Goal: Task Accomplishment & Management: Complete application form

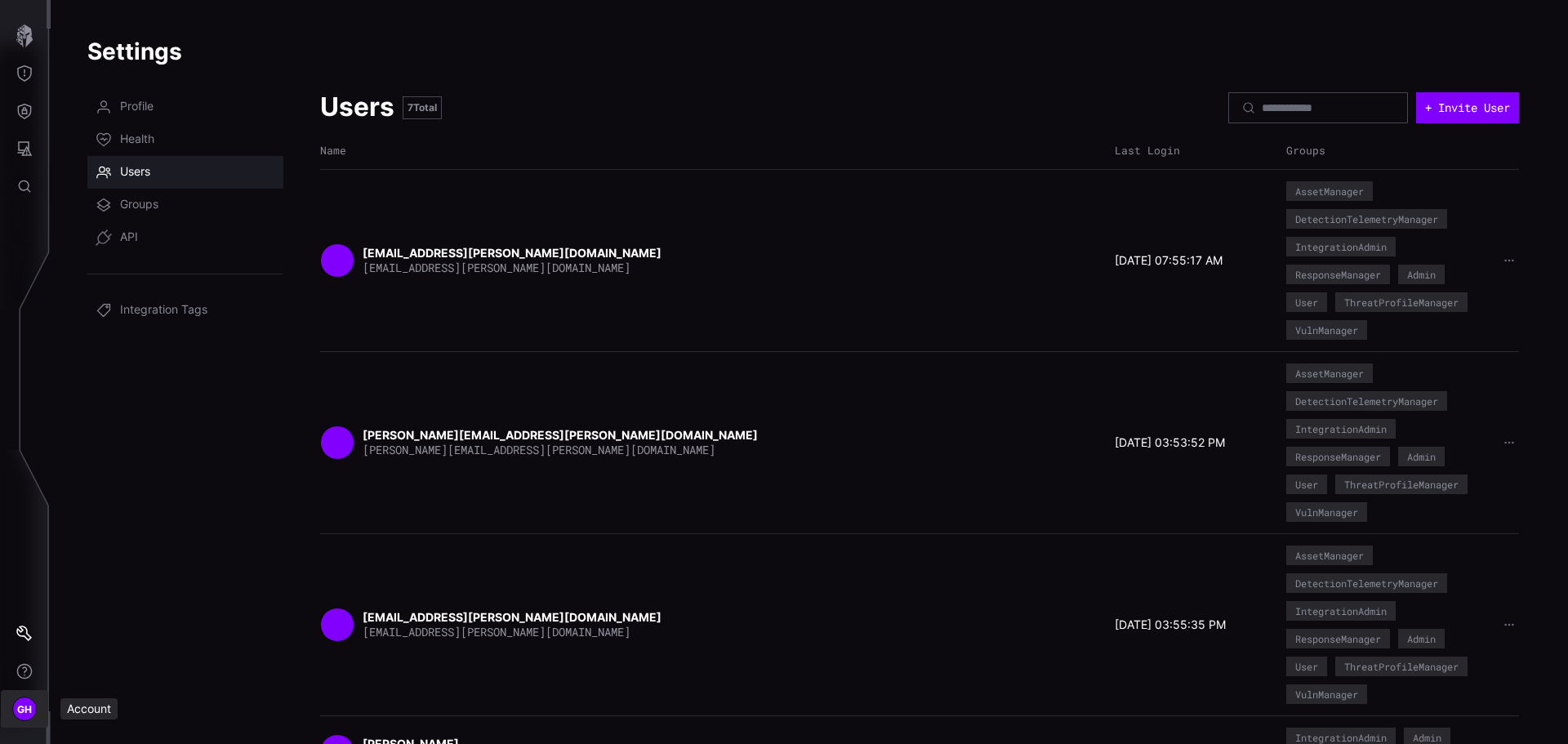
click at [24, 699] on div "GH" at bounding box center [25, 710] width 25 height 25
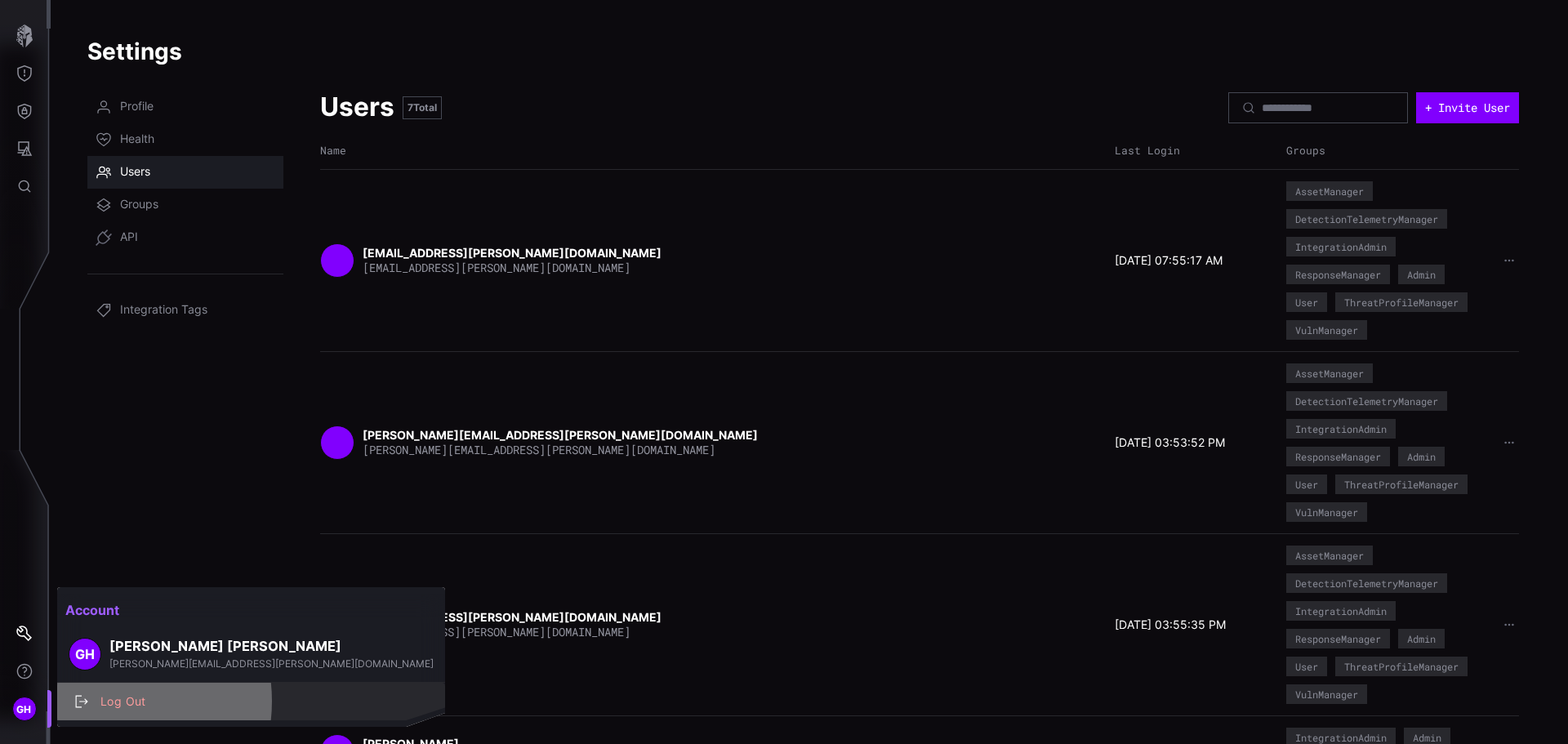
click at [101, 701] on div "Log Out" at bounding box center [259, 702] width 335 height 20
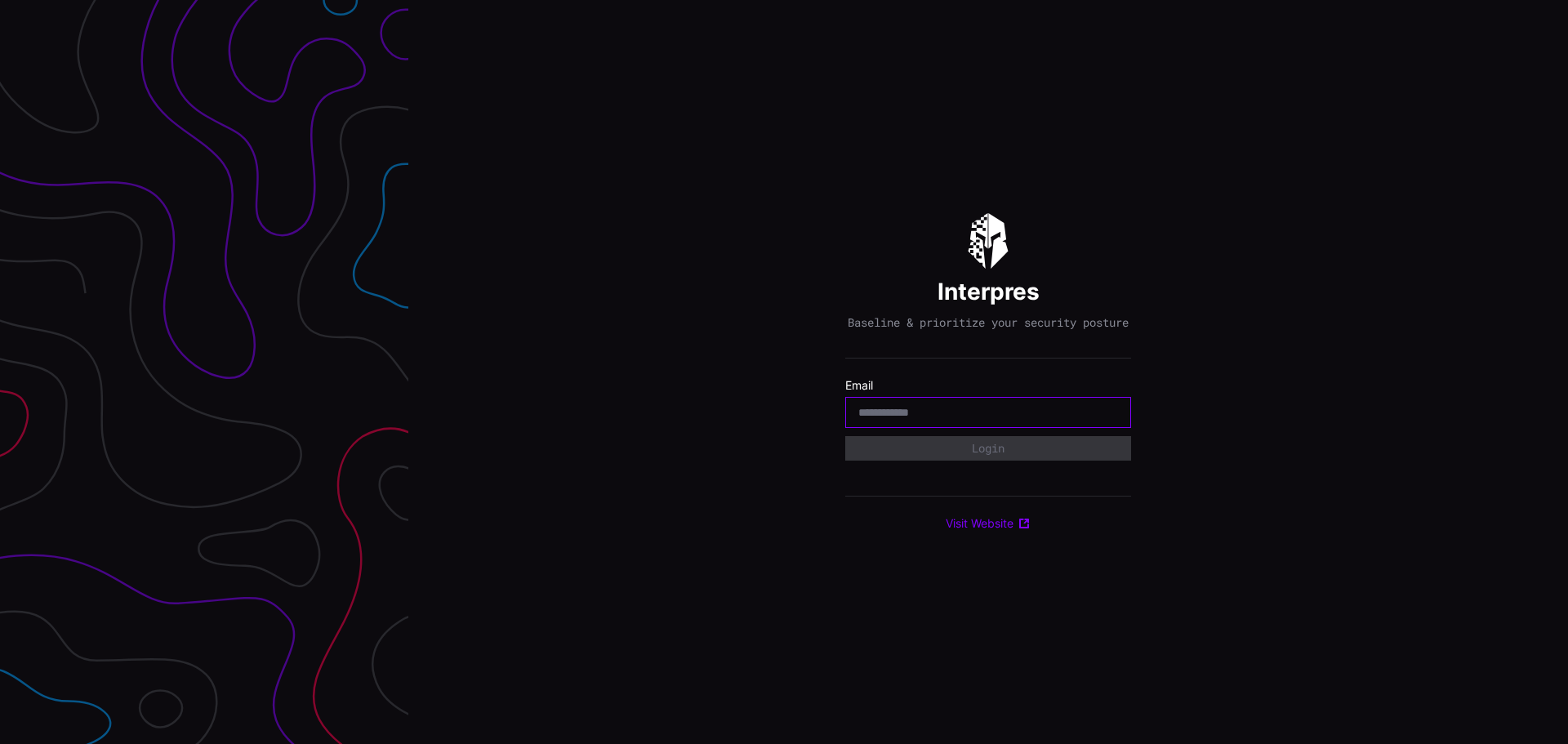
click at [870, 419] on input "email" at bounding box center [988, 412] width 259 height 14
type input "**********"
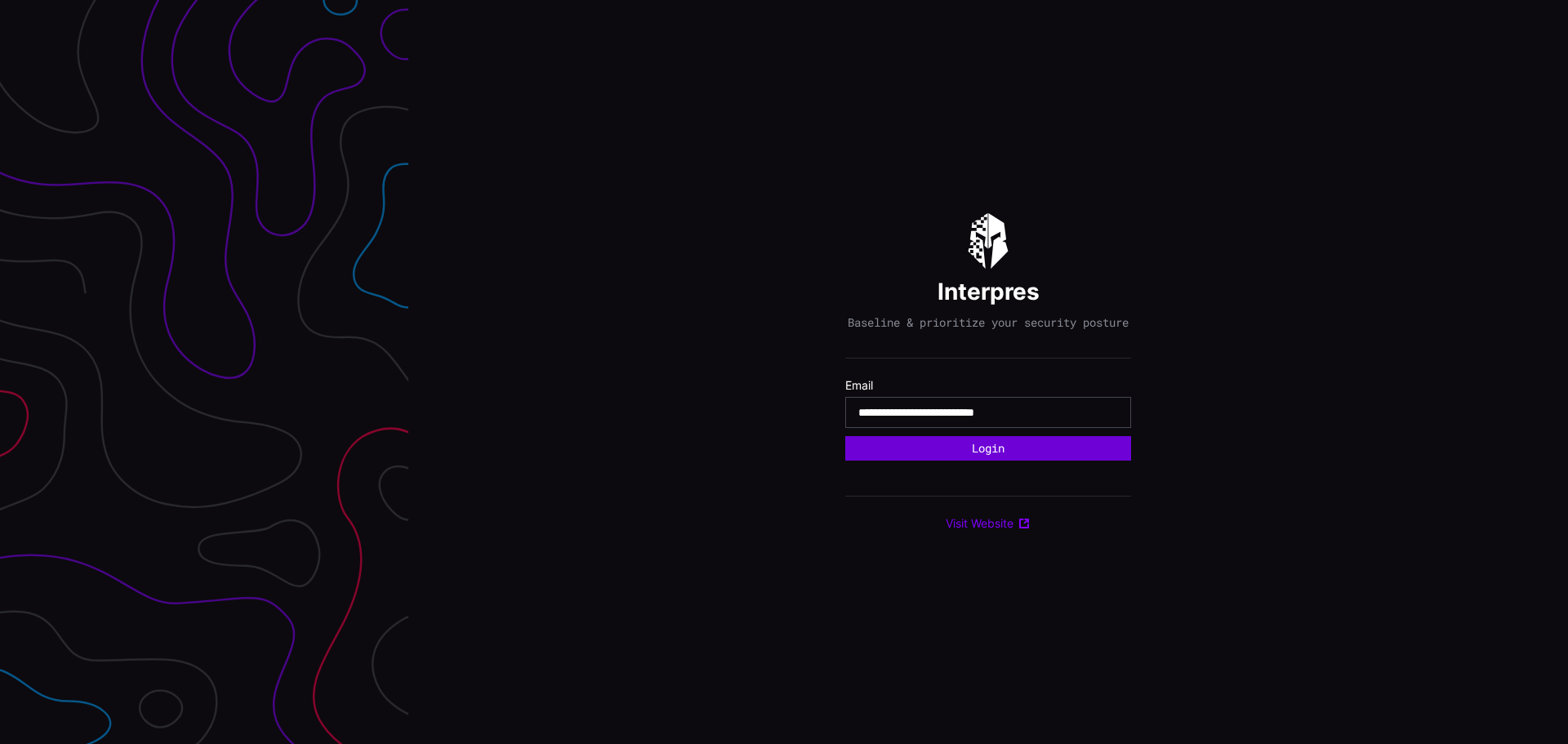
drag, startPoint x: 977, startPoint y: 451, endPoint x: 968, endPoint y: 455, distance: 9.8
click at [979, 451] on button "Login" at bounding box center [988, 449] width 286 height 25
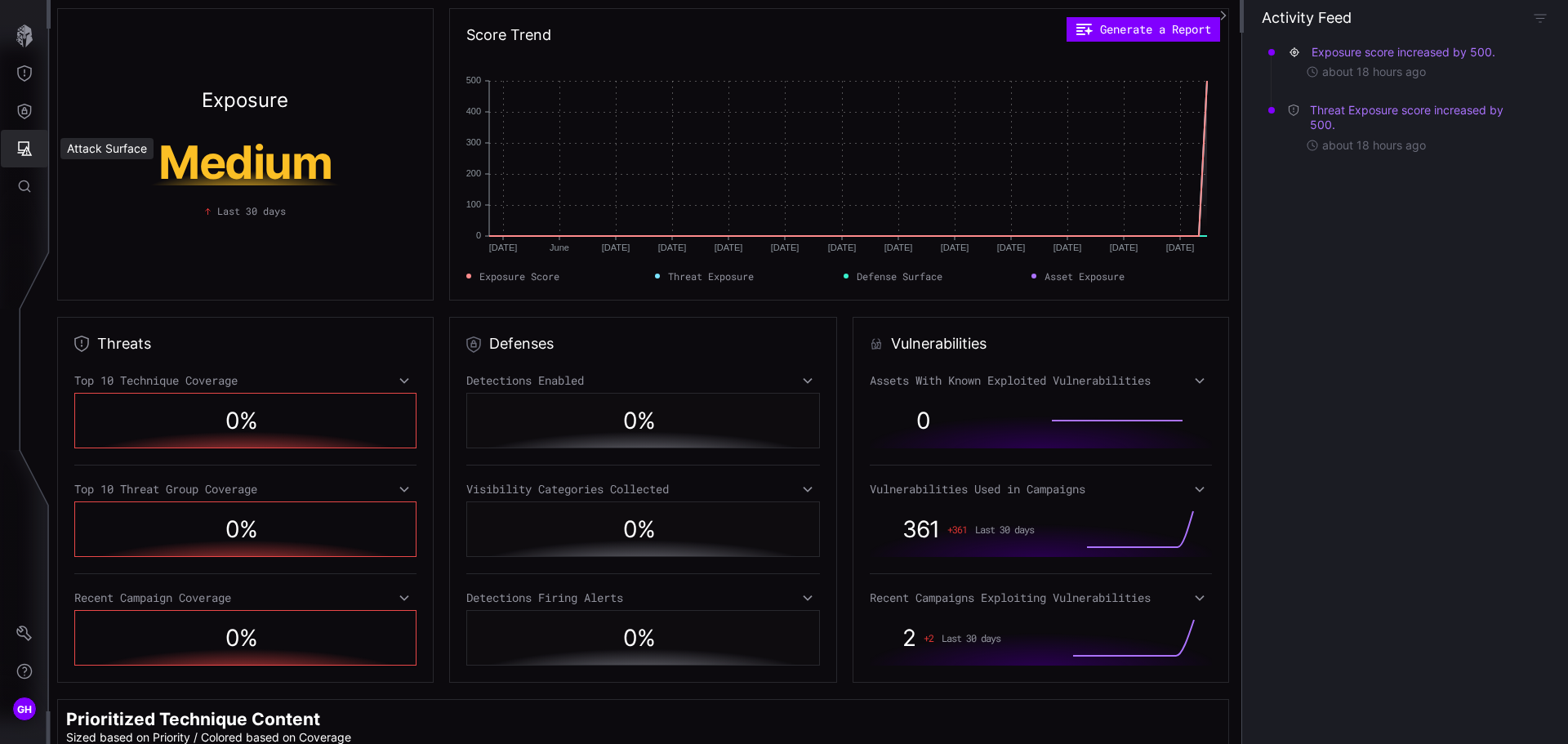
click at [25, 148] on icon "Attack Surface" at bounding box center [24, 148] width 16 height 16
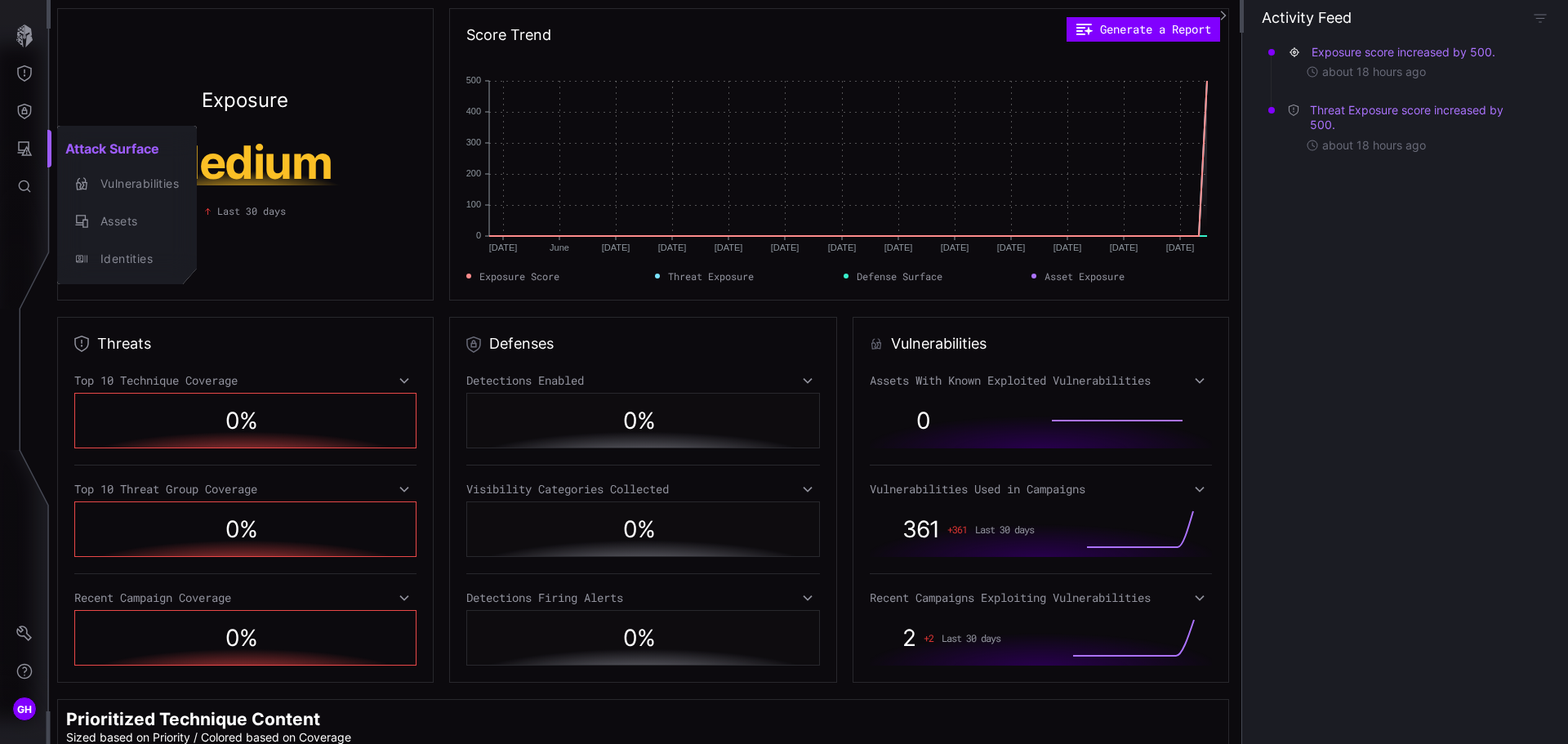
click at [30, 102] on div at bounding box center [784, 372] width 1568 height 744
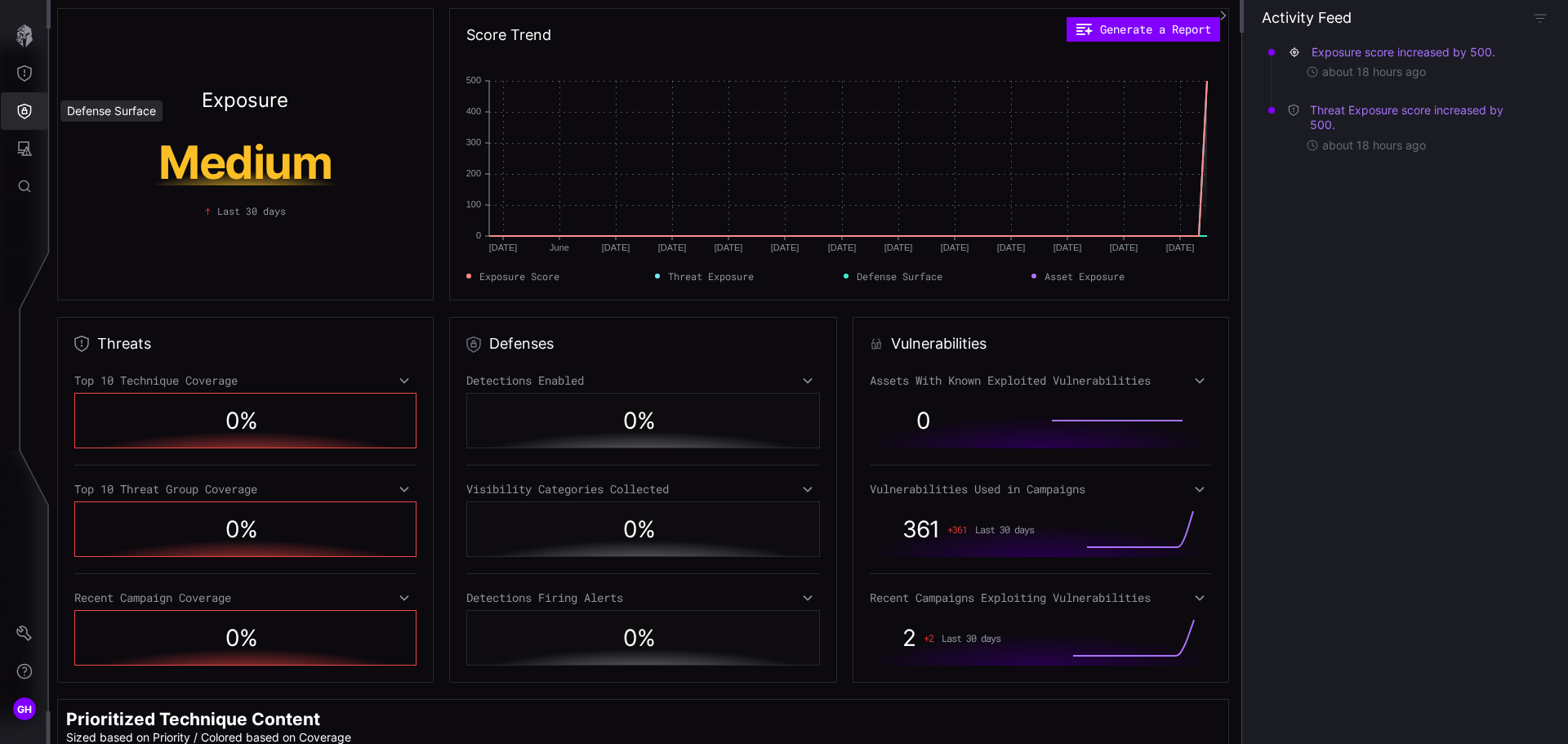
click at [26, 108] on icon "Defense Surface" at bounding box center [24, 110] width 16 height 16
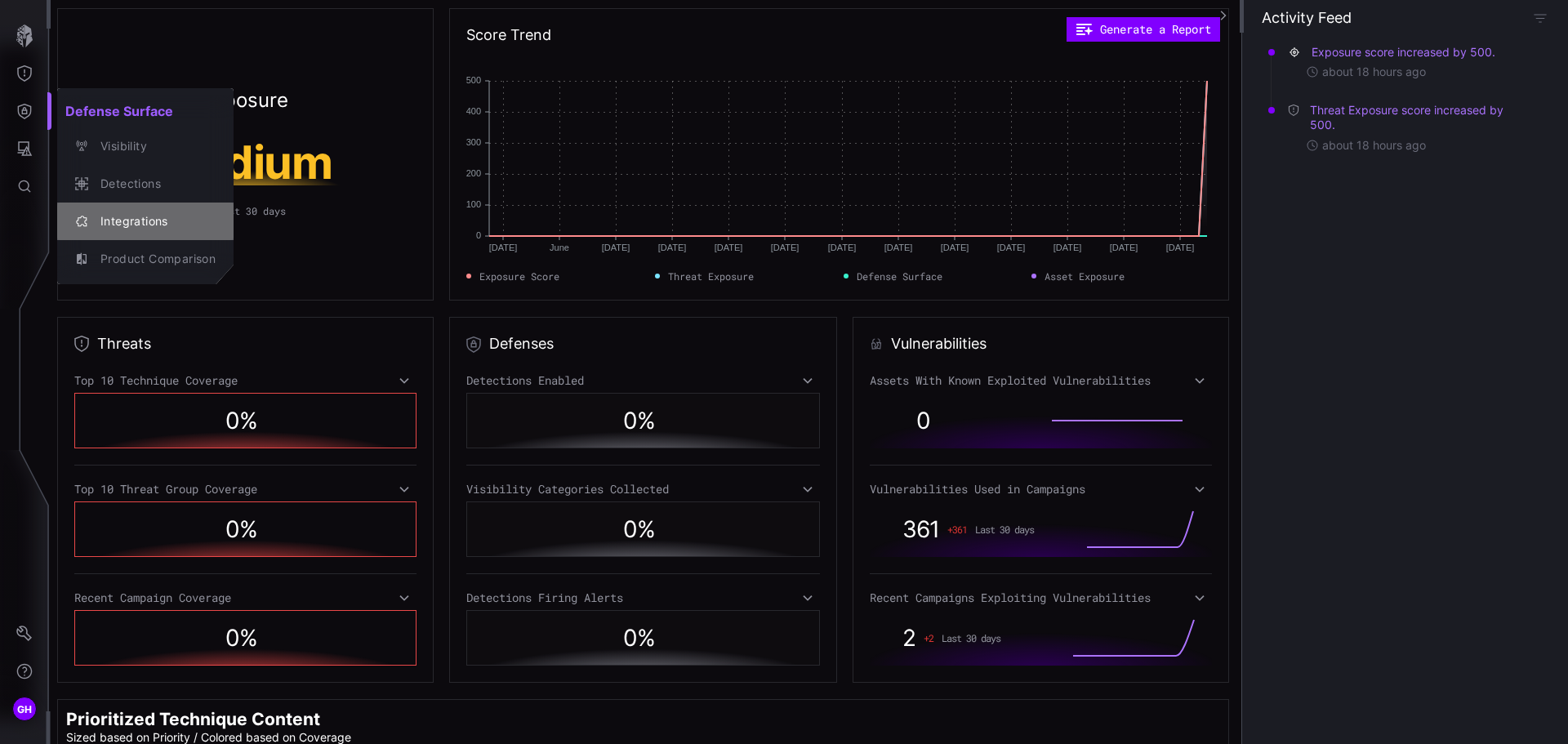
click at [128, 218] on div "Integrations" at bounding box center [153, 221] width 123 height 20
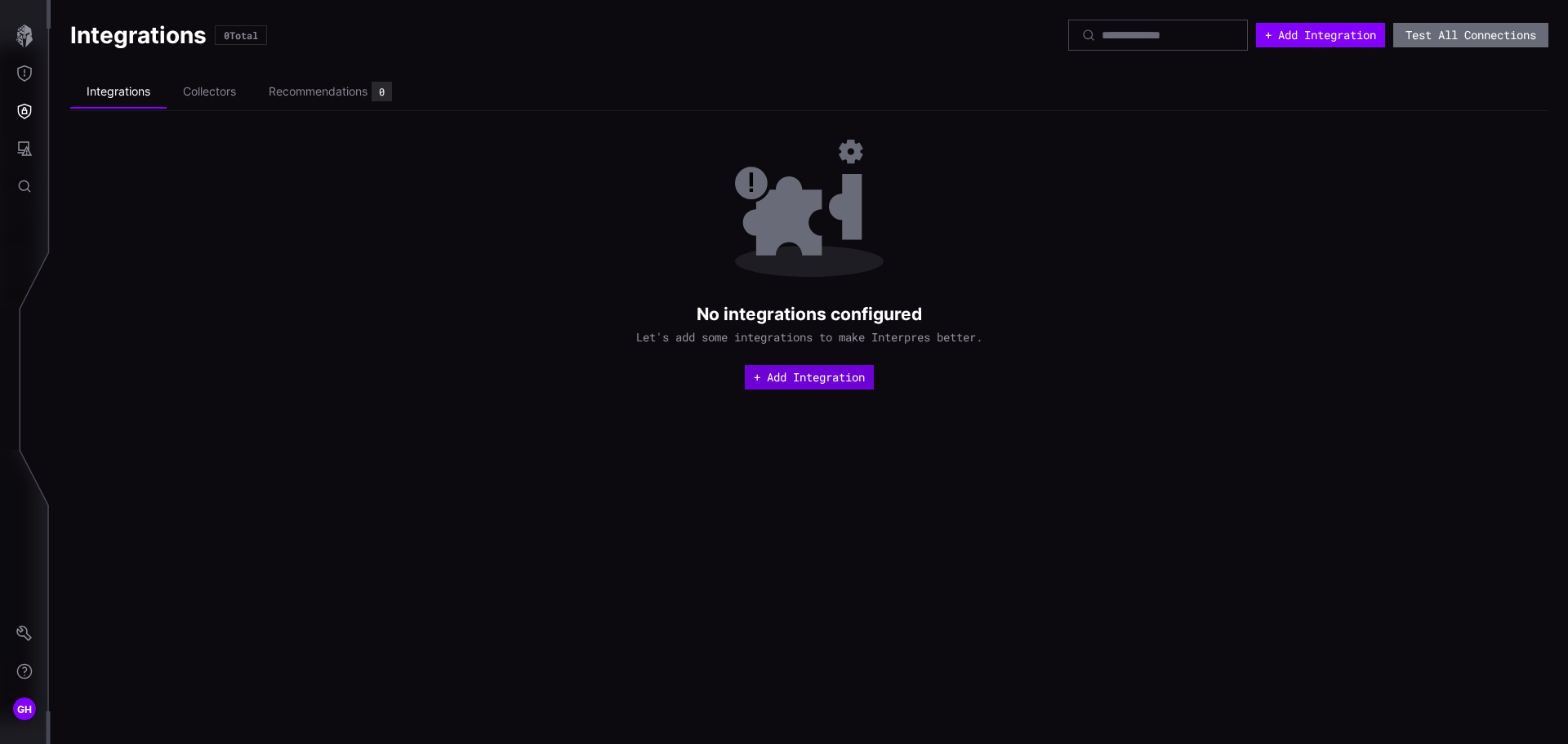
click at [797, 381] on button "+ Add Integration" at bounding box center [809, 377] width 129 height 25
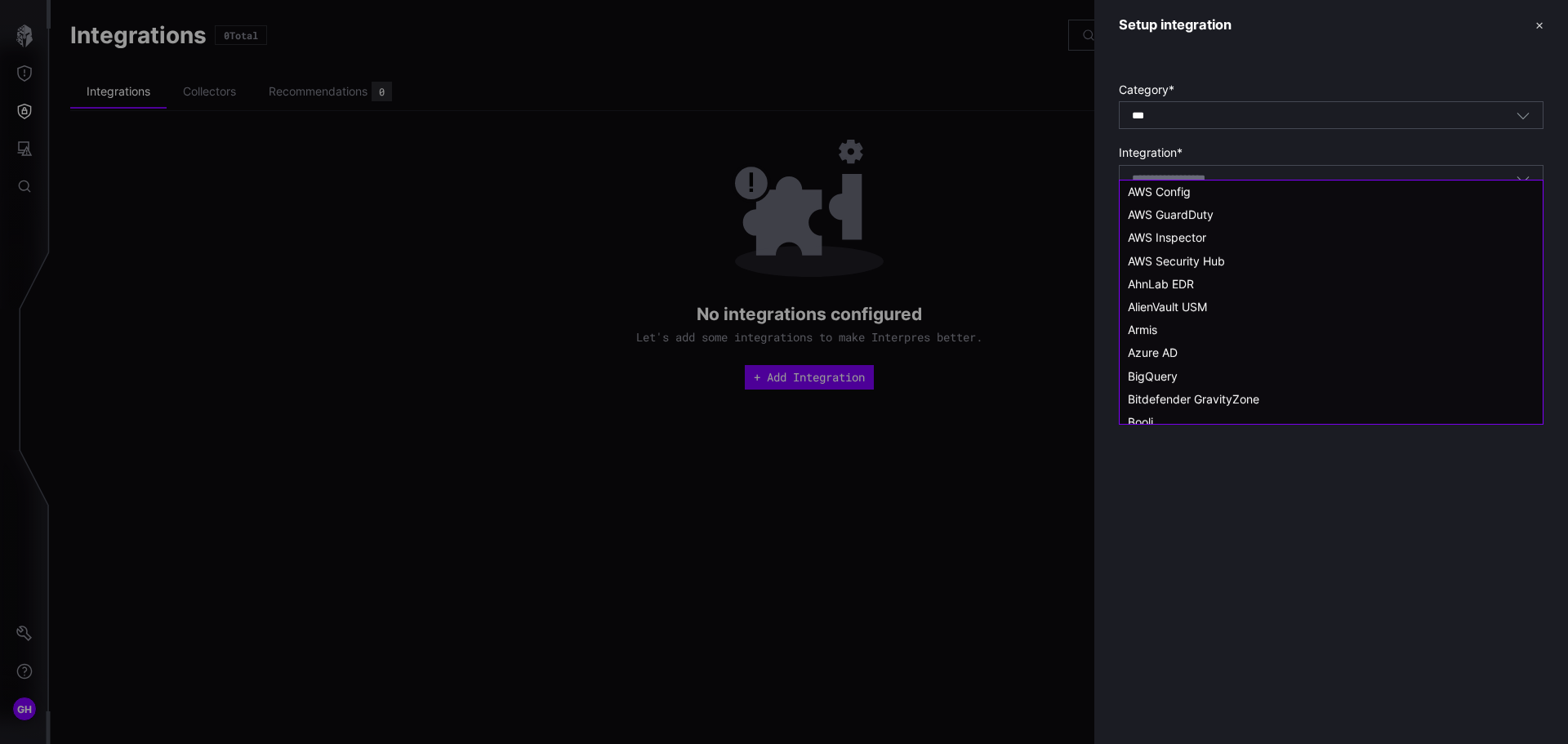
click at [1220, 184] on body "GH Integrations 0 Total + Add Integration Test All Connections Integrations Col…" at bounding box center [784, 372] width 1568 height 744
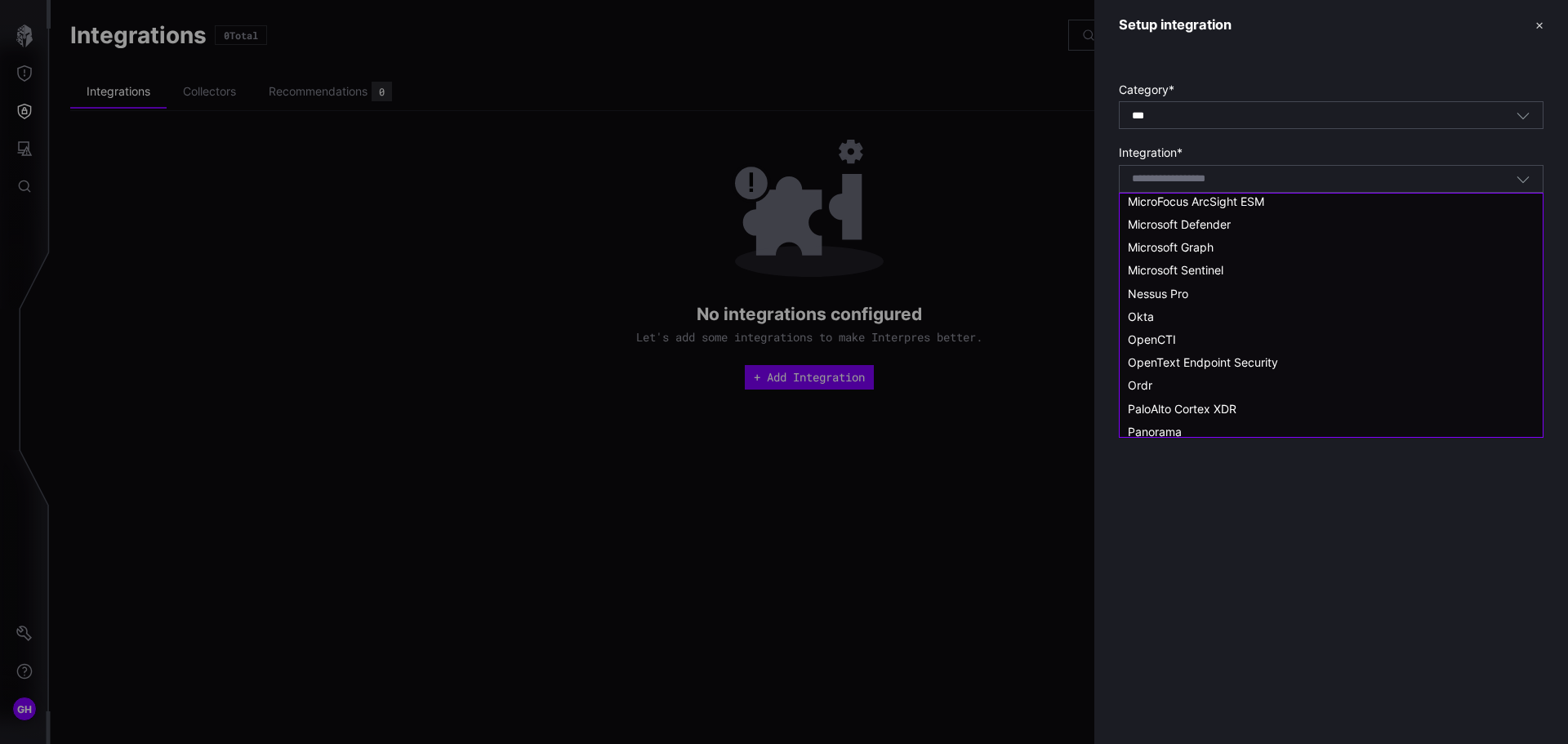
scroll to position [981, 0]
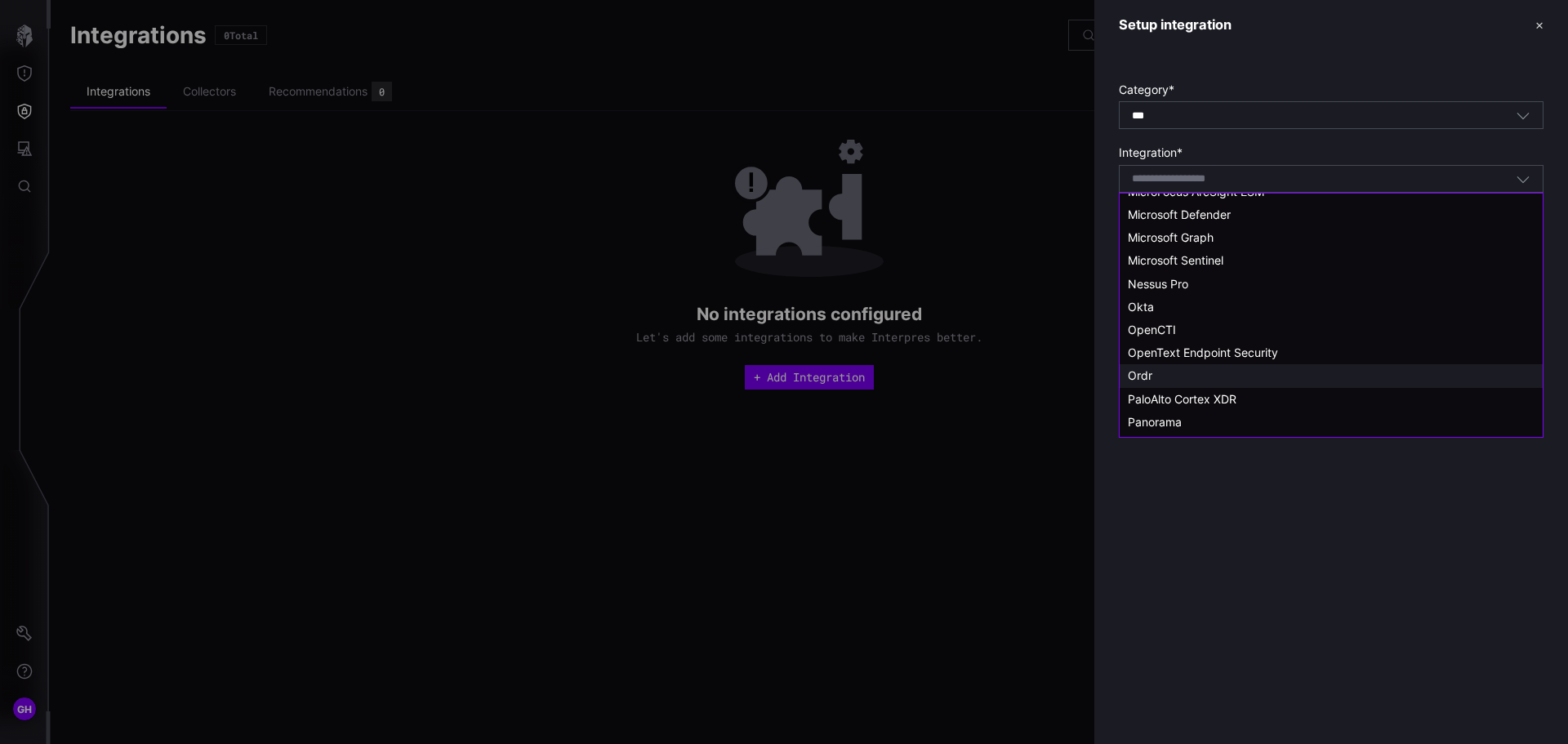
click at [1173, 373] on div "Ordr" at bounding box center [1331, 375] width 407 height 14
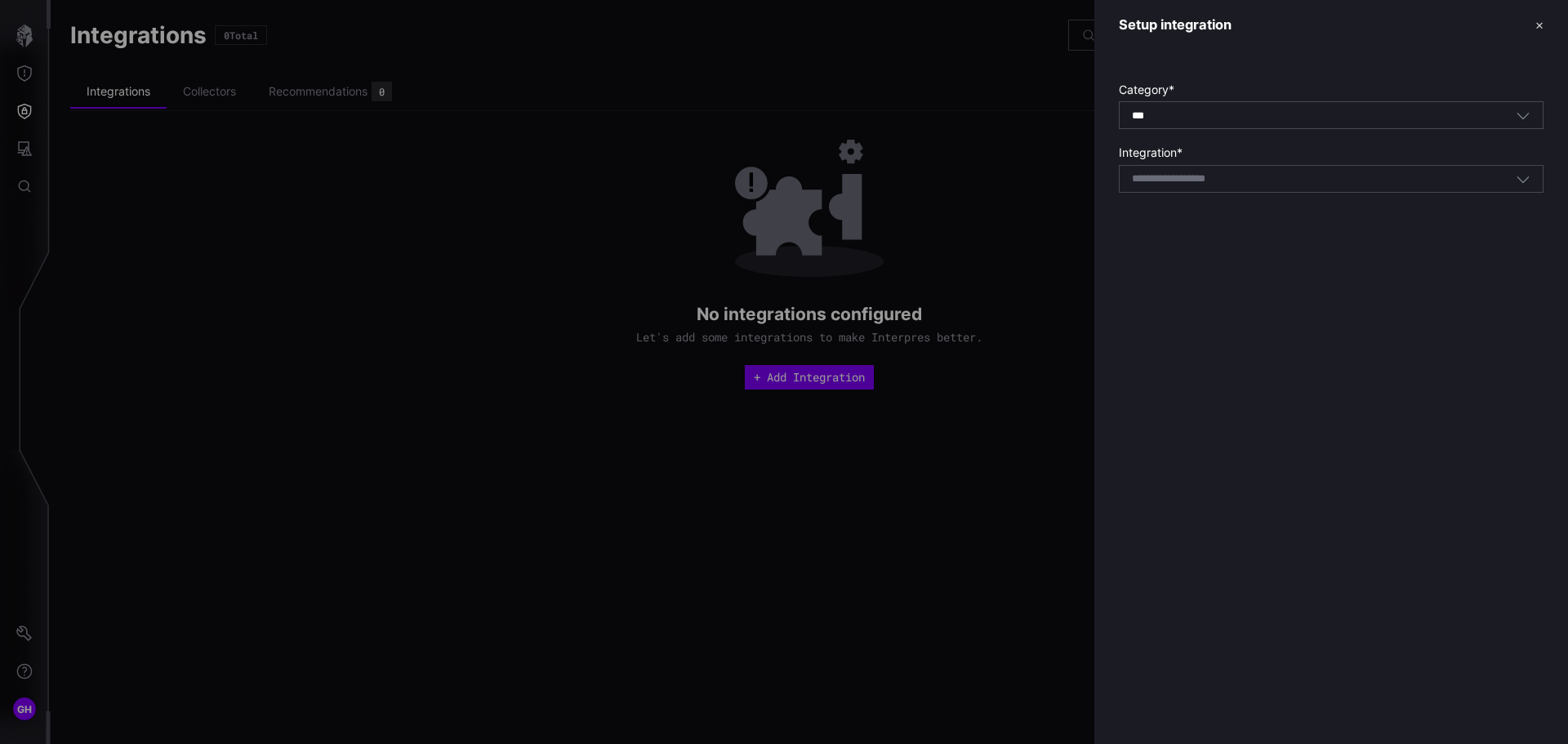
type input "****"
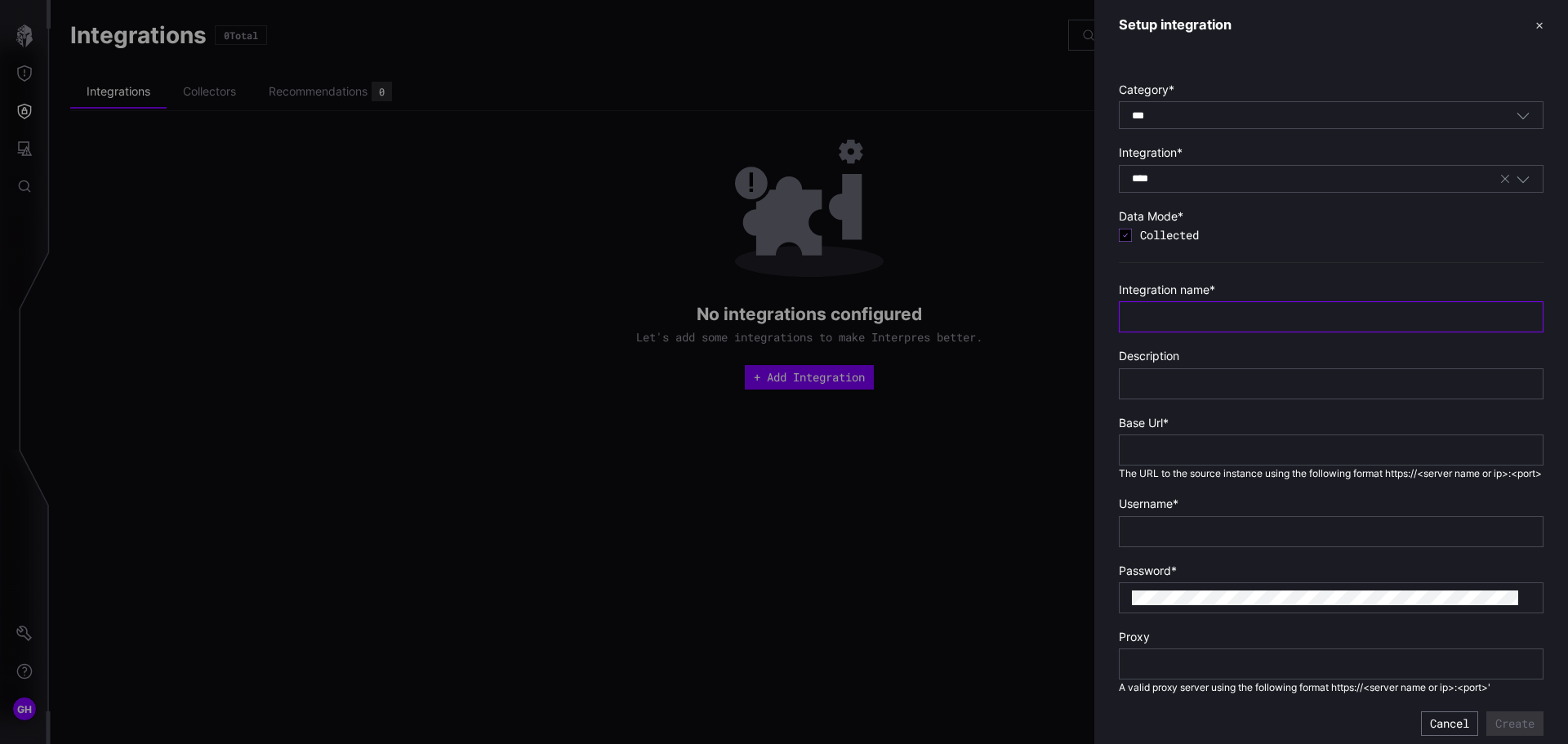
click at [1186, 315] on input "text" at bounding box center [1331, 316] width 398 height 14
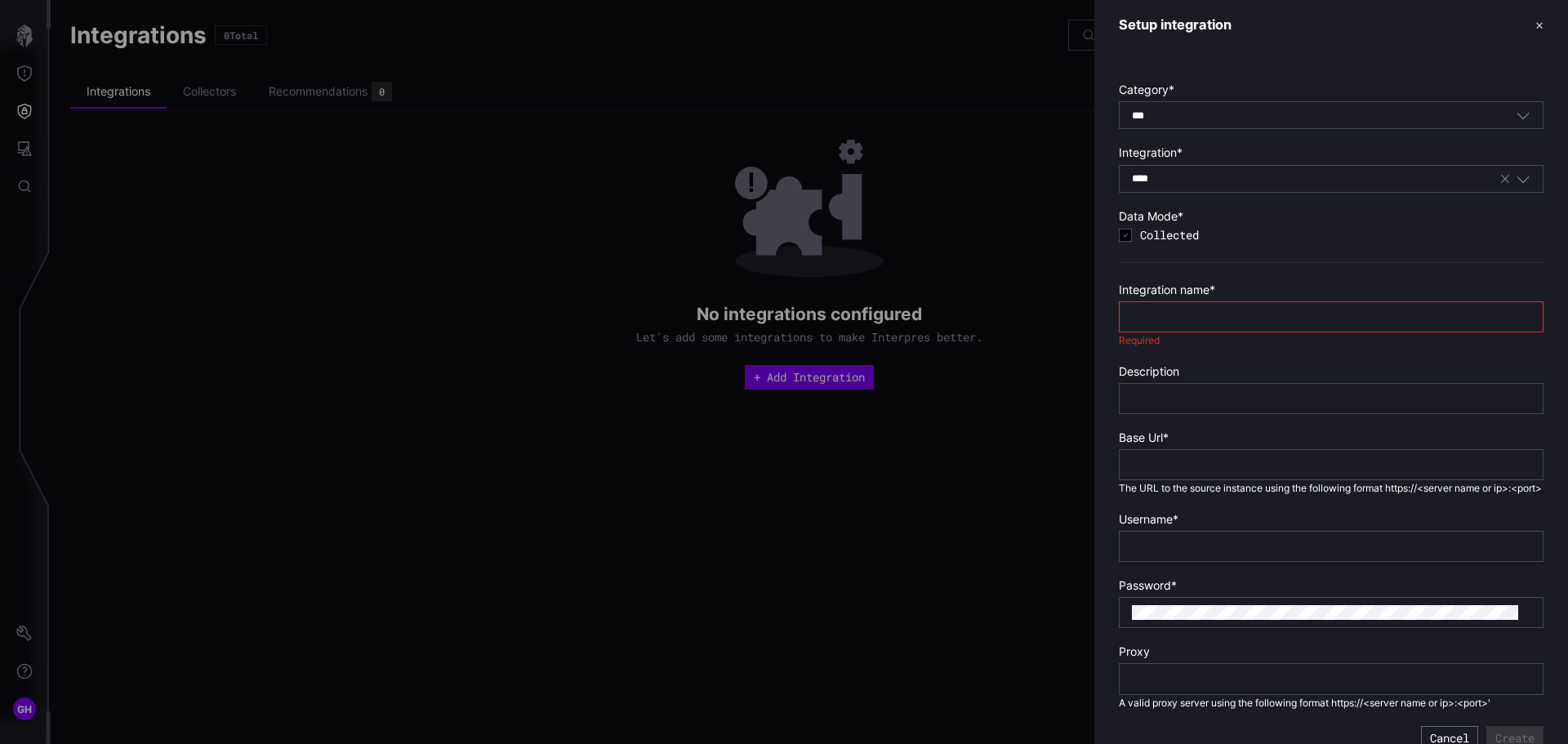
paste input "**********"
click at [1131, 318] on div "**********" at bounding box center [1332, 317] width 425 height 31
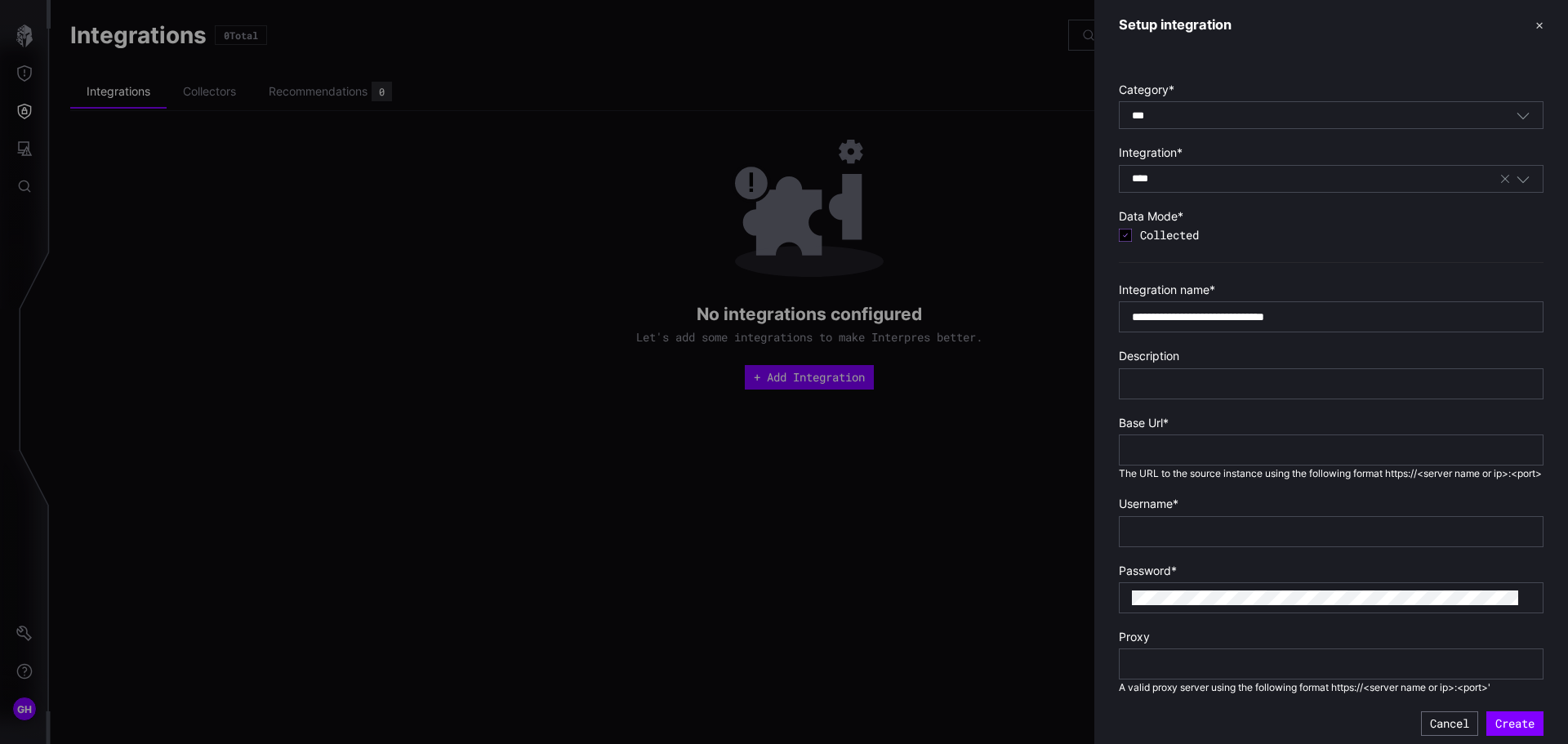
click at [1131, 314] on div "**********" at bounding box center [1332, 317] width 425 height 31
click at [1367, 318] on input "**********" at bounding box center [1331, 316] width 398 height 14
click at [1360, 318] on input "**********" at bounding box center [1331, 316] width 398 height 14
click at [1131, 316] on input "**********" at bounding box center [1331, 316] width 398 height 14
click at [1353, 313] on input "**********" at bounding box center [1331, 316] width 398 height 14
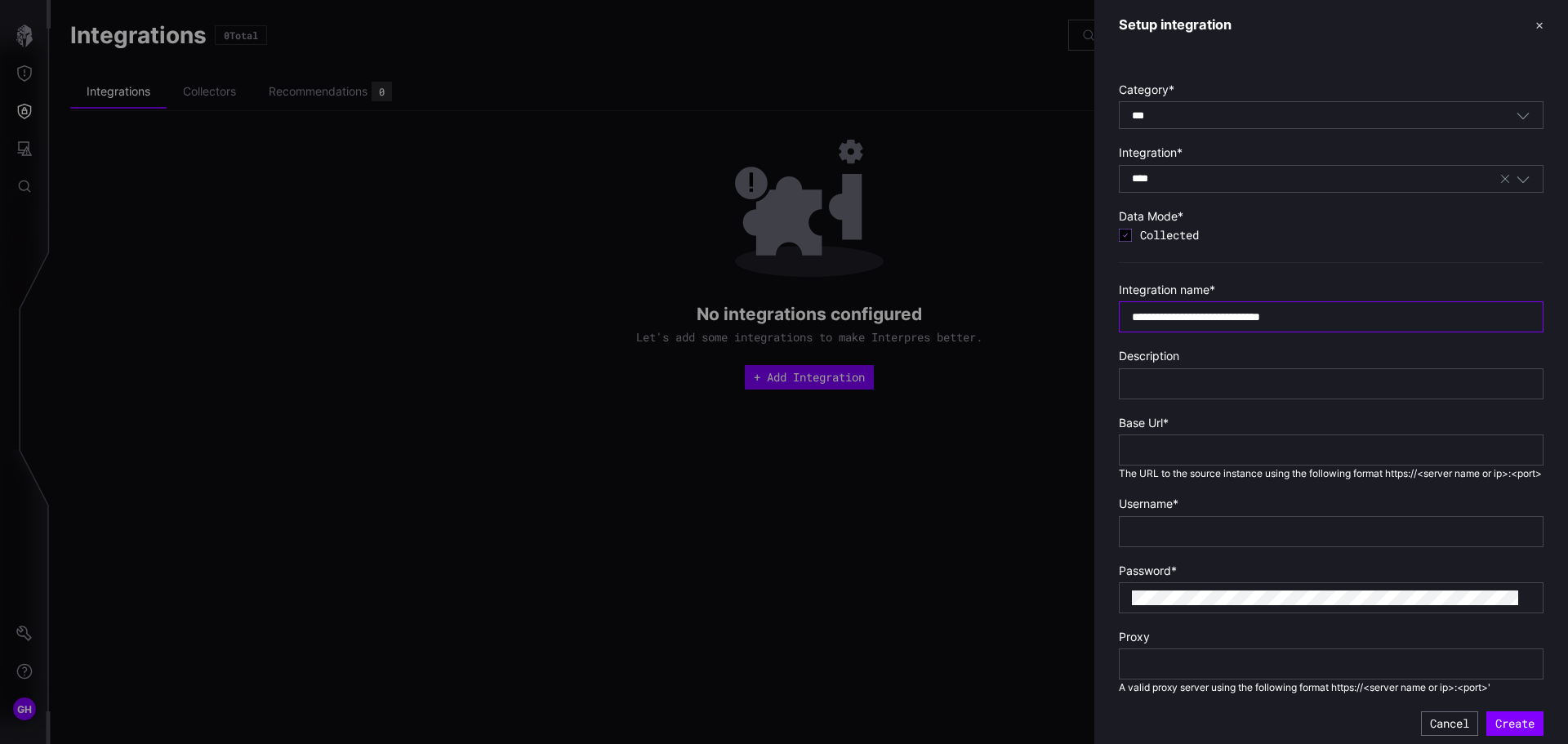
type input "**********"
click at [1307, 371] on div at bounding box center [1332, 384] width 425 height 31
click at [1287, 382] on input "text" at bounding box center [1331, 383] width 398 height 14
type input "****"
drag, startPoint x: 1341, startPoint y: 316, endPoint x: 1126, endPoint y: 312, distance: 215.0
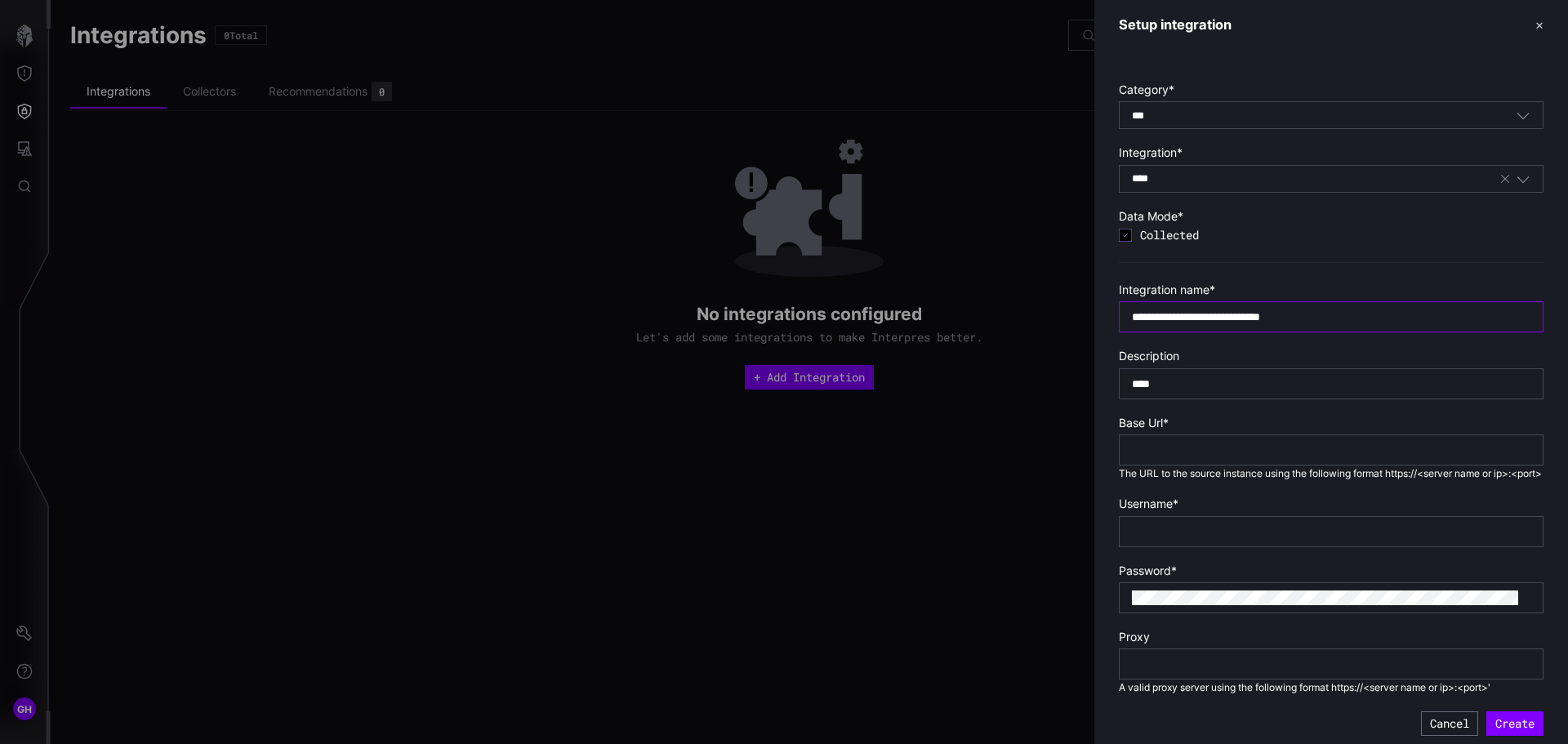
click at [1126, 312] on div "**********" at bounding box center [1332, 317] width 425 height 31
click at [1160, 442] on div at bounding box center [1332, 450] width 425 height 31
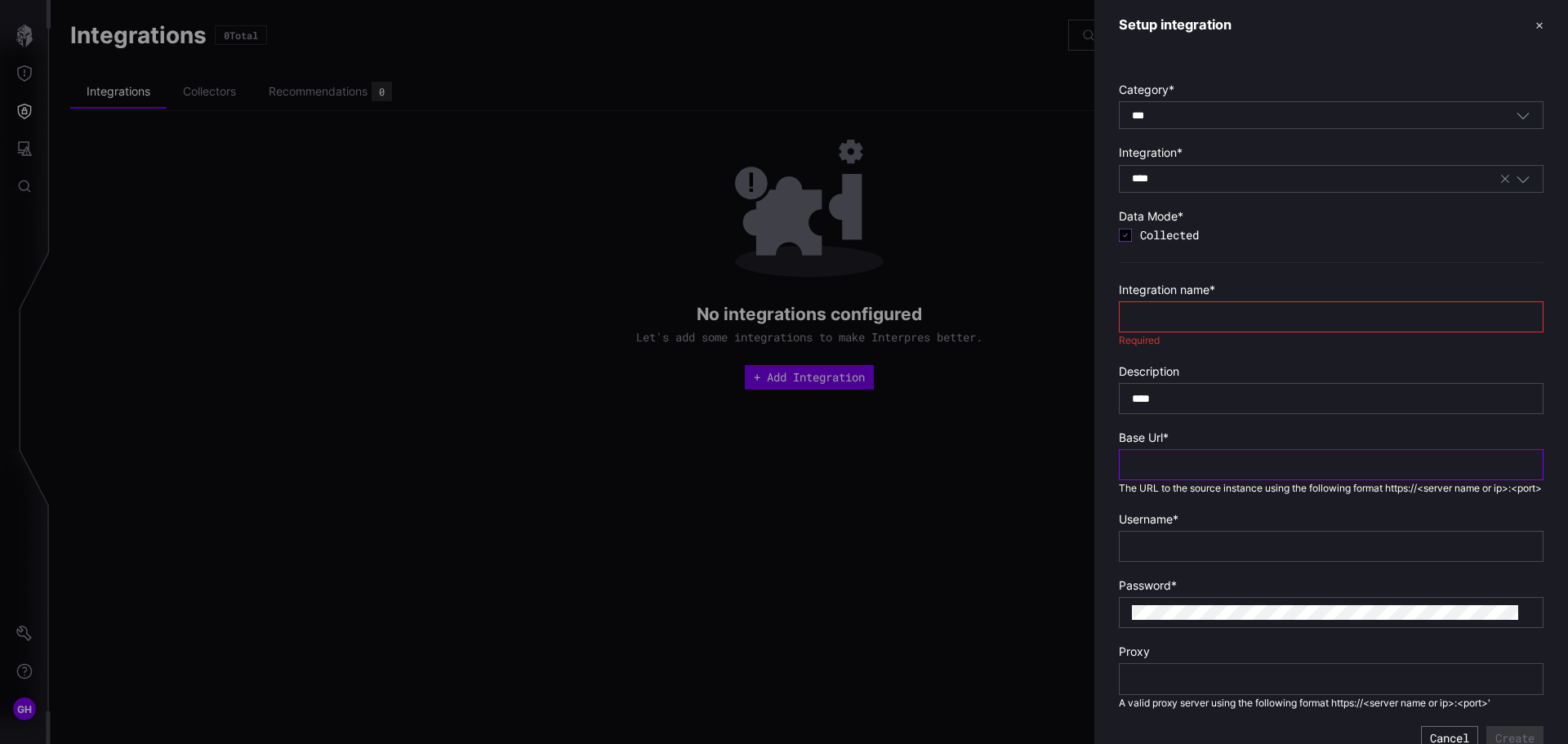
paste input "**********"
type input "**********"
click at [1164, 309] on input "text" at bounding box center [1331, 316] width 398 height 14
type input "****"
click at [1172, 392] on input "****" at bounding box center [1331, 398] width 398 height 14
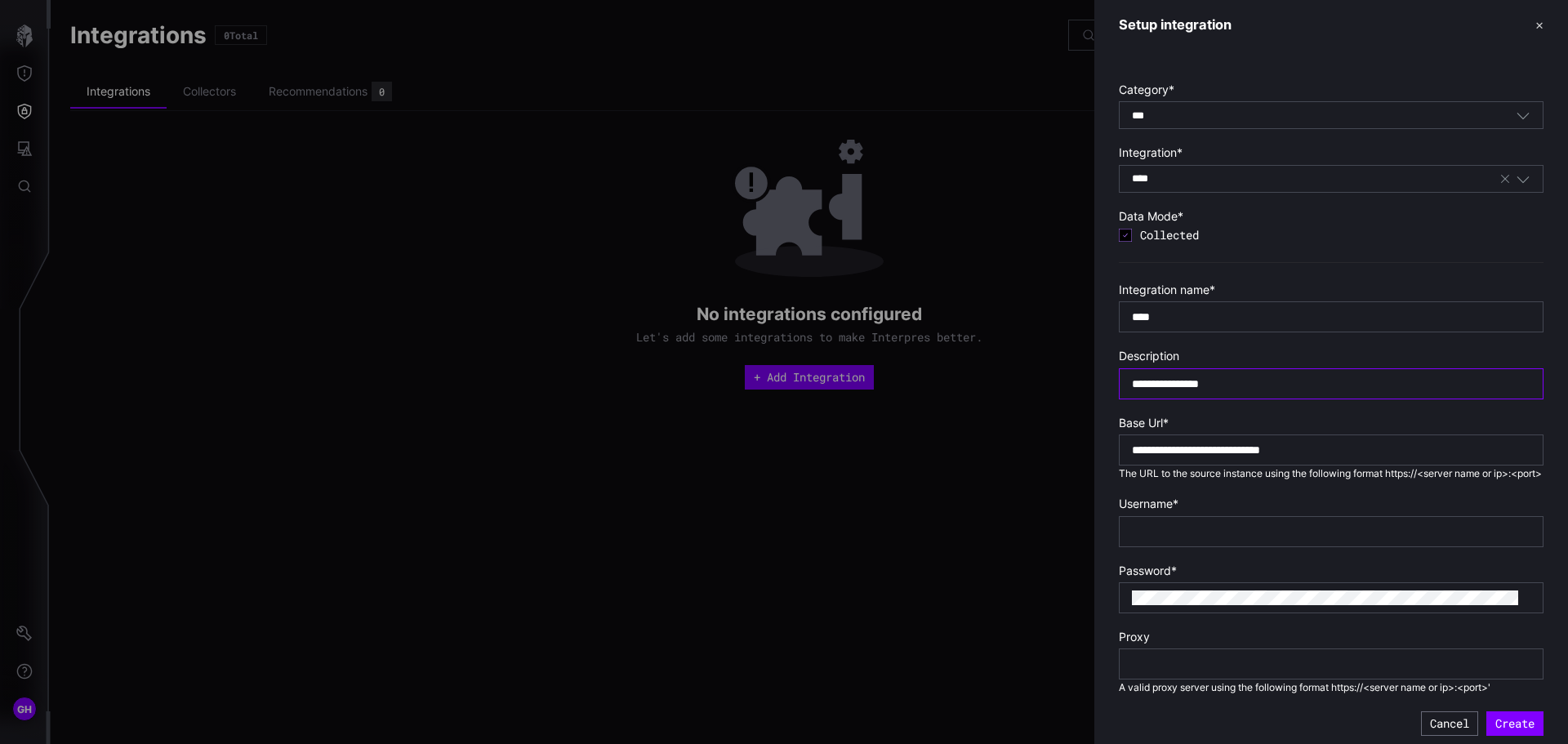
type input "**********"
click at [1167, 539] on input "text" at bounding box center [1331, 531] width 398 height 14
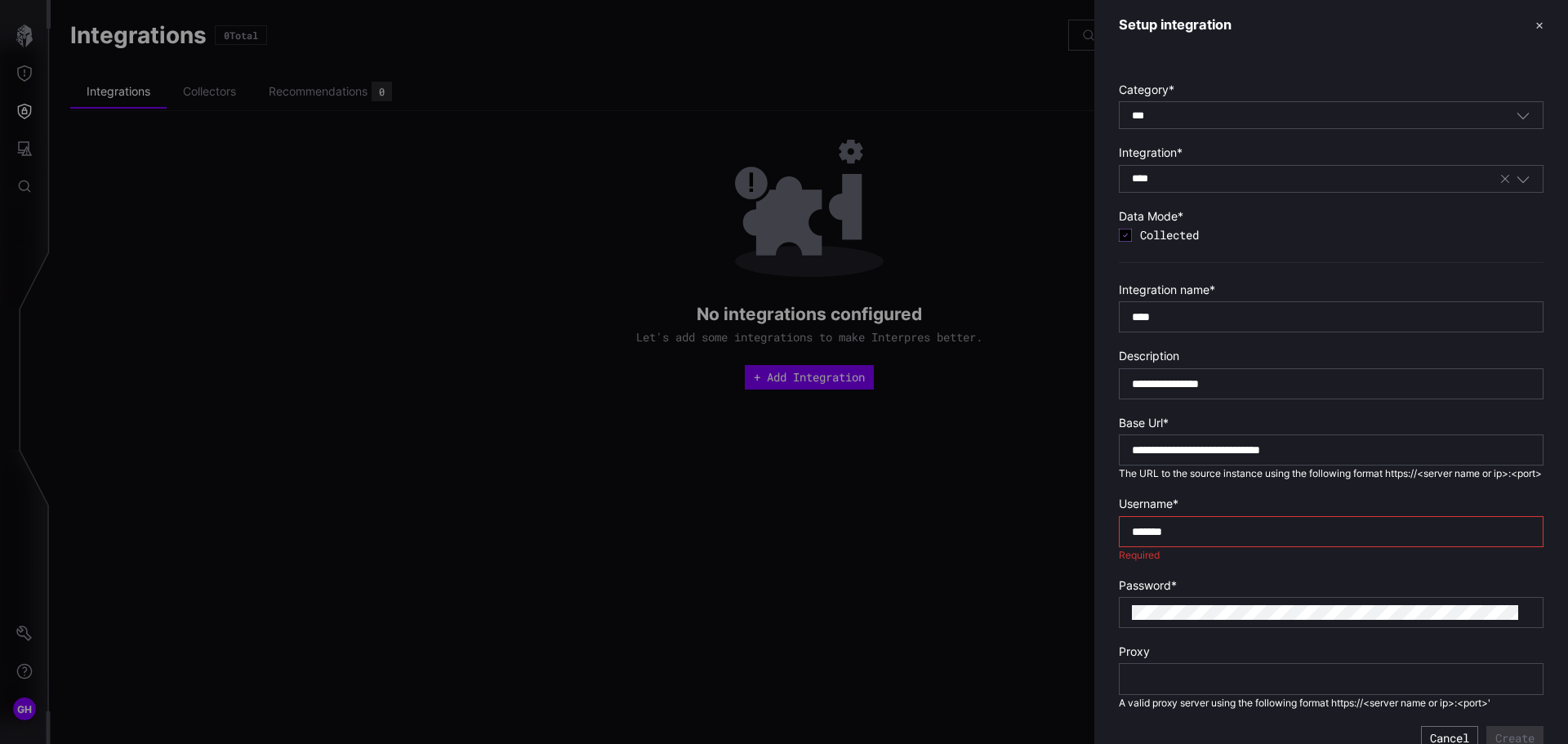
type input "*******"
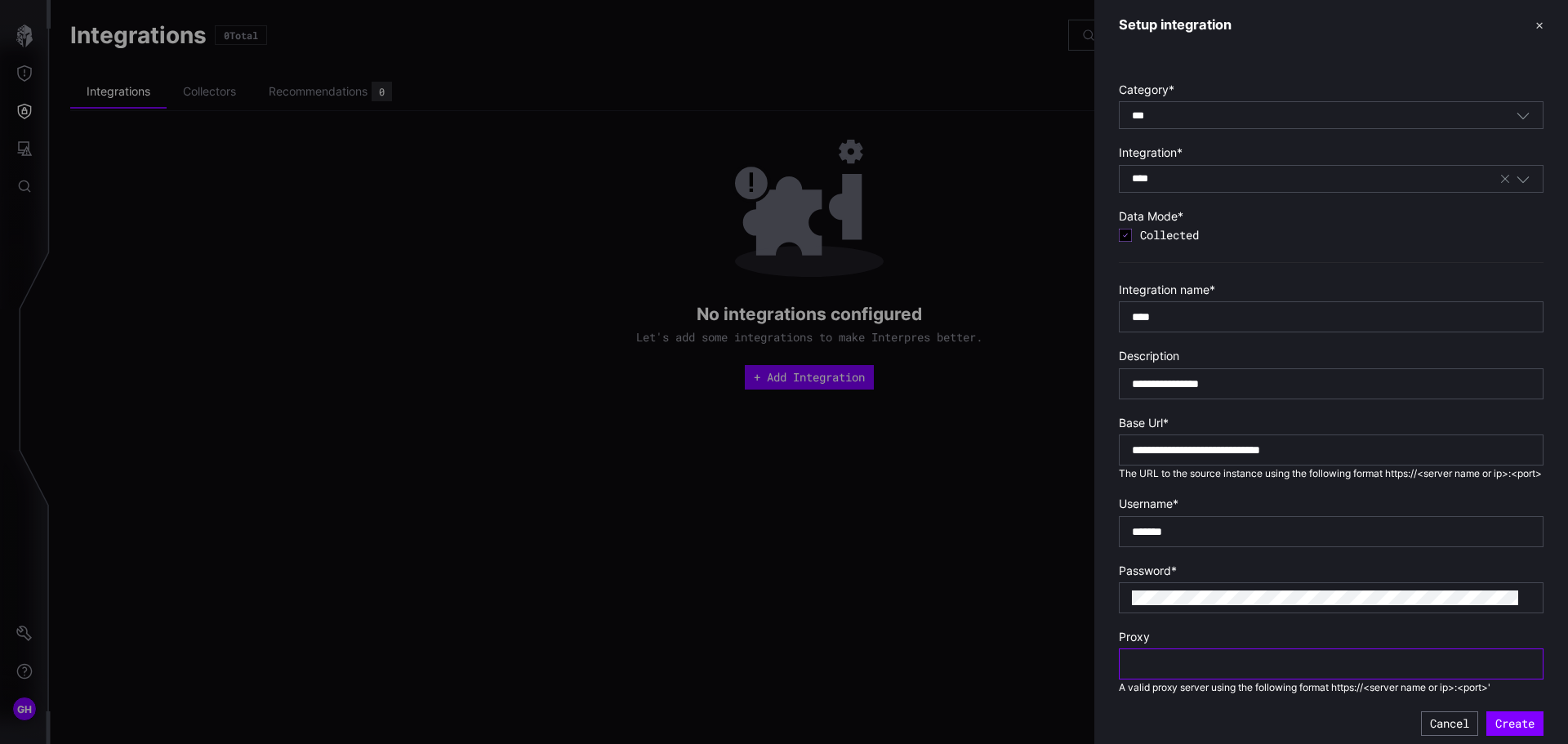
click at [1170, 671] on input "text" at bounding box center [1331, 664] width 398 height 14
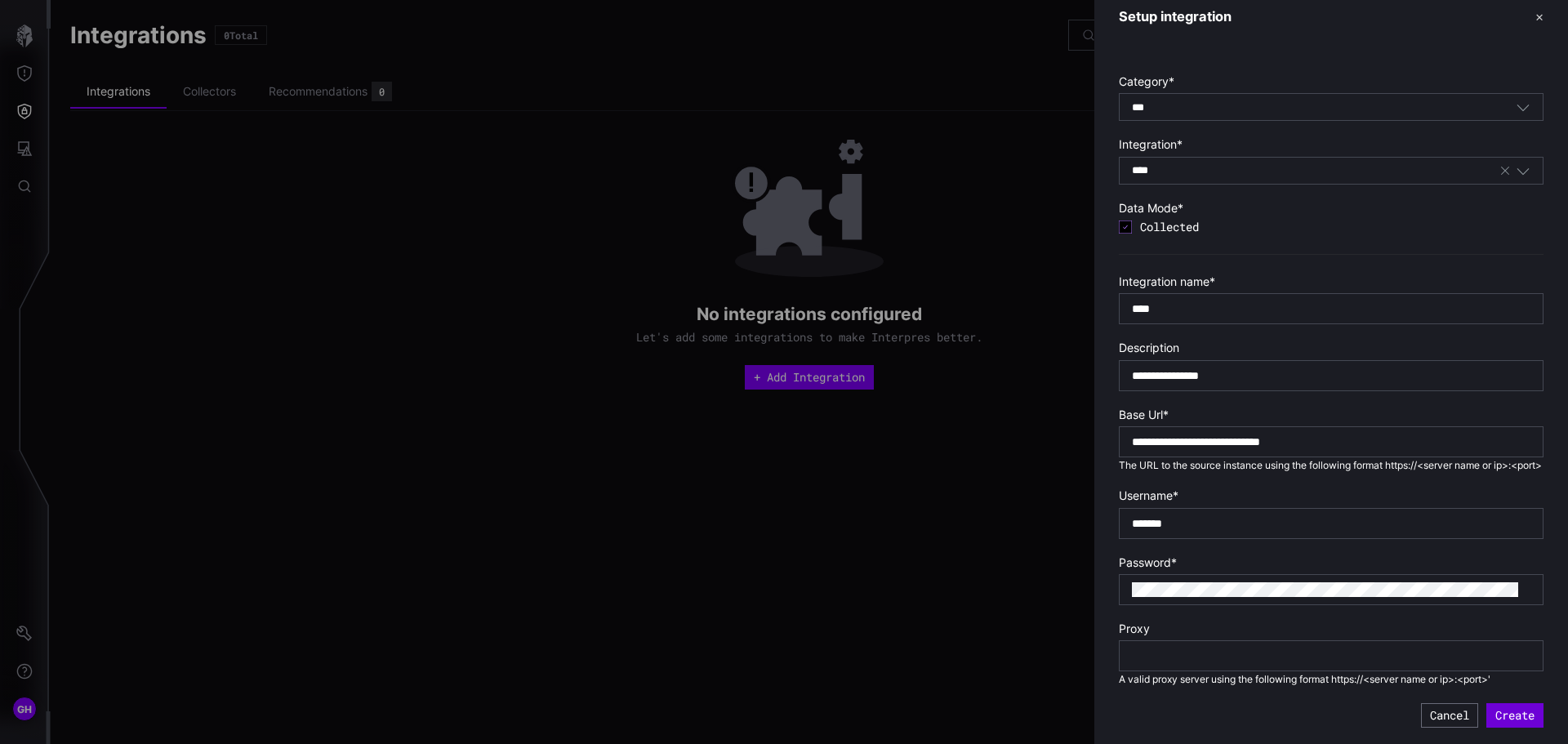
click at [1487, 710] on button "Create" at bounding box center [1515, 715] width 57 height 25
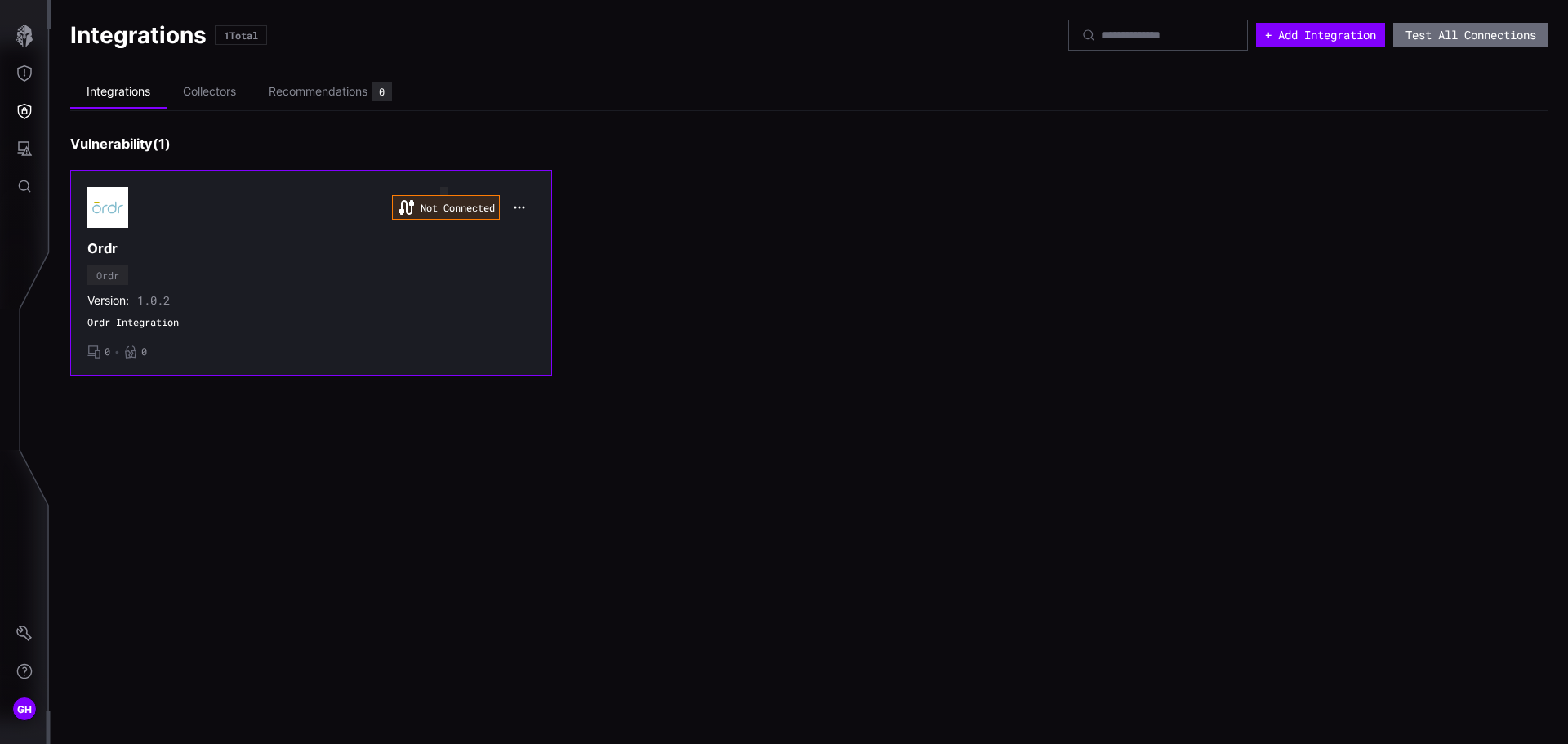
click at [486, 214] on div "Not Connected" at bounding box center [445, 208] width 108 height 25
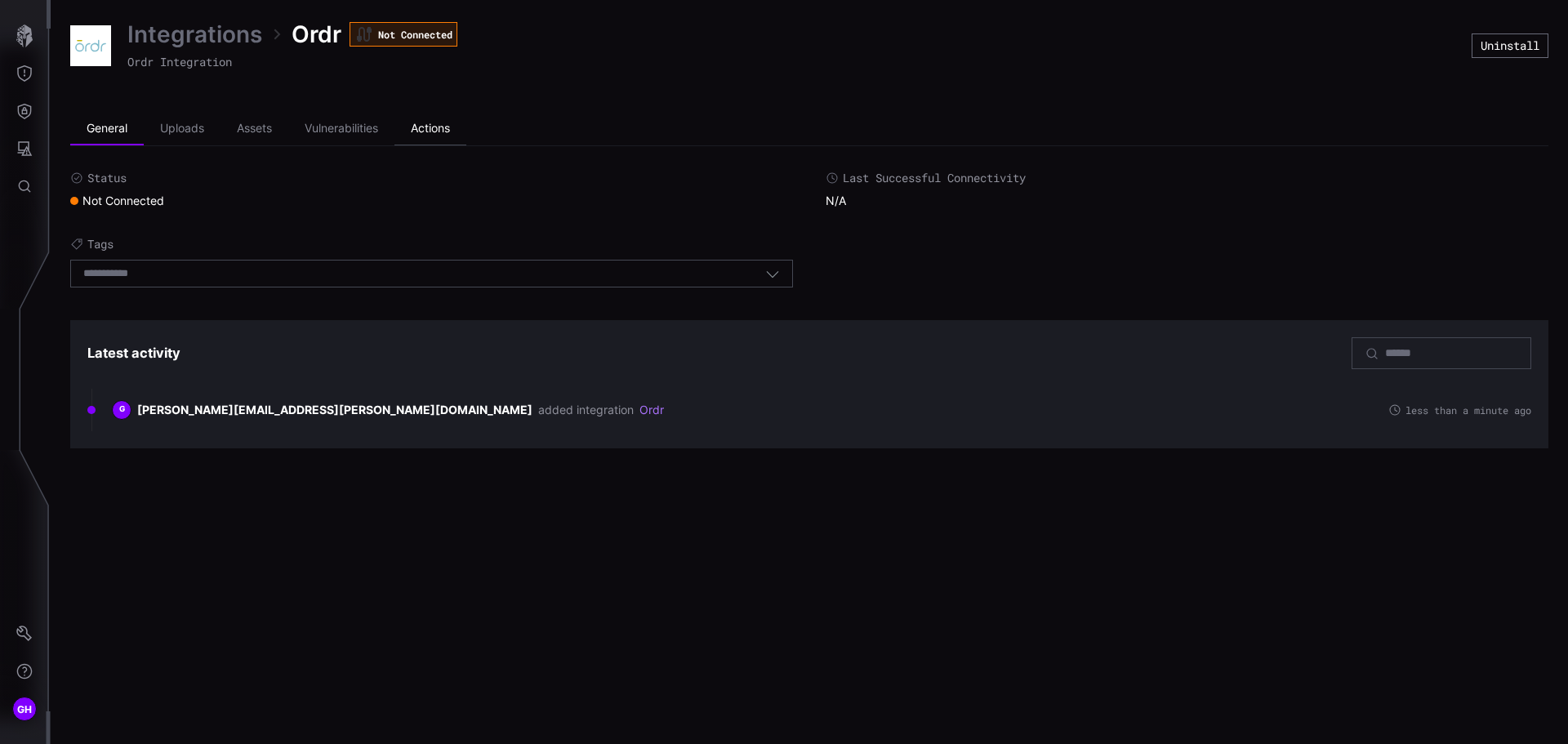
click at [434, 128] on li "Actions" at bounding box center [430, 129] width 72 height 33
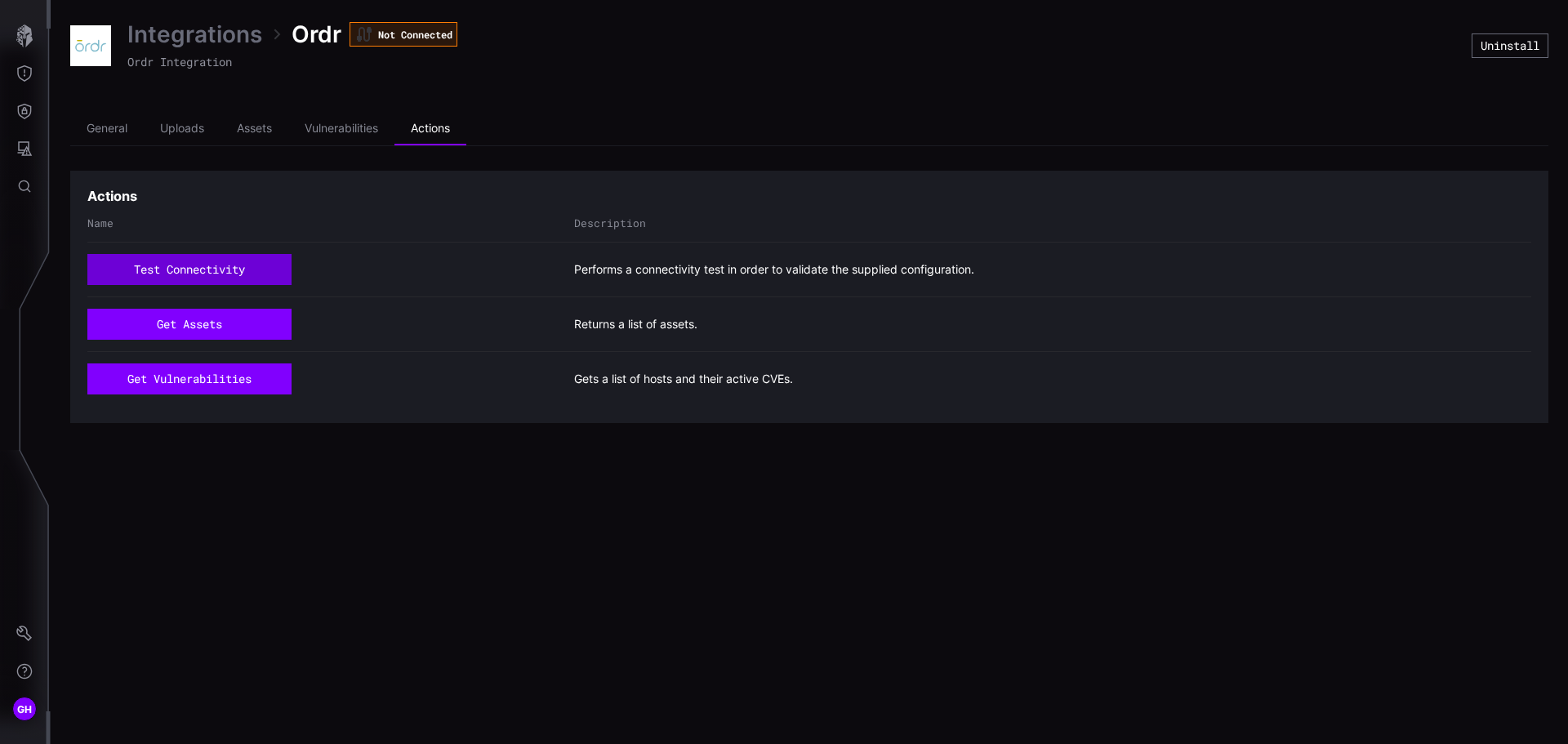
click at [201, 274] on button "test connectivity" at bounding box center [189, 269] width 204 height 31
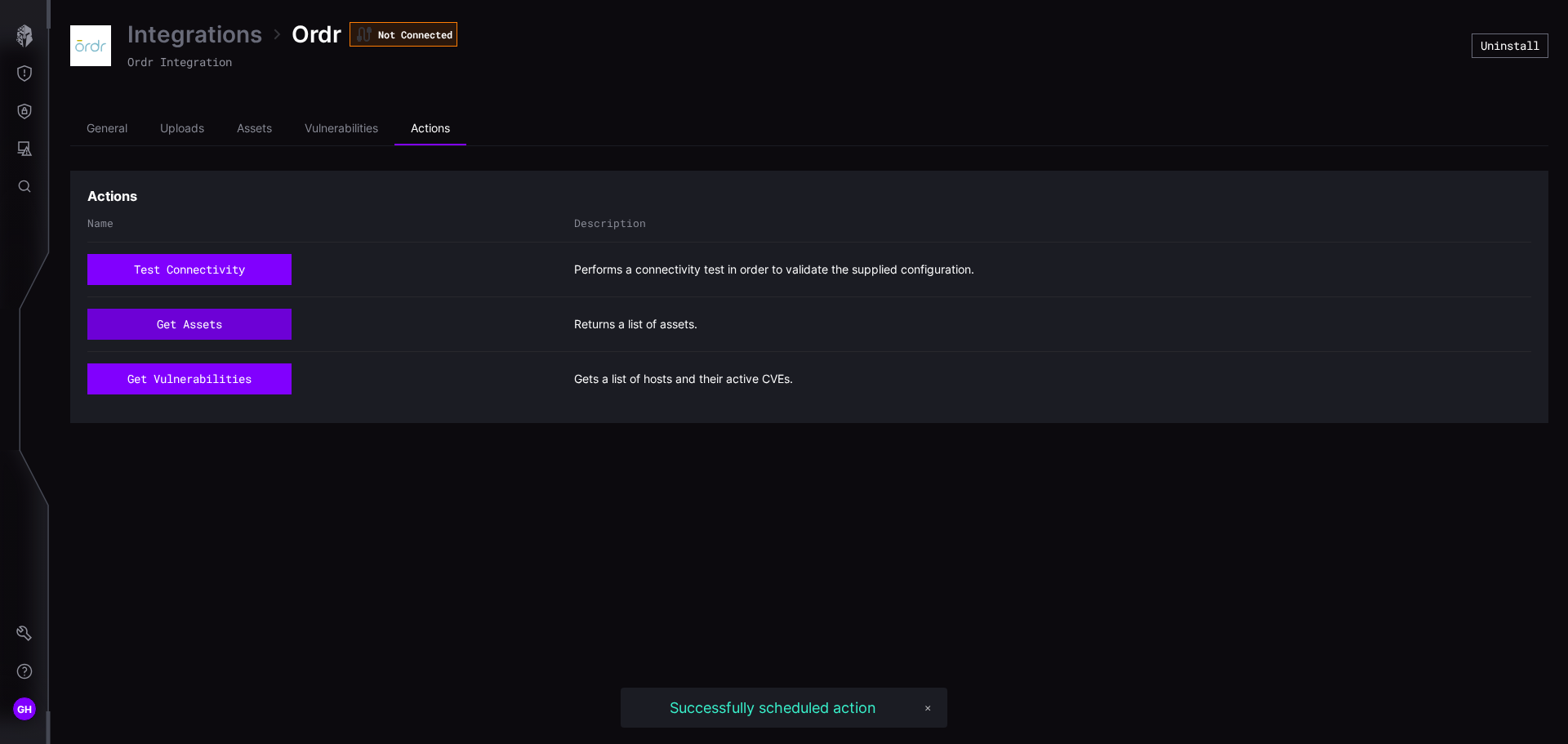
click at [207, 319] on button "get assets" at bounding box center [189, 324] width 204 height 31
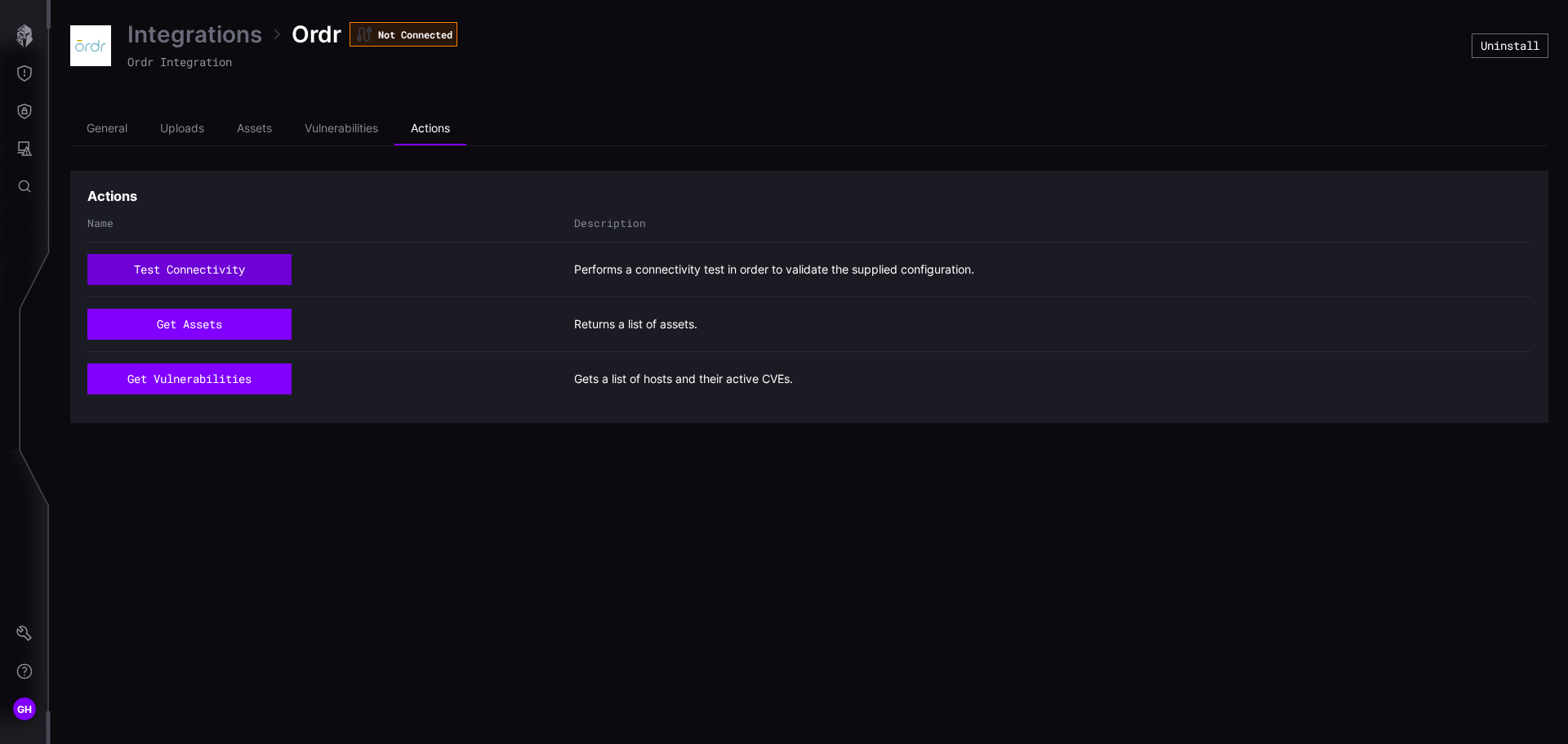
click at [234, 267] on button "test connectivity" at bounding box center [189, 269] width 204 height 31
click at [114, 129] on li "General" at bounding box center [106, 129] width 74 height 33
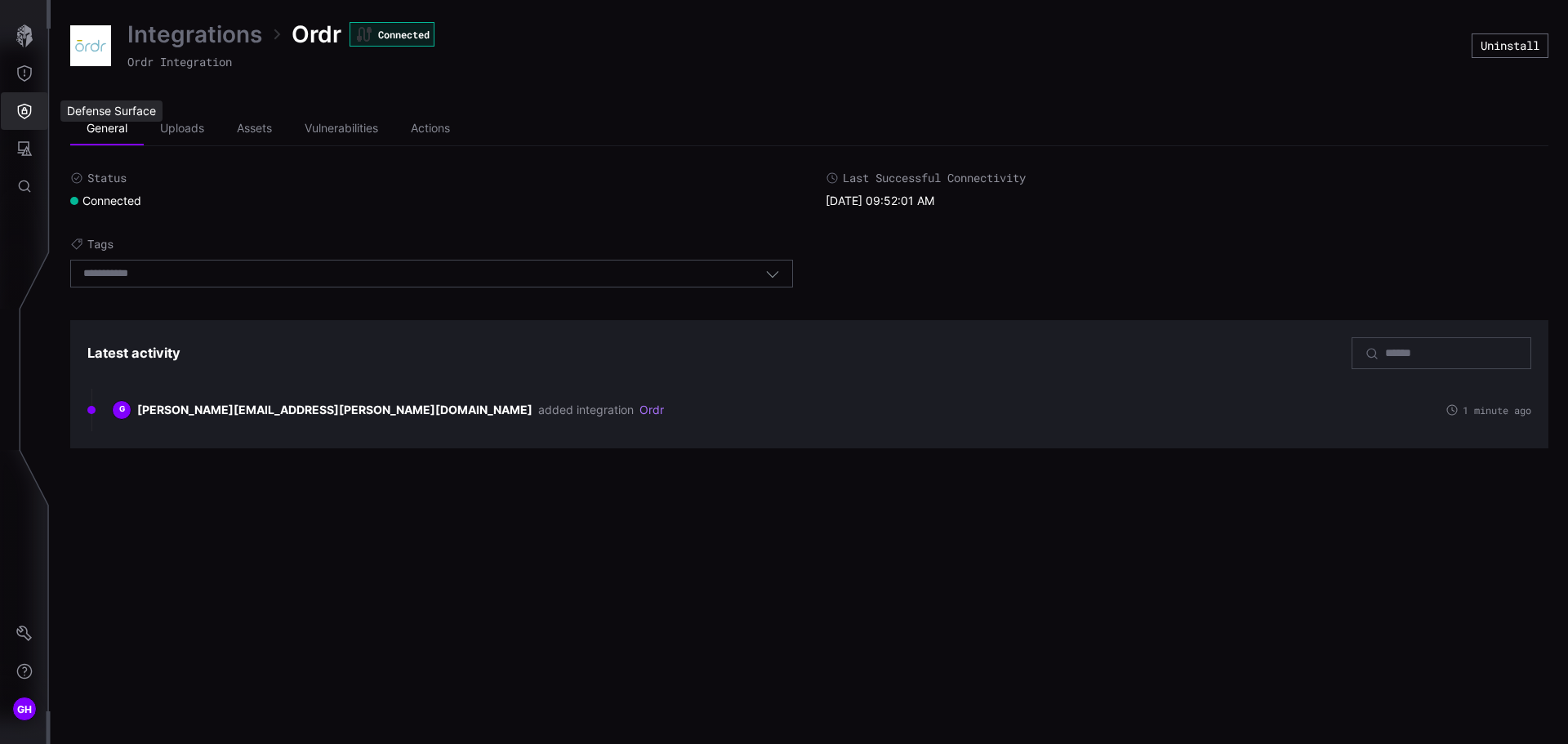
click at [18, 105] on icon "Defense Surface" at bounding box center [24, 110] width 16 height 16
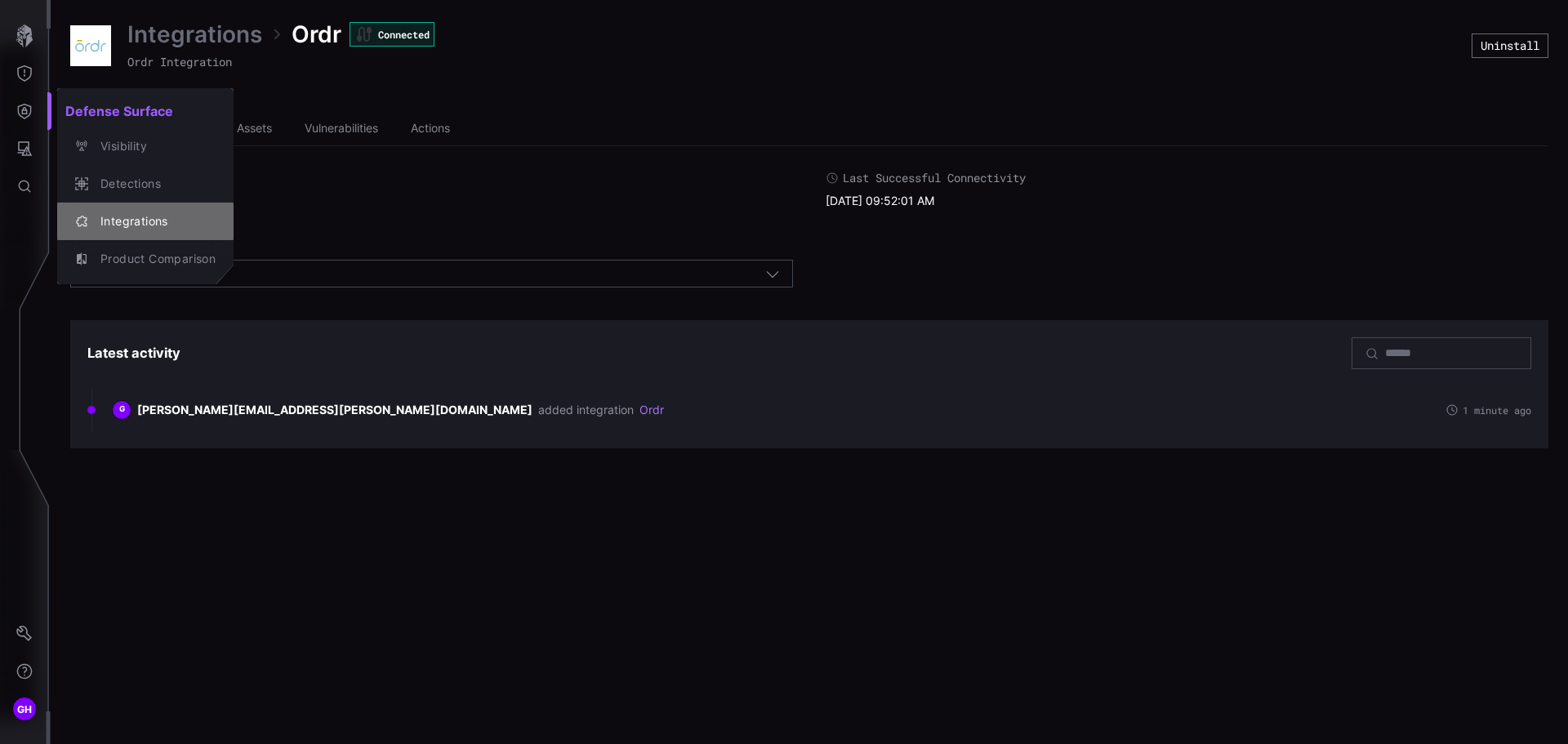
click at [105, 216] on div "Integrations" at bounding box center [153, 221] width 123 height 20
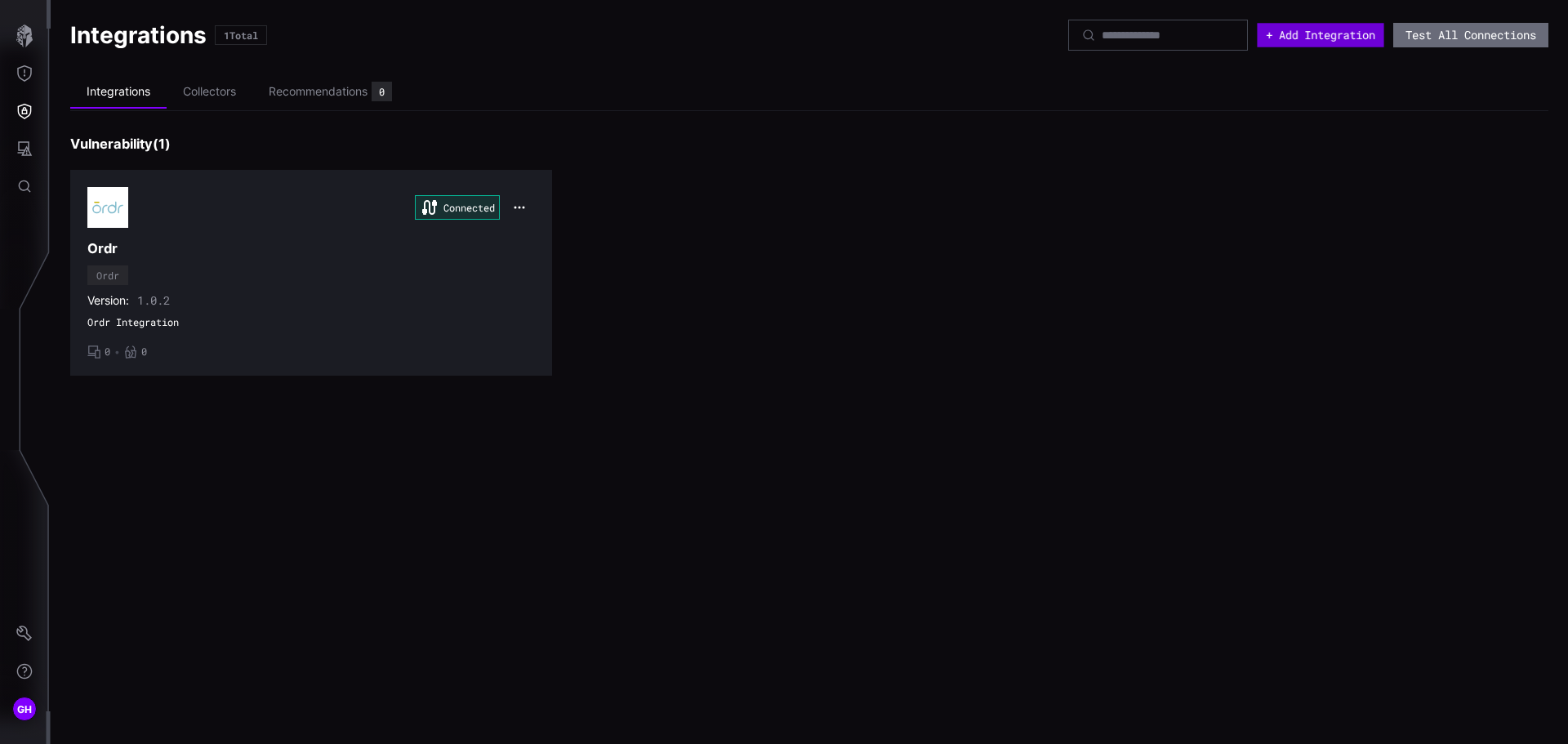
click at [1299, 35] on button "+ Add Integration" at bounding box center [1320, 35] width 126 height 25
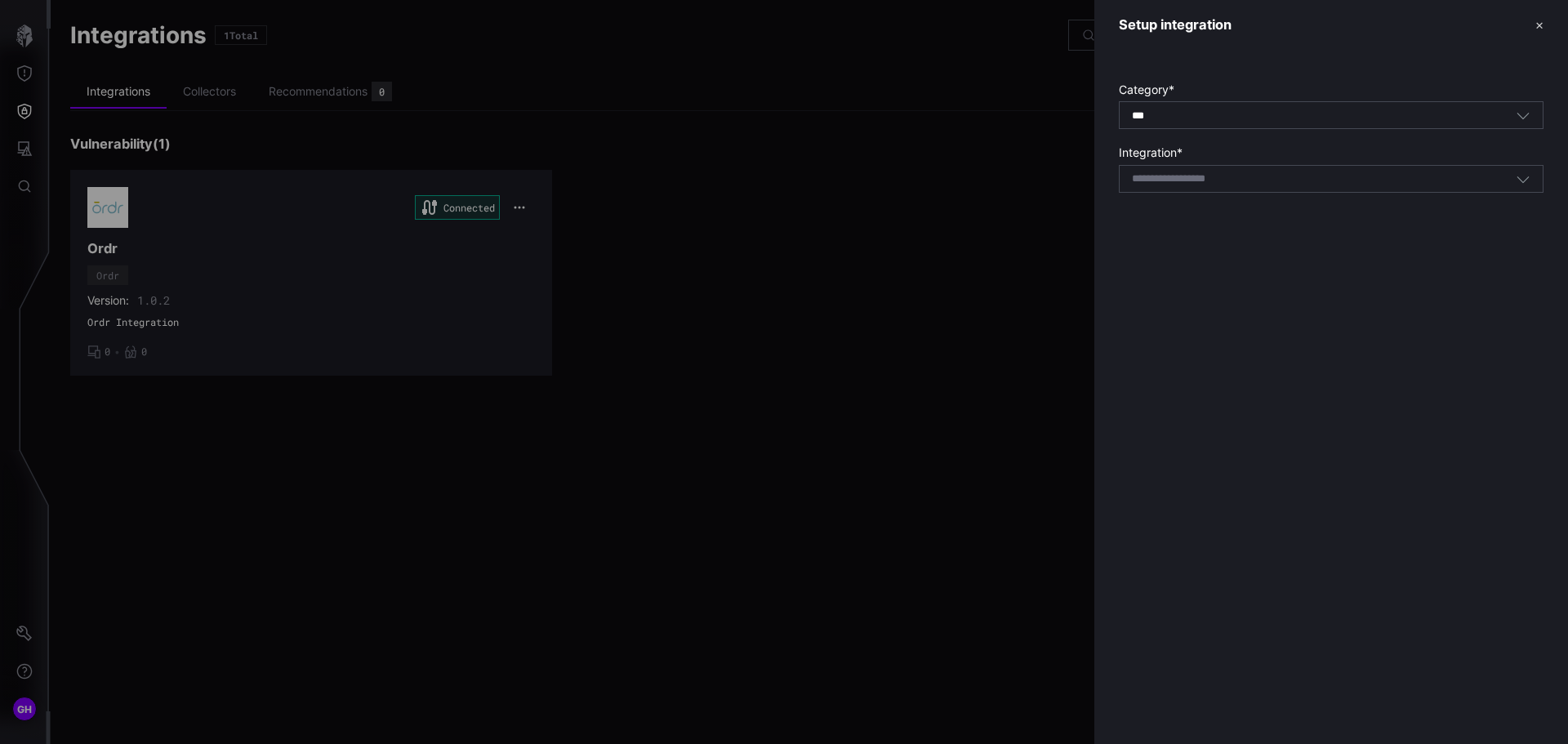
click at [1267, 181] on div "Select integration" at bounding box center [1323, 178] width 384 height 14
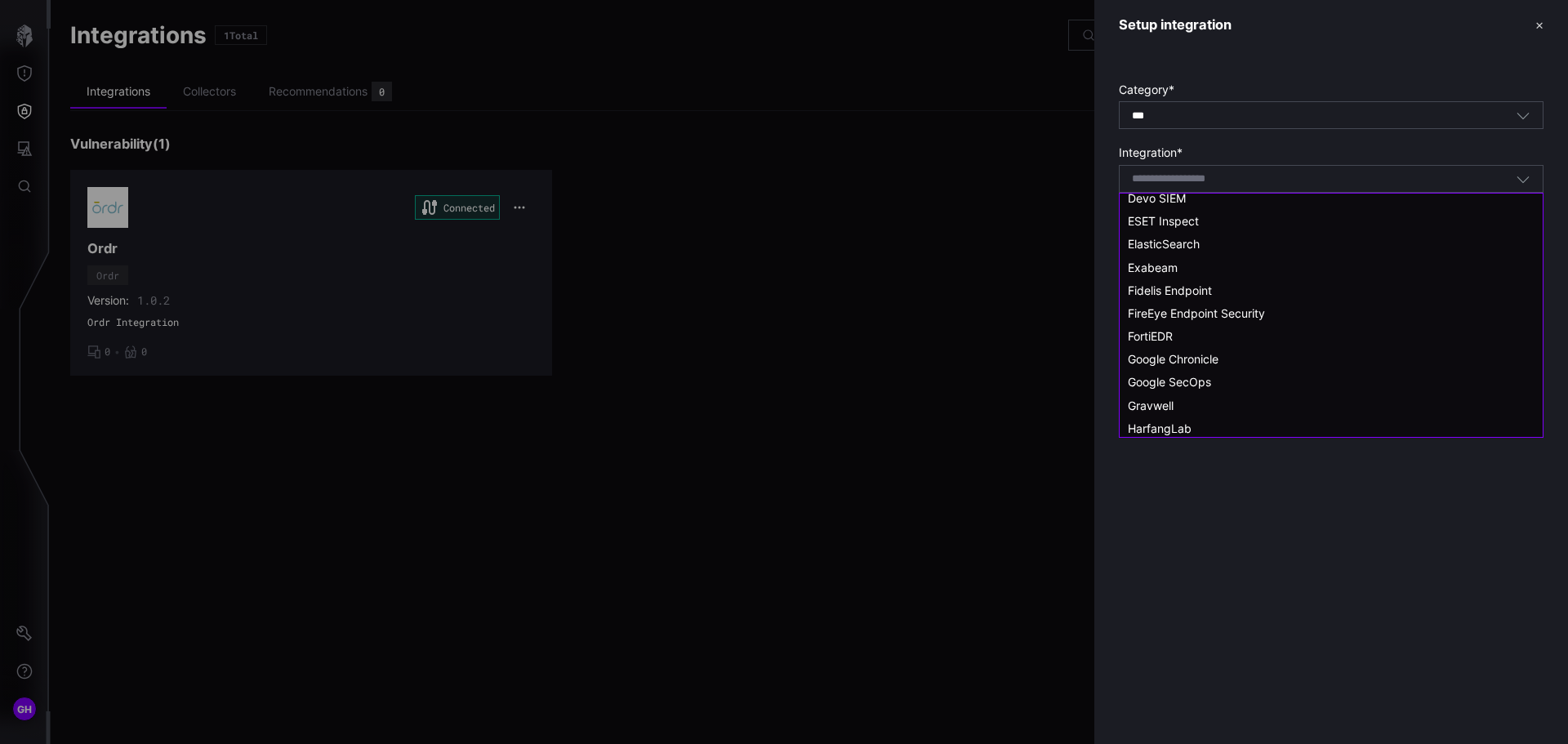
scroll to position [898, 0]
click at [1213, 320] on span "Microsoft Graph" at bounding box center [1171, 319] width 86 height 14
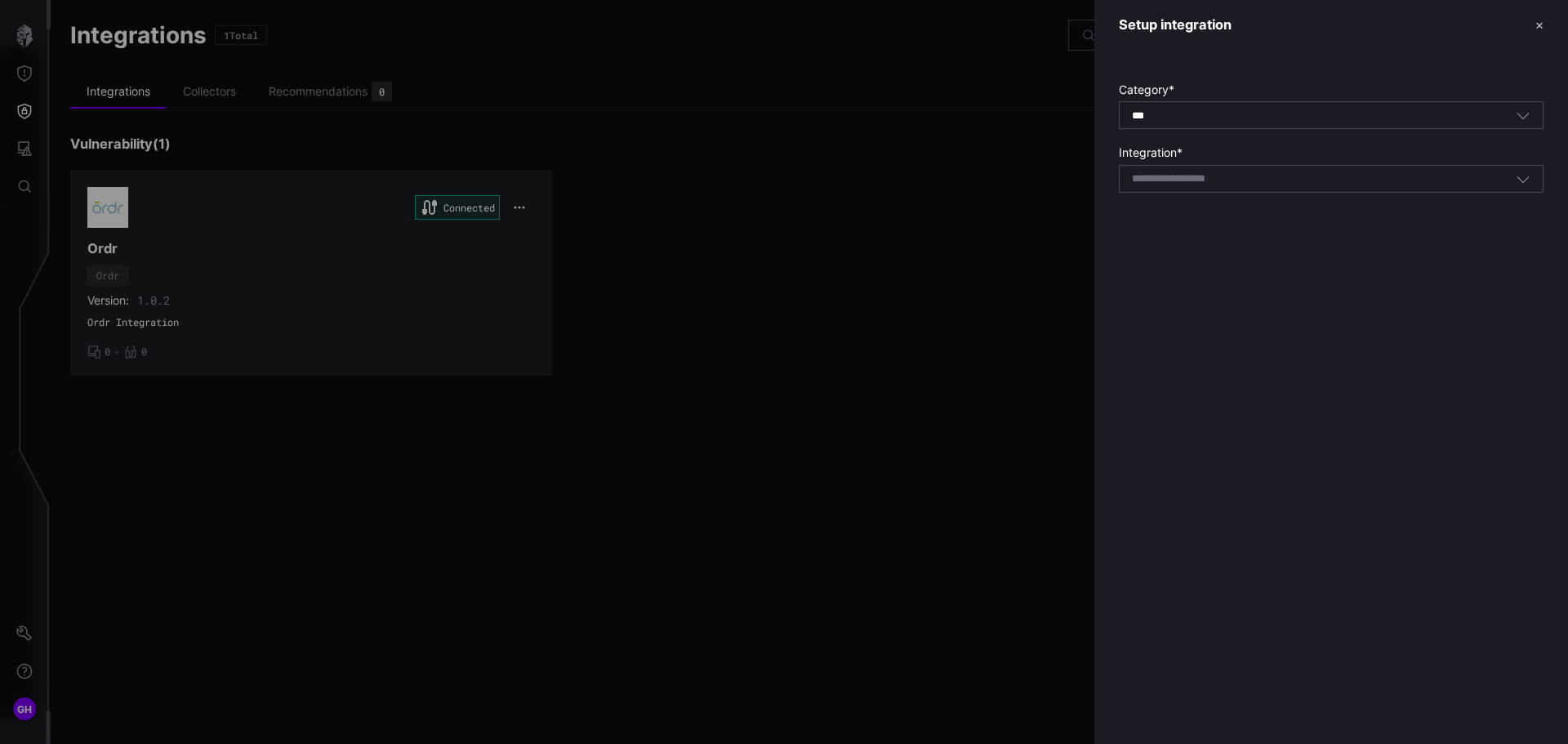
type input "**********"
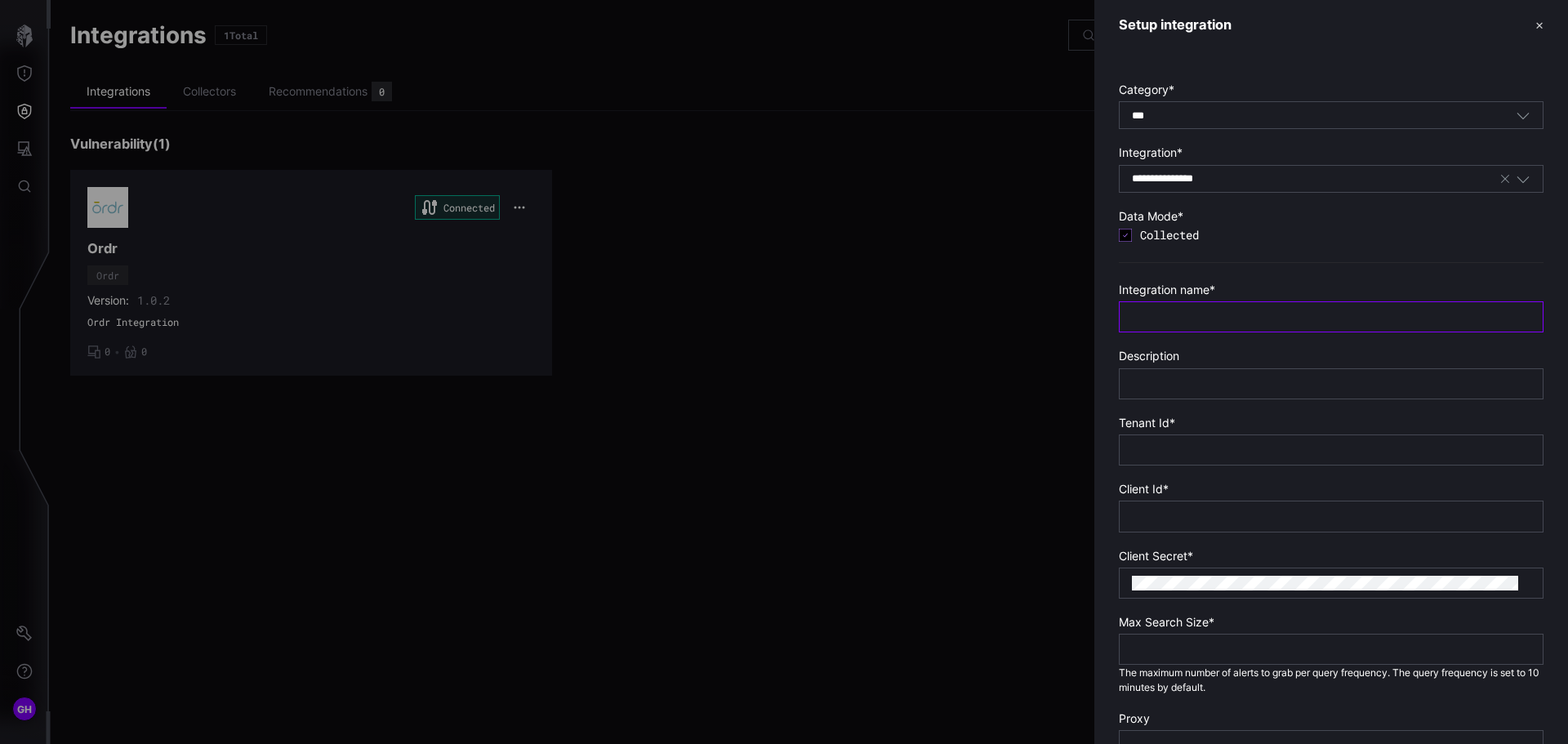
click at [1213, 319] on input "text" at bounding box center [1331, 316] width 398 height 14
drag, startPoint x: 1289, startPoint y: 310, endPoint x: 1126, endPoint y: 311, distance: 163.0
click at [1126, 311] on div "**********" at bounding box center [1332, 317] width 425 height 31
type input "**********"
click at [1154, 382] on input "text" at bounding box center [1331, 383] width 398 height 14
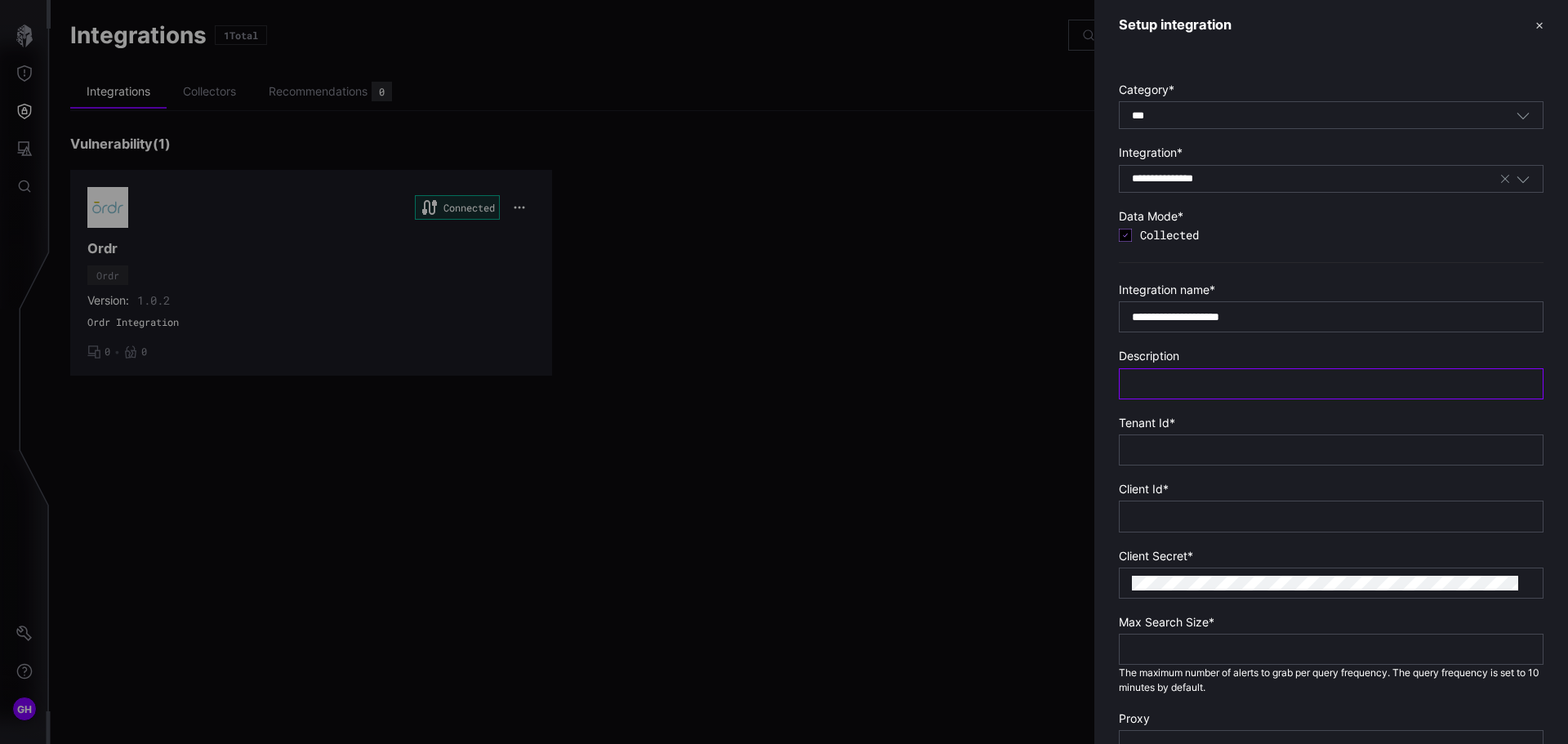
paste input "**********"
type input "**********"
click at [1173, 444] on input "text" at bounding box center [1331, 449] width 398 height 14
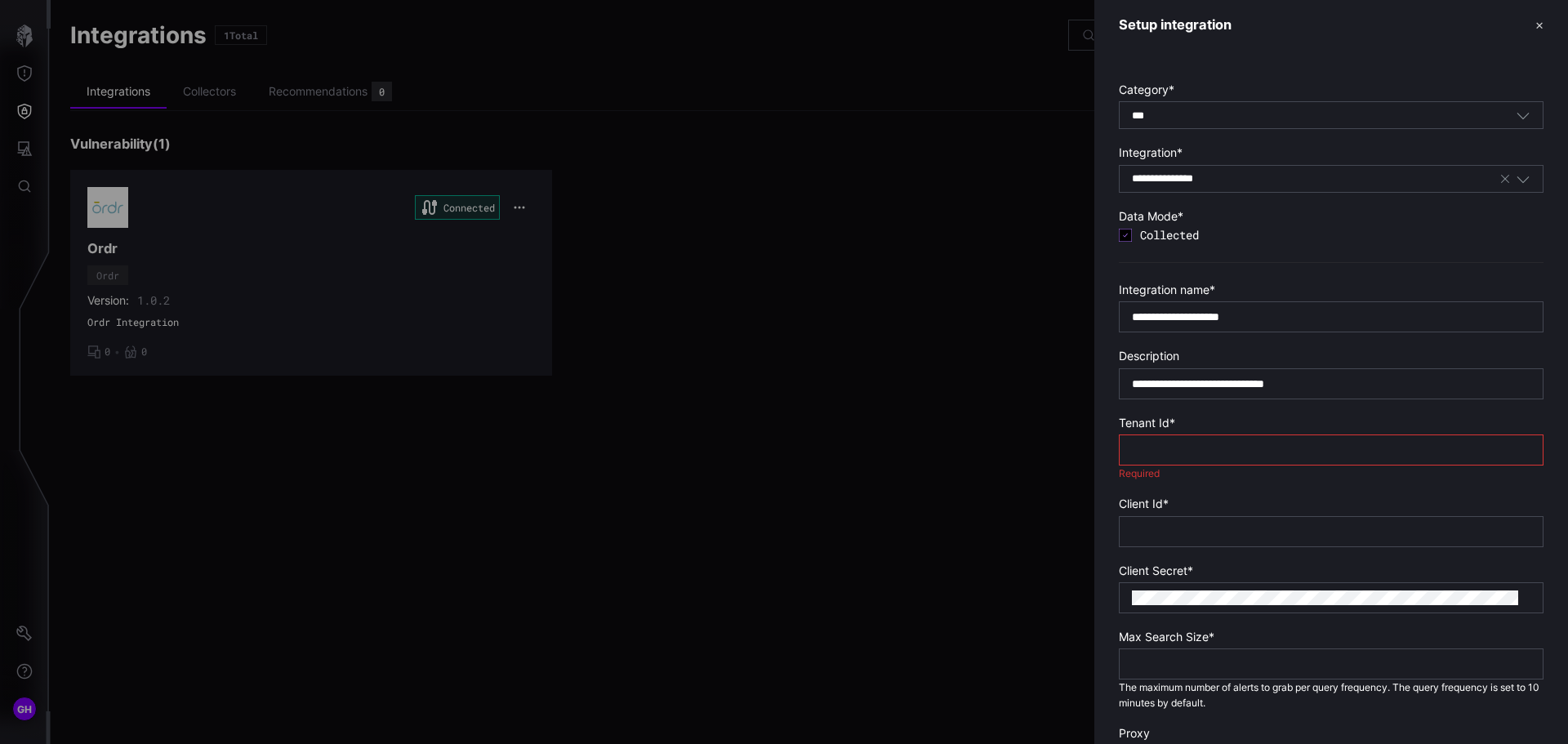
paste input "**********"
type input "**********"
click at [1185, 536] on input "text" at bounding box center [1331, 531] width 398 height 14
paste input "**********"
type input "**********"
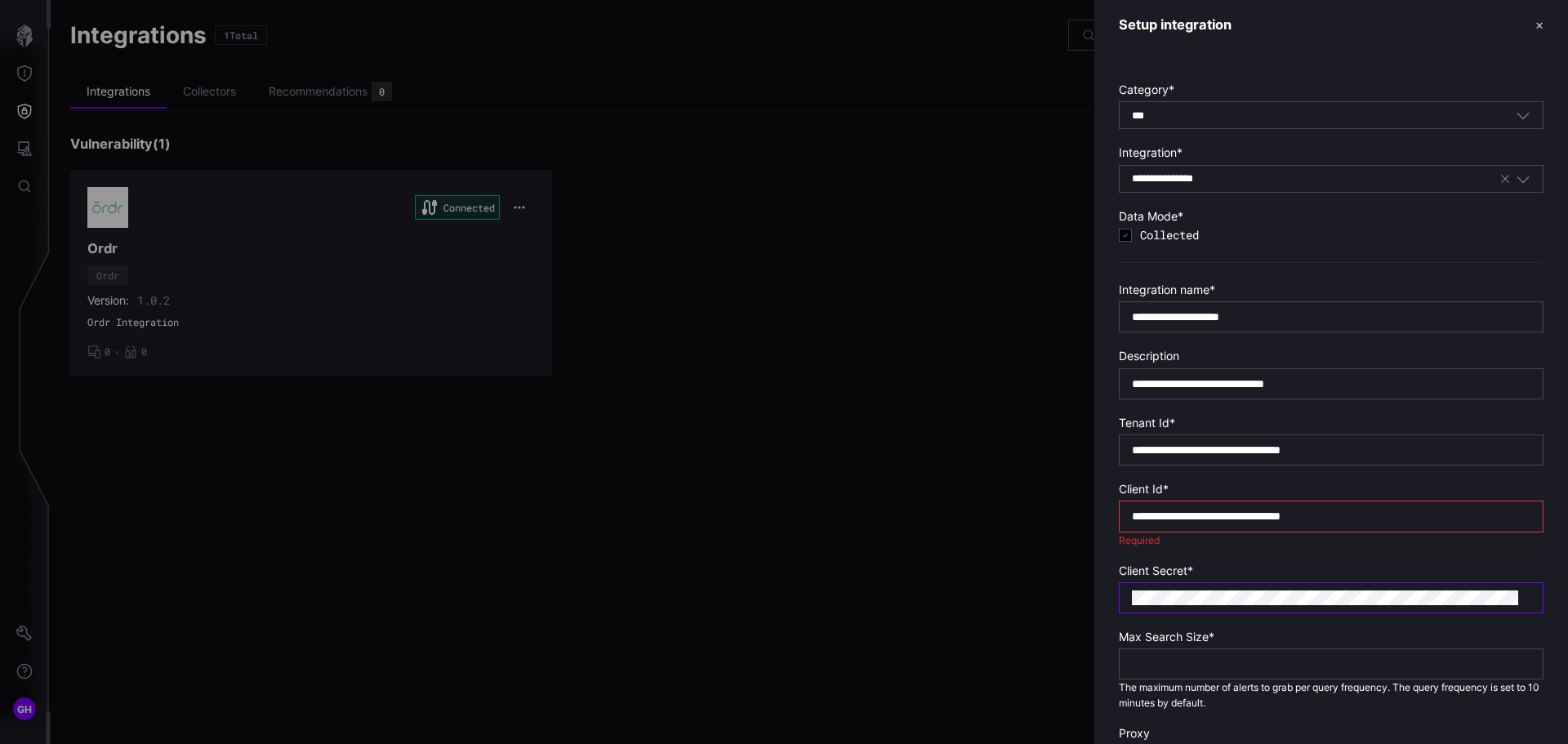
click at [1138, 603] on div at bounding box center [1332, 597] width 425 height 31
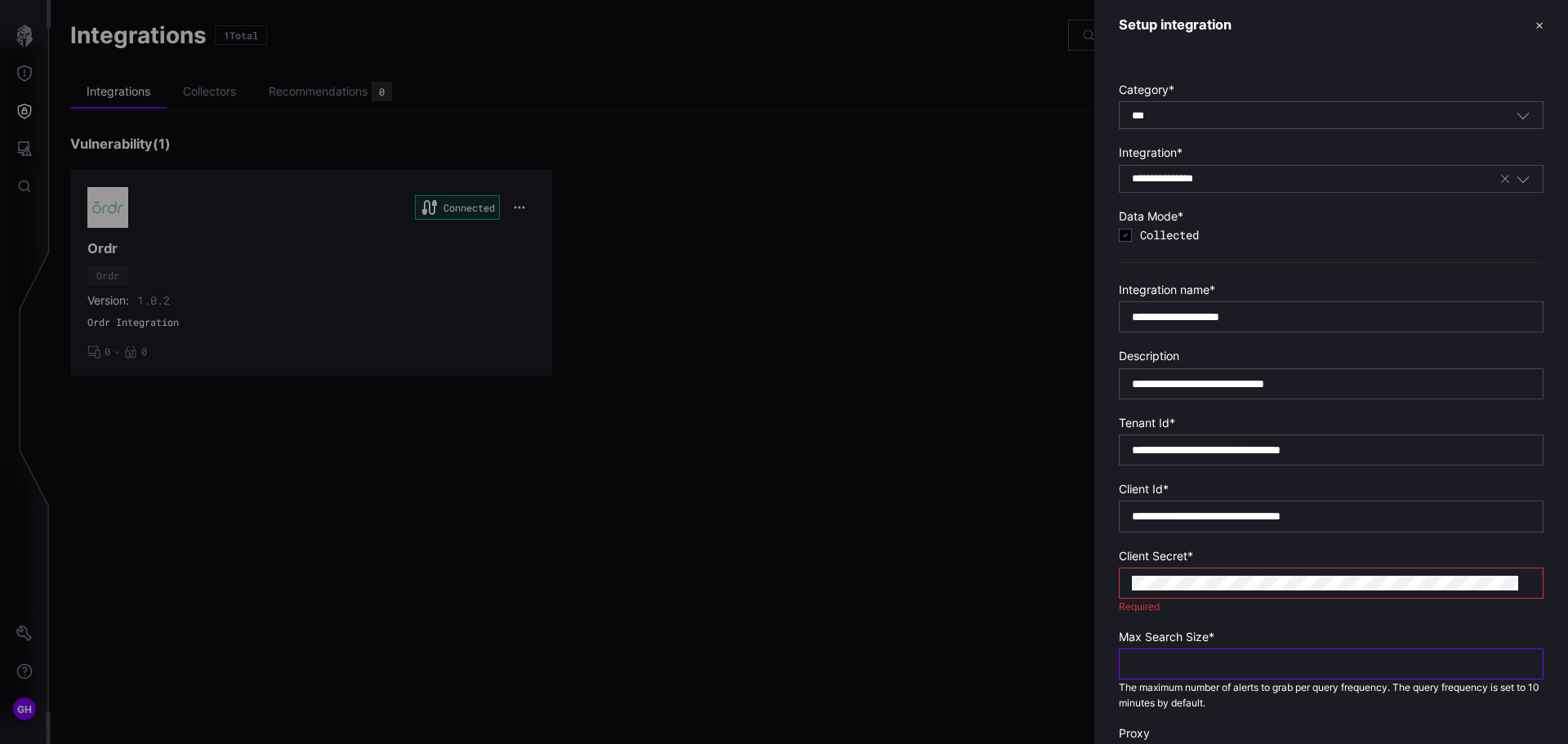
click at [1144, 657] on input "number" at bounding box center [1331, 664] width 398 height 14
click at [1224, 651] on input "number" at bounding box center [1331, 649] width 398 height 14
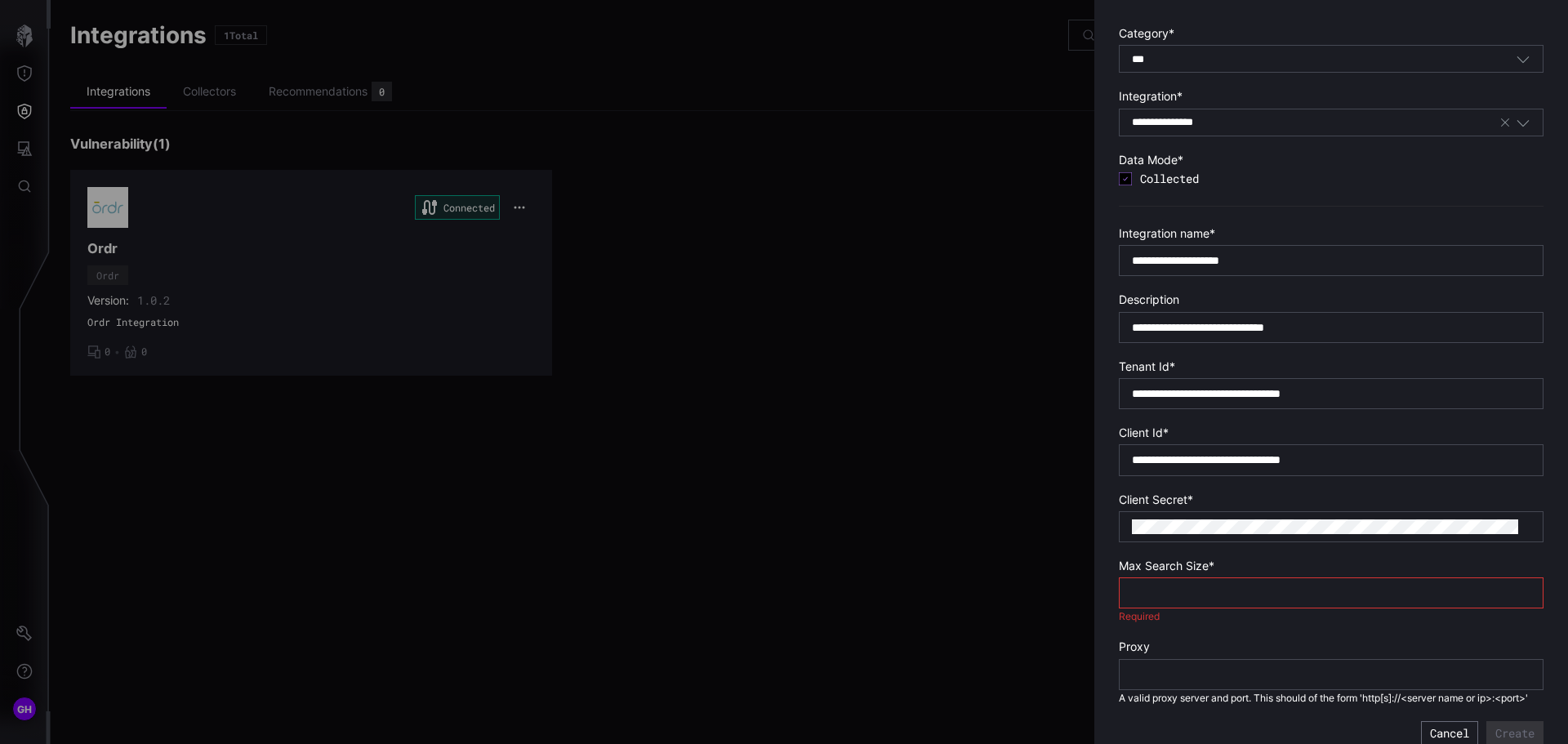
scroll to position [89, 0]
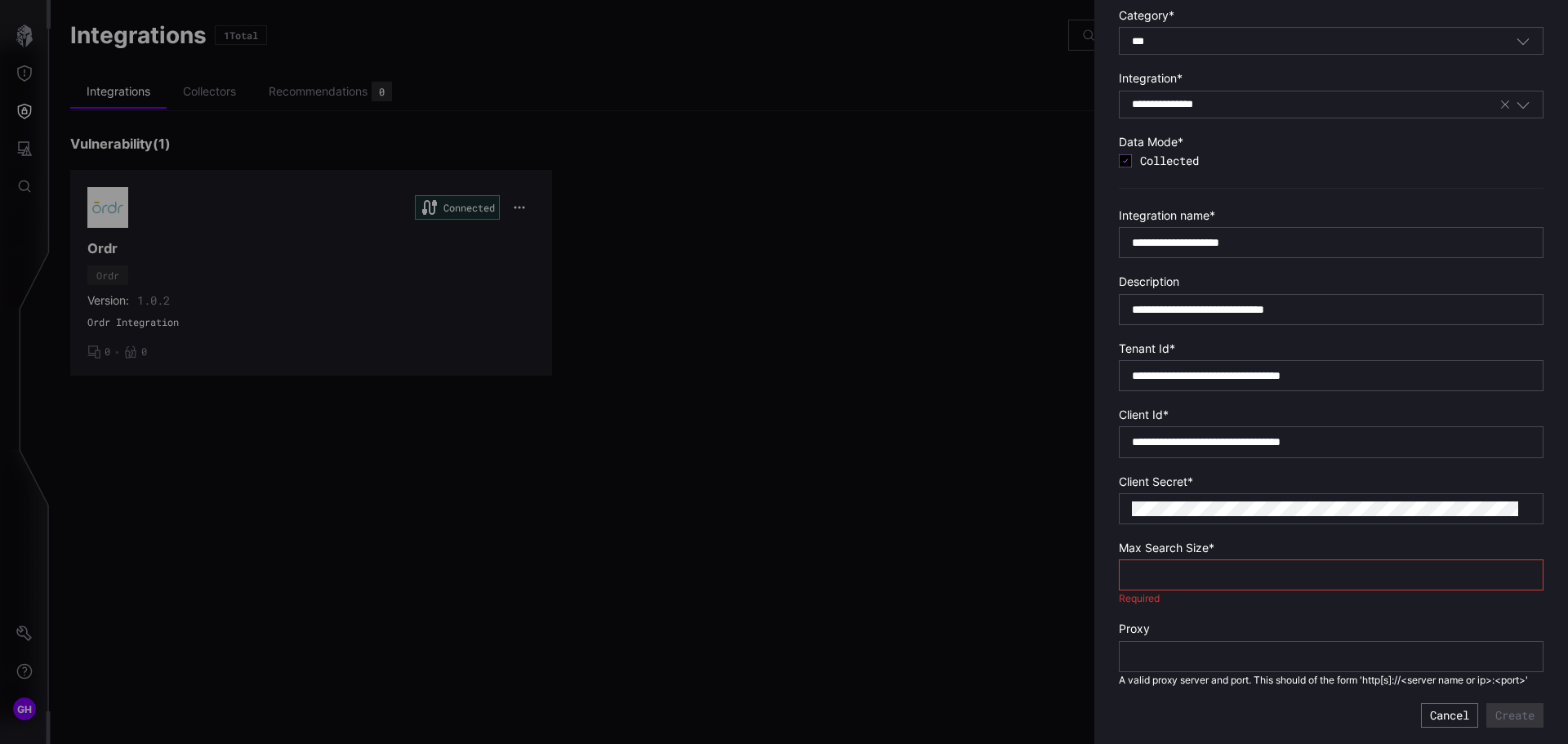
type input "*"
click at [1514, 568] on input "*" at bounding box center [1331, 575] width 398 height 14
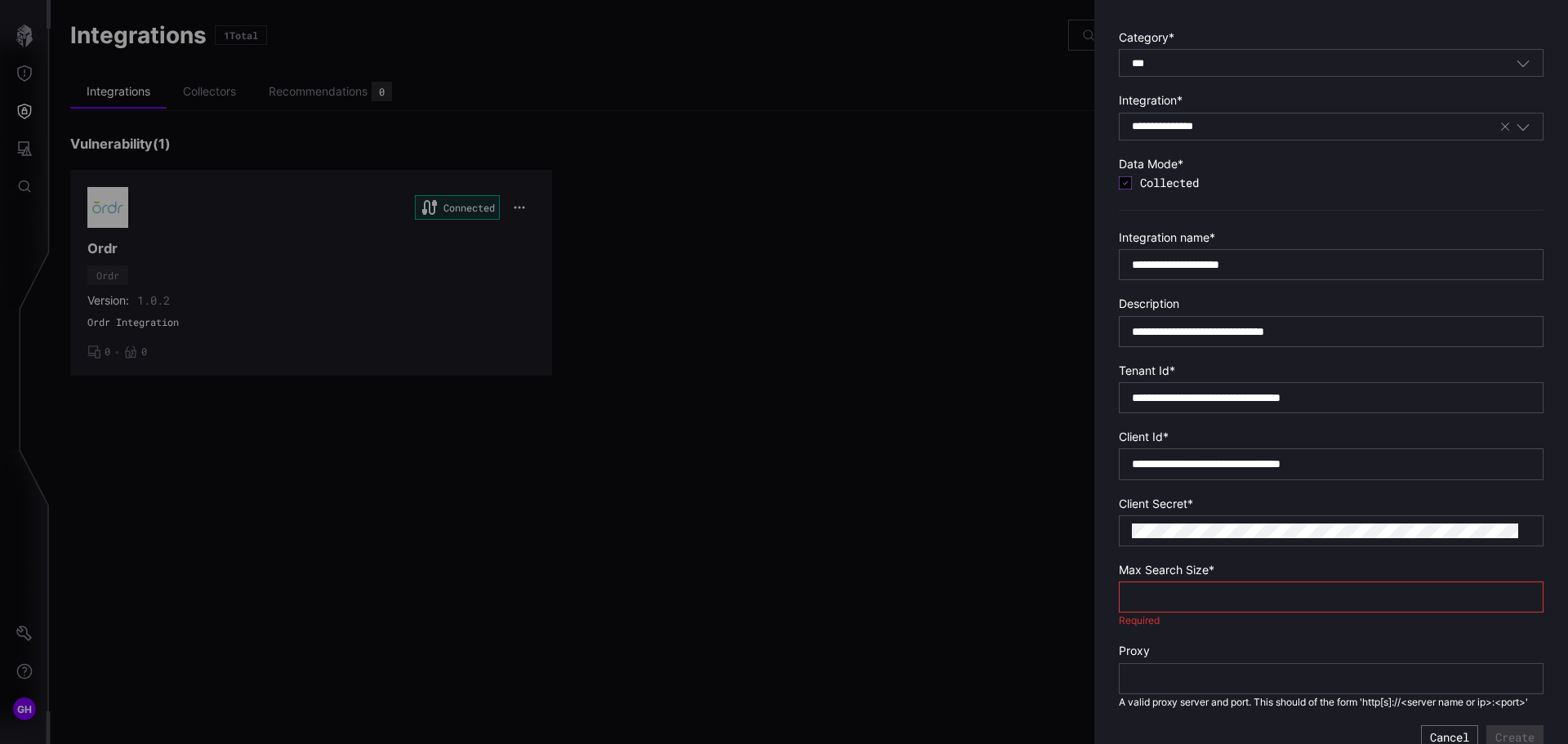
scroll to position [81, 0]
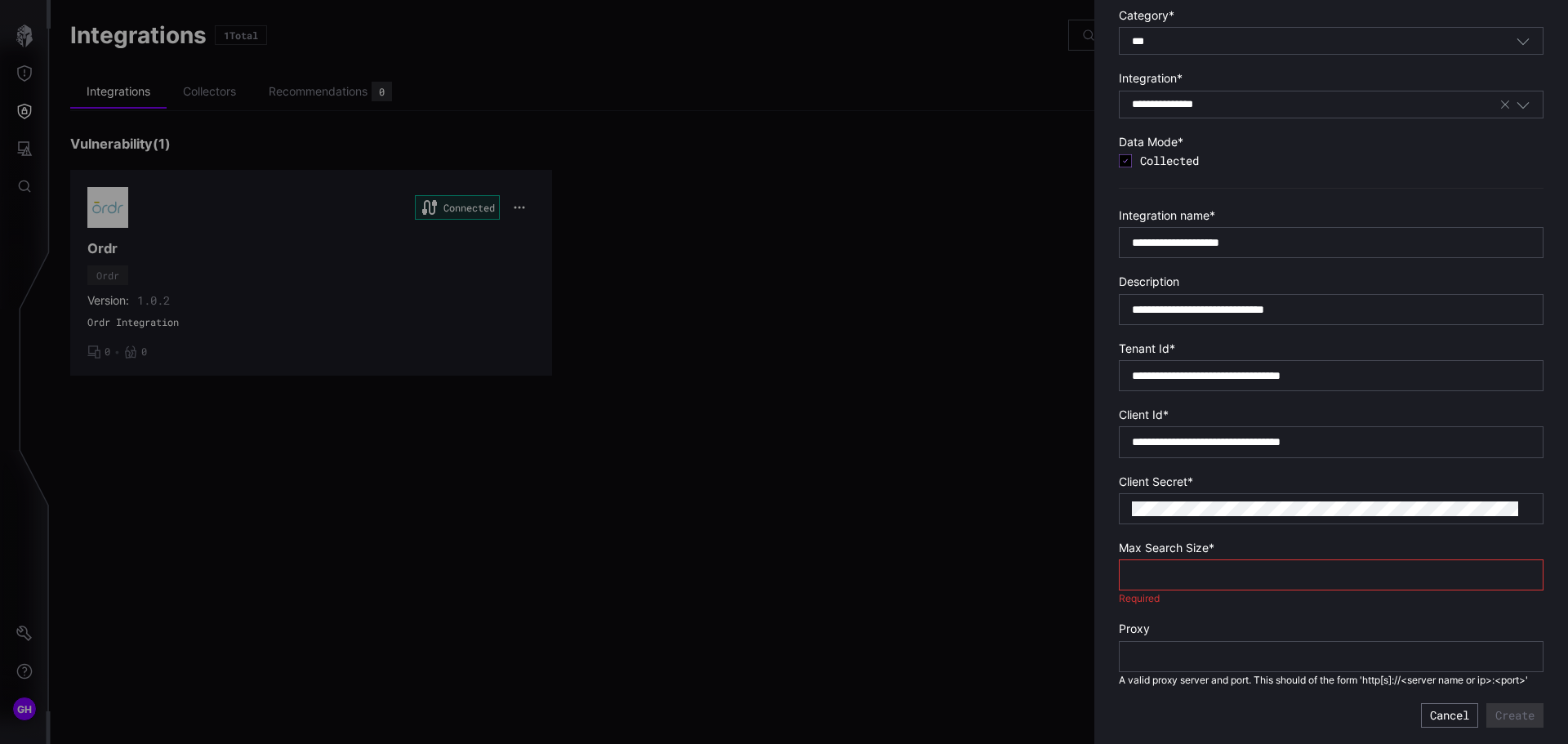
click at [1158, 575] on input "number" at bounding box center [1331, 575] width 398 height 14
type input "**"
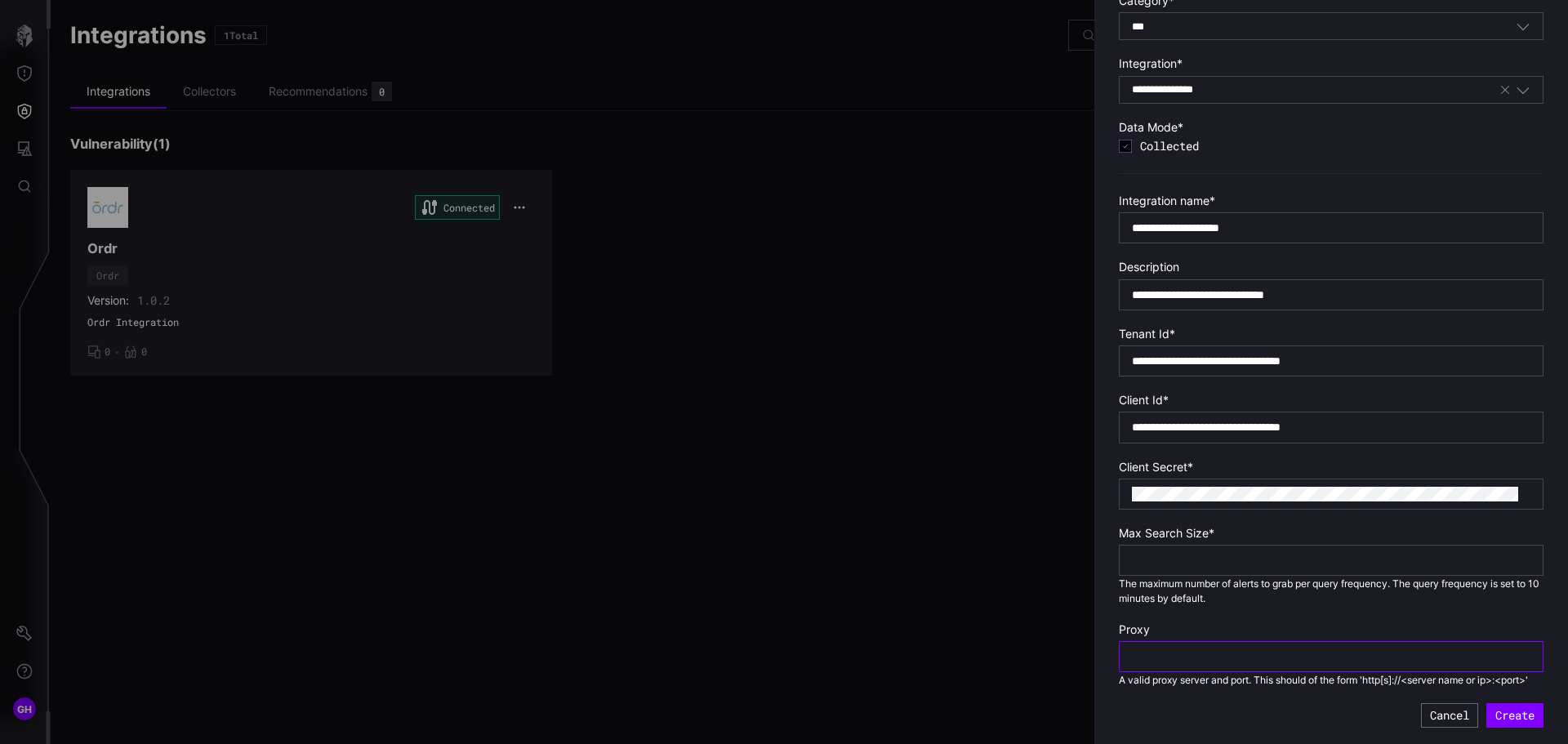
scroll to position [104, 0]
click at [1490, 717] on button "Create" at bounding box center [1514, 716] width 56 height 25
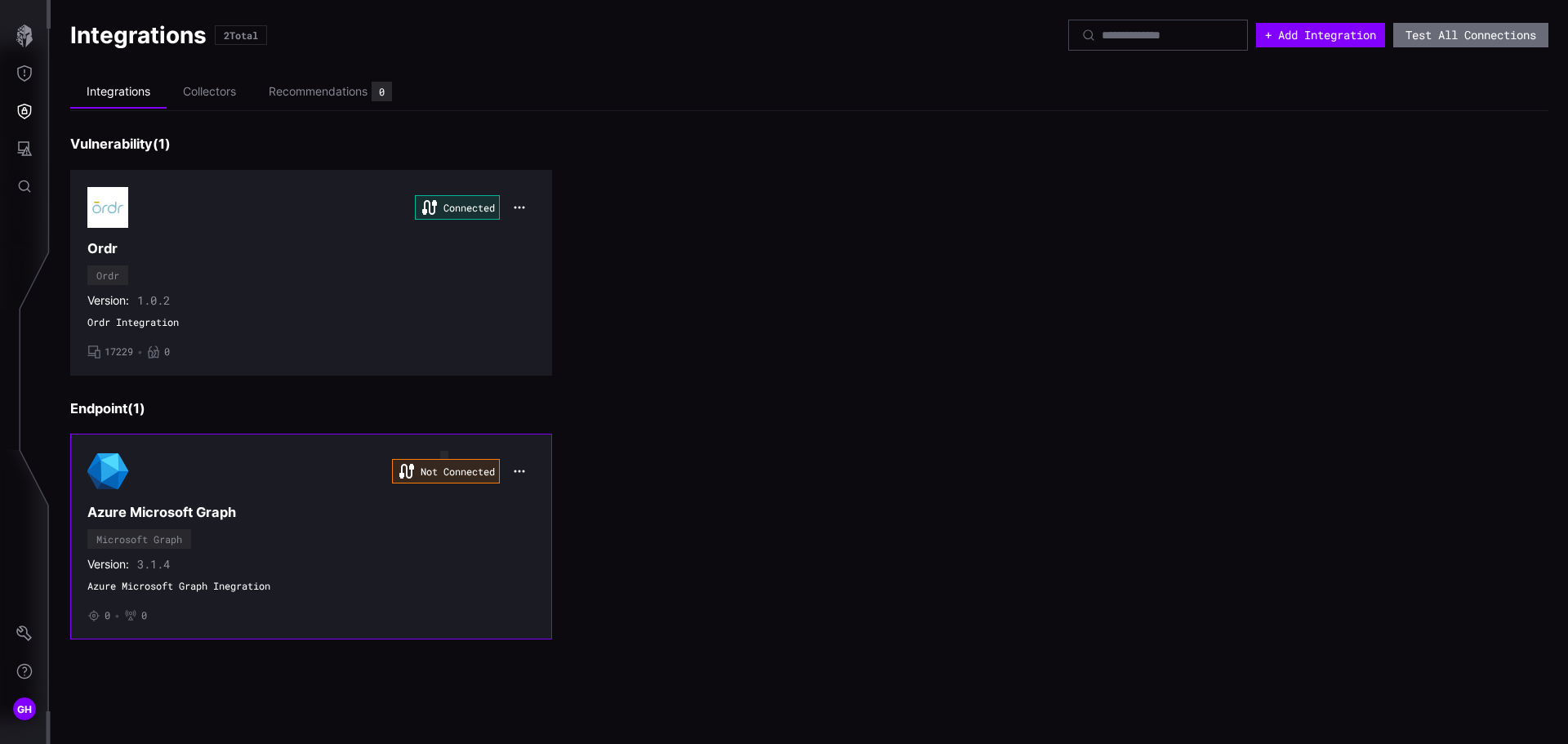
click at [436, 470] on div "Not Connected" at bounding box center [445, 471] width 108 height 25
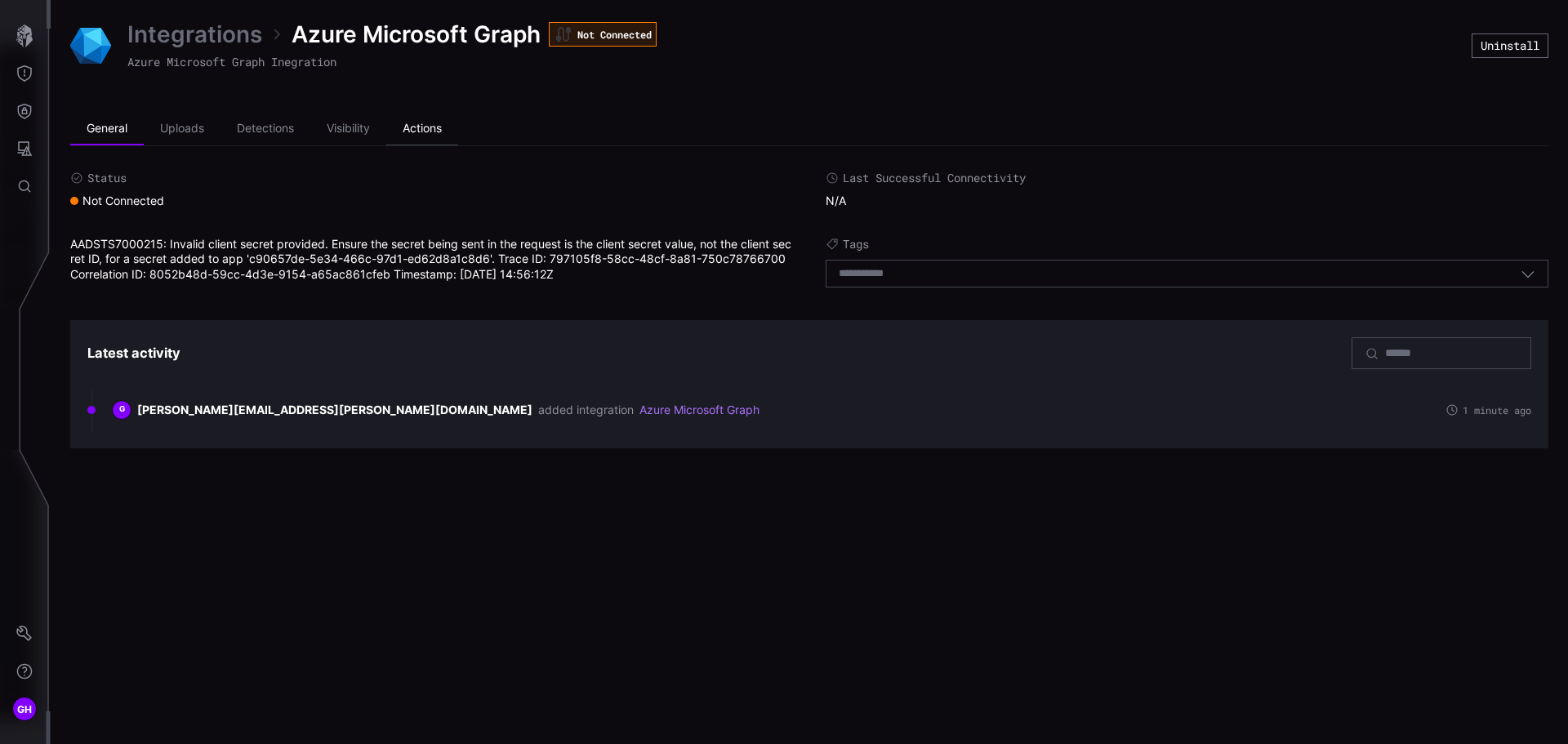
click at [414, 128] on li "Actions" at bounding box center [422, 129] width 72 height 33
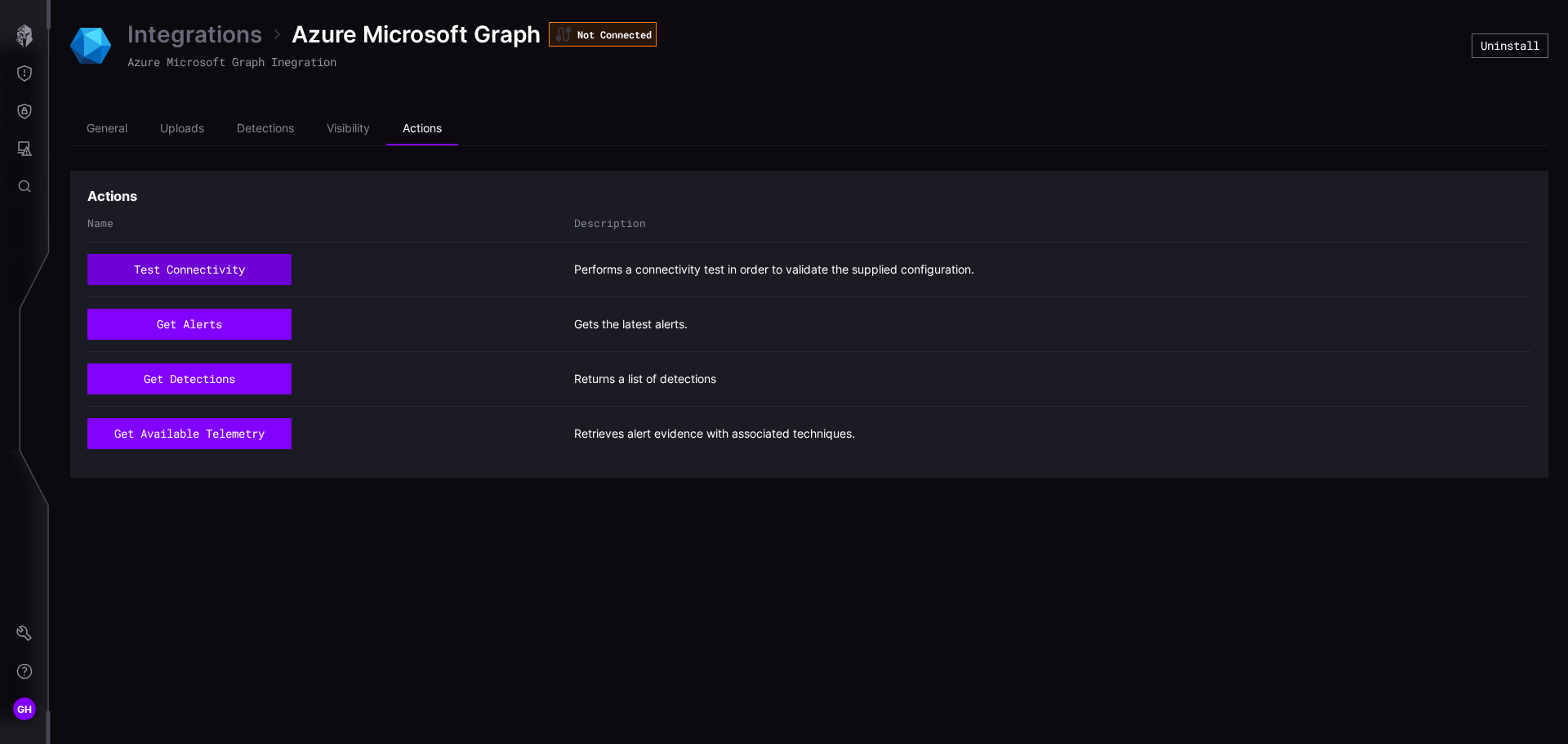
click at [234, 264] on button "test connectivity" at bounding box center [189, 269] width 204 height 31
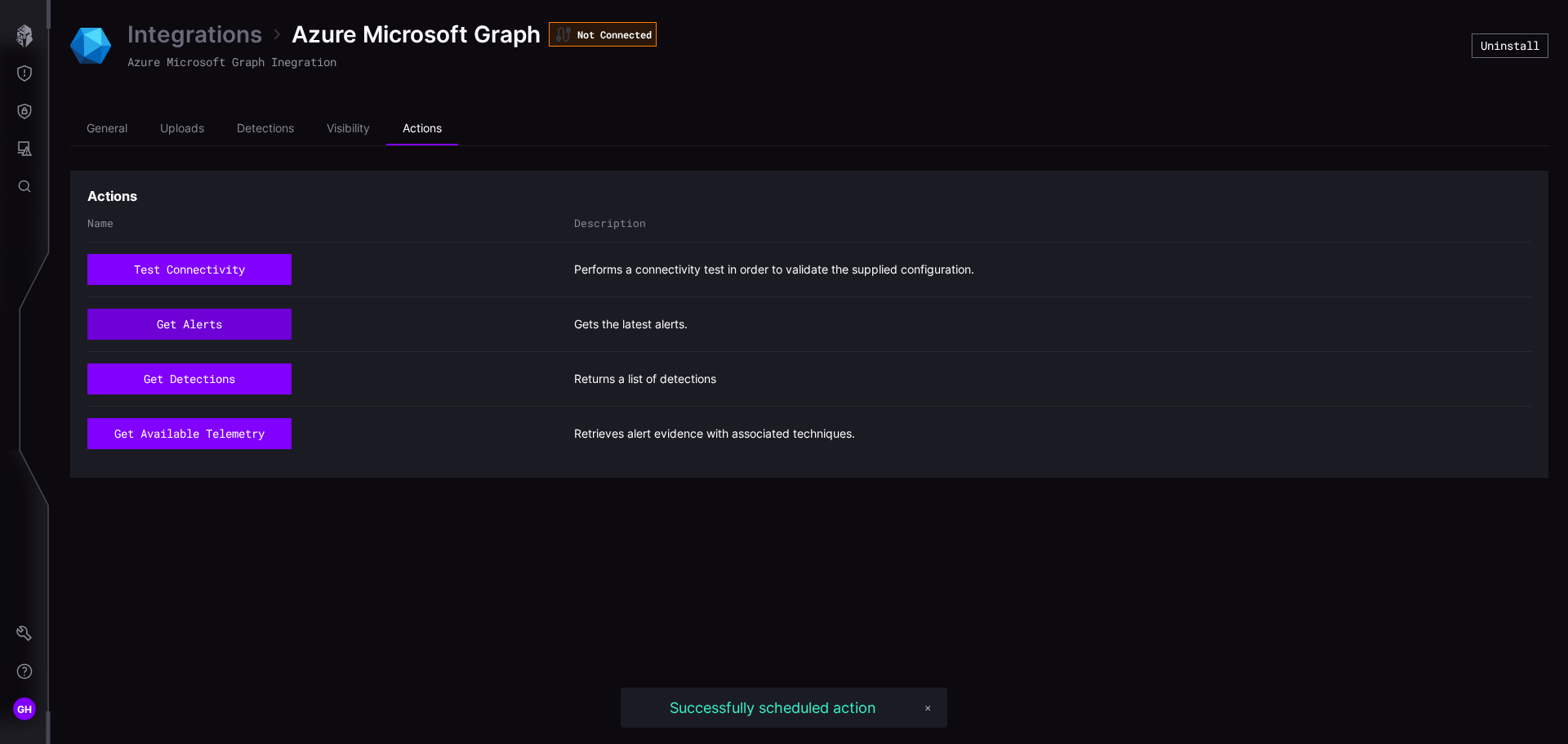
click at [233, 322] on button "get alerts" at bounding box center [189, 324] width 204 height 31
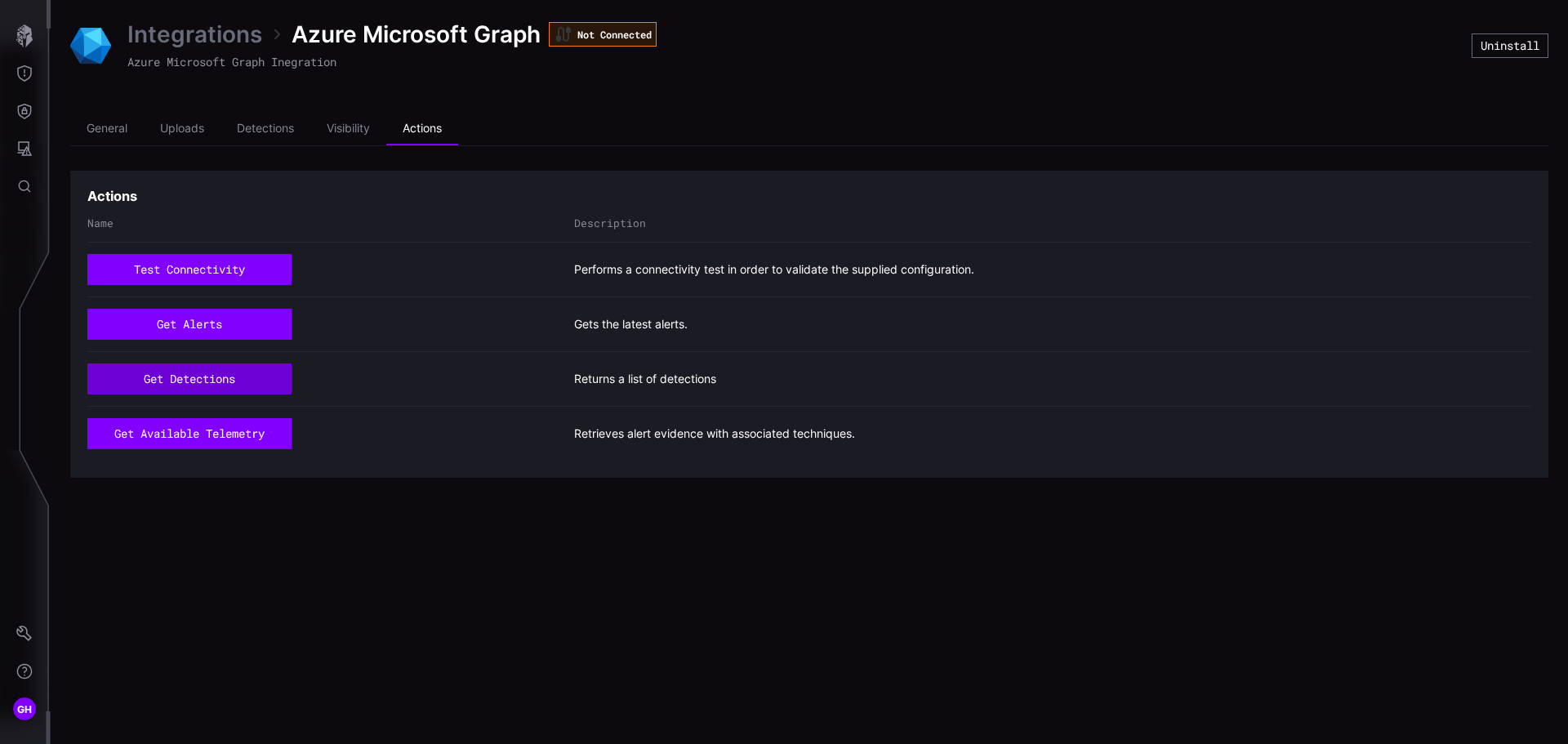
click at [225, 382] on button "get detections" at bounding box center [189, 379] width 204 height 31
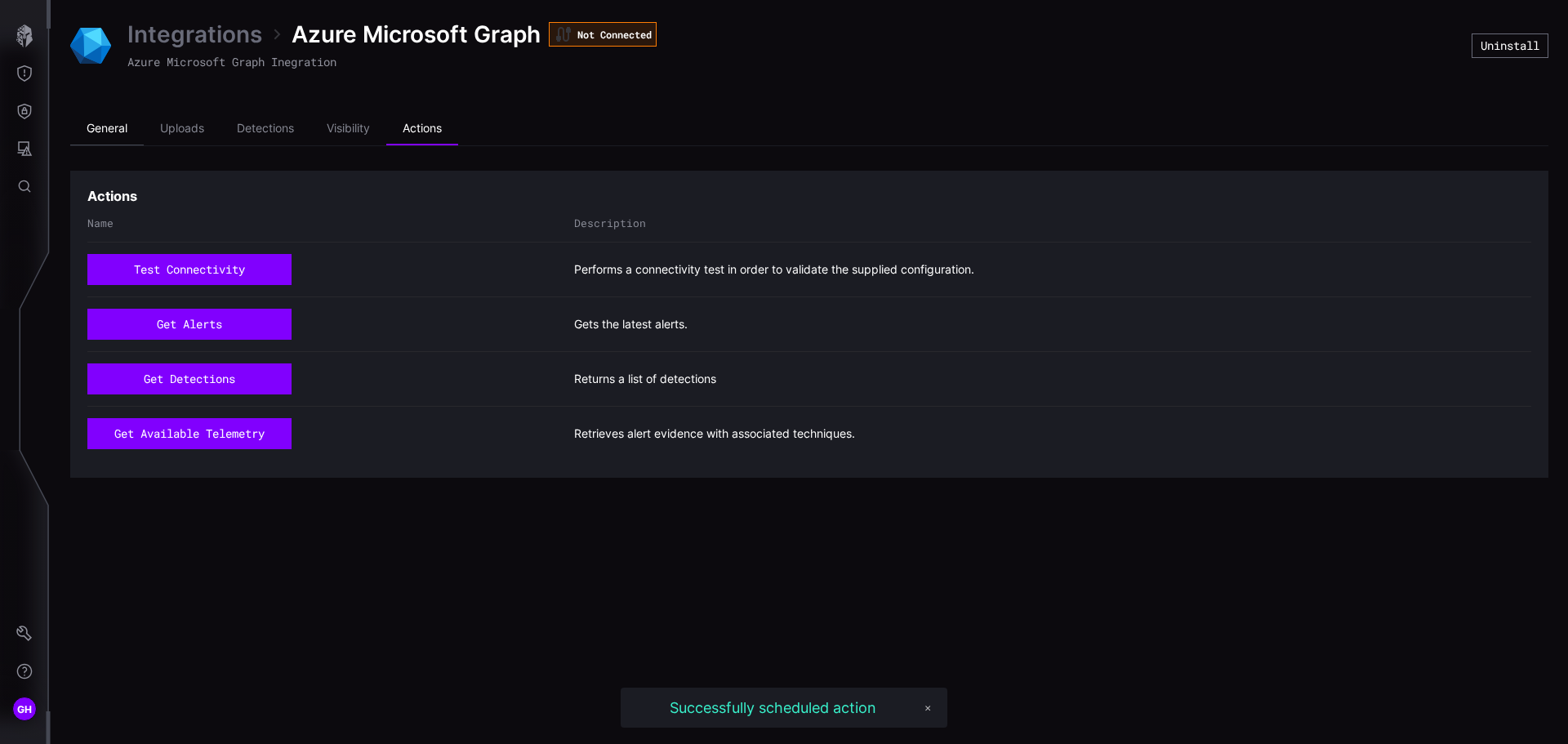
click at [101, 126] on li "General" at bounding box center [106, 129] width 74 height 33
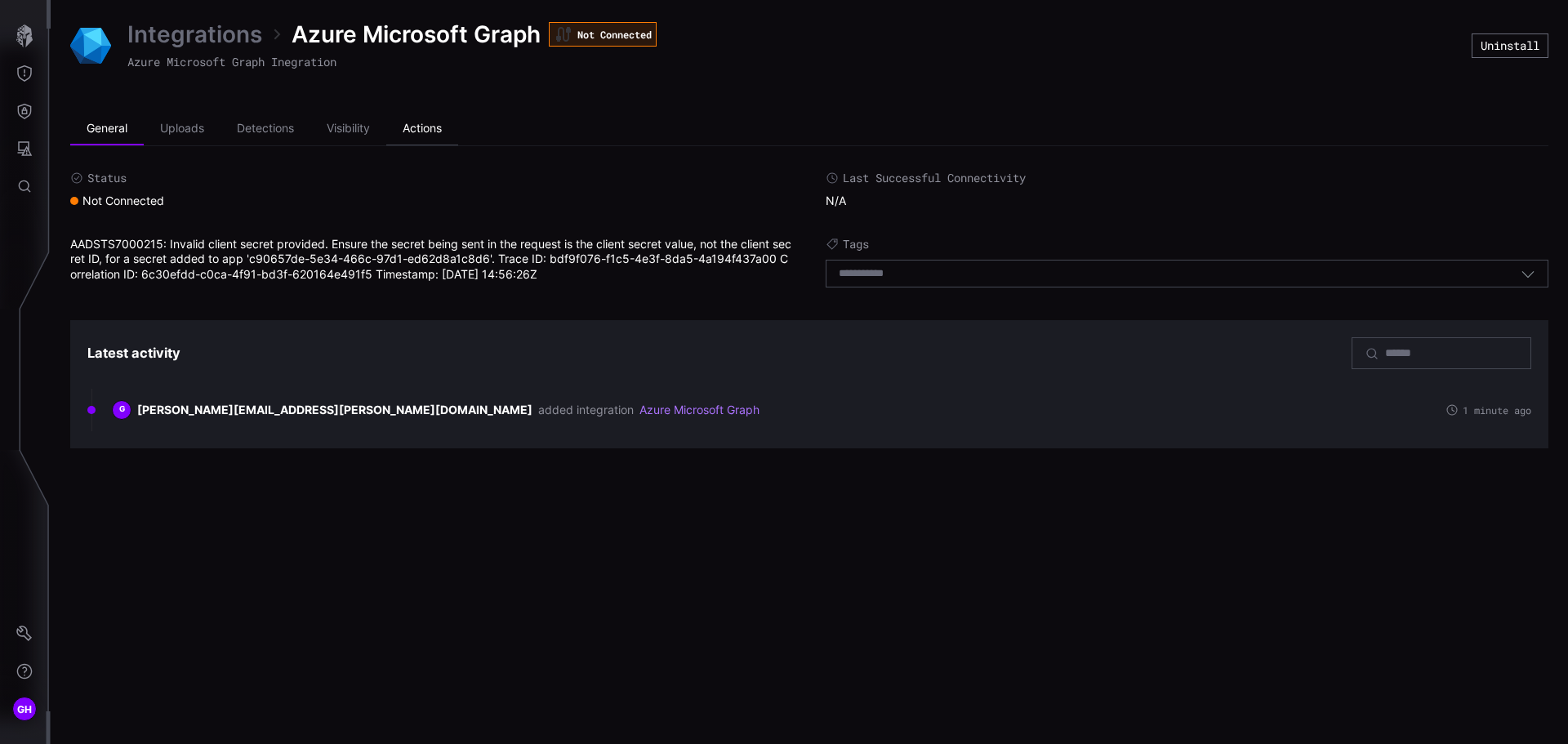
click at [416, 132] on li "Actions" at bounding box center [422, 129] width 72 height 33
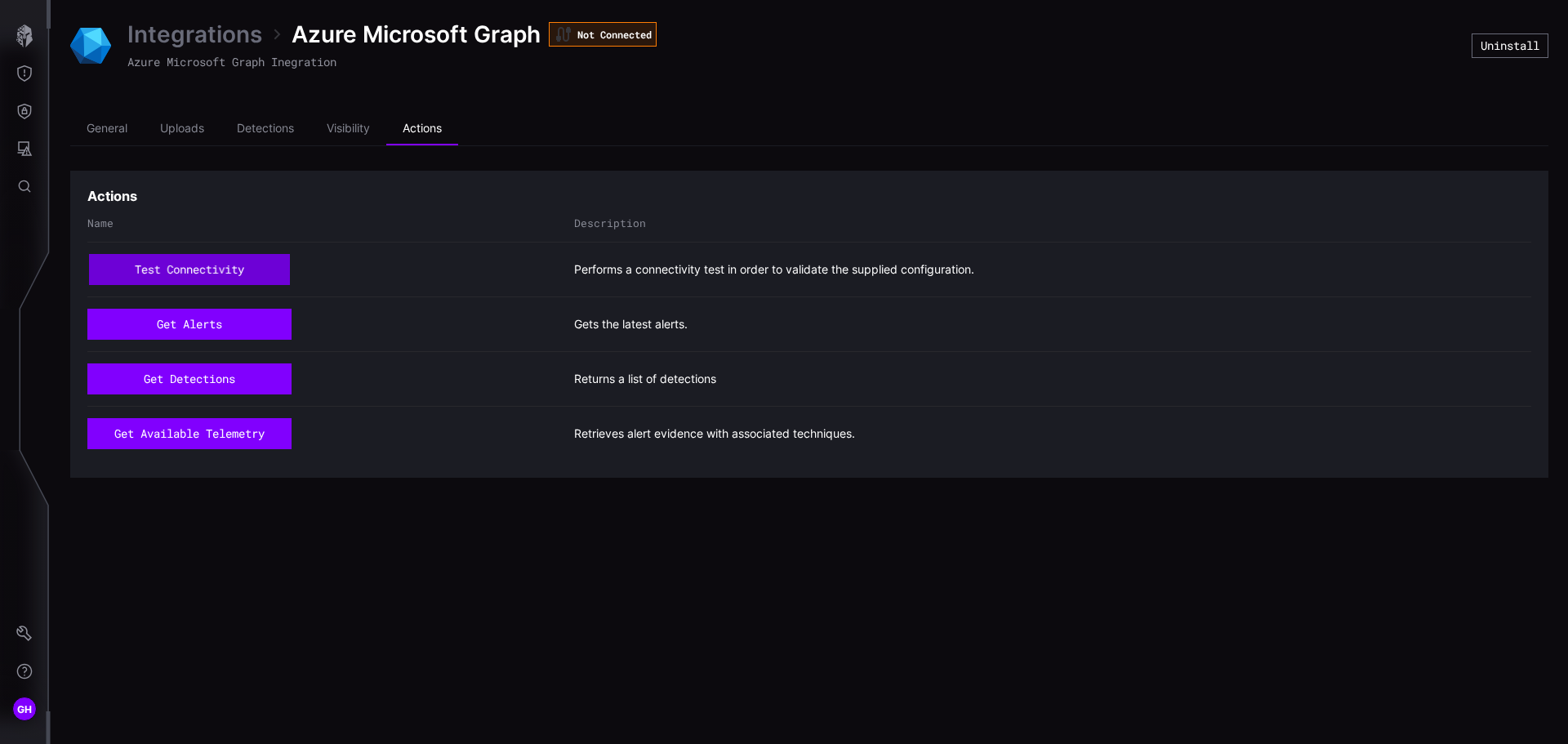
click at [250, 267] on button "test connectivity" at bounding box center [190, 269] width 201 height 31
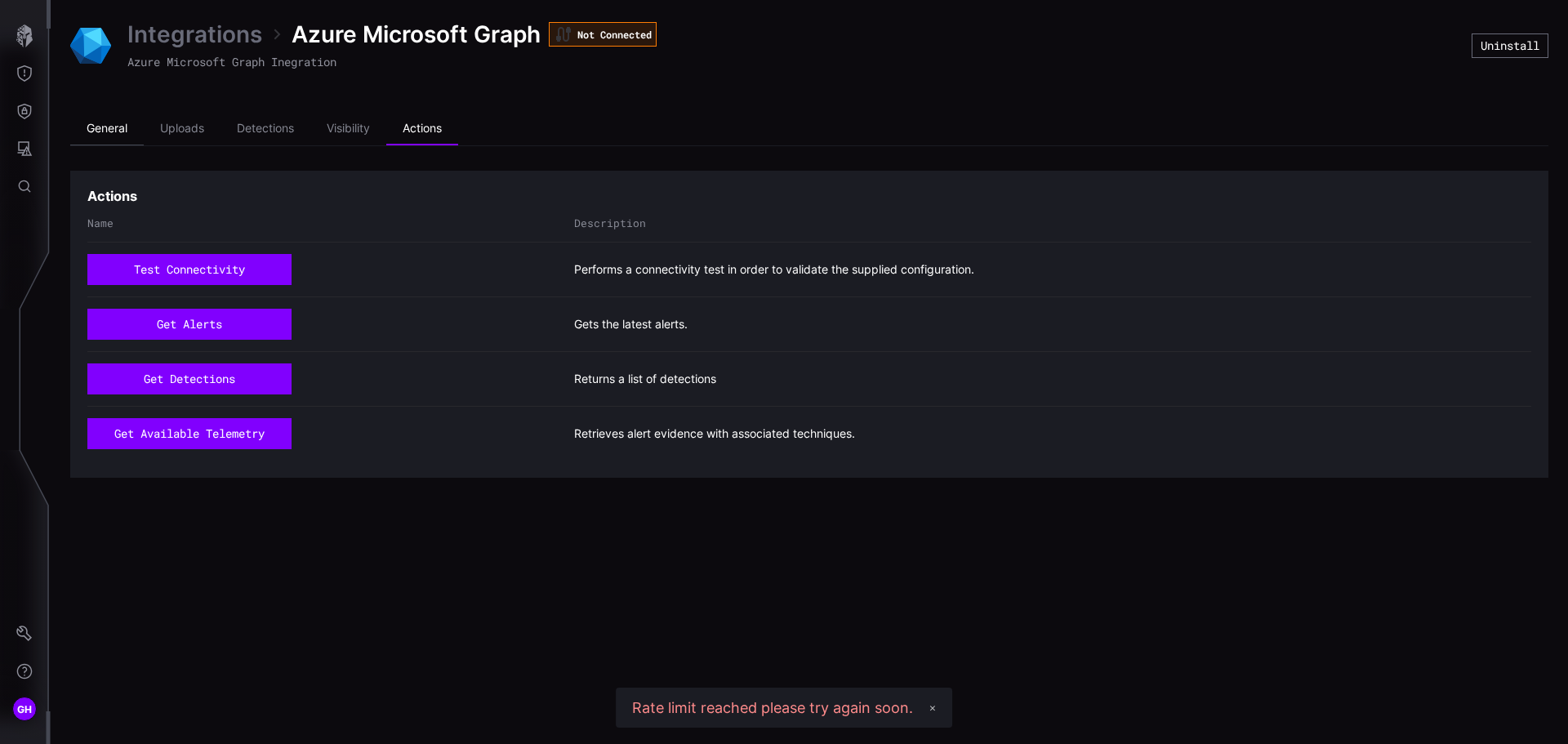
click at [120, 128] on li "General" at bounding box center [106, 129] width 74 height 33
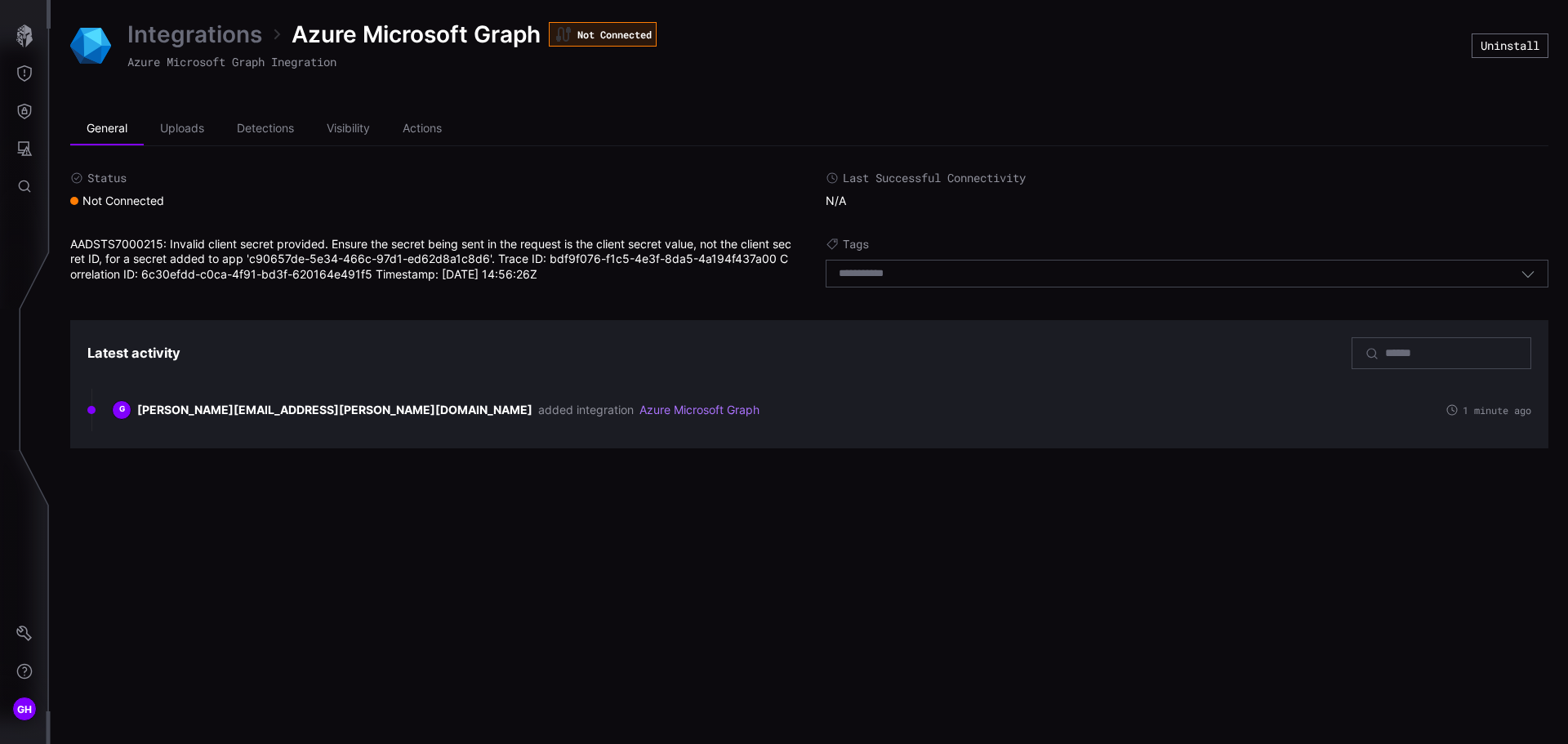
click at [639, 415] on link "Azure Microsoft Graph" at bounding box center [699, 410] width 120 height 14
click at [281, 130] on li "Detections" at bounding box center [265, 129] width 90 height 33
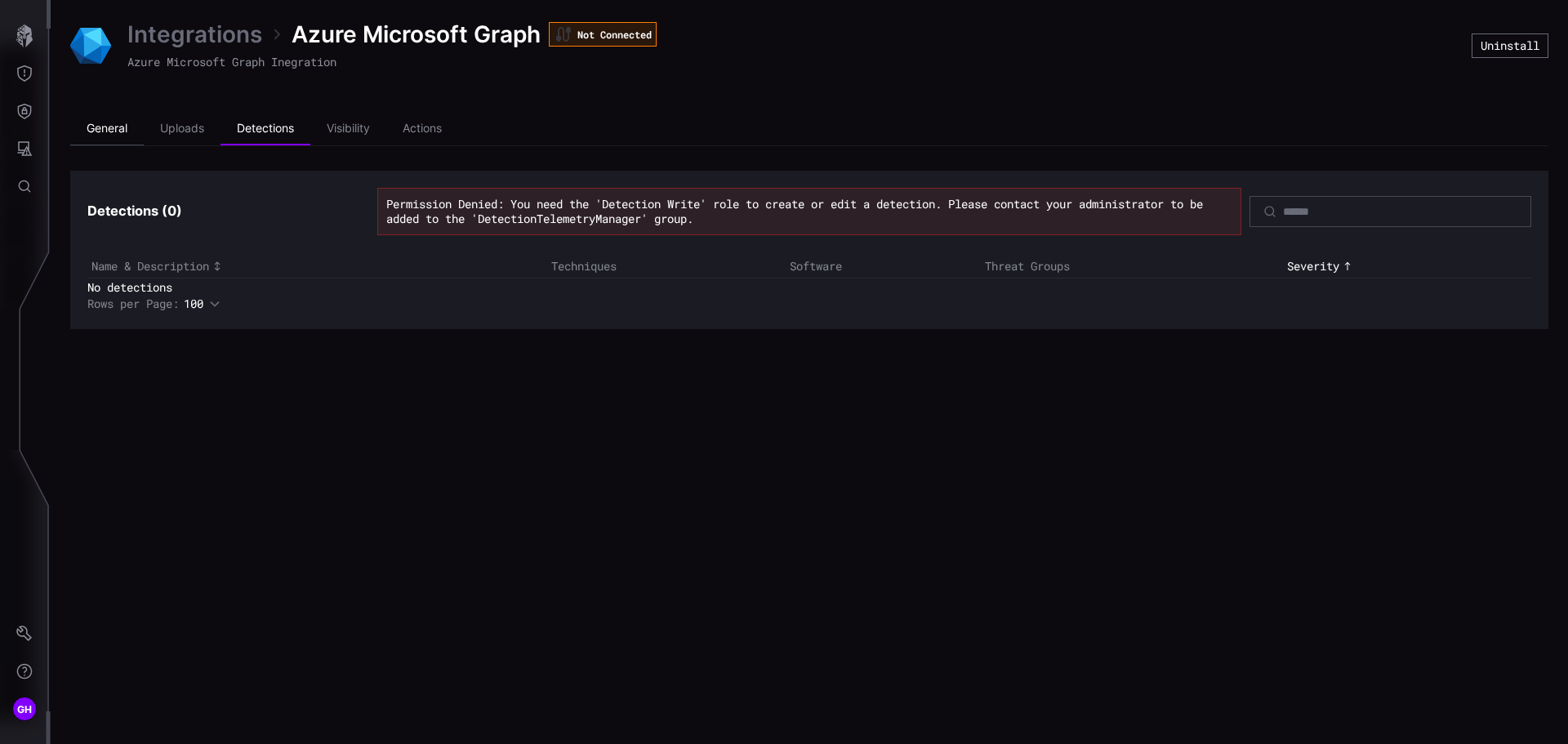
click at [121, 129] on li "General" at bounding box center [106, 129] width 74 height 33
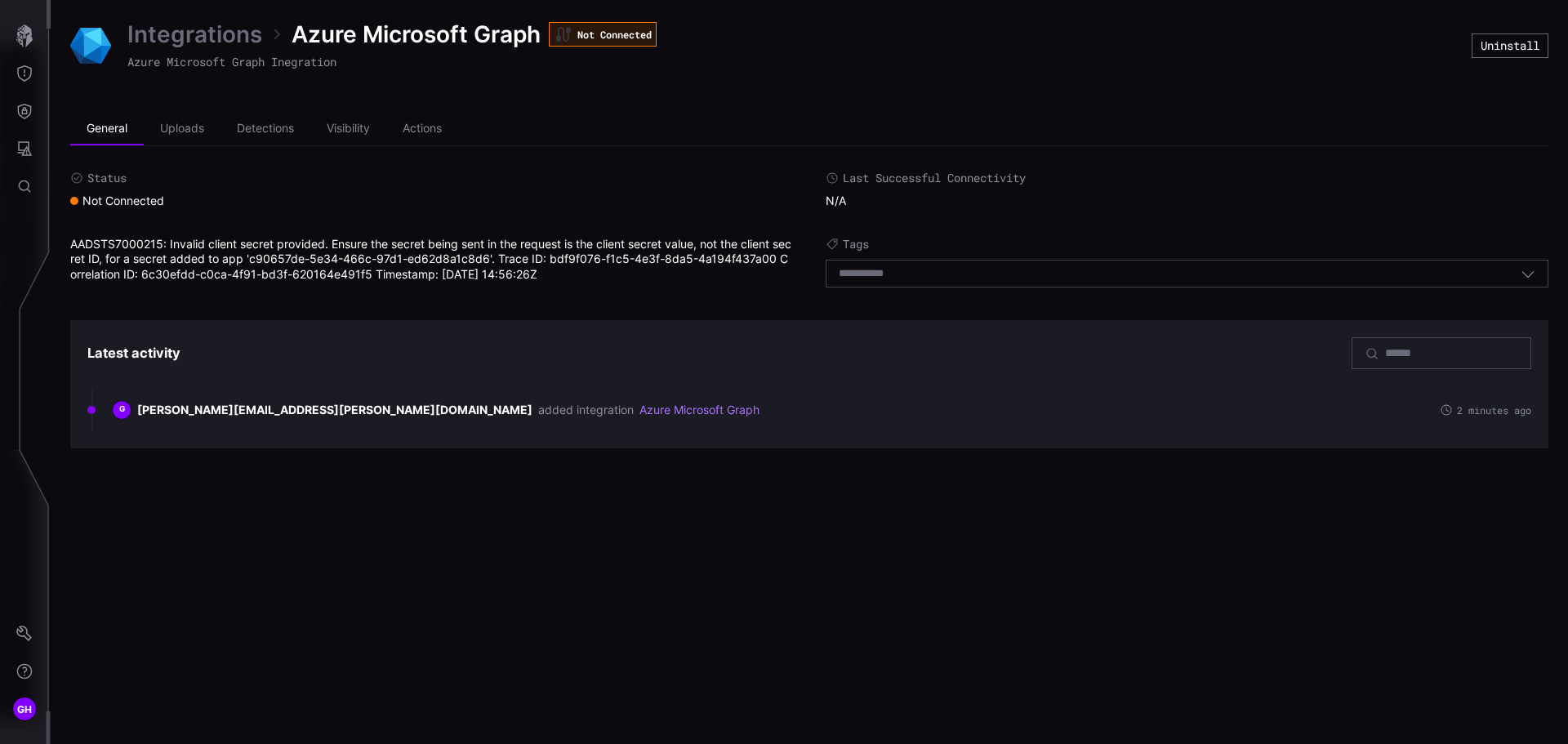
click at [241, 35] on link "Integrations" at bounding box center [194, 34] width 135 height 30
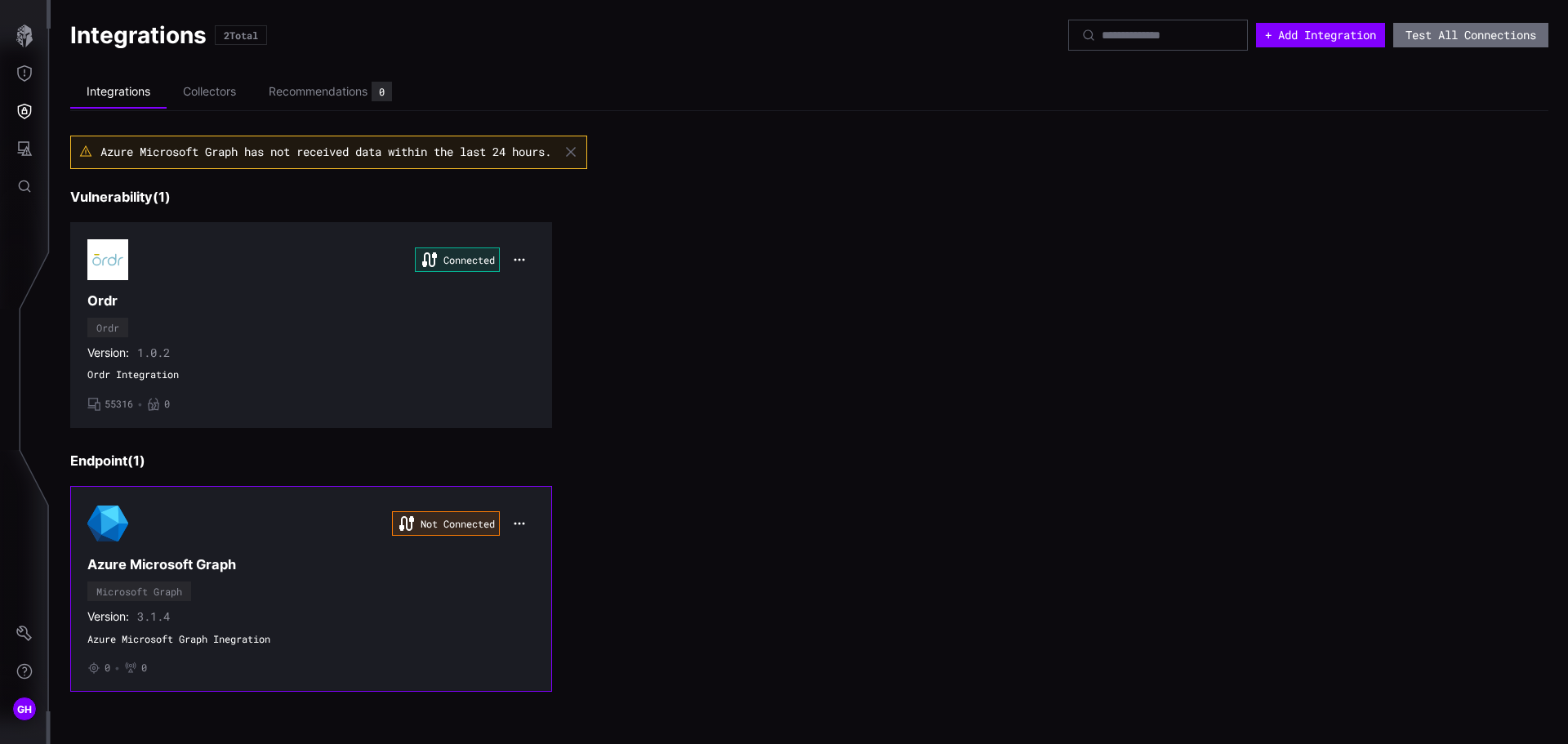
click at [516, 524] on icon "button" at bounding box center [519, 524] width 11 height 3
click at [528, 553] on div "Edit" at bounding box center [550, 559] width 56 height 14
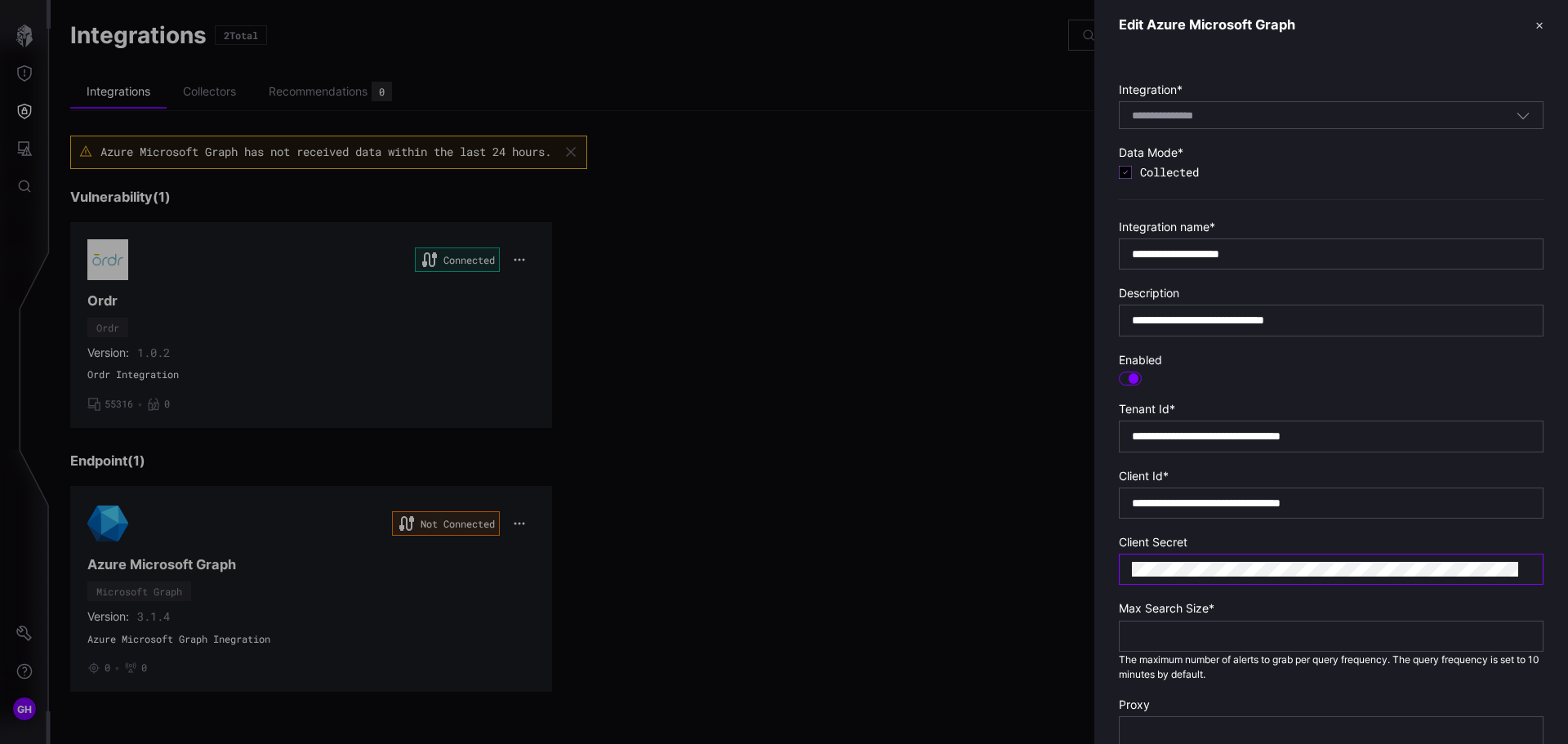
click at [1119, 564] on div at bounding box center [1332, 569] width 425 height 31
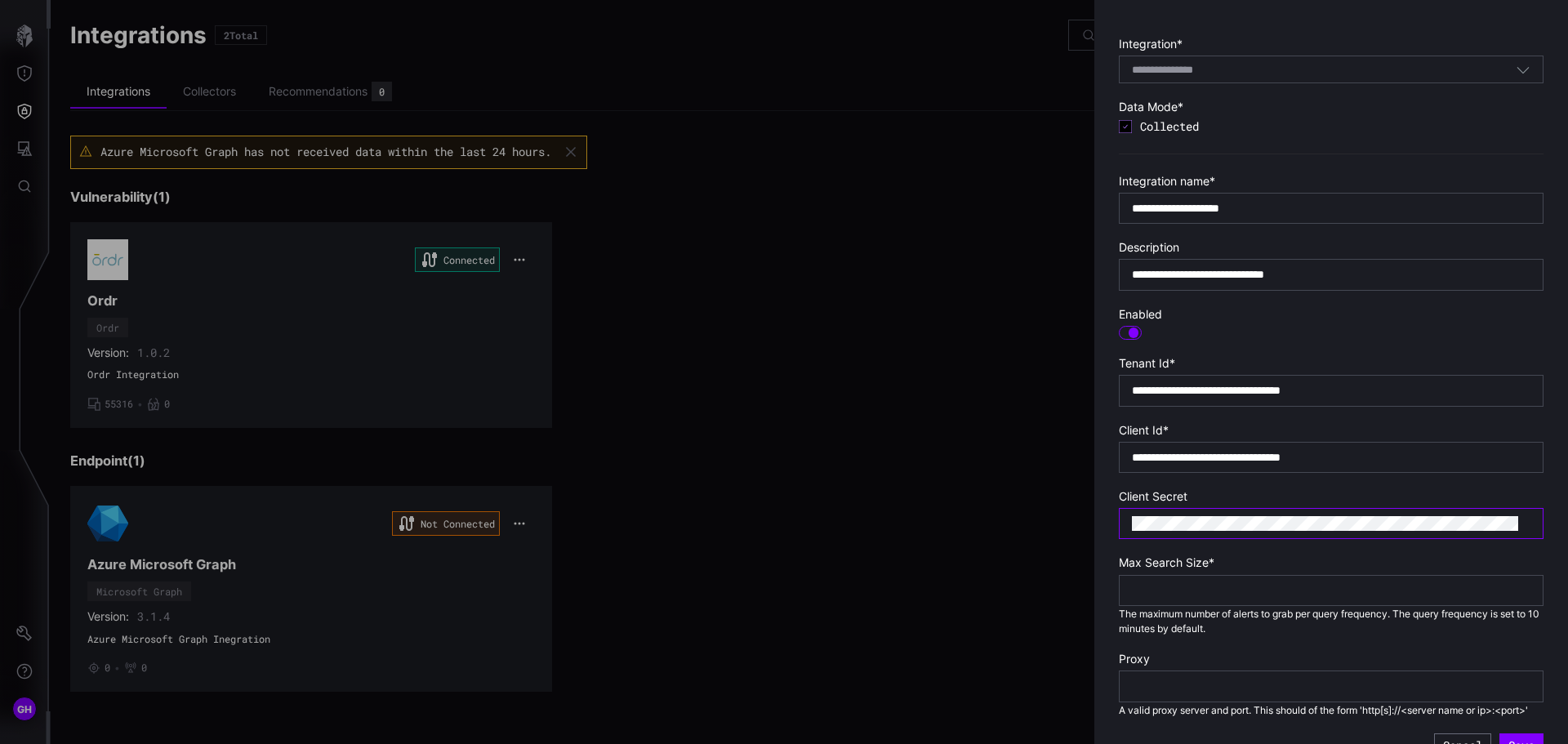
scroll to position [91, 0]
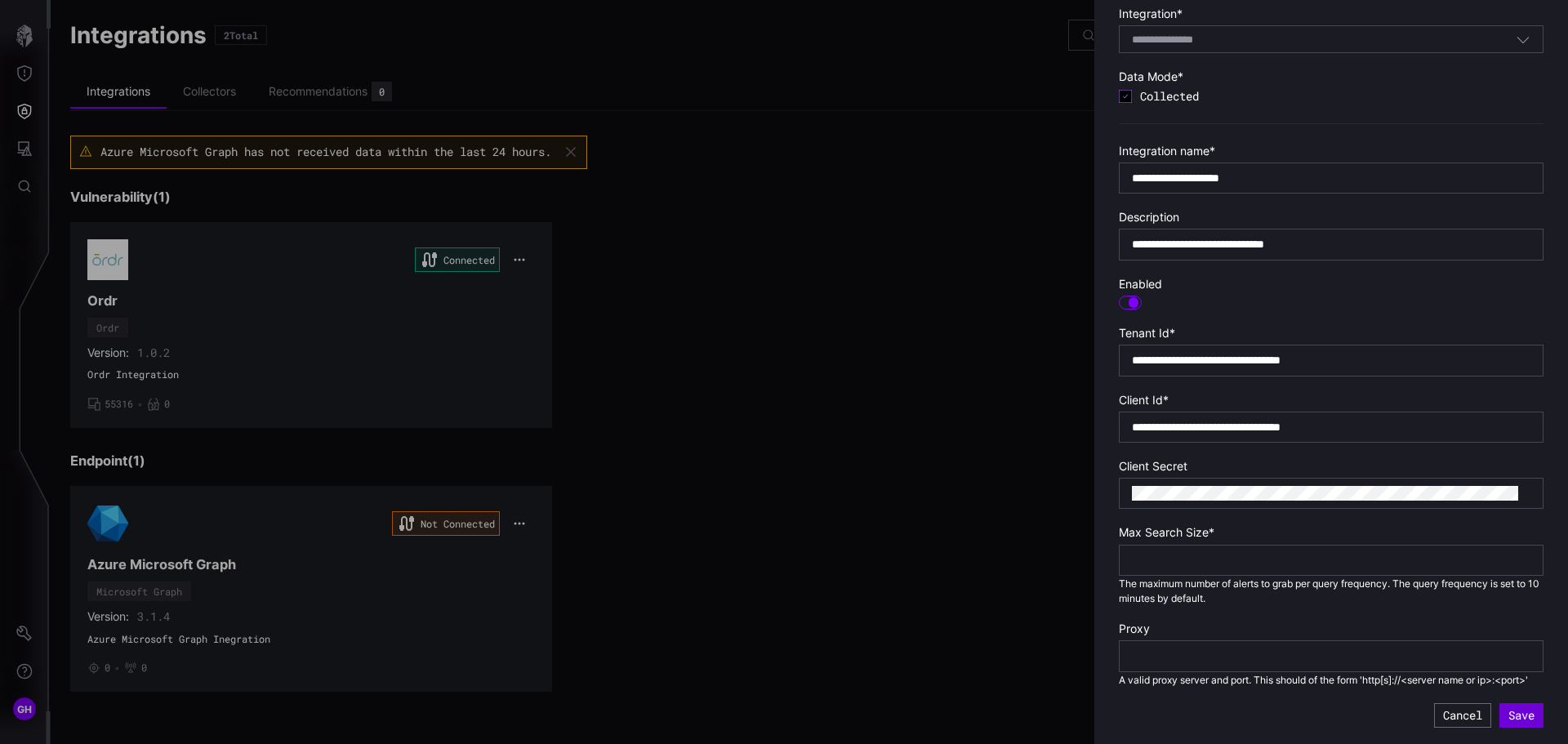
click at [1499, 710] on button "Save" at bounding box center [1521, 715] width 44 height 25
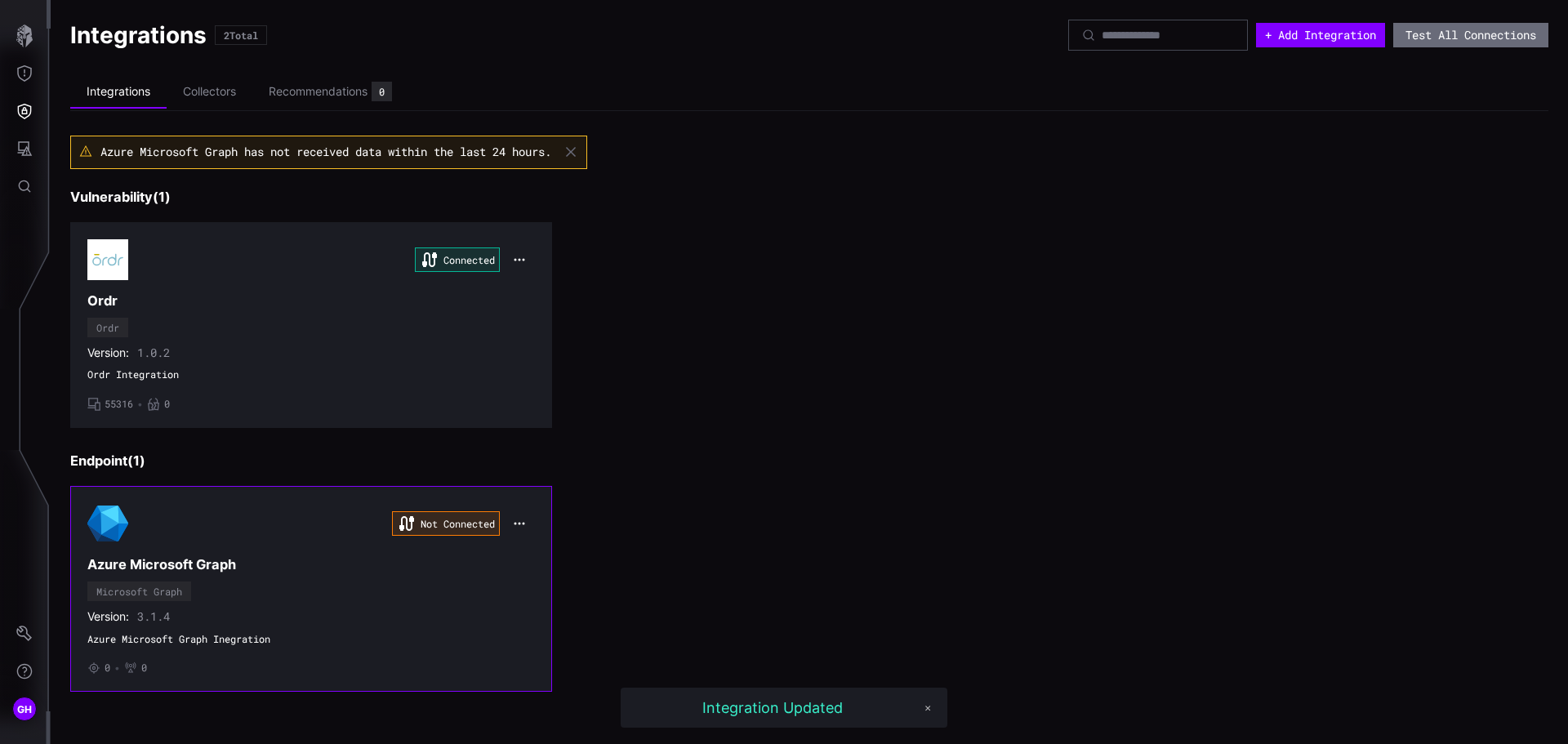
click at [291, 524] on div "Not Connected" at bounding box center [310, 523] width 447 height 41
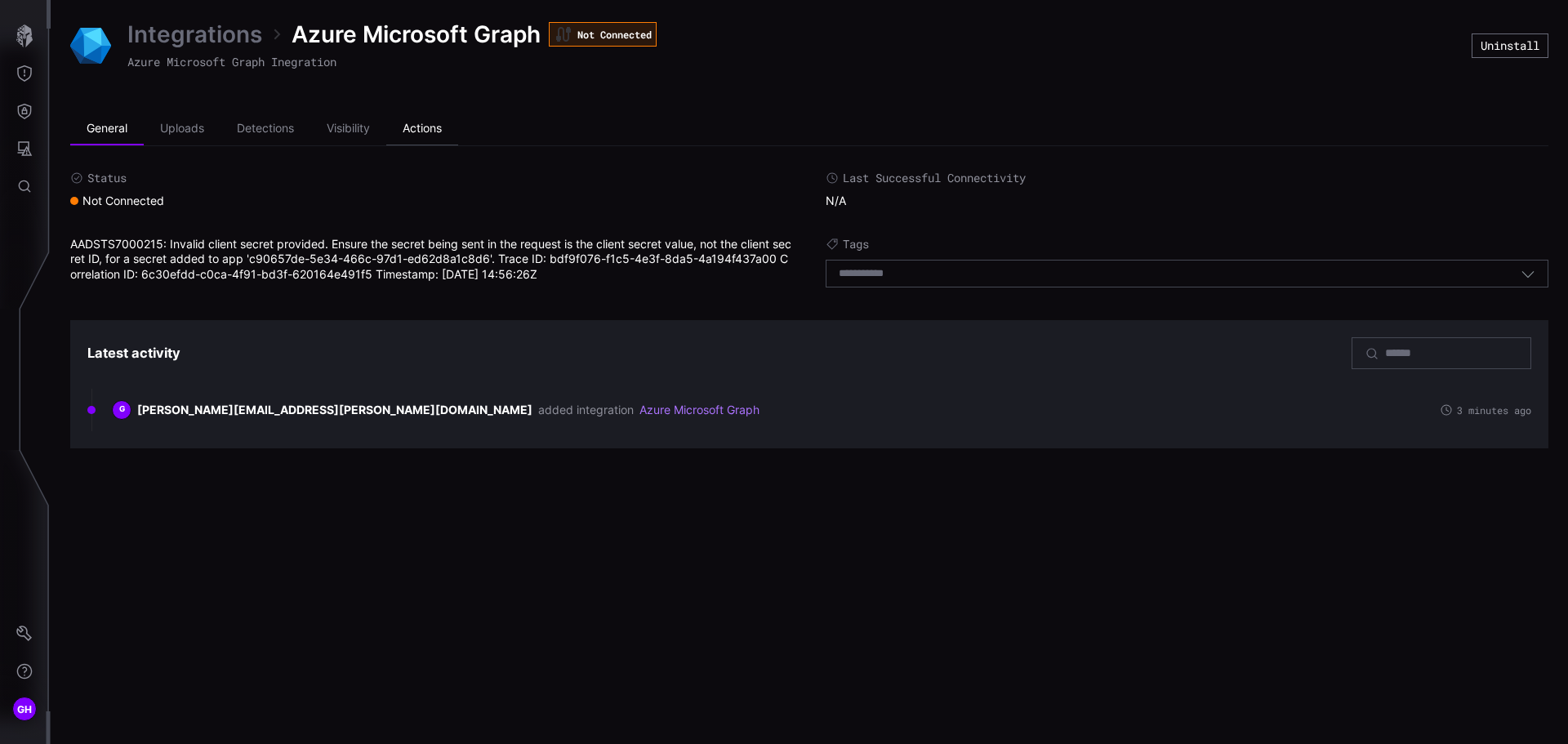
click at [414, 127] on li "Actions" at bounding box center [422, 129] width 72 height 33
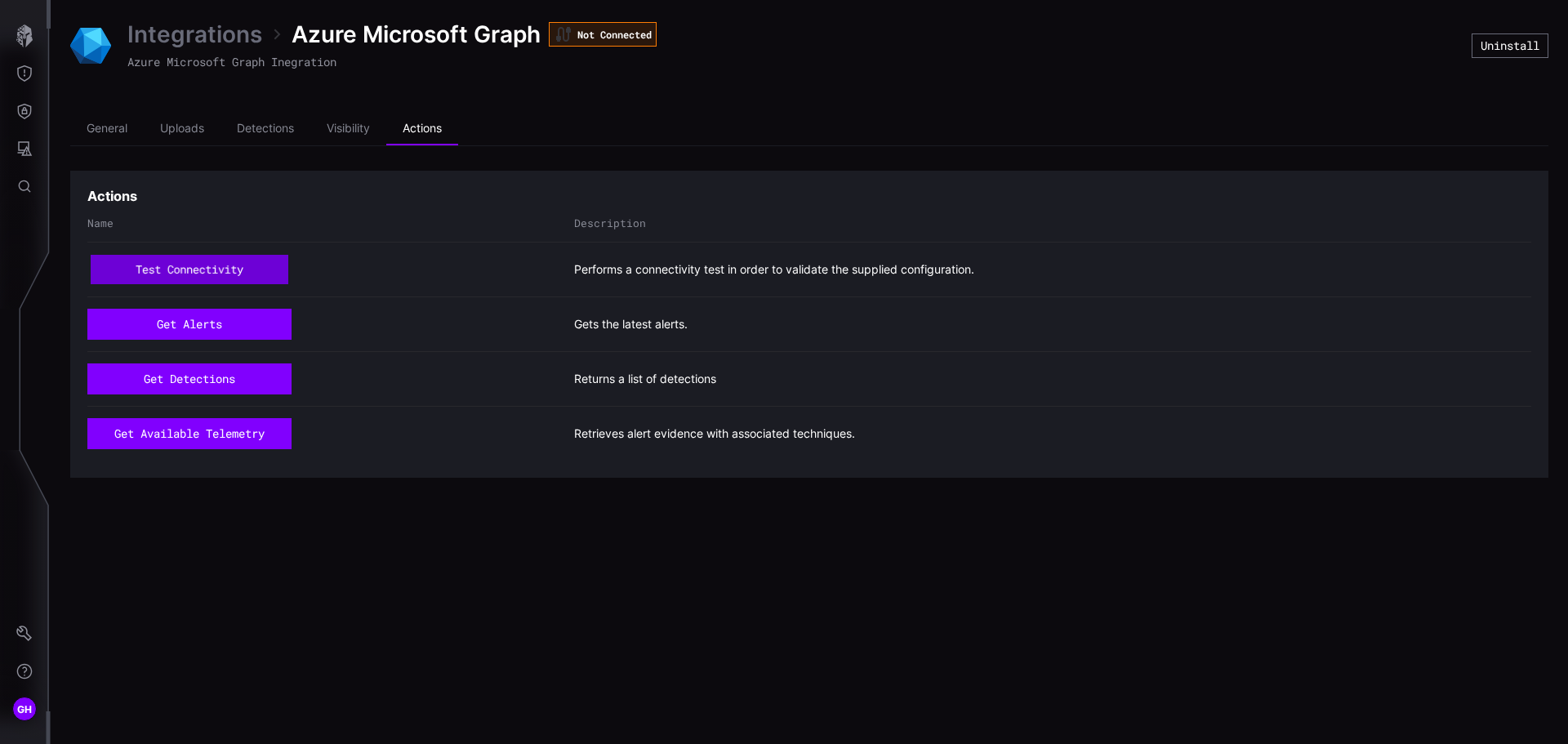
click at [190, 265] on button "test connectivity" at bounding box center [190, 270] width 197 height 31
click at [110, 127] on li "General" at bounding box center [106, 129] width 74 height 33
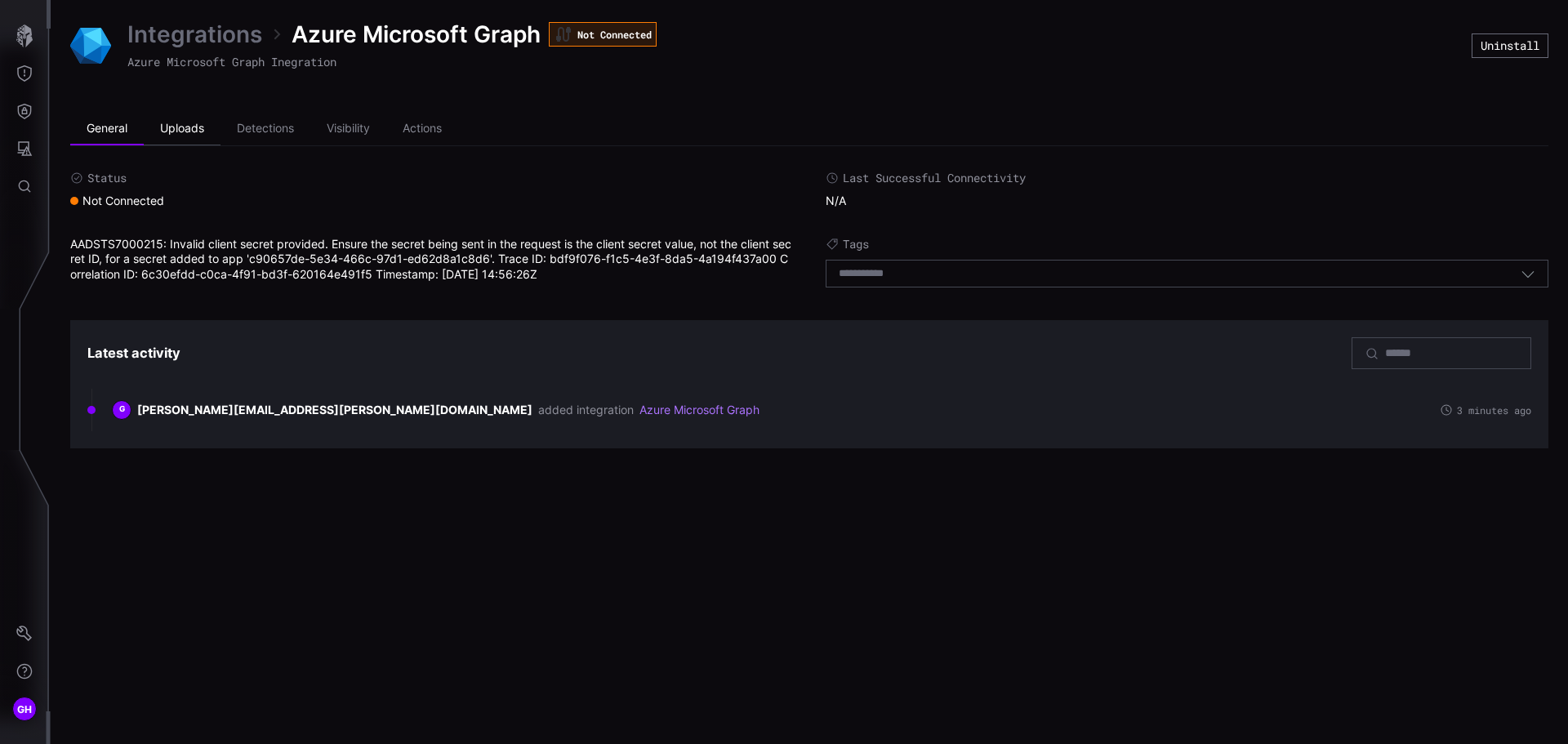
click at [195, 125] on li "Uploads" at bounding box center [182, 129] width 77 height 33
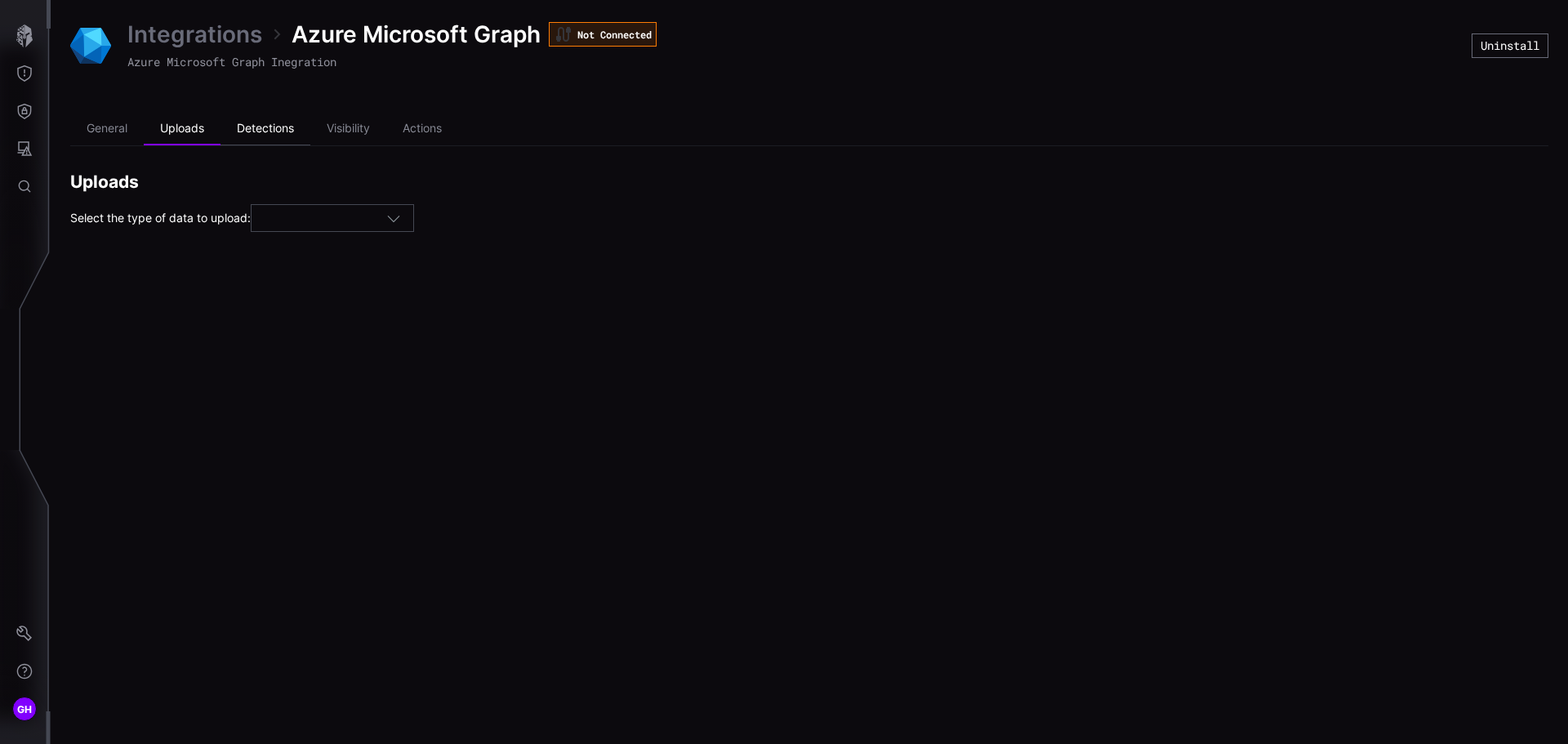
click at [271, 126] on li "Detections" at bounding box center [265, 129] width 90 height 33
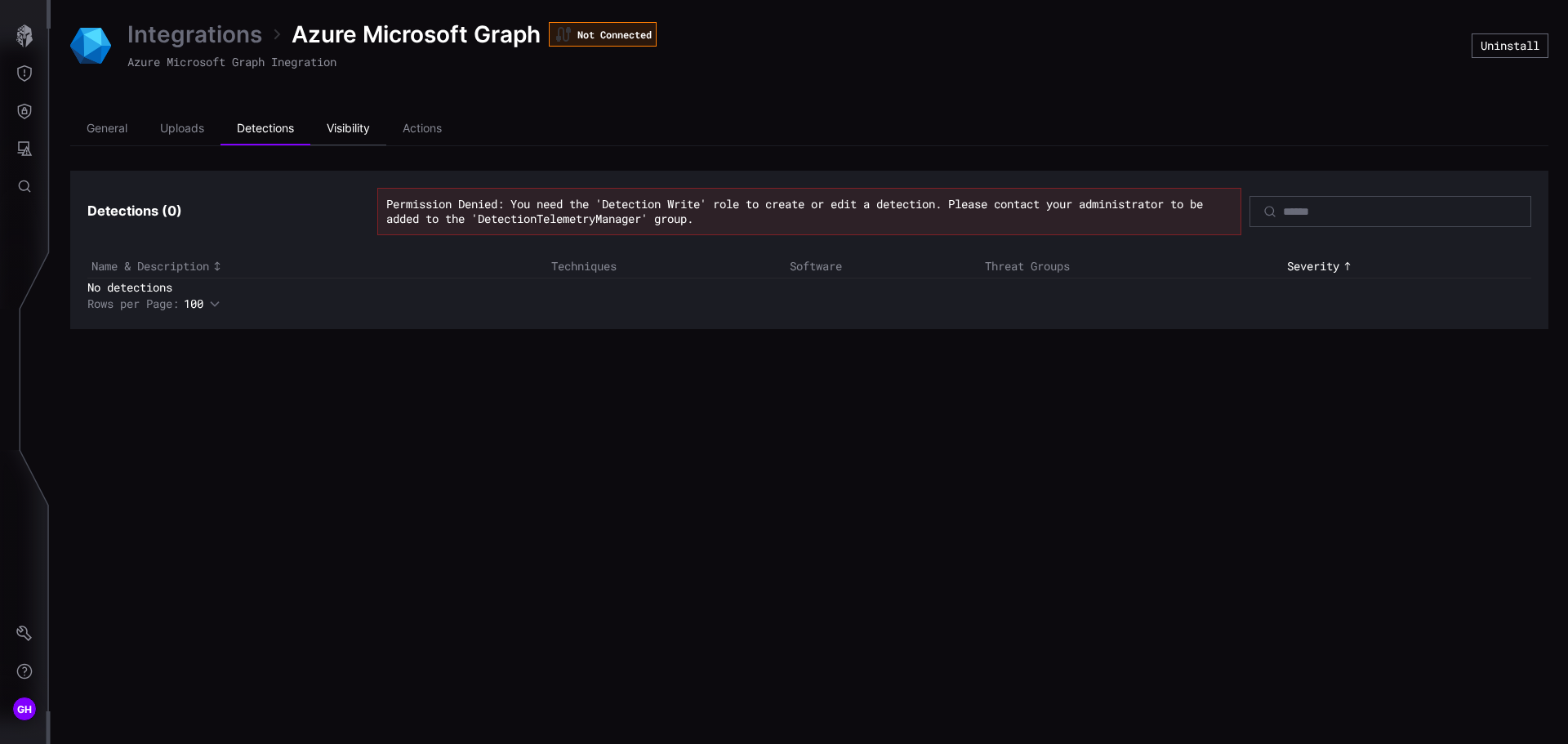
click at [335, 128] on li "Visibility" at bounding box center [347, 129] width 76 height 33
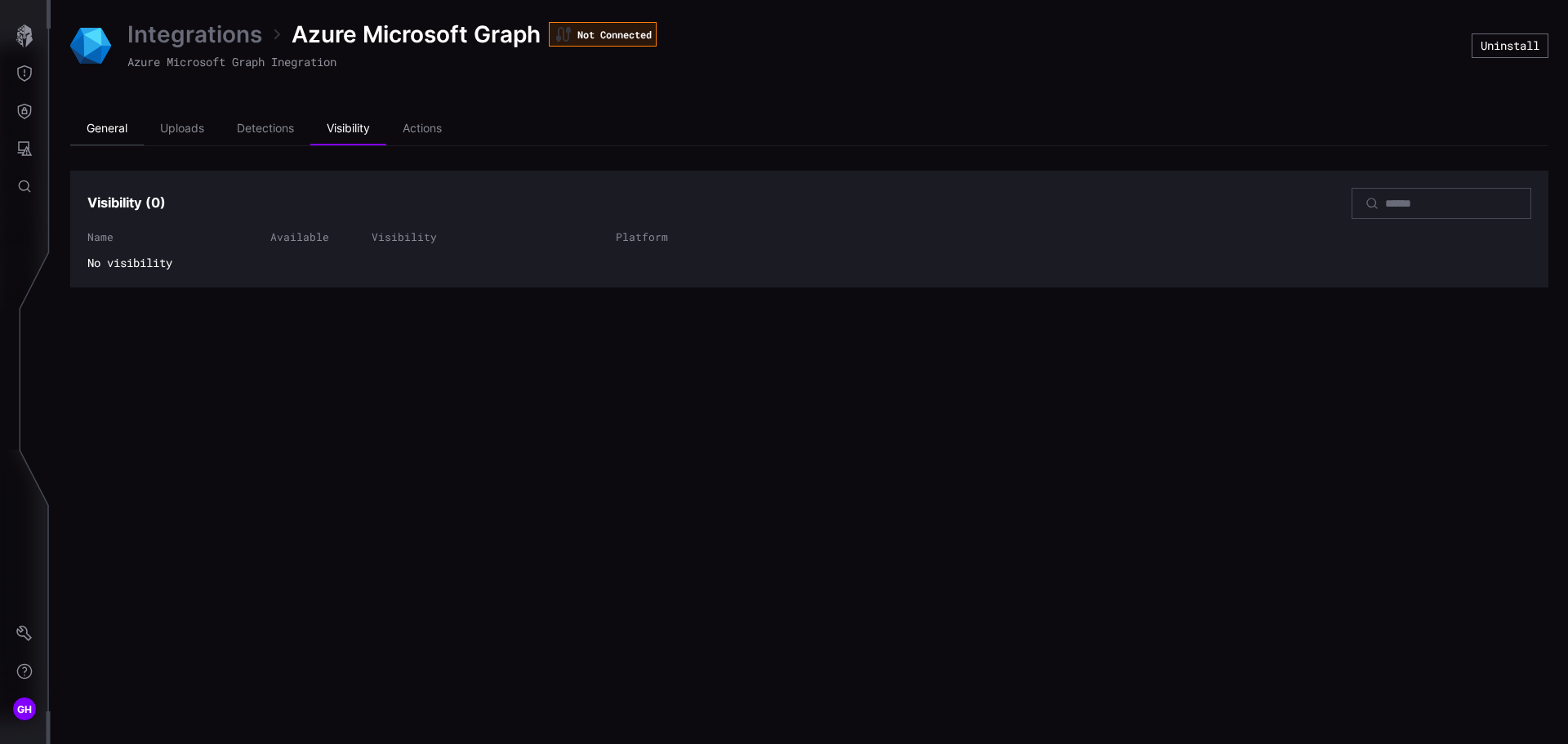
click at [120, 128] on li "General" at bounding box center [106, 129] width 74 height 33
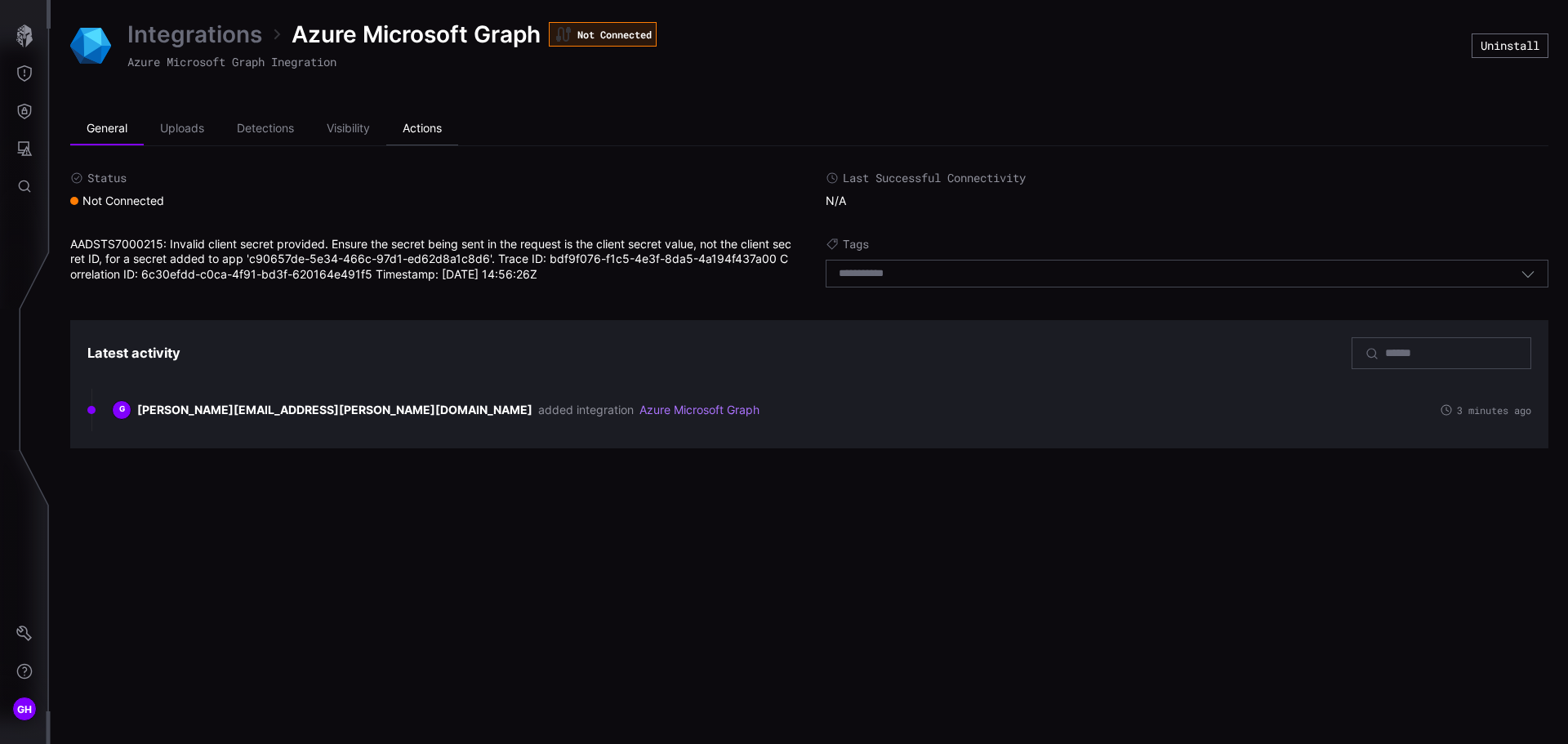
click at [425, 128] on li "Actions" at bounding box center [422, 129] width 72 height 33
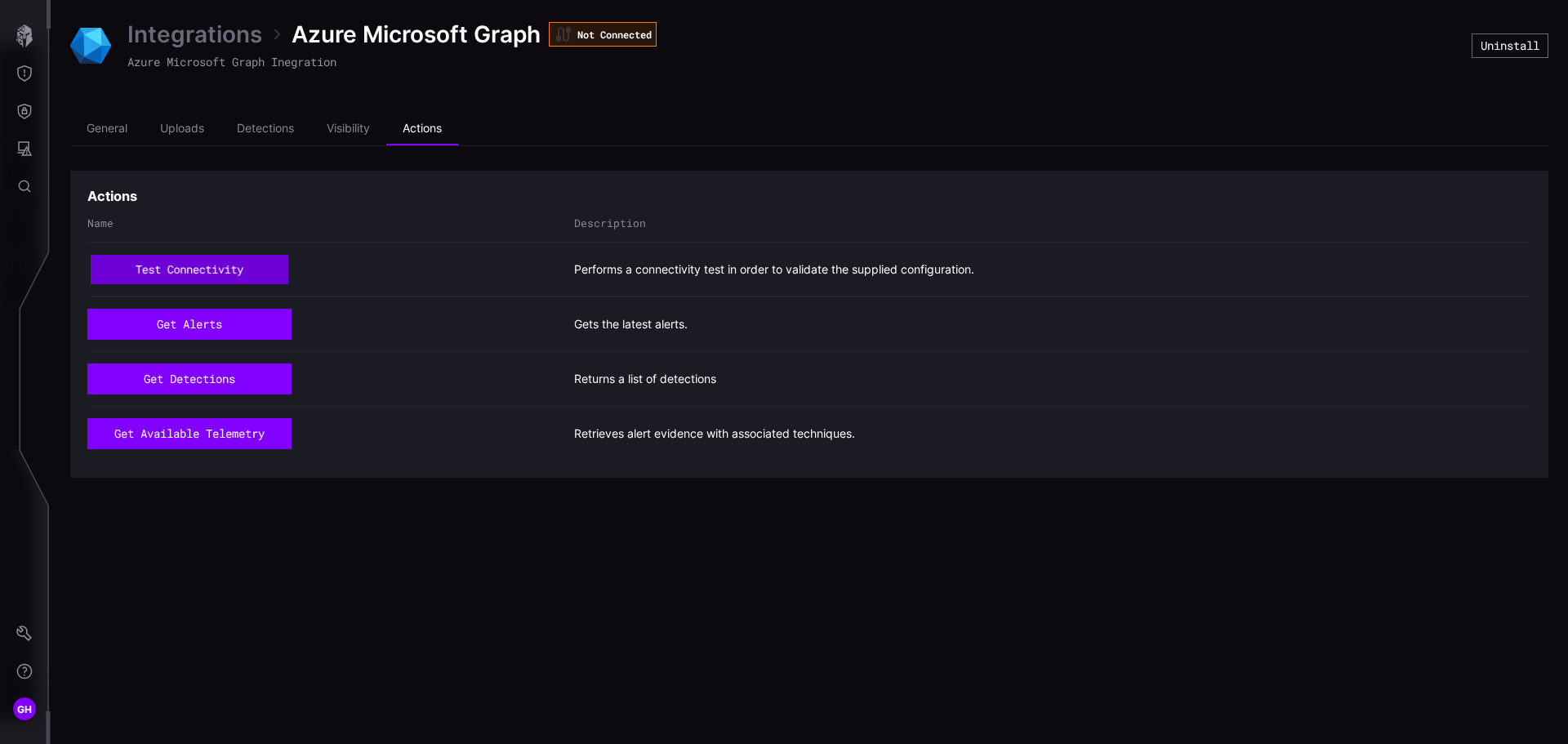
click at [231, 262] on button "test connectivity" at bounding box center [190, 270] width 198 height 31
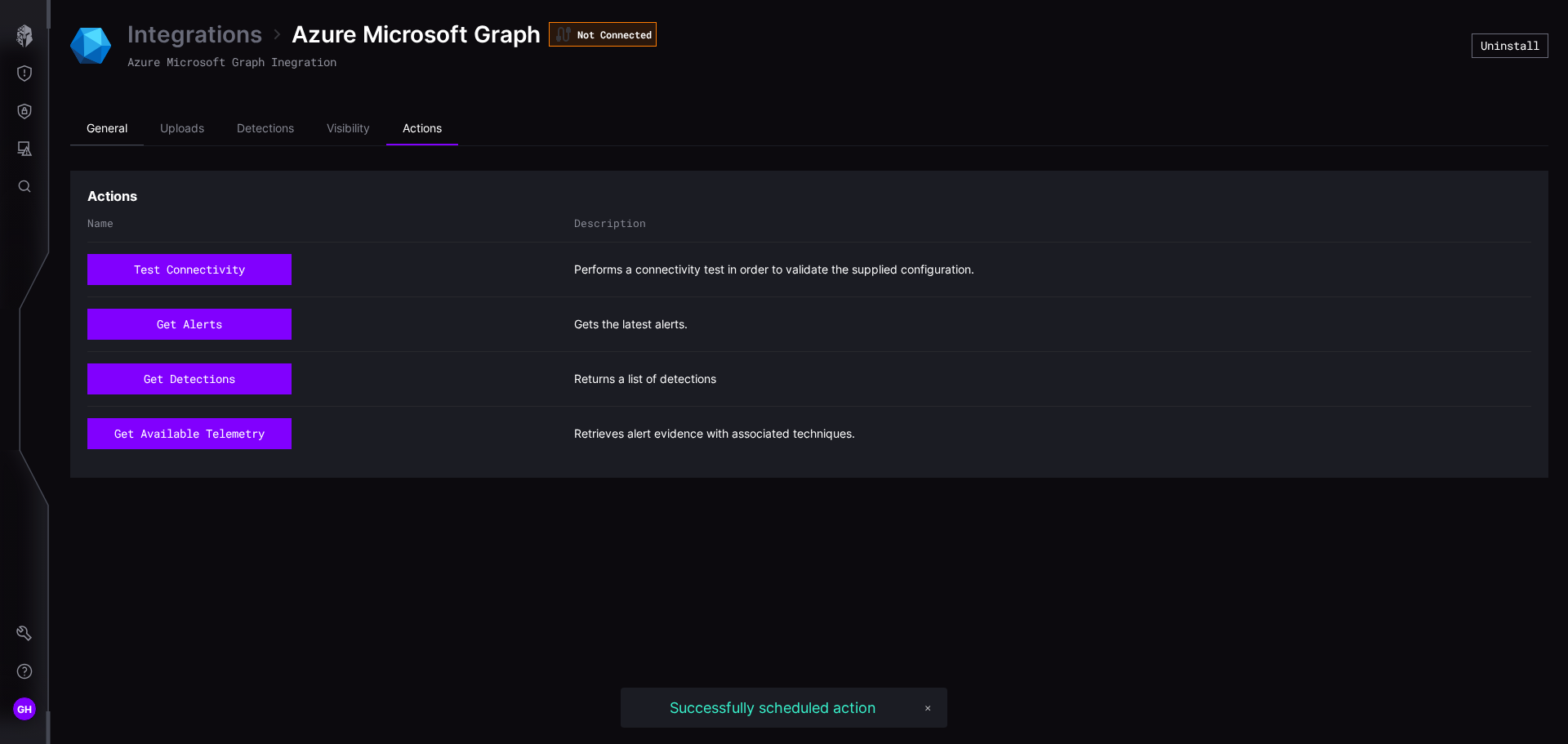
click at [119, 135] on li "General" at bounding box center [106, 129] width 74 height 33
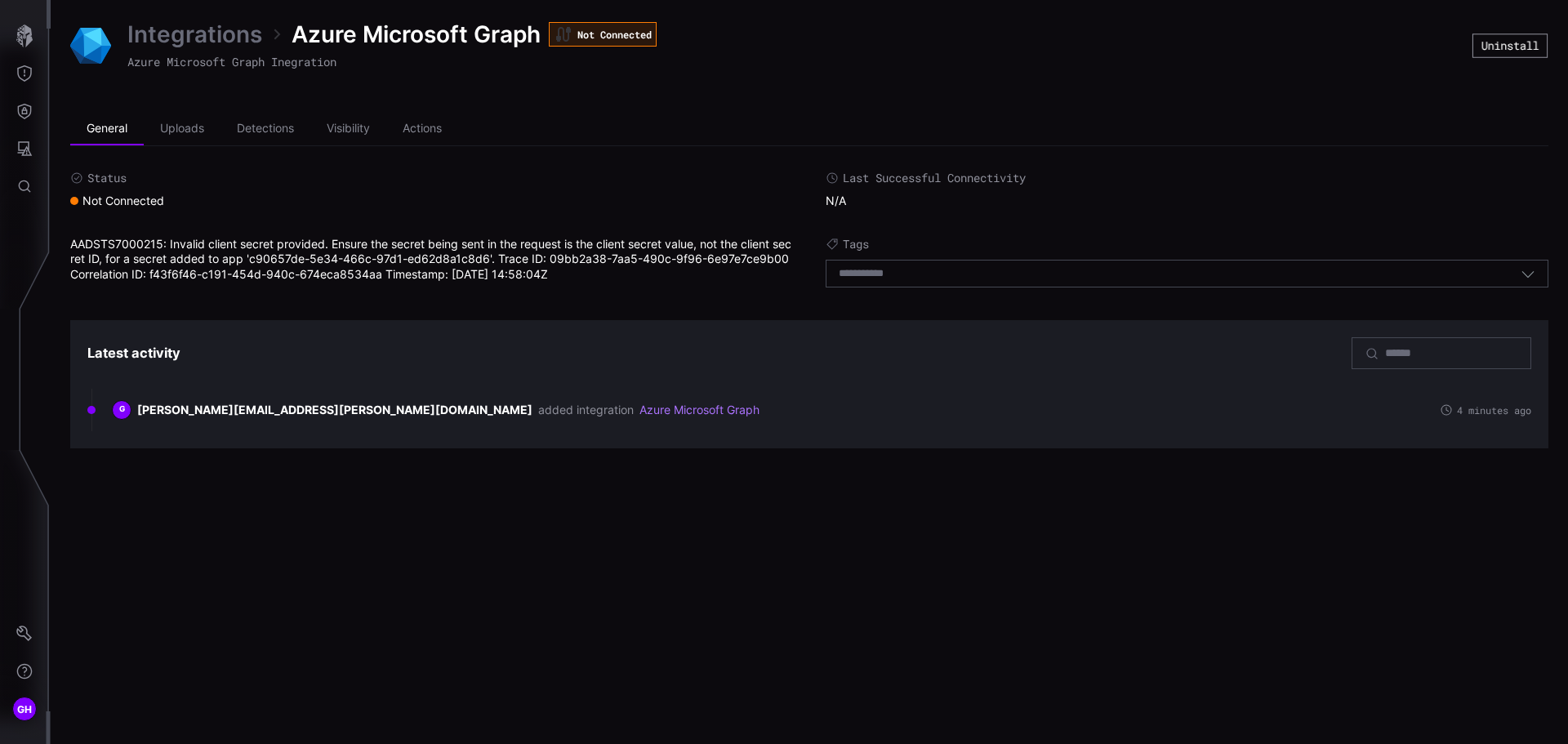
click at [1489, 42] on button "Uninstall" at bounding box center [1510, 46] width 75 height 25
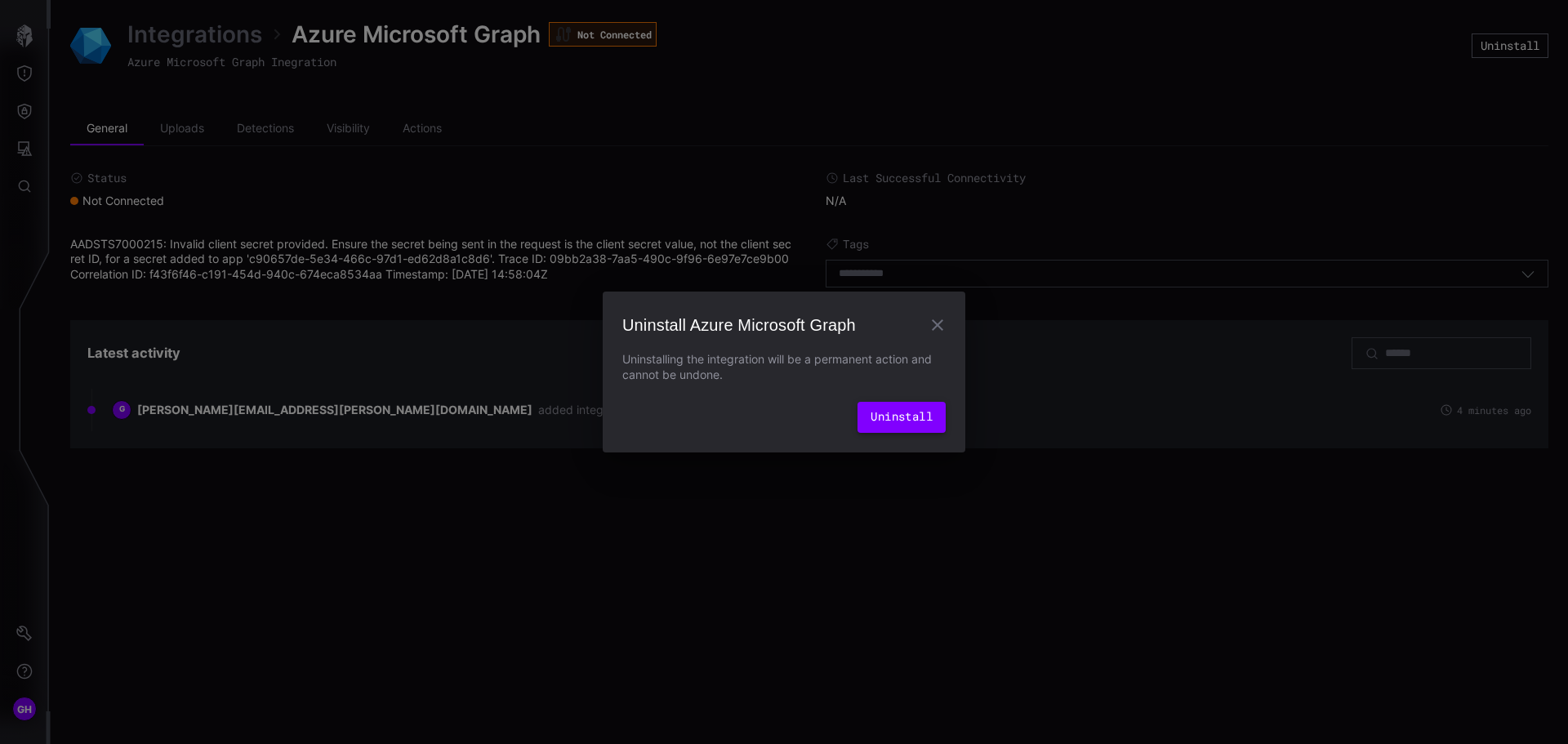
click at [899, 415] on button "Uninstall" at bounding box center [902, 417] width 88 height 31
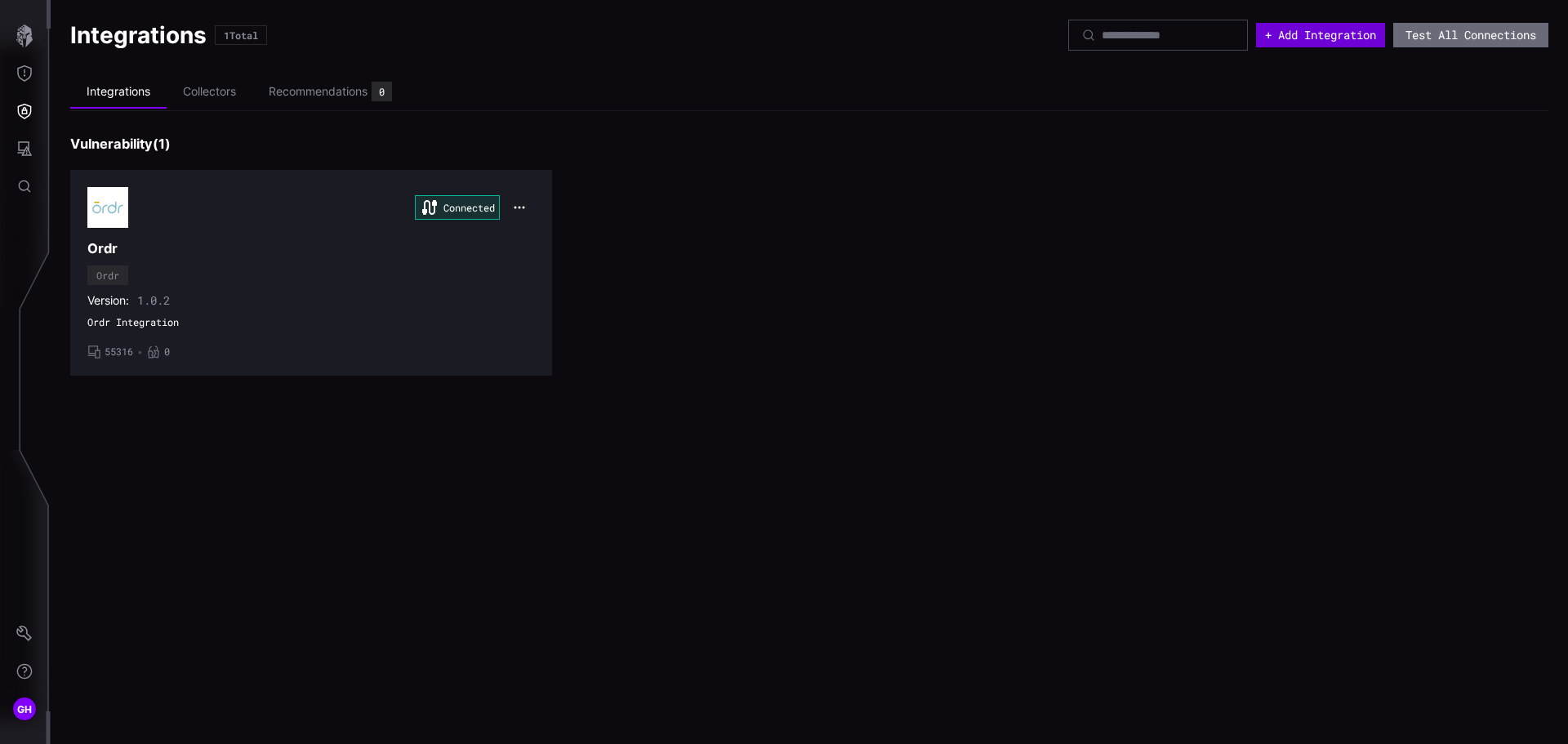
click at [1332, 36] on button "+ Add Integration" at bounding box center [1320, 35] width 129 height 25
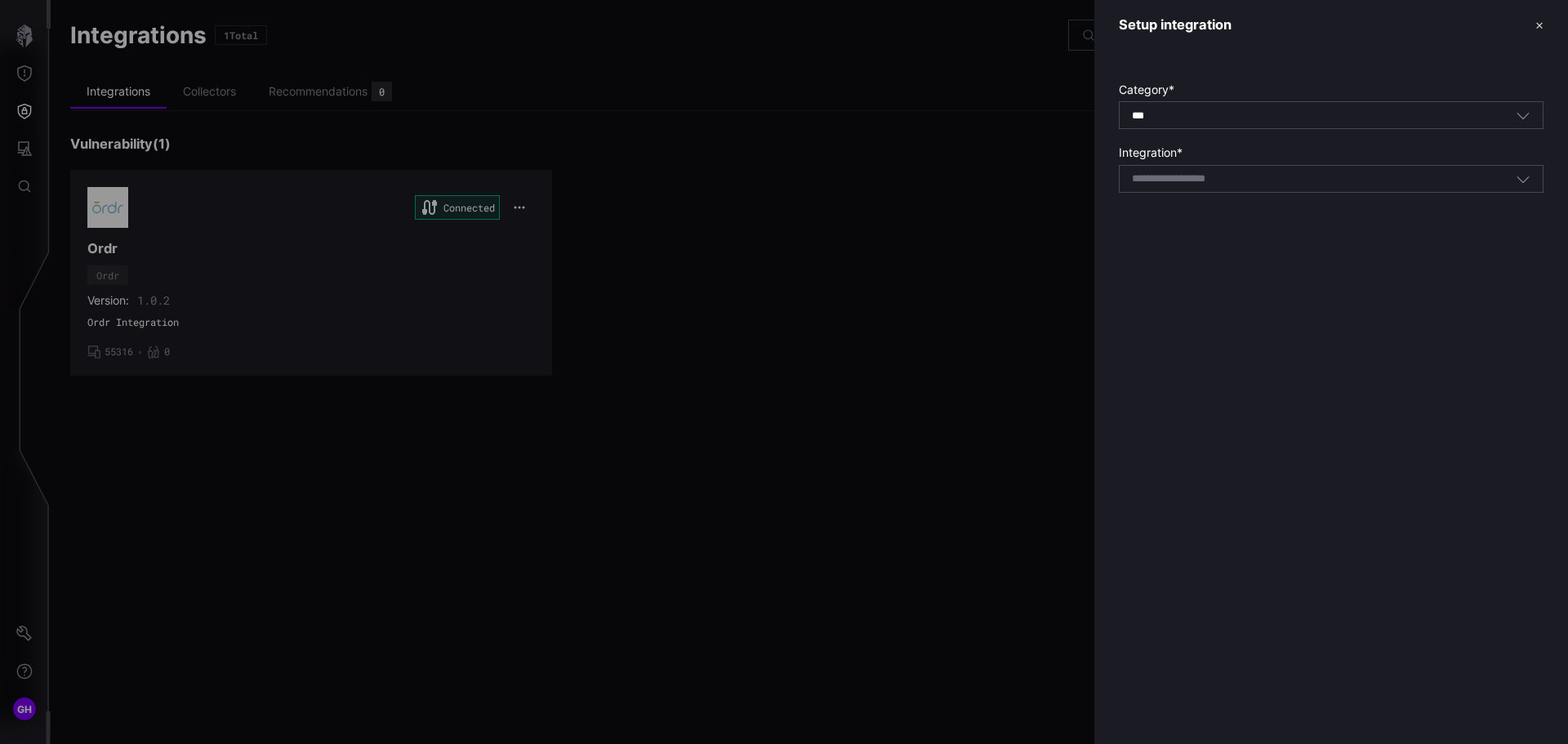
click at [1242, 120] on div "*** All" at bounding box center [1323, 115] width 384 height 14
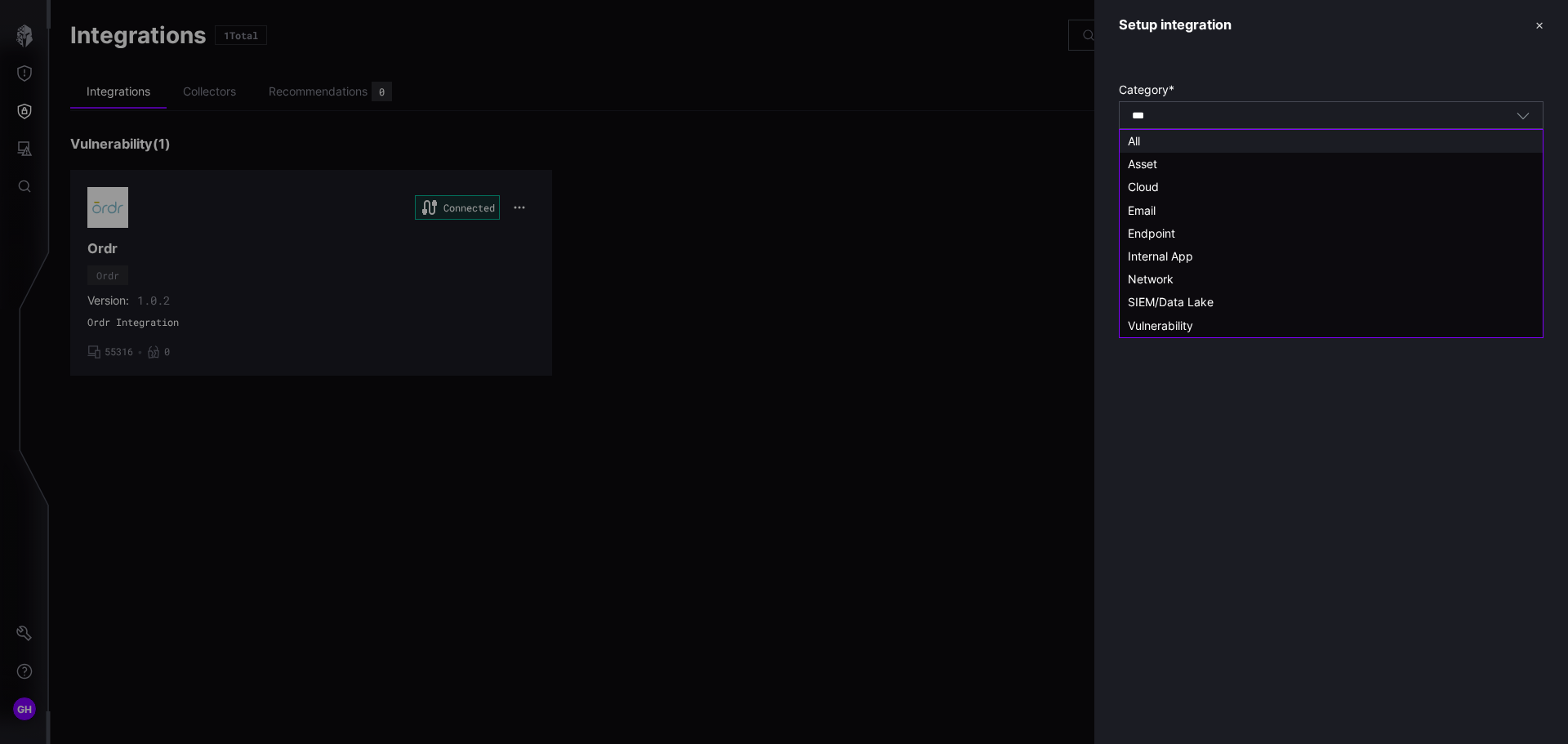
click at [1242, 120] on div "*** All" at bounding box center [1323, 115] width 384 height 14
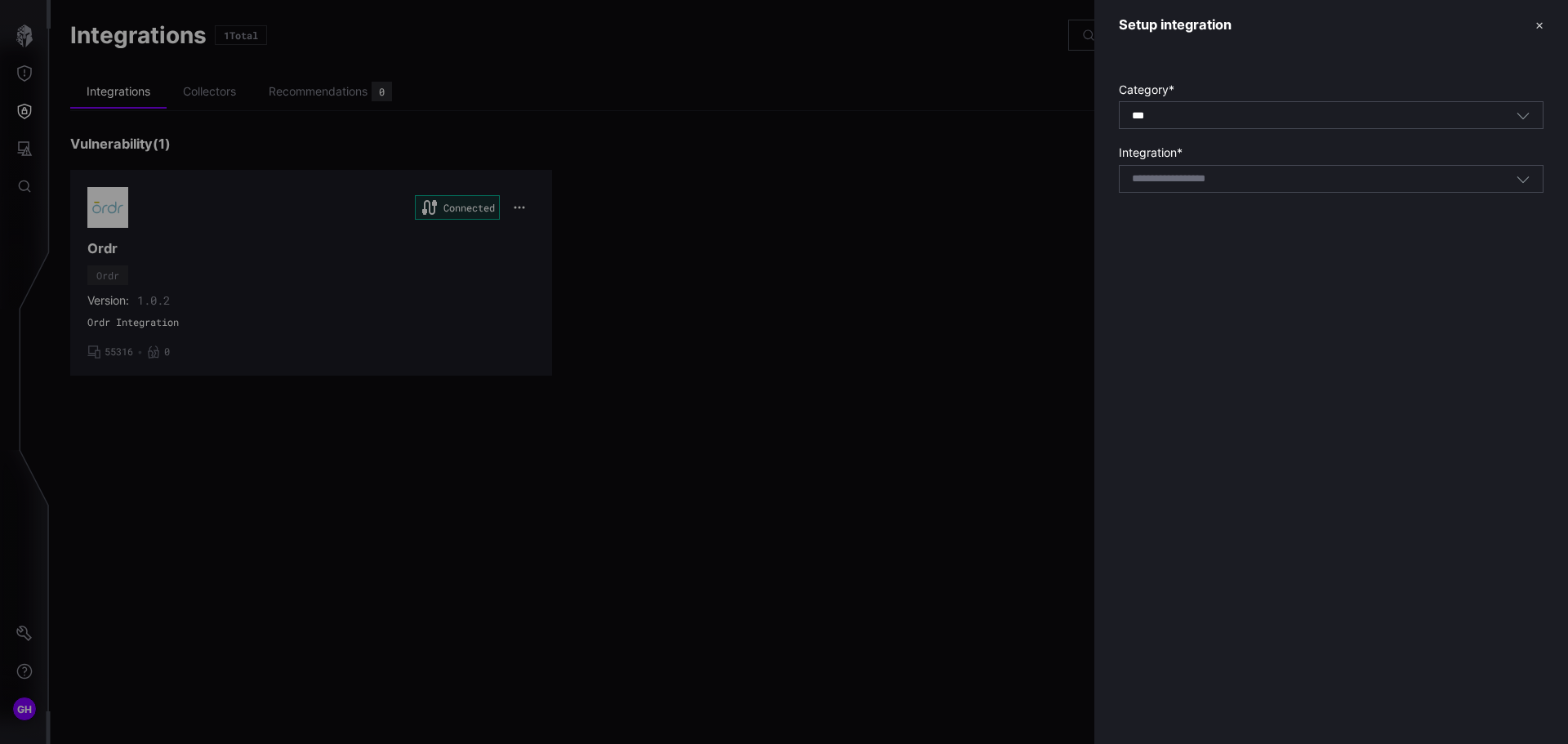
click at [1212, 70] on div "Category * *** All Integration * Select integration" at bounding box center [1331, 133] width 474 height 167
click at [1196, 177] on input at bounding box center [1189, 179] width 116 height 14
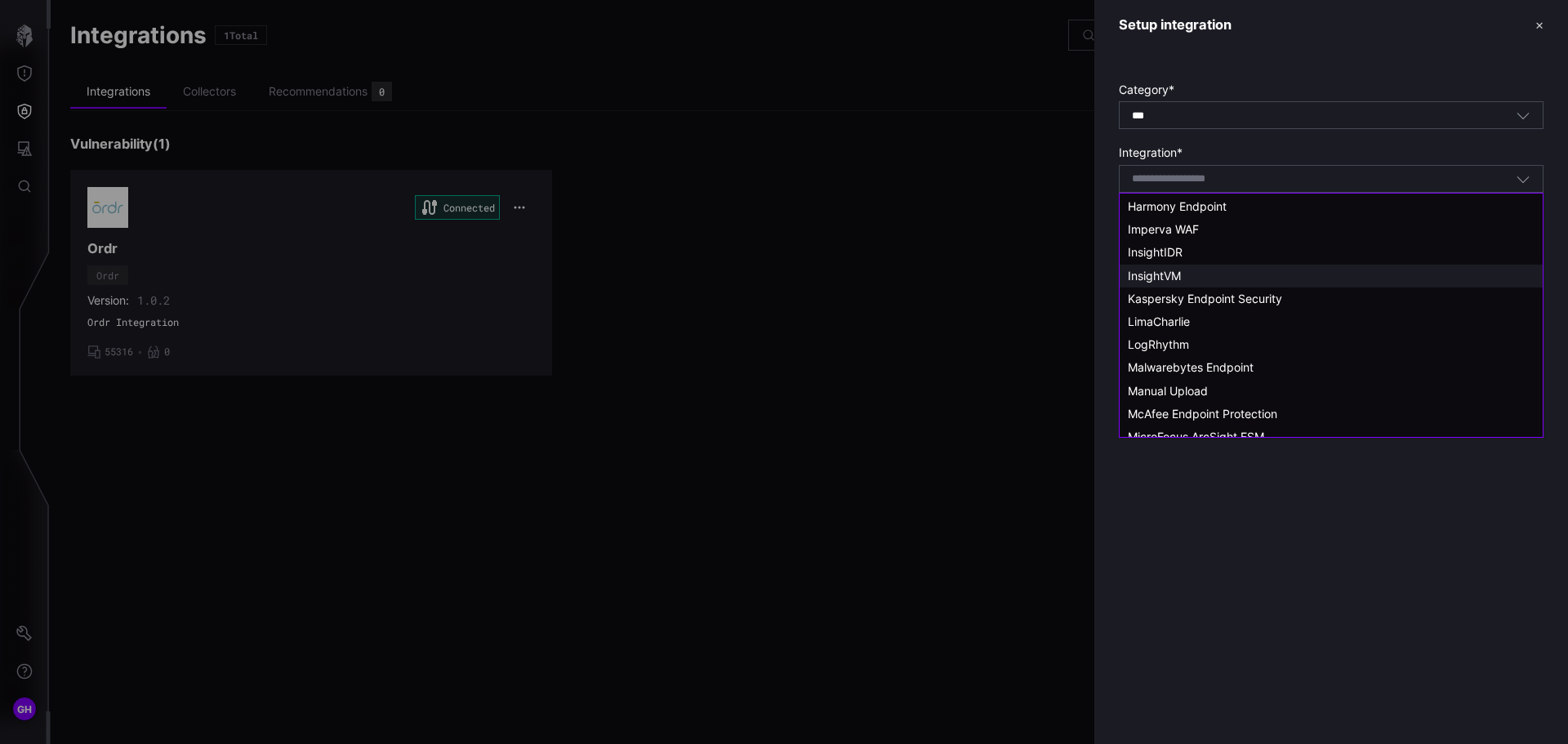
scroll to position [817, 0]
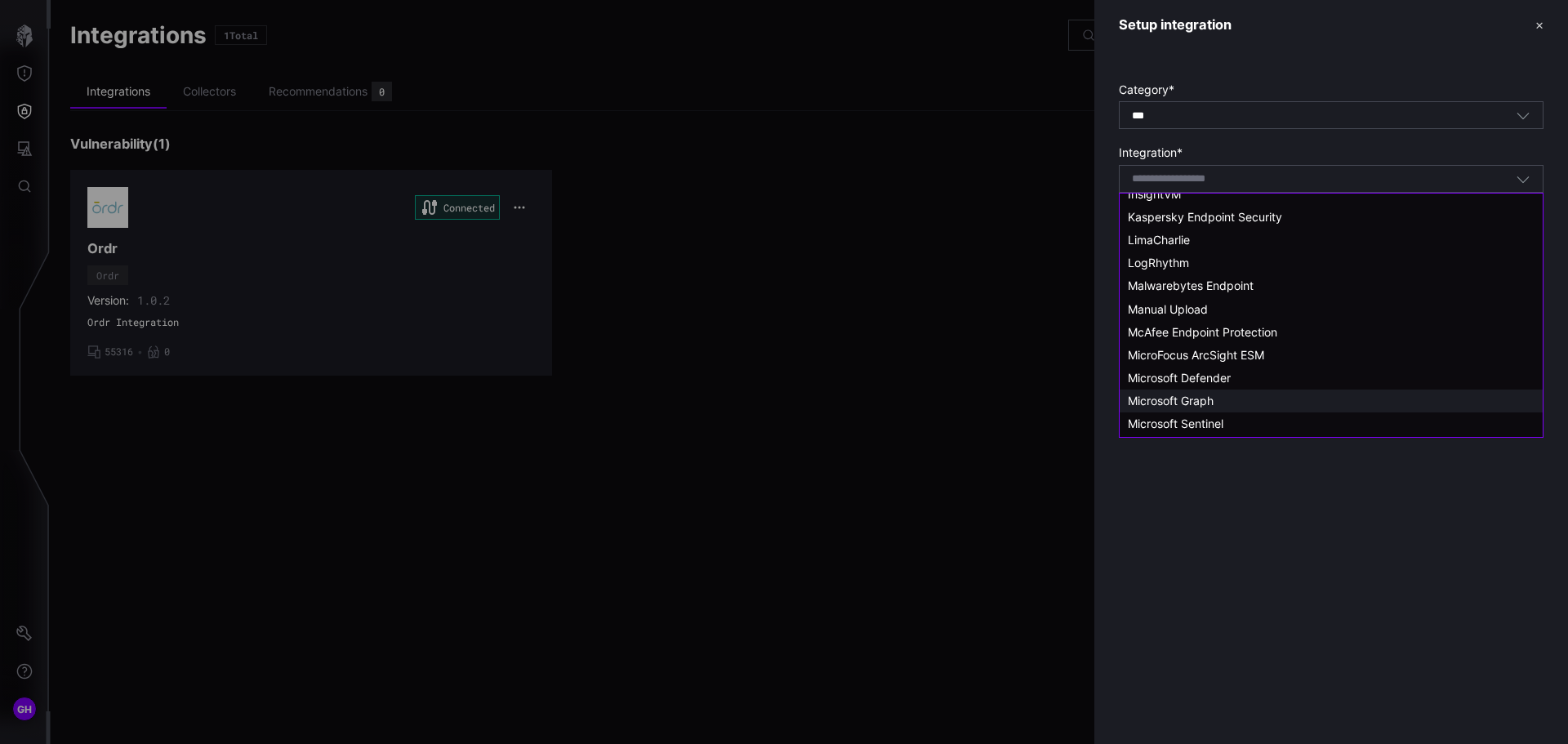
click at [1170, 399] on span "Microsoft Graph" at bounding box center [1171, 400] width 86 height 14
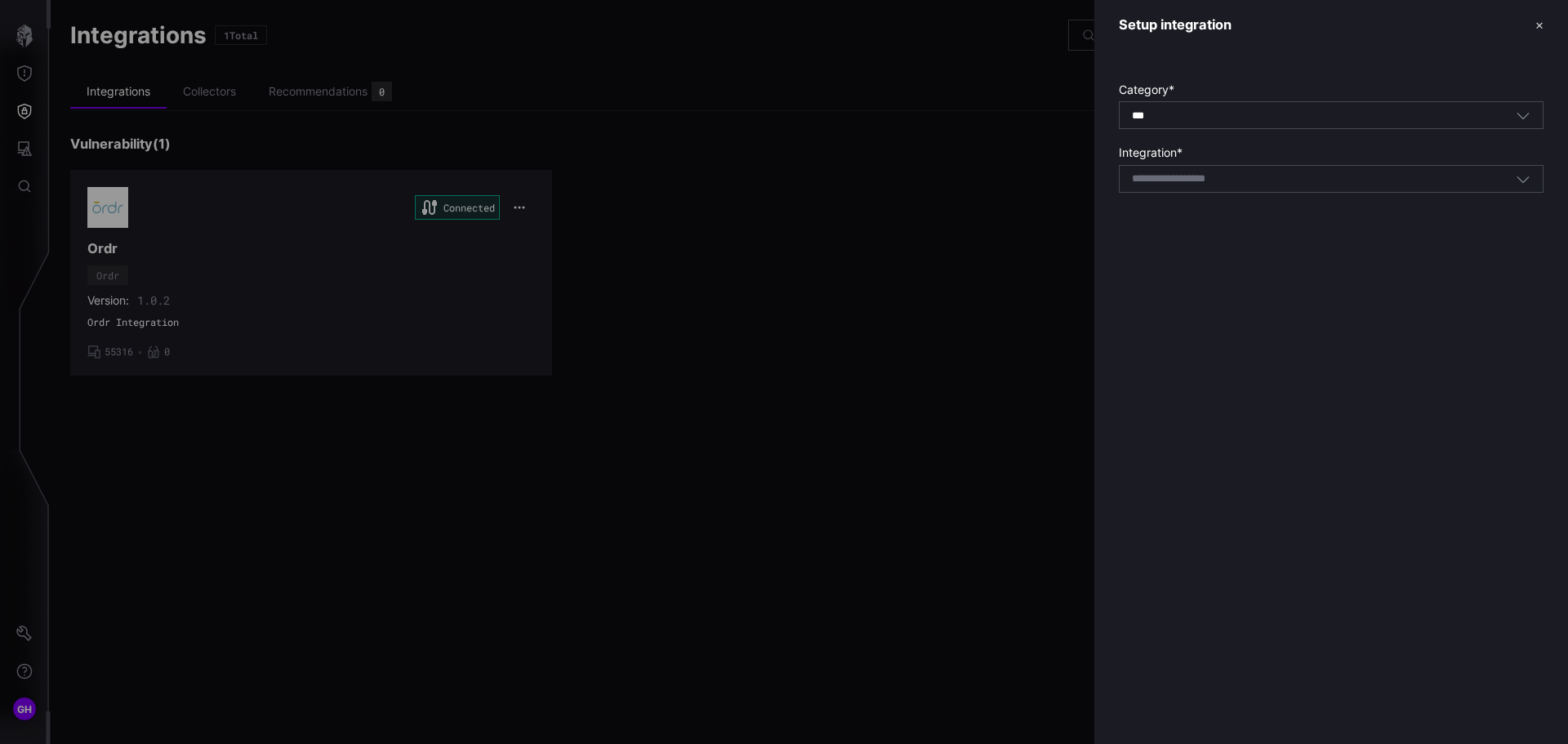
type input "**********"
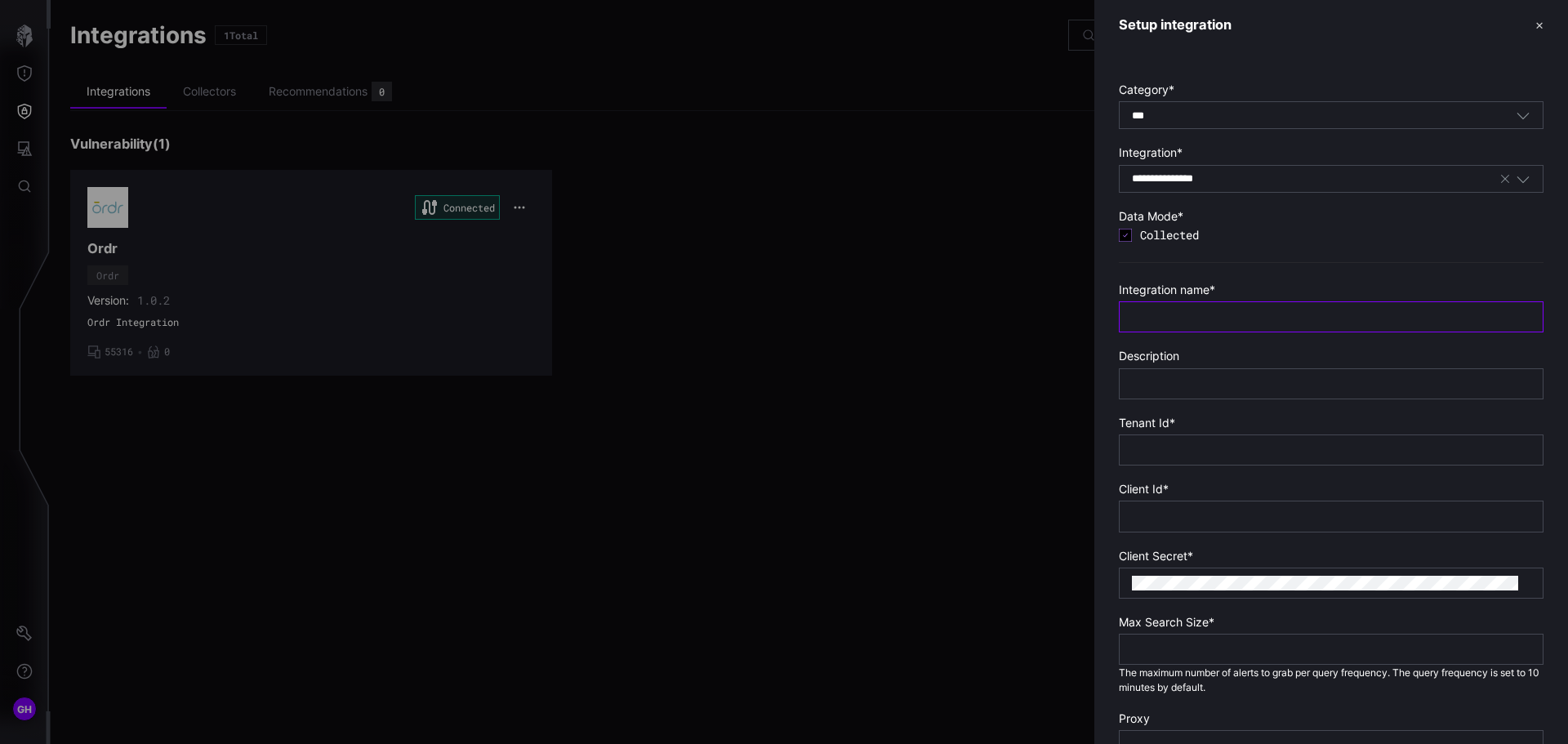
click at [1176, 321] on input "text" at bounding box center [1331, 316] width 398 height 14
type input "**********"
click at [1237, 386] on input "text" at bounding box center [1331, 383] width 398 height 14
type input "**********"
click at [1203, 453] on input "text" at bounding box center [1331, 449] width 398 height 14
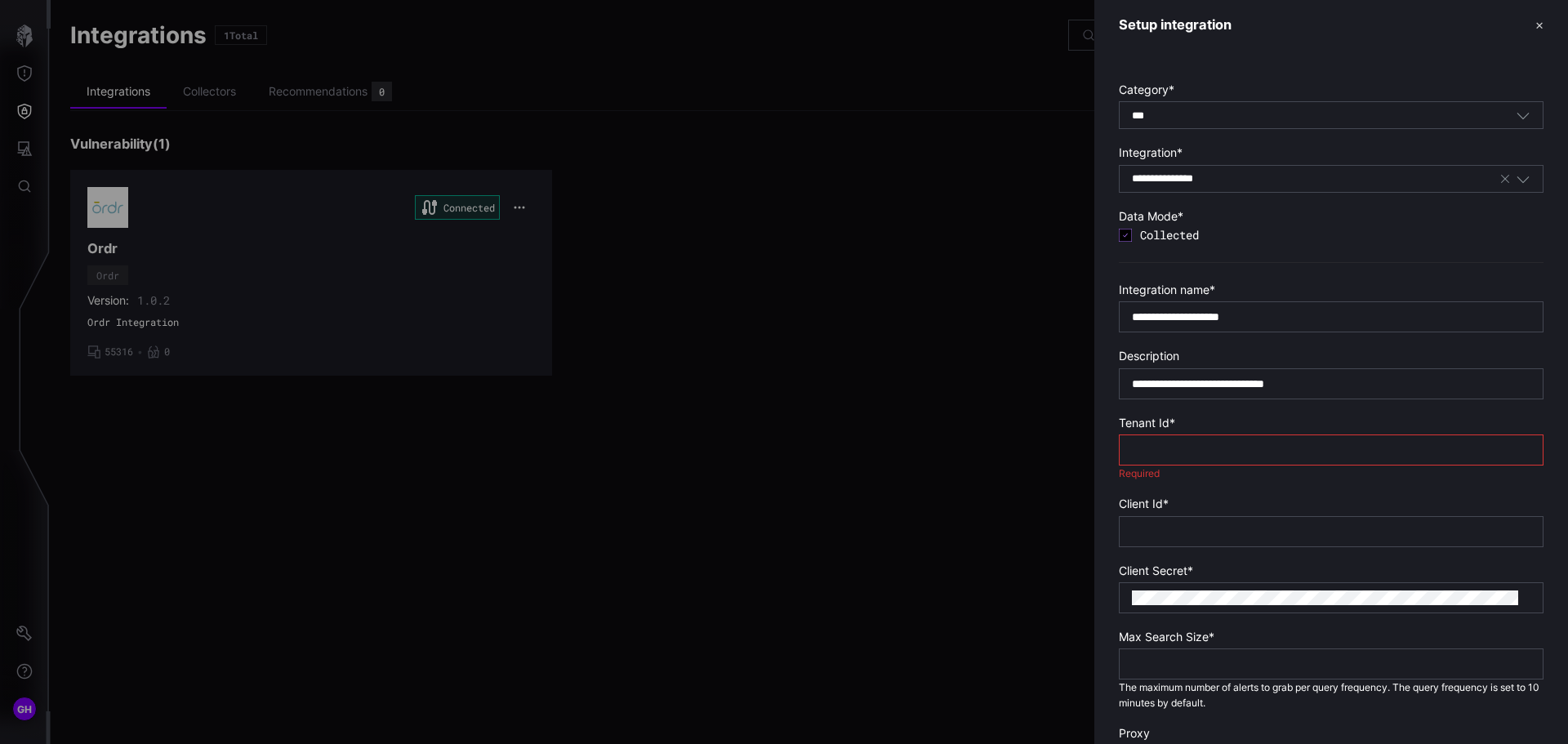
paste input "**********"
type input "**********"
click at [1130, 533] on div at bounding box center [1332, 531] width 425 height 31
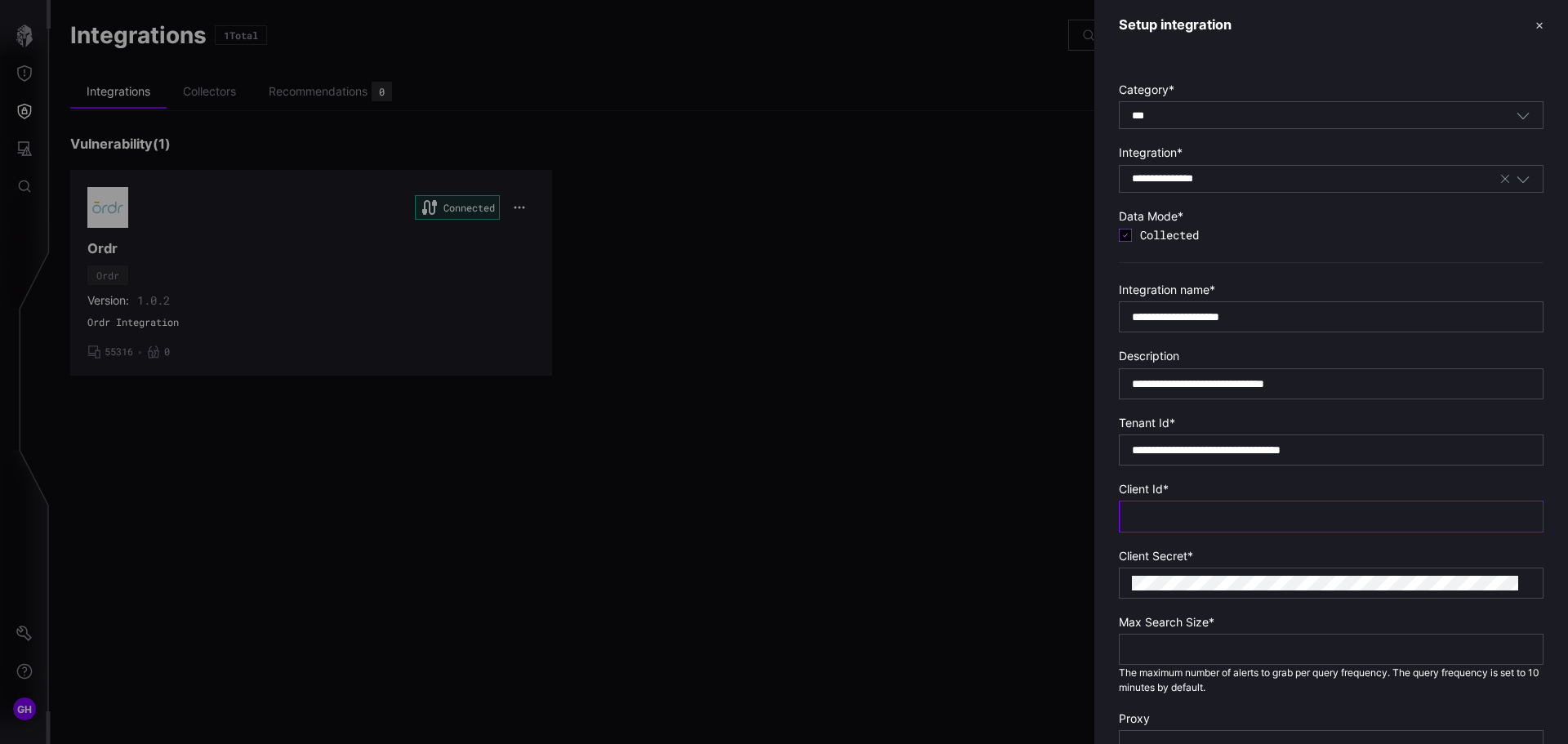
click at [1135, 519] on input "text" at bounding box center [1331, 515] width 398 height 14
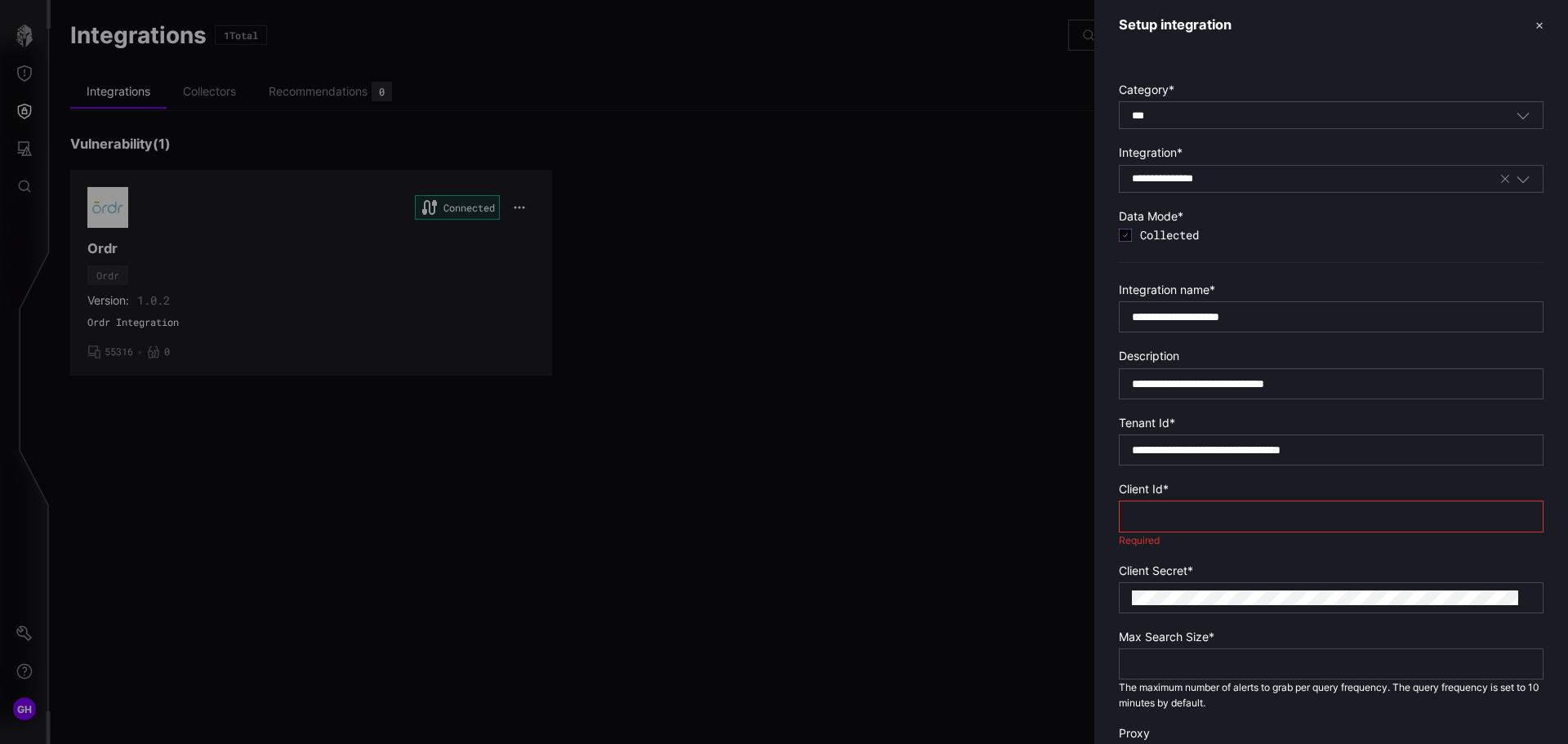
paste input "**********"
type input "**********"
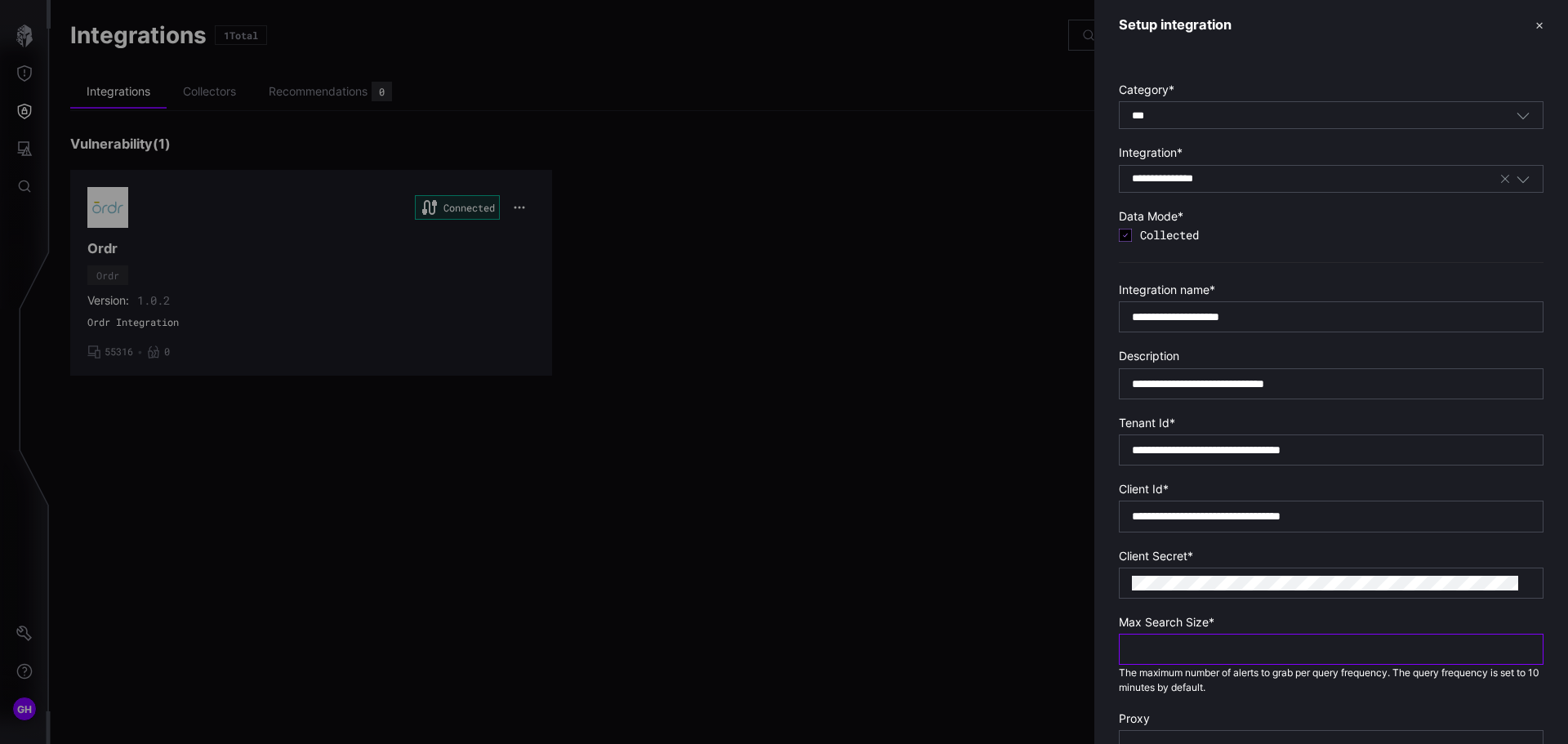
type input "**"
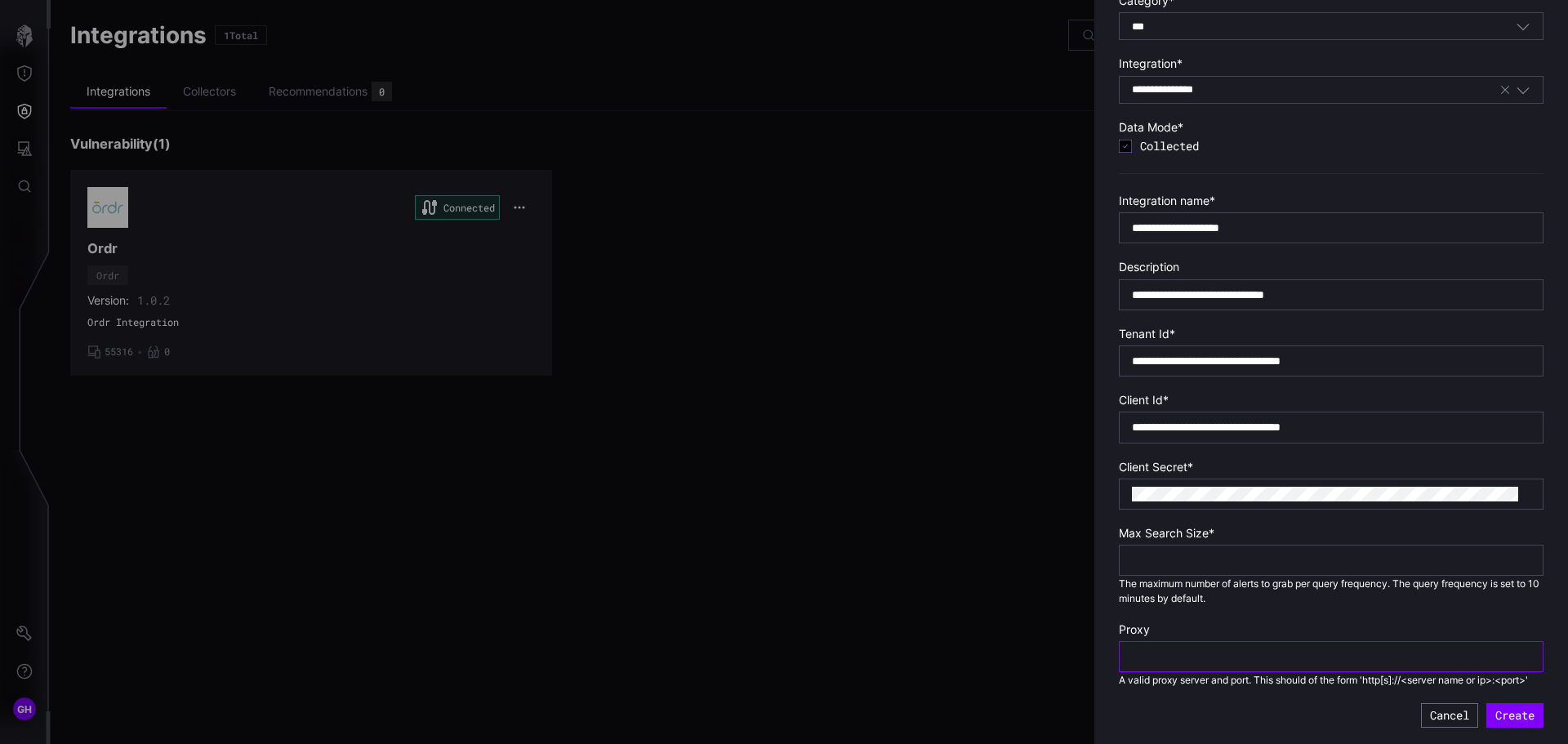
scroll to position [104, 0]
click at [1487, 714] on button "Create" at bounding box center [1515, 715] width 57 height 25
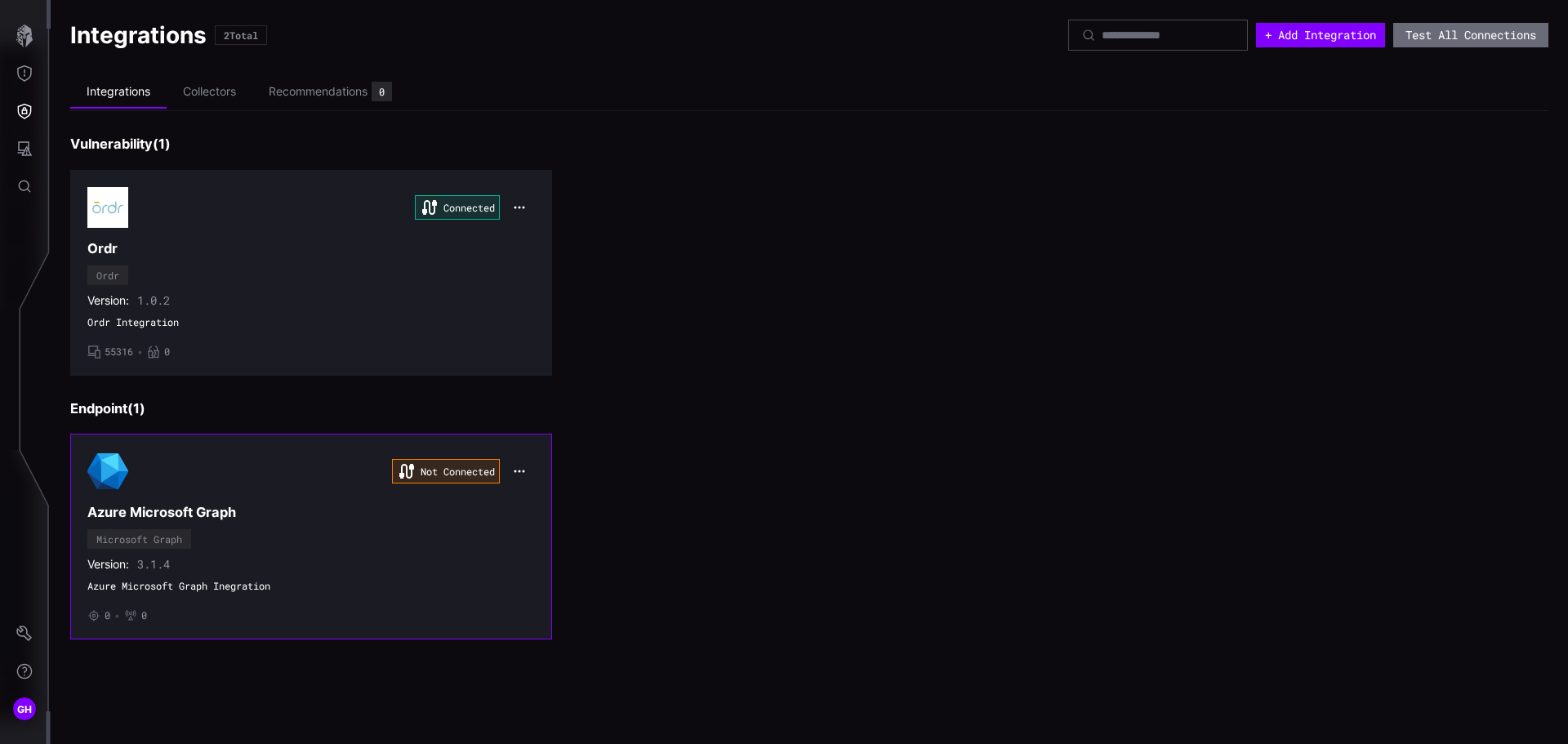
click at [380, 515] on h3 "Azure Microsoft Graph" at bounding box center [310, 512] width 447 height 17
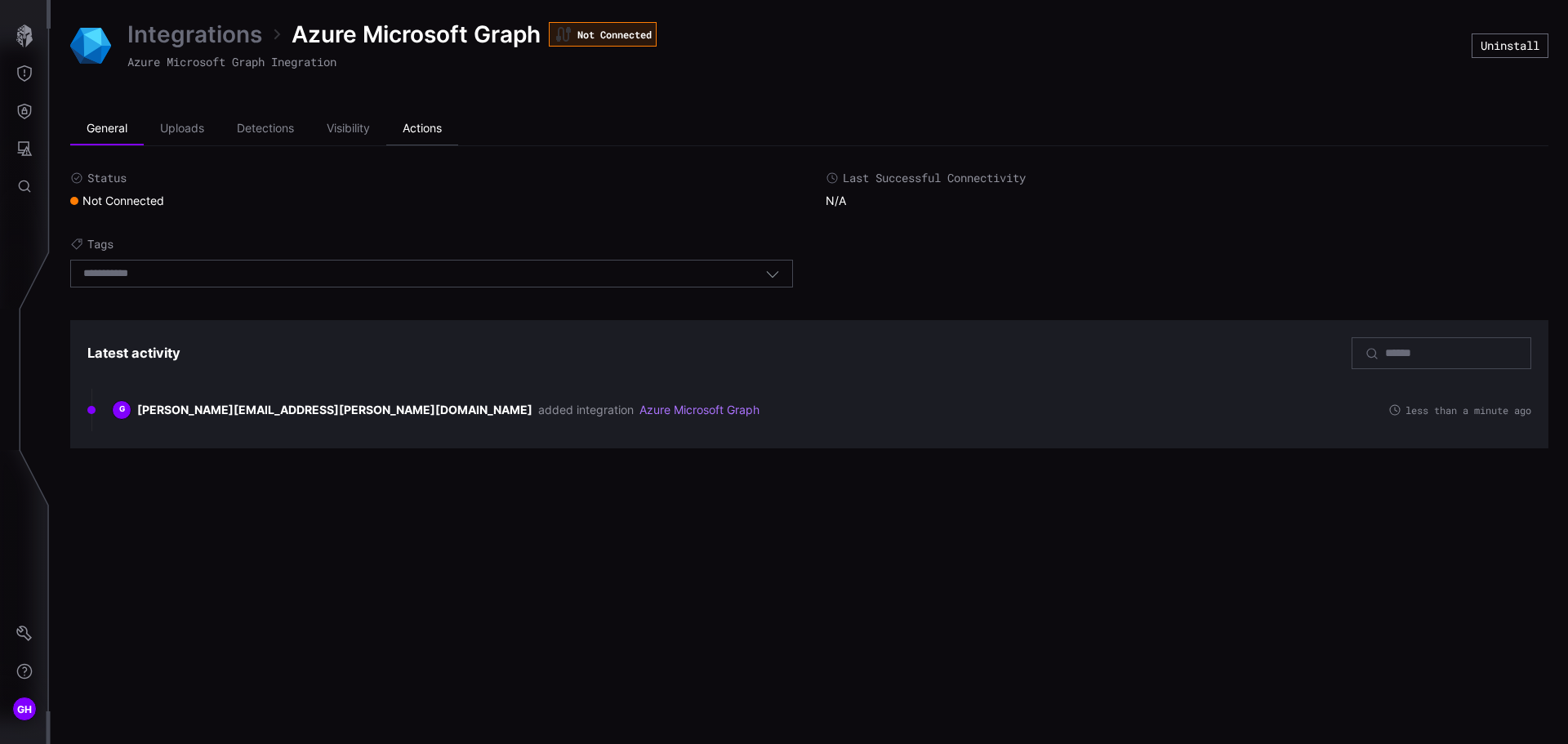
click at [410, 126] on li "Actions" at bounding box center [422, 129] width 72 height 33
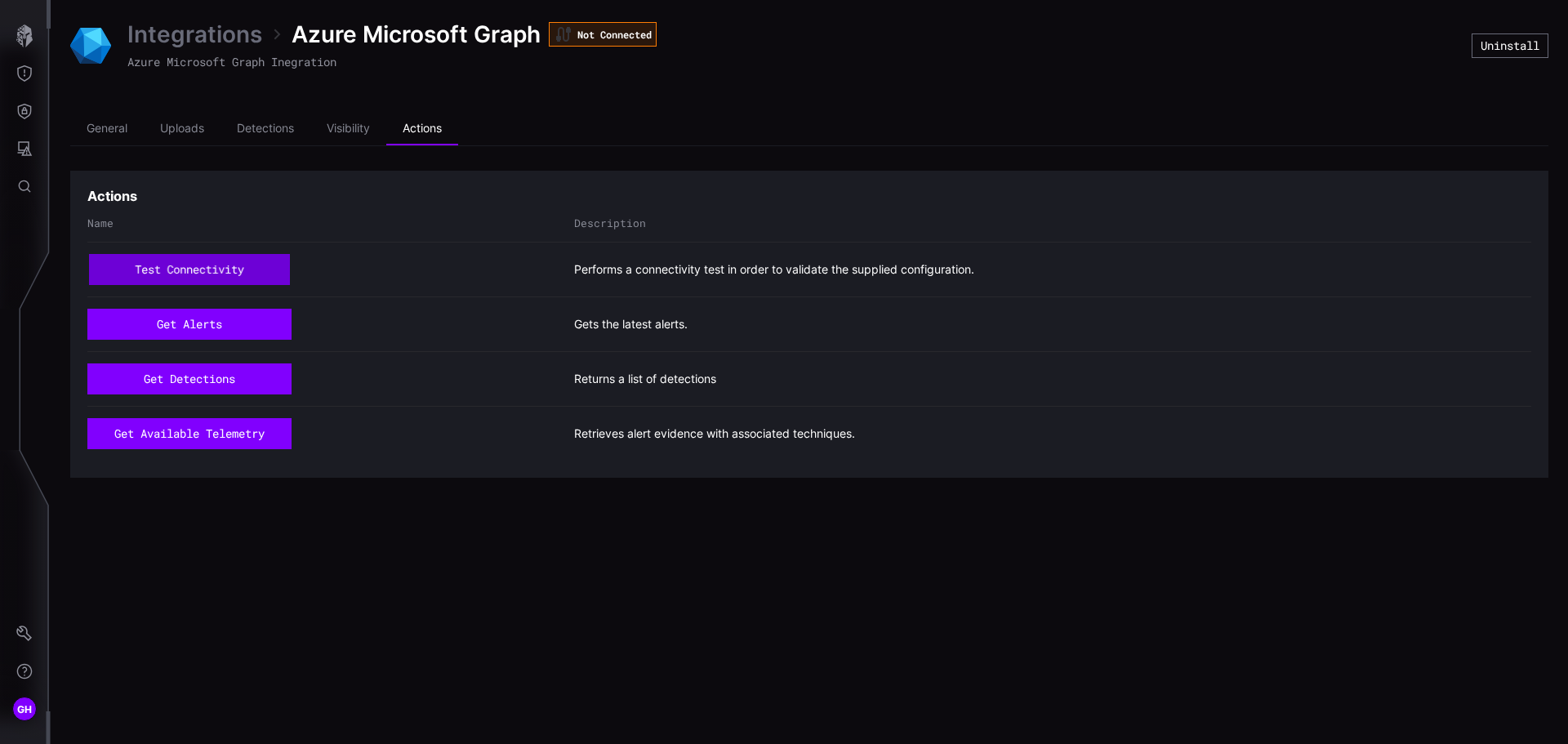
click at [157, 275] on button "test connectivity" at bounding box center [189, 269] width 200 height 31
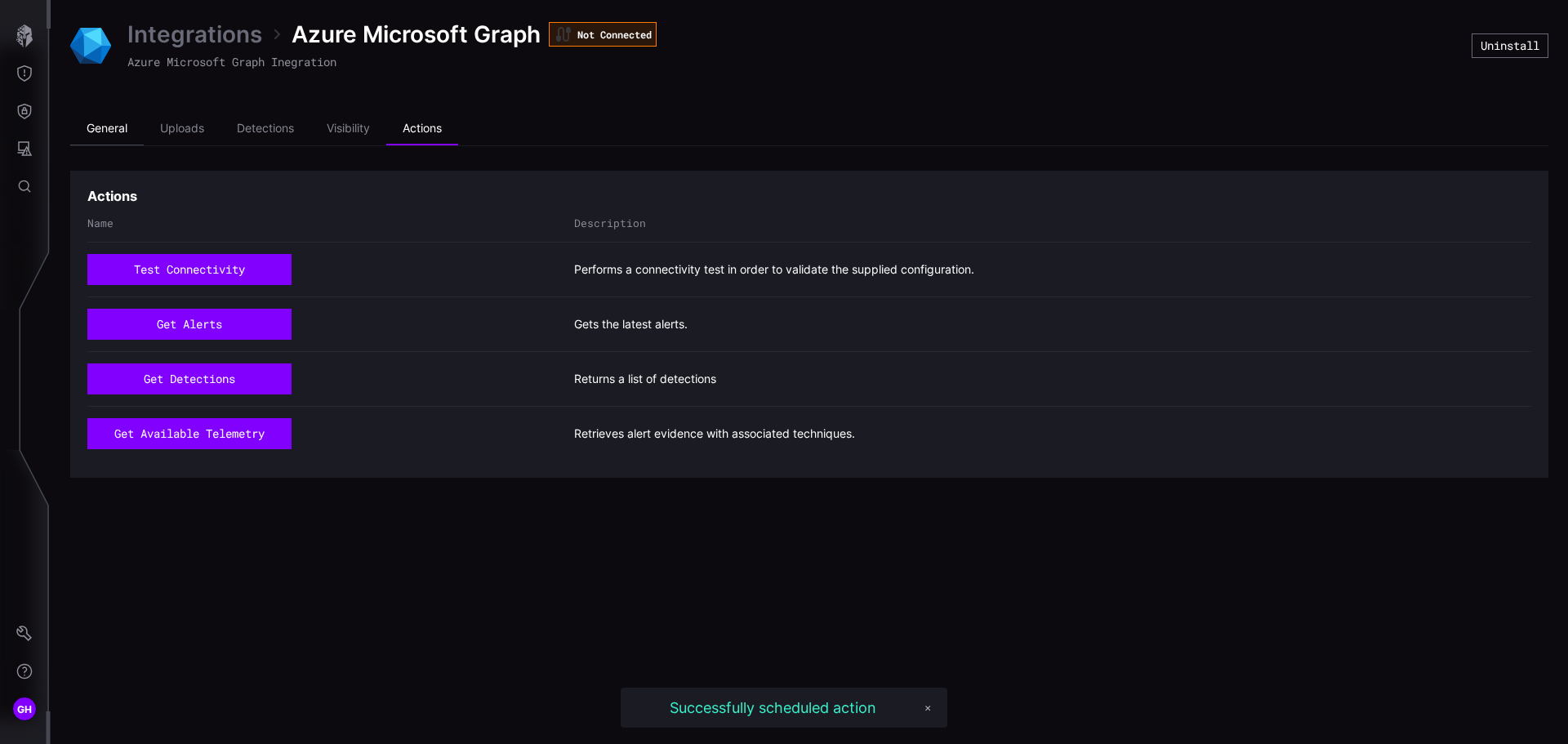
click at [115, 131] on li "General" at bounding box center [106, 129] width 74 height 33
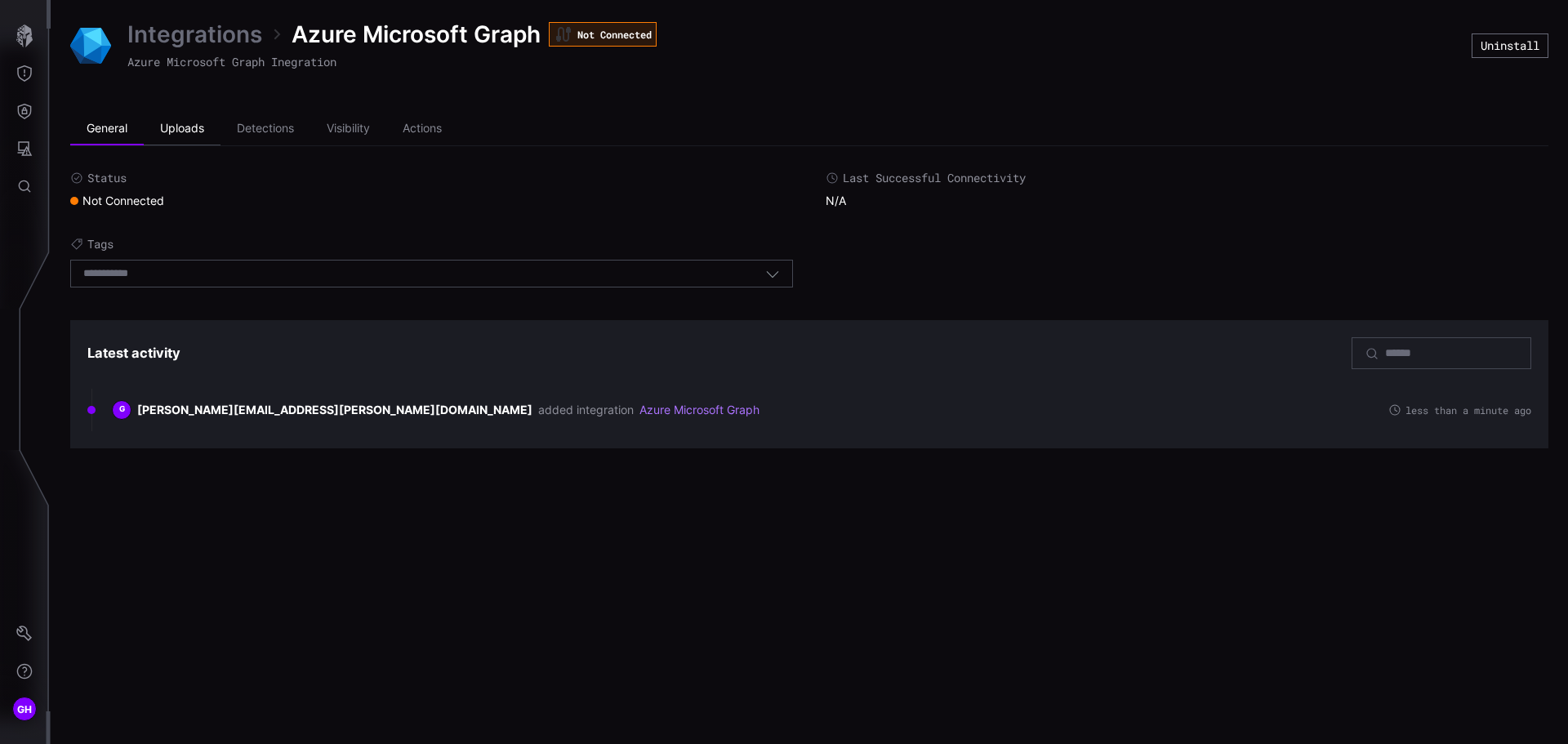
click at [165, 130] on li "Uploads" at bounding box center [182, 129] width 77 height 33
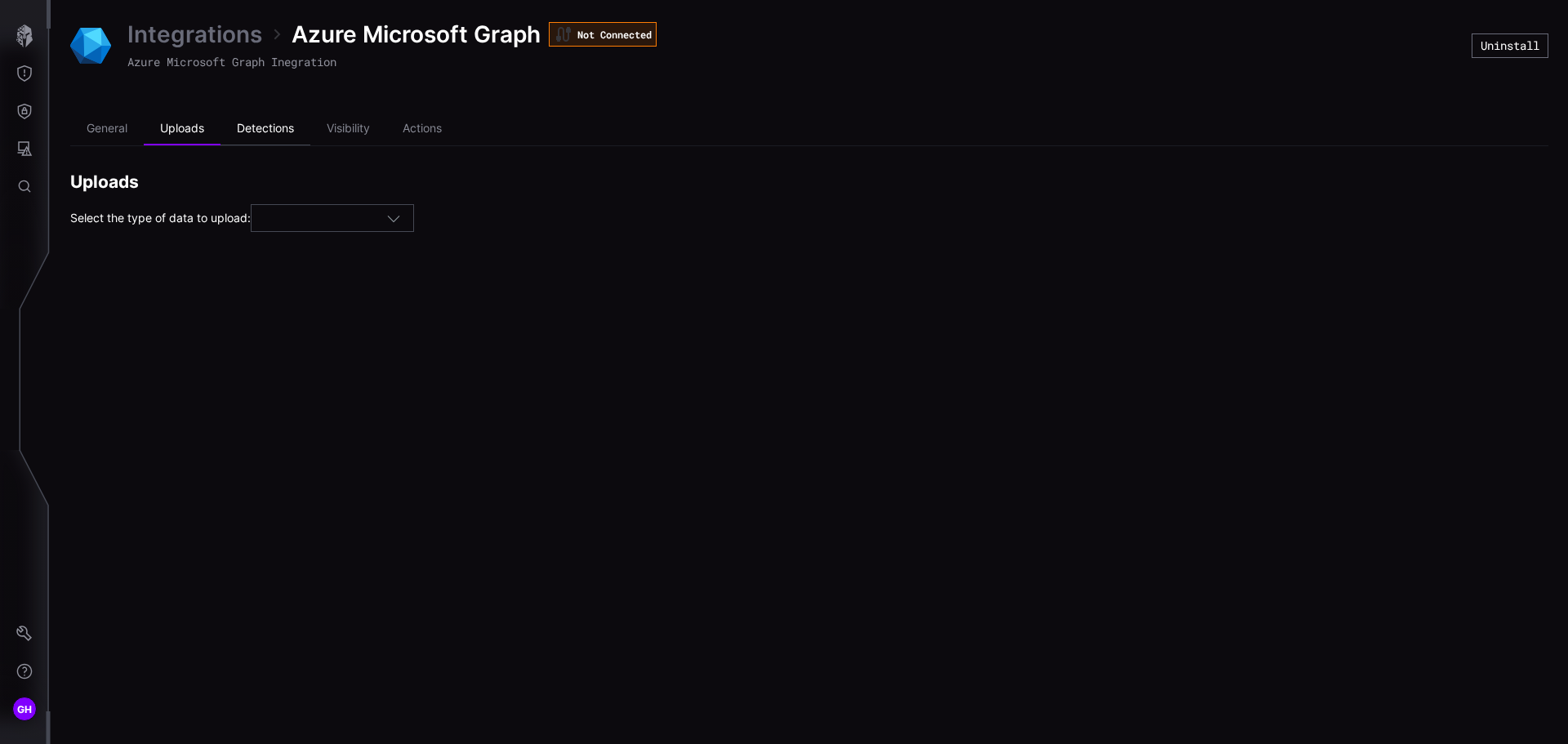
click at [258, 125] on li "Detections" at bounding box center [265, 129] width 90 height 33
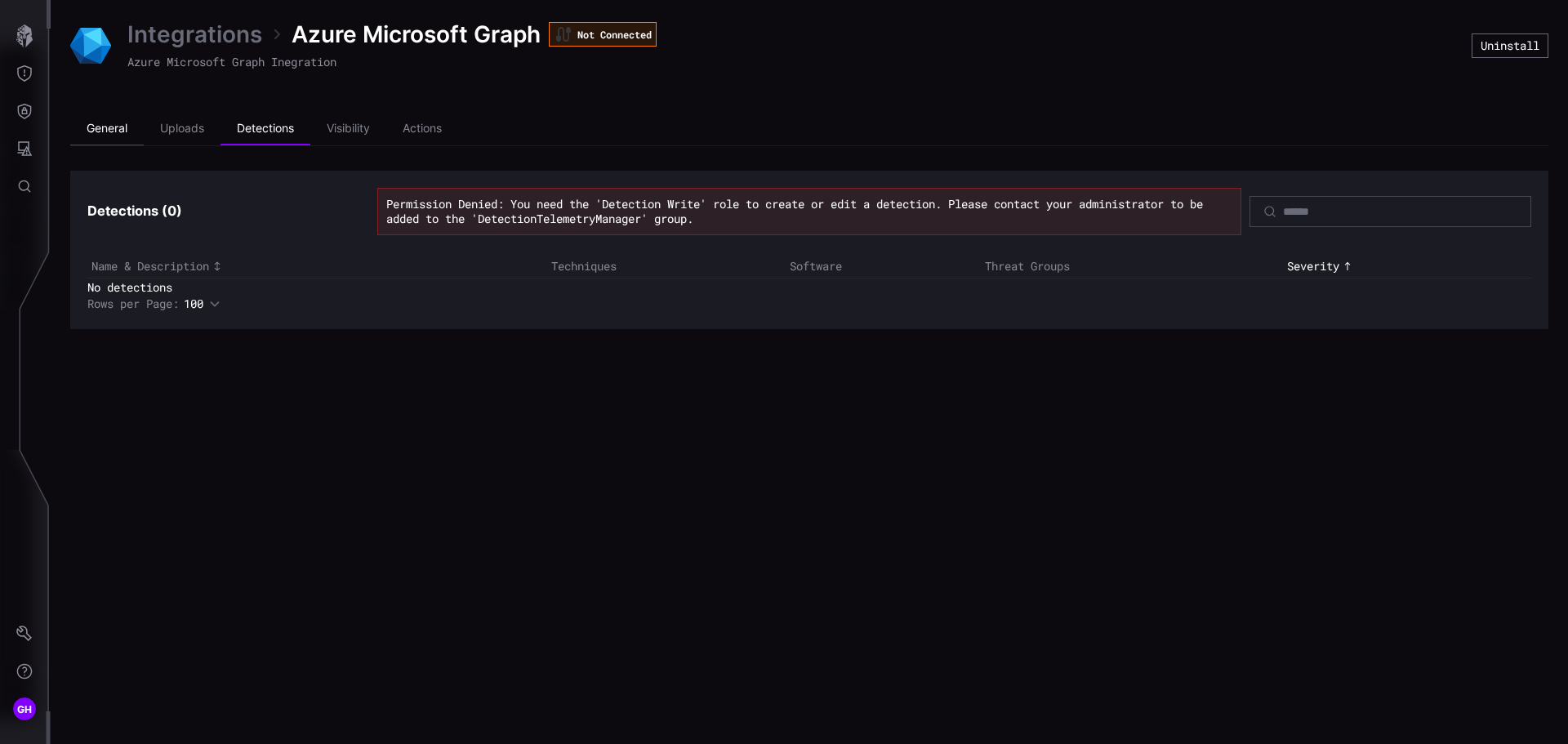
click at [114, 127] on li "General" at bounding box center [106, 129] width 74 height 33
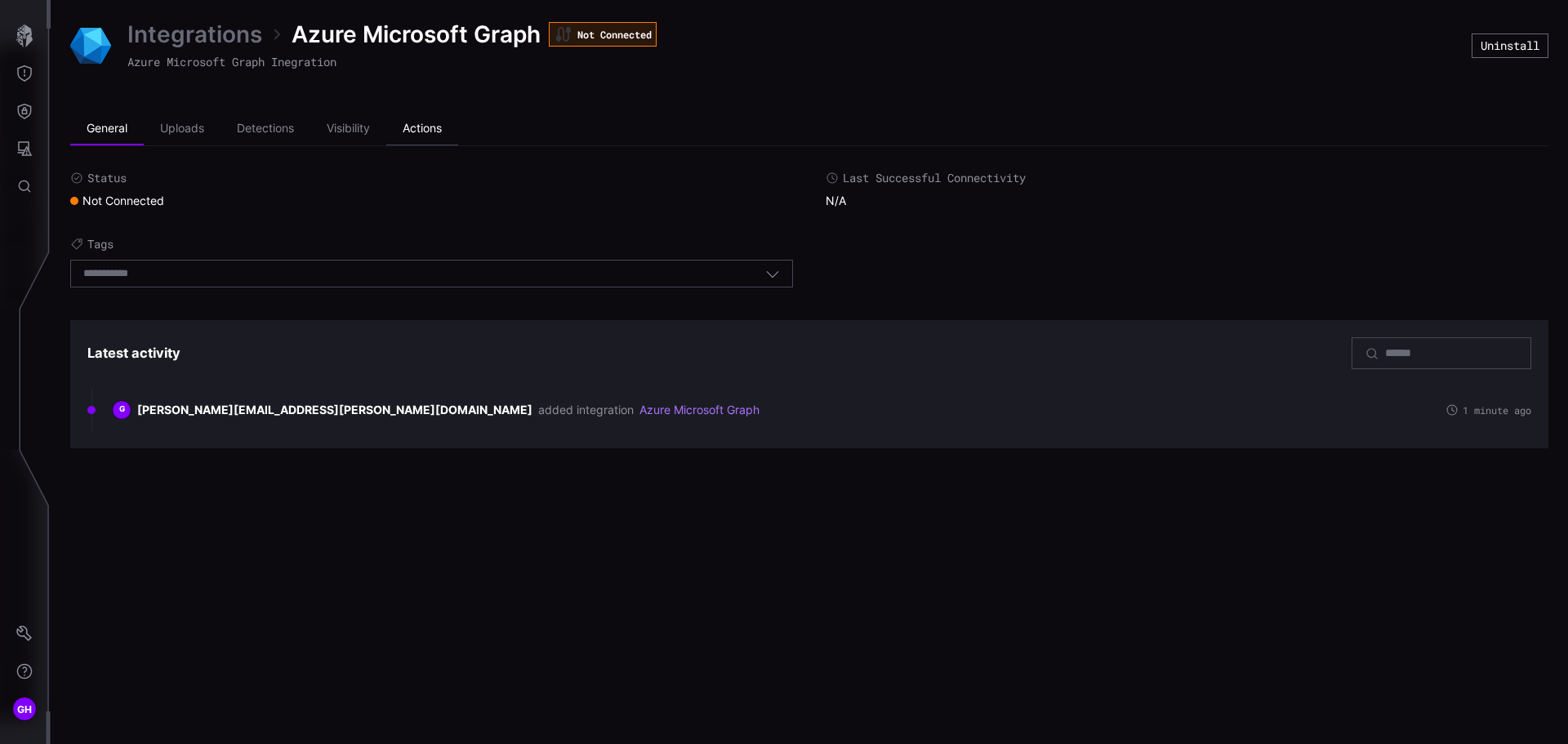
click at [419, 129] on li "Actions" at bounding box center [422, 129] width 72 height 33
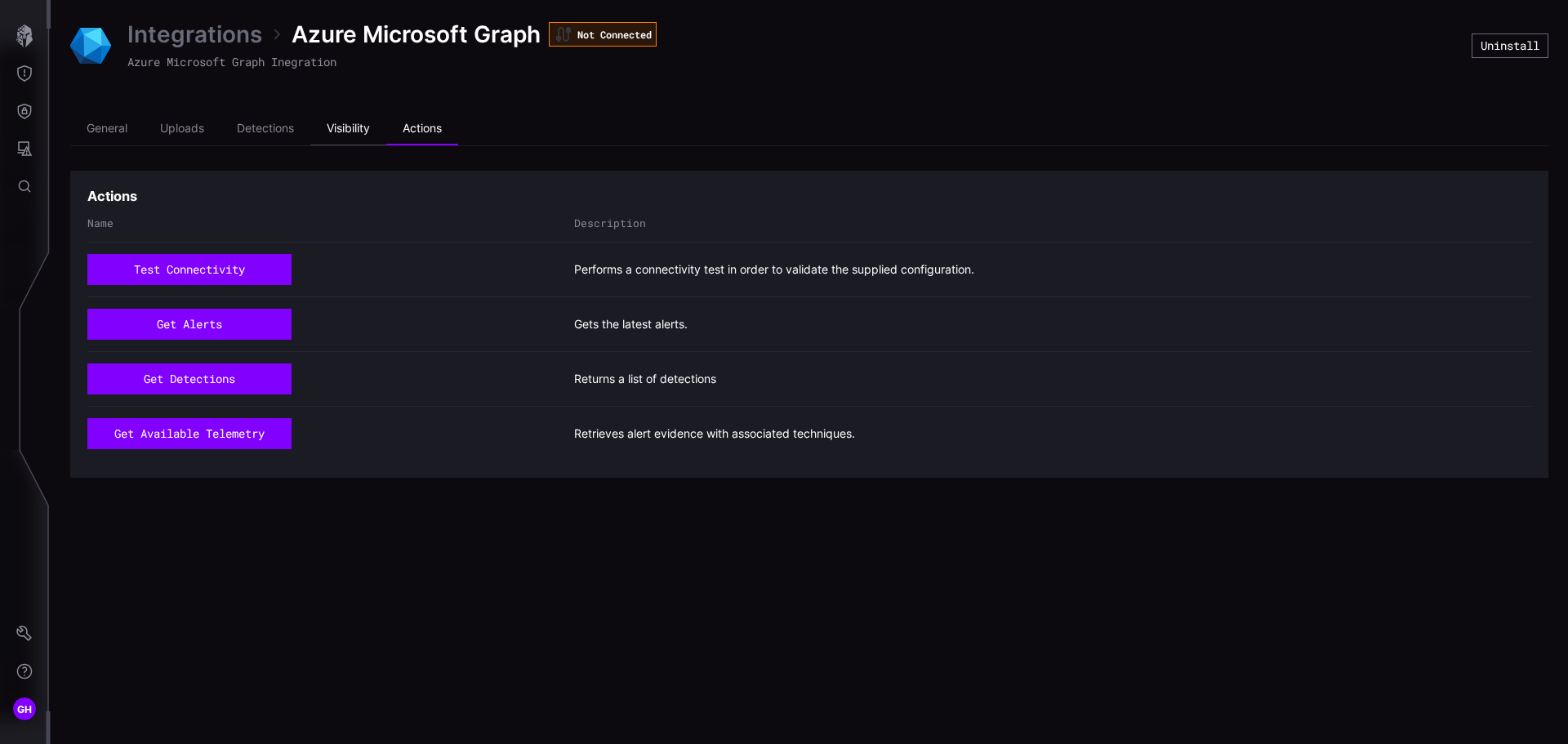
click at [361, 129] on li "Visibility" at bounding box center [347, 129] width 76 height 33
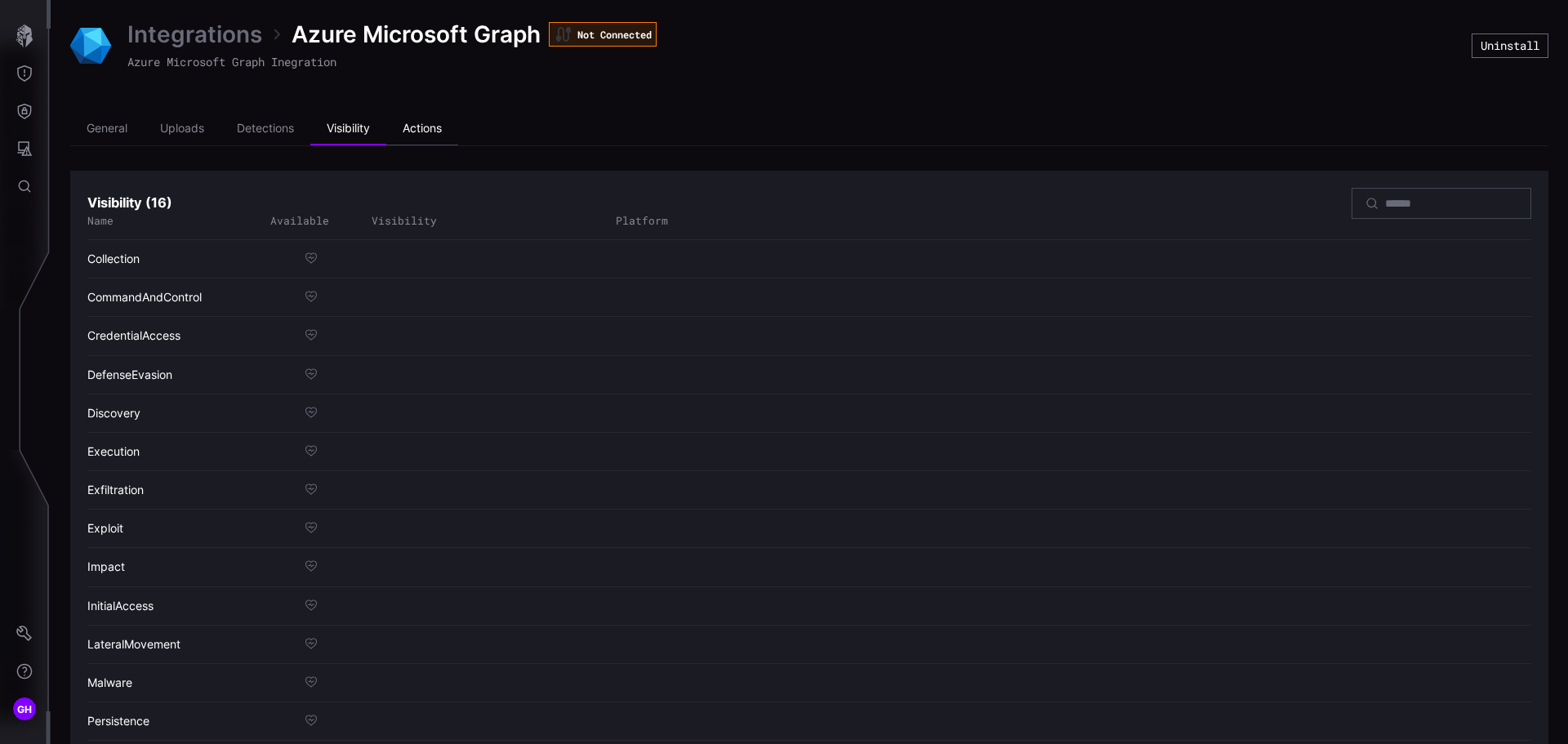
click at [421, 126] on li "Actions" at bounding box center [422, 129] width 72 height 33
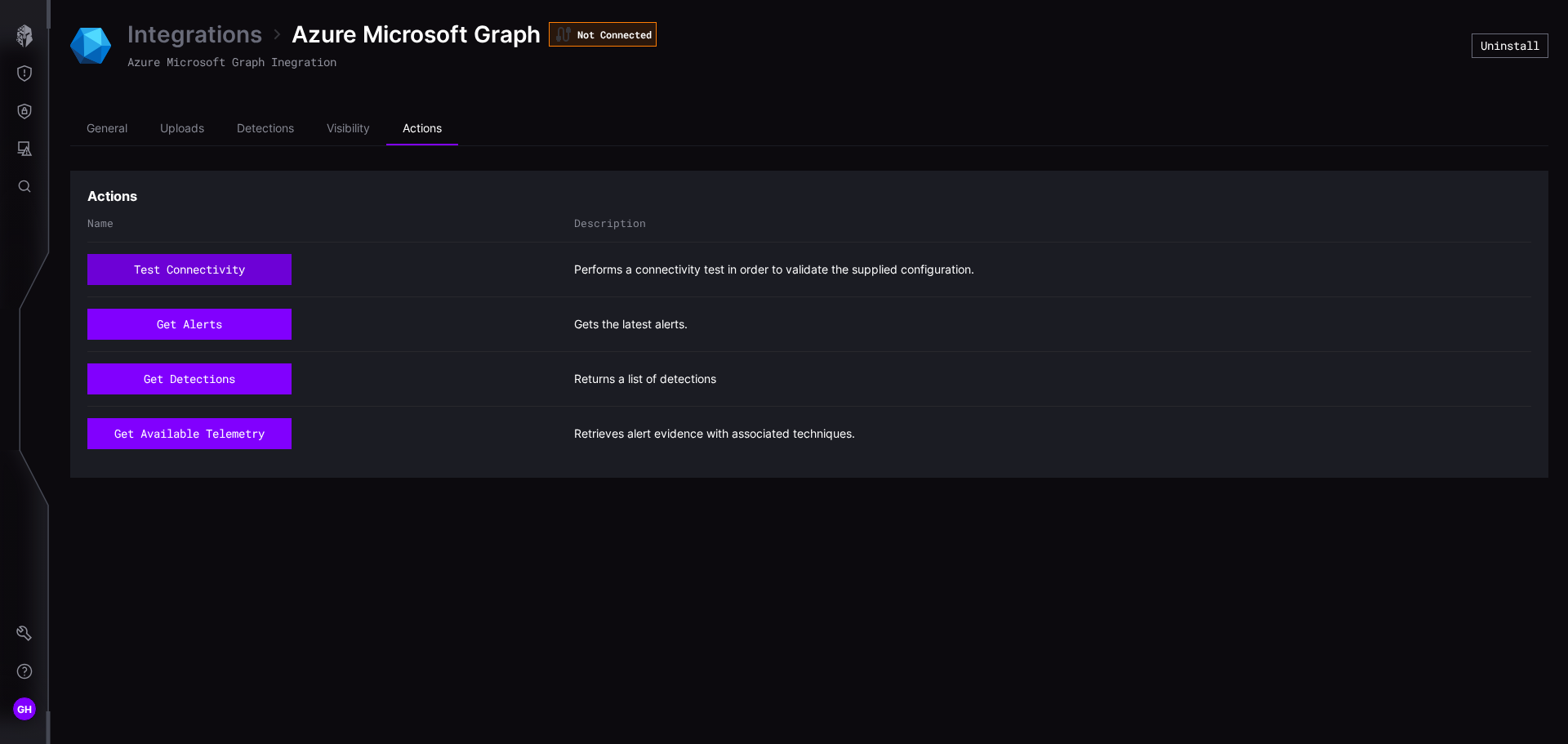
click at [231, 264] on button "test connectivity" at bounding box center [189, 269] width 204 height 31
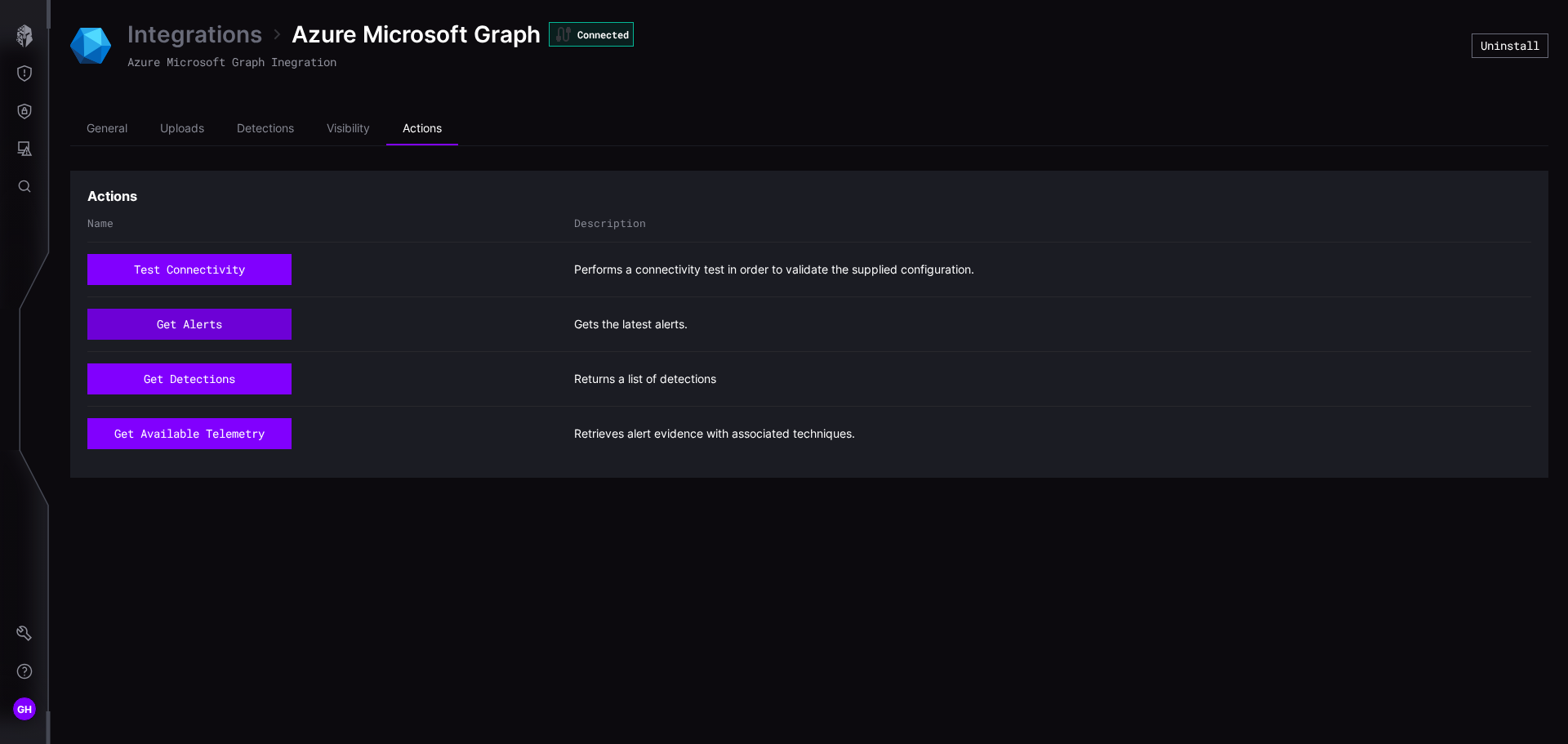
click at [223, 316] on button "get alerts" at bounding box center [189, 324] width 204 height 31
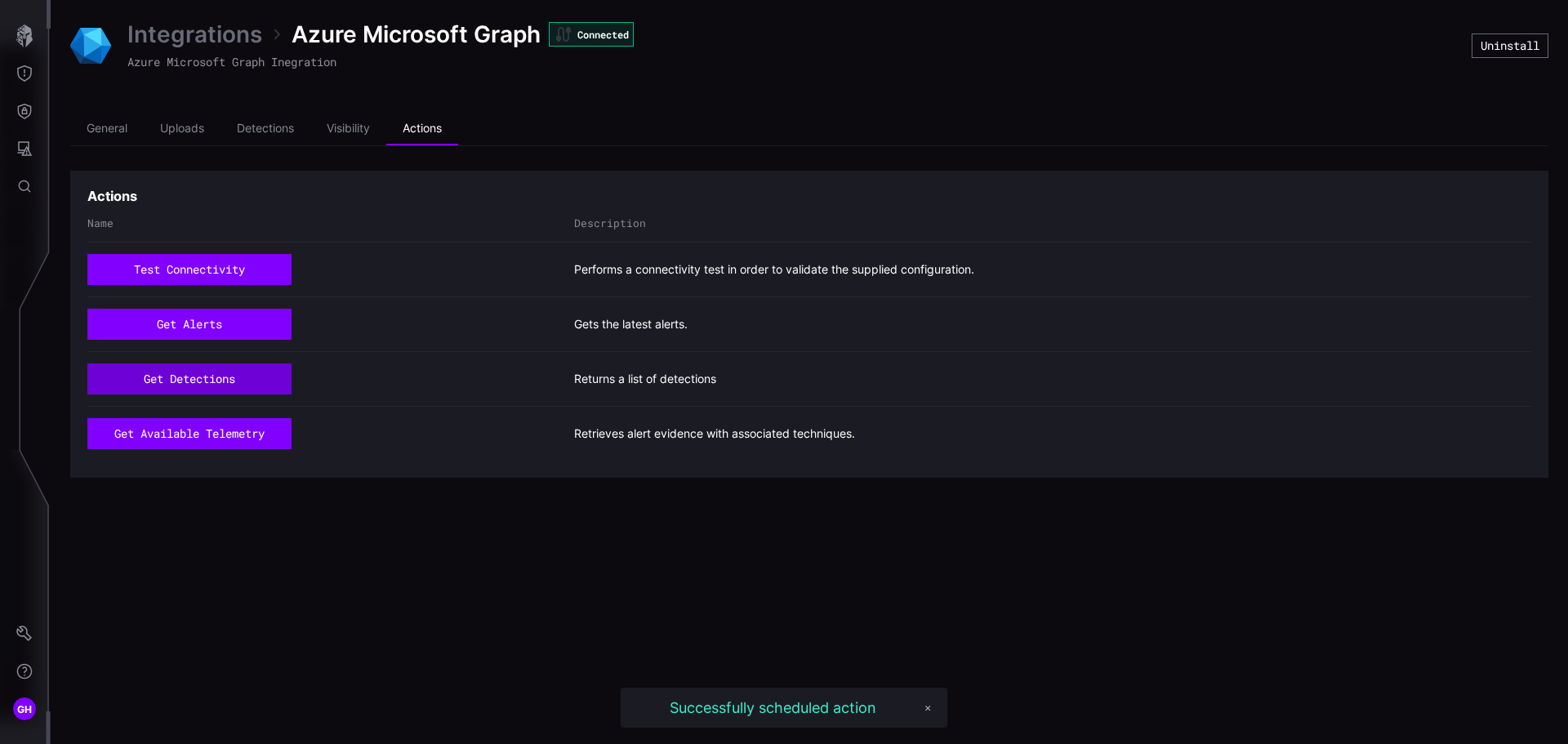
click at [200, 375] on button "get detections" at bounding box center [189, 379] width 204 height 31
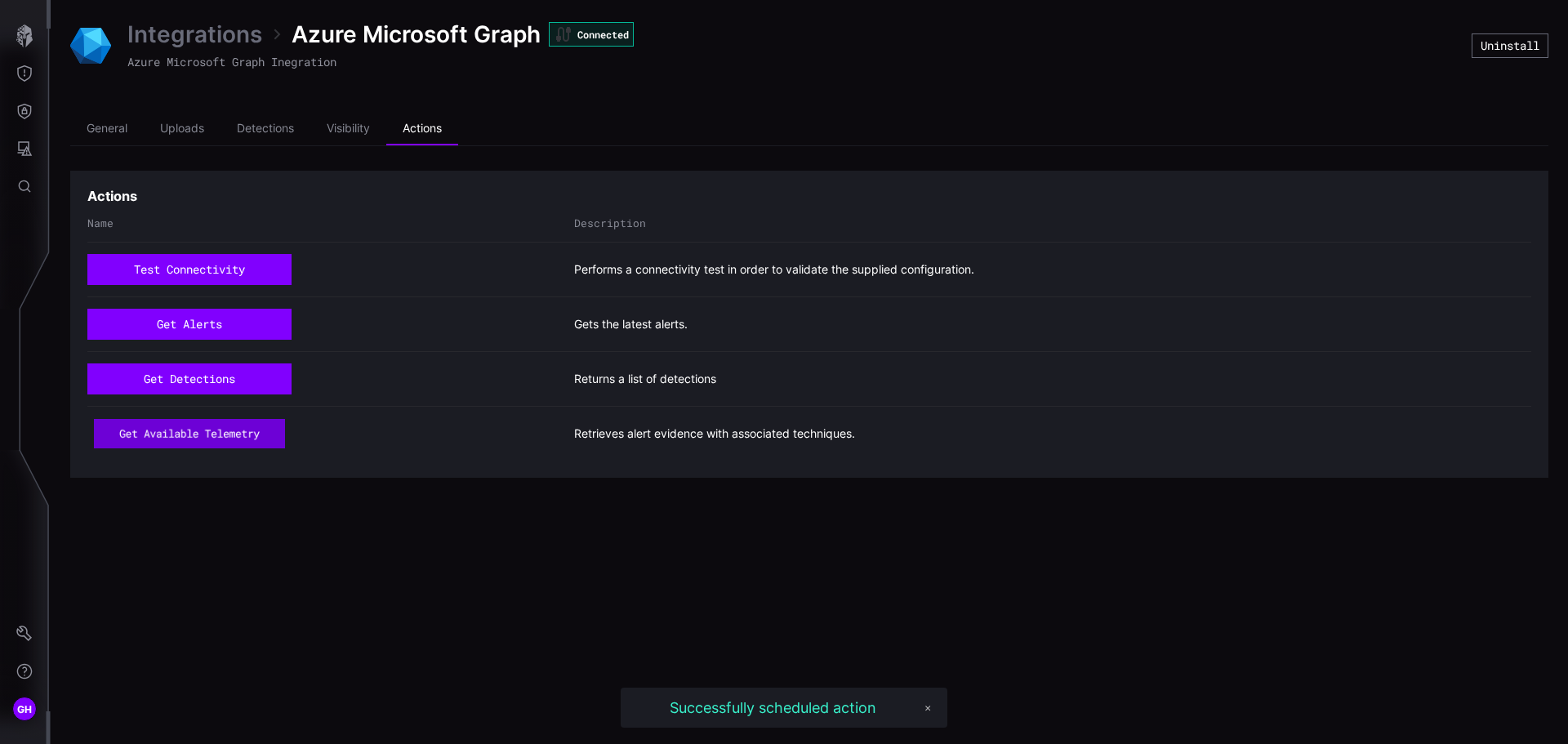
click at [191, 429] on button "get available telemetry" at bounding box center [189, 434] width 190 height 29
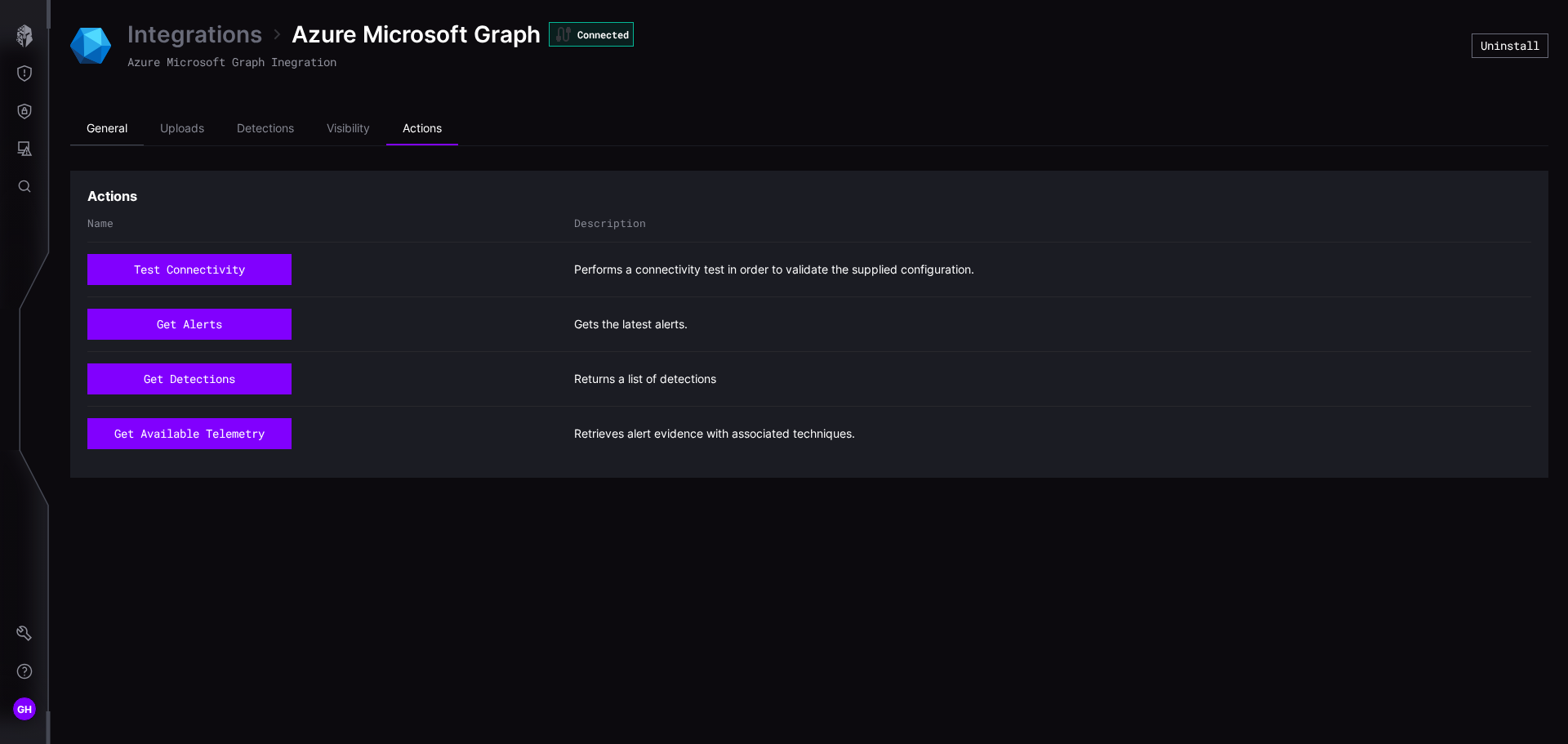
click at [117, 126] on li "General" at bounding box center [106, 129] width 74 height 33
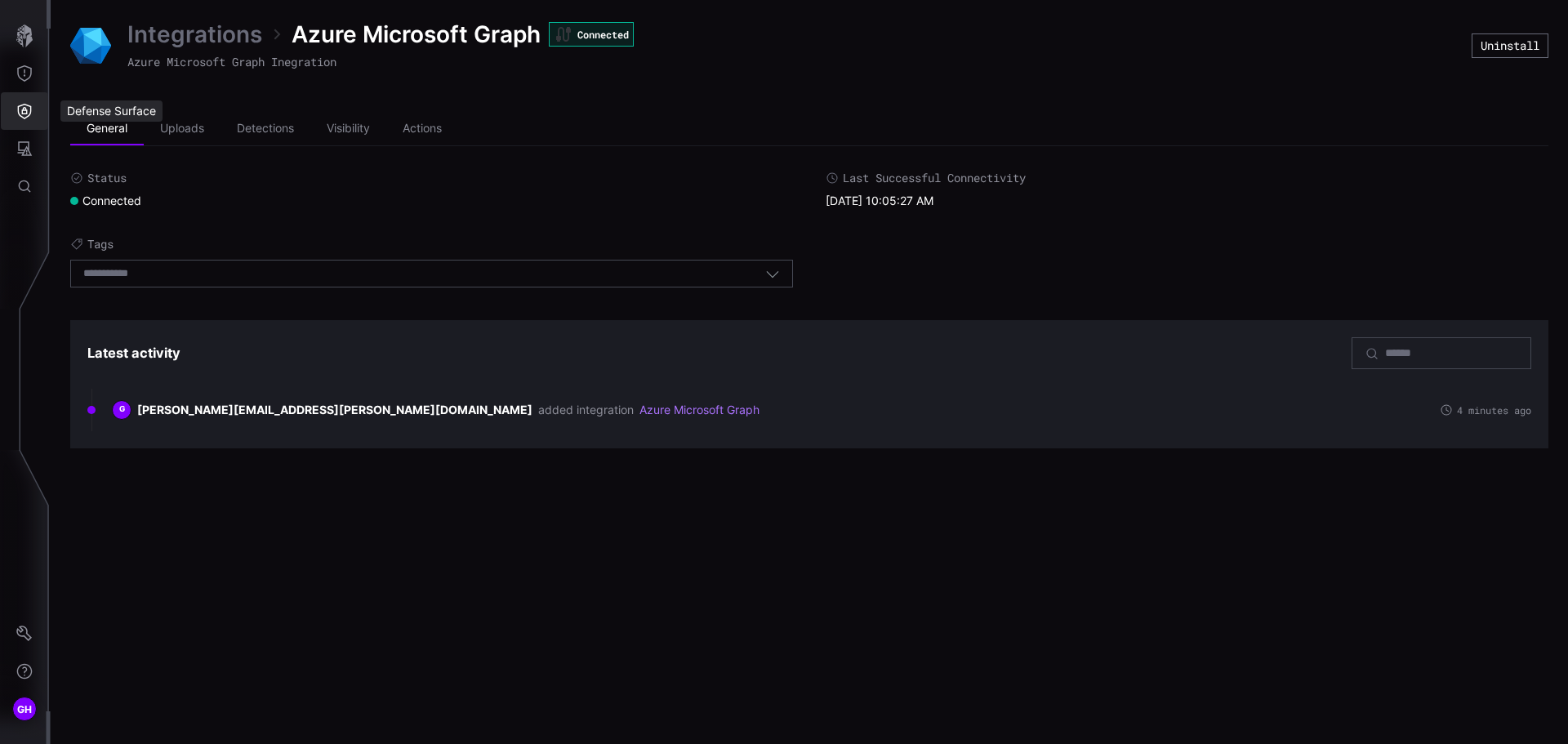
click at [29, 108] on icon "Defense Surface" at bounding box center [24, 110] width 16 height 16
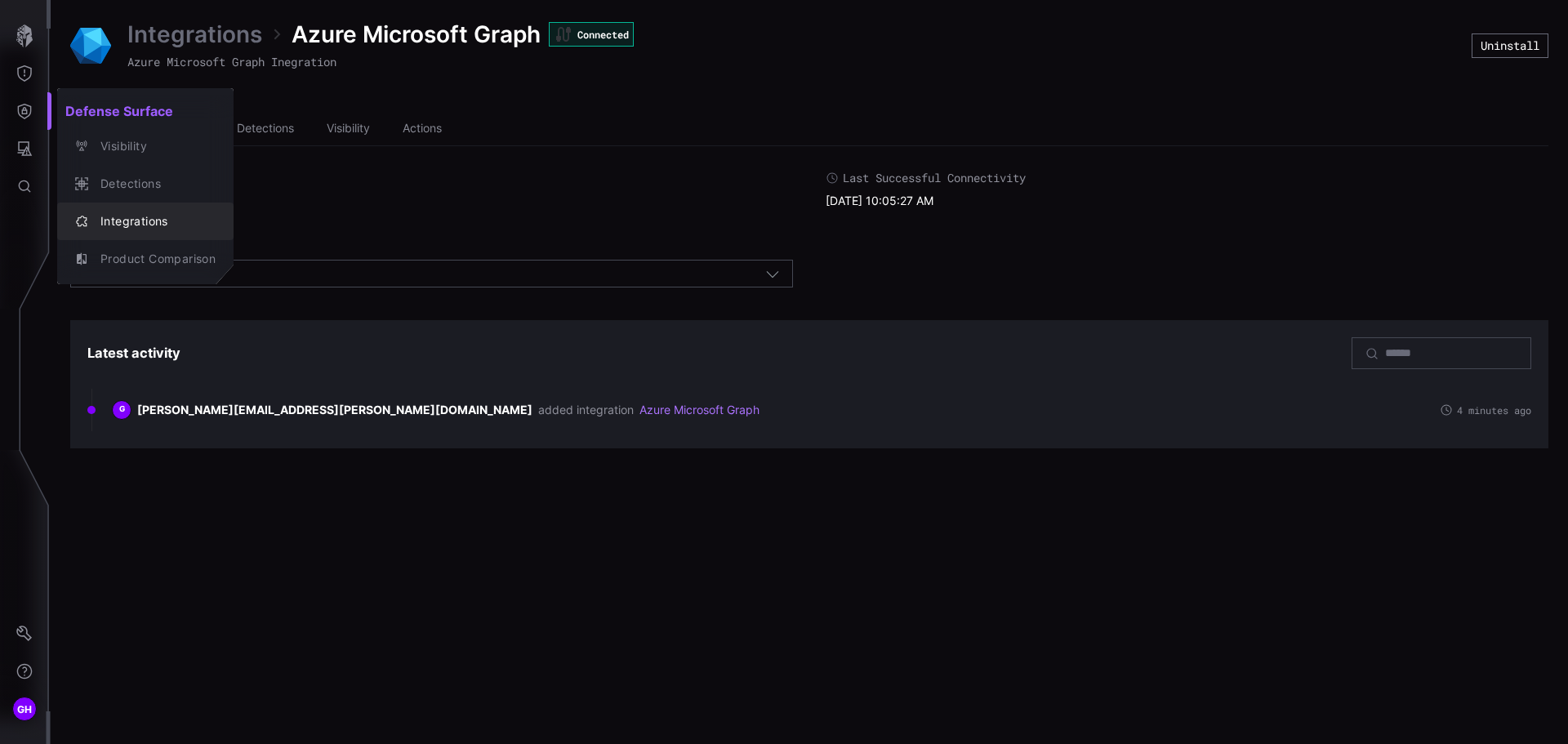
click at [116, 219] on div "Integrations" at bounding box center [153, 221] width 123 height 20
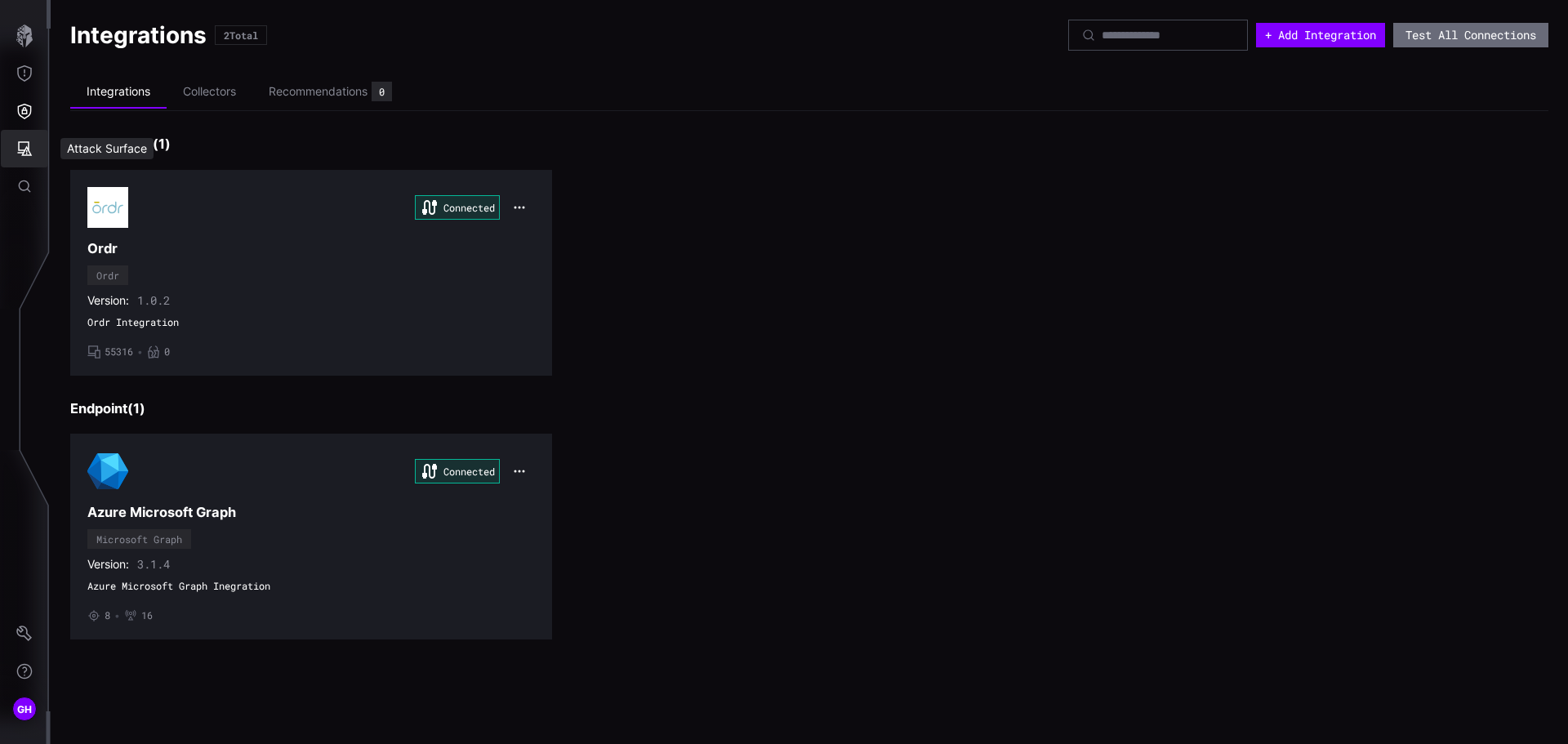
click at [31, 146] on icon "Attack Surface" at bounding box center [24, 148] width 16 height 16
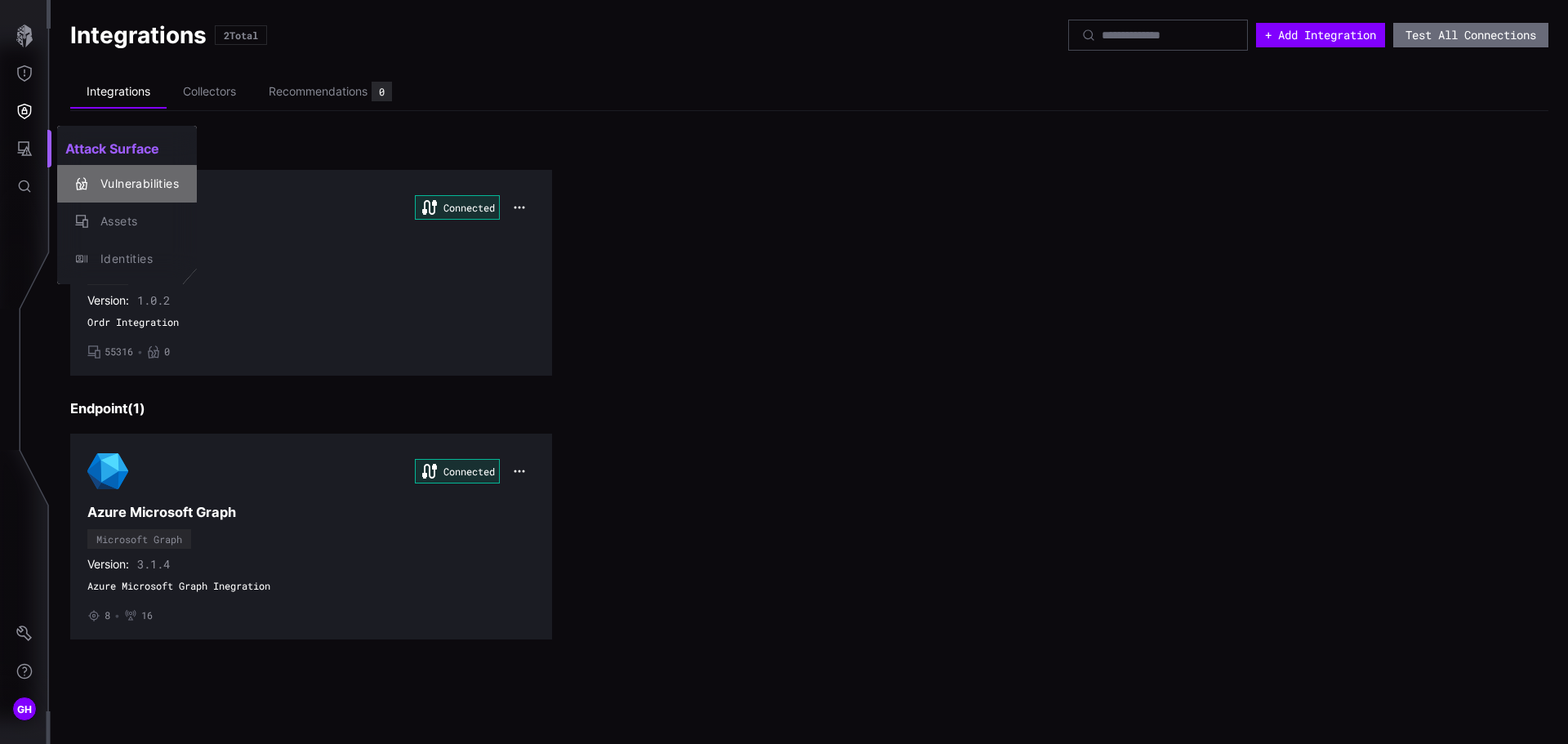
click at [103, 178] on div "Vulnerabilities" at bounding box center [135, 184] width 86 height 20
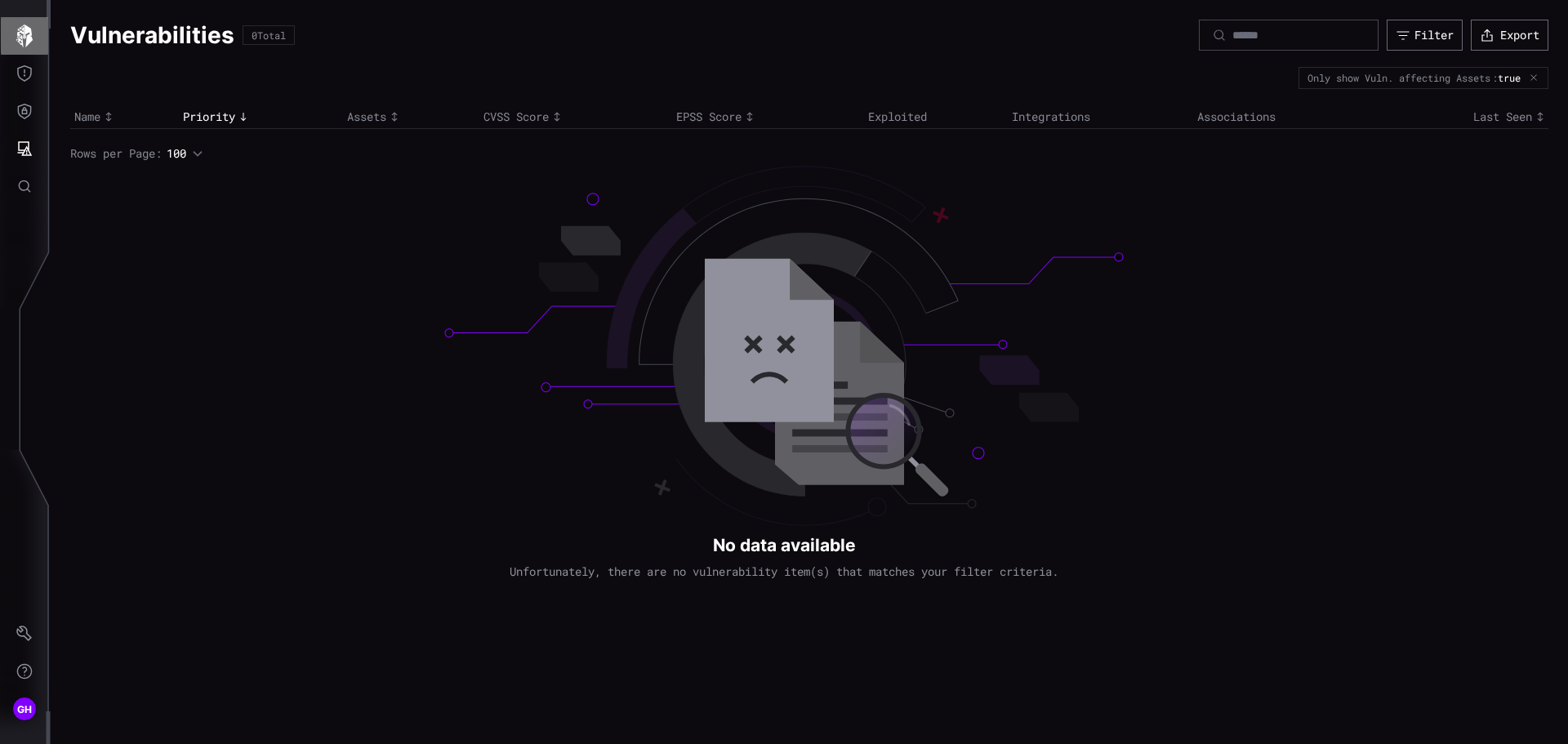
click at [30, 42] on icon "button" at bounding box center [24, 36] width 16 height 23
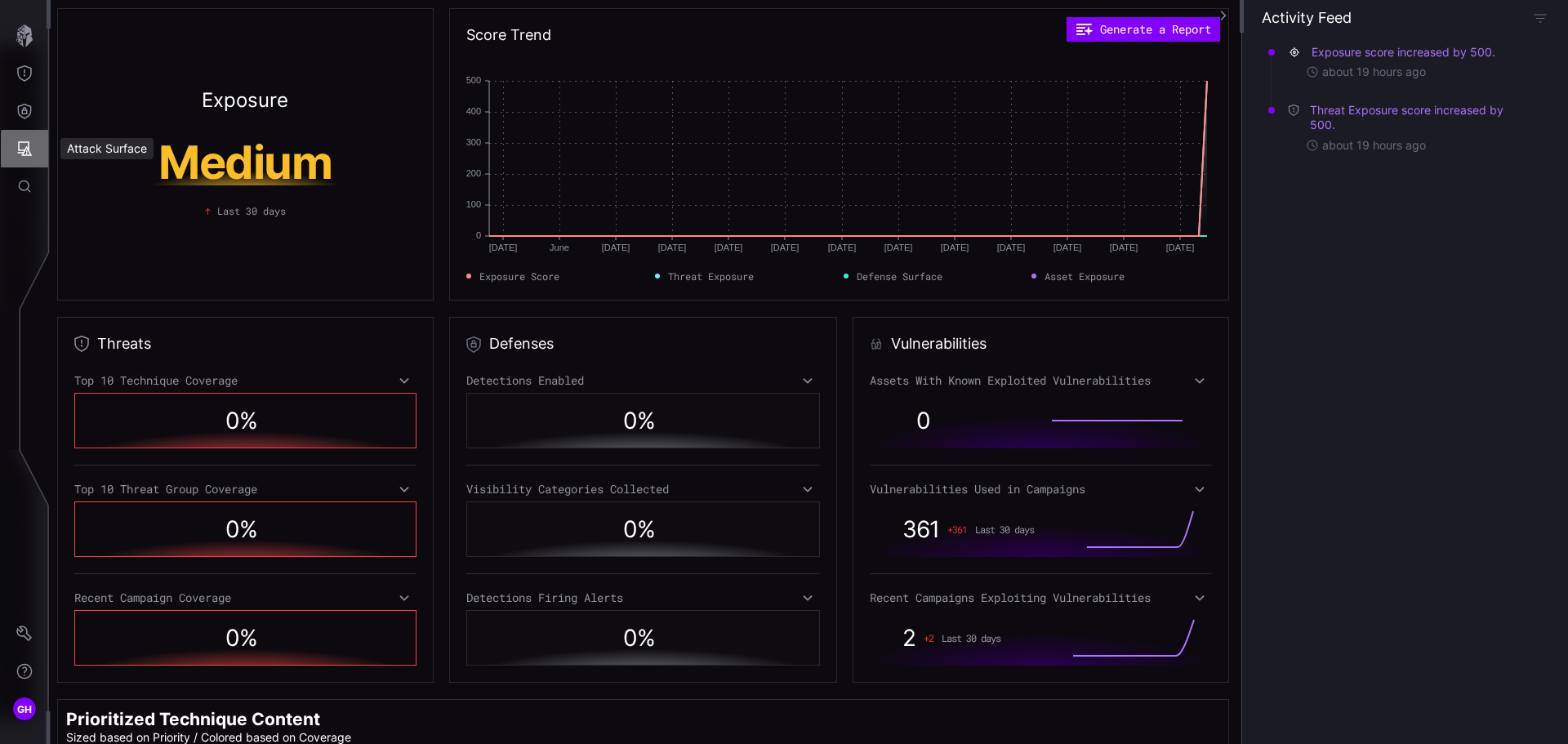
click at [25, 147] on icon "Attack Surface" at bounding box center [24, 148] width 16 height 16
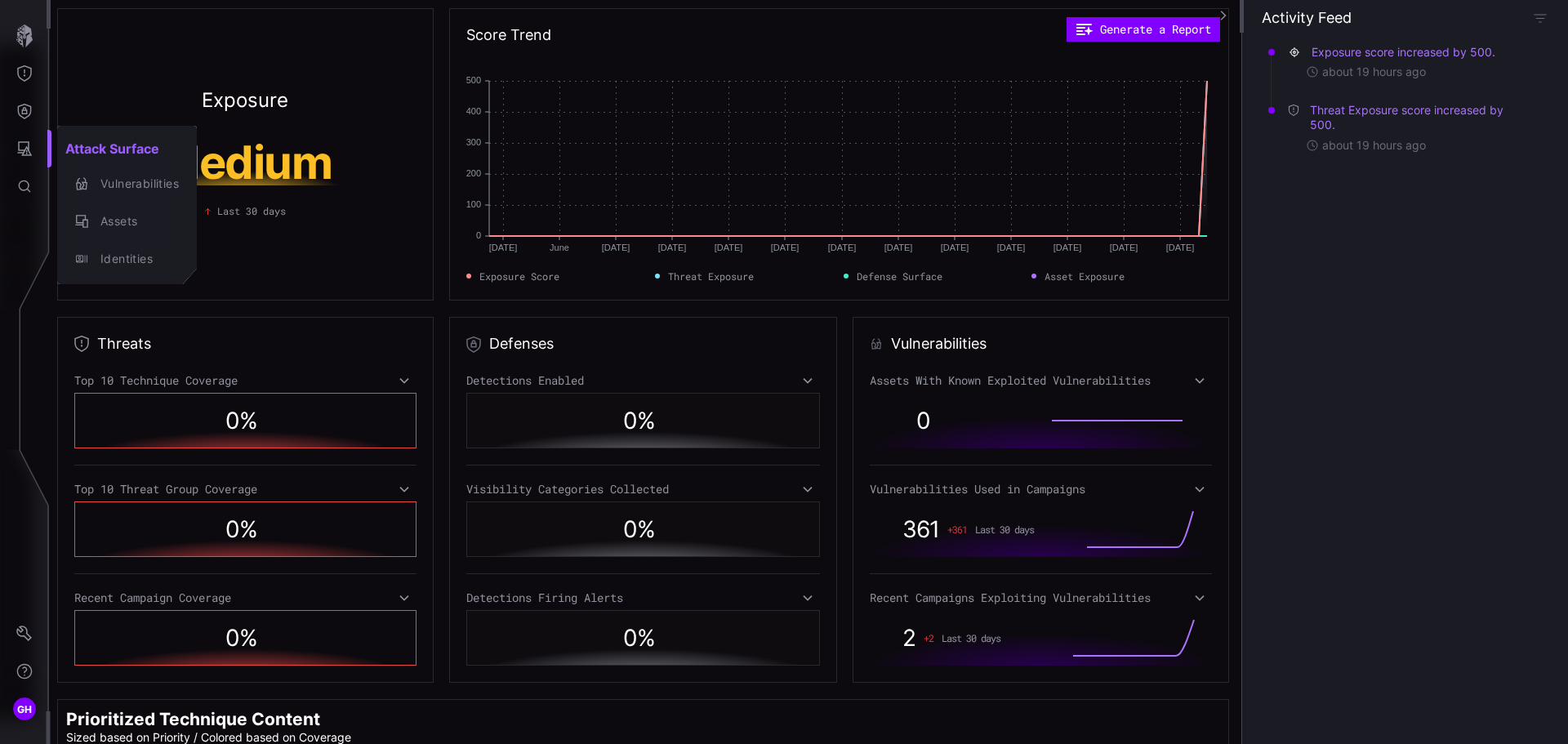
click at [20, 111] on div at bounding box center [784, 372] width 1568 height 744
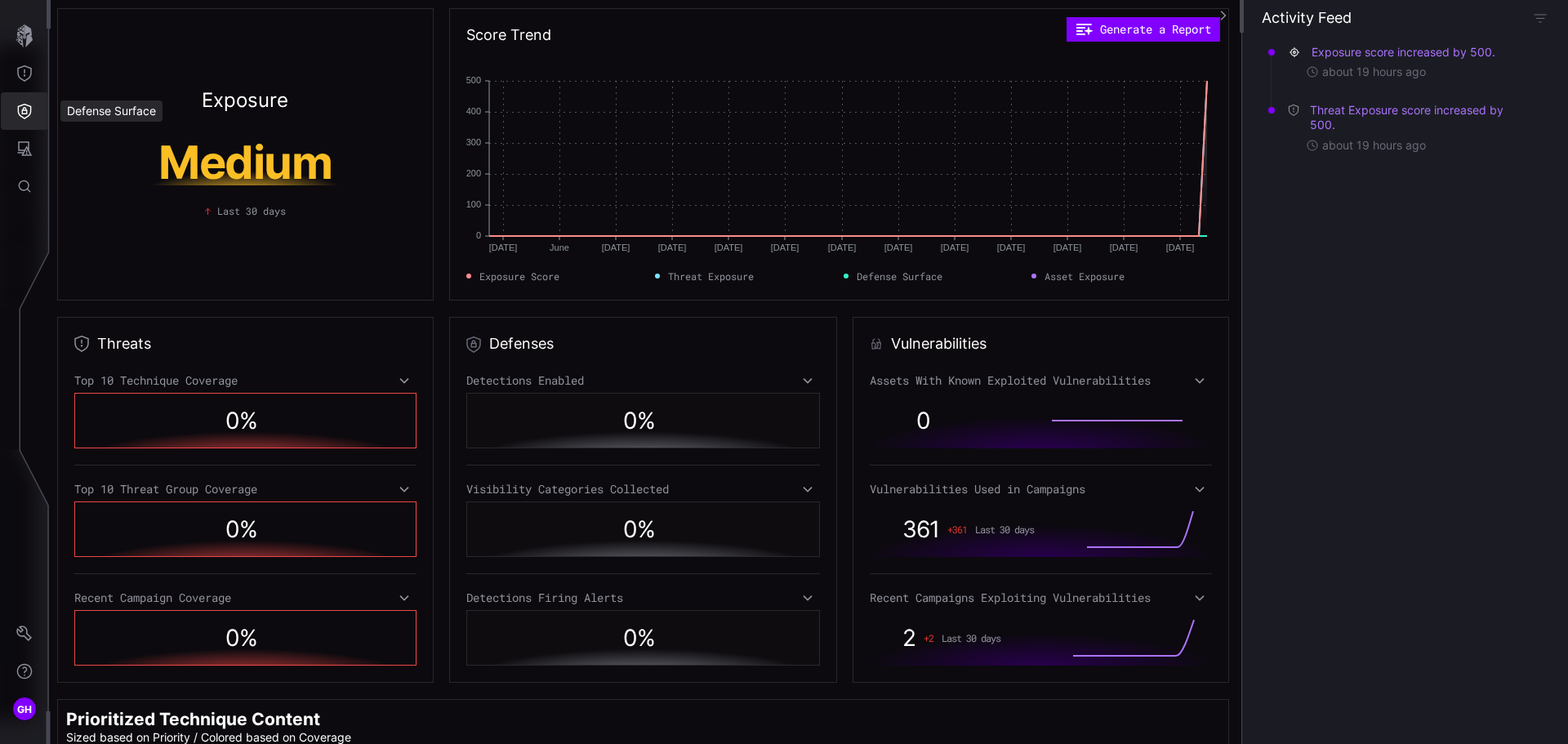
click at [22, 110] on icon "Defense Surface" at bounding box center [24, 110] width 16 height 16
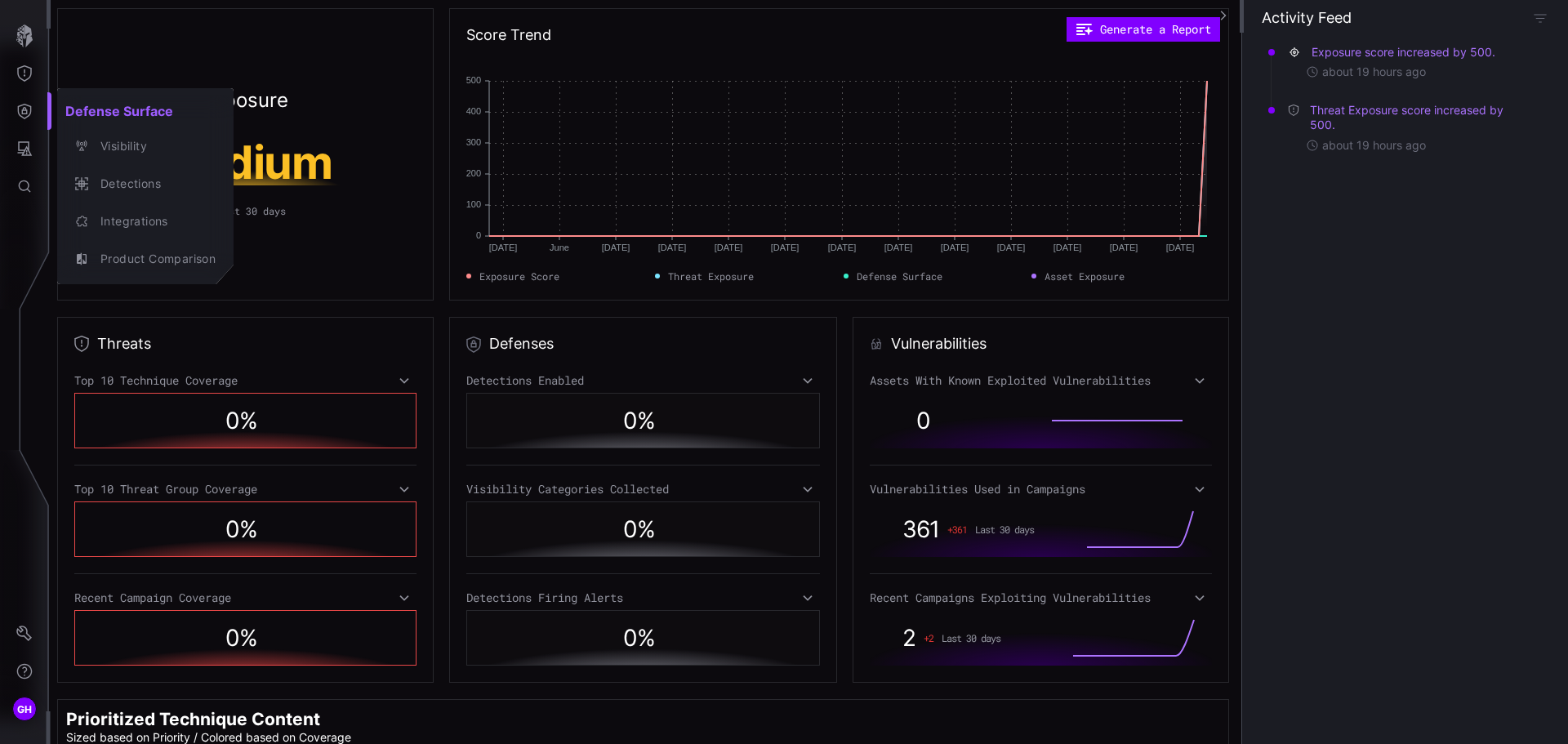
click at [11, 243] on div at bounding box center [784, 372] width 1568 height 744
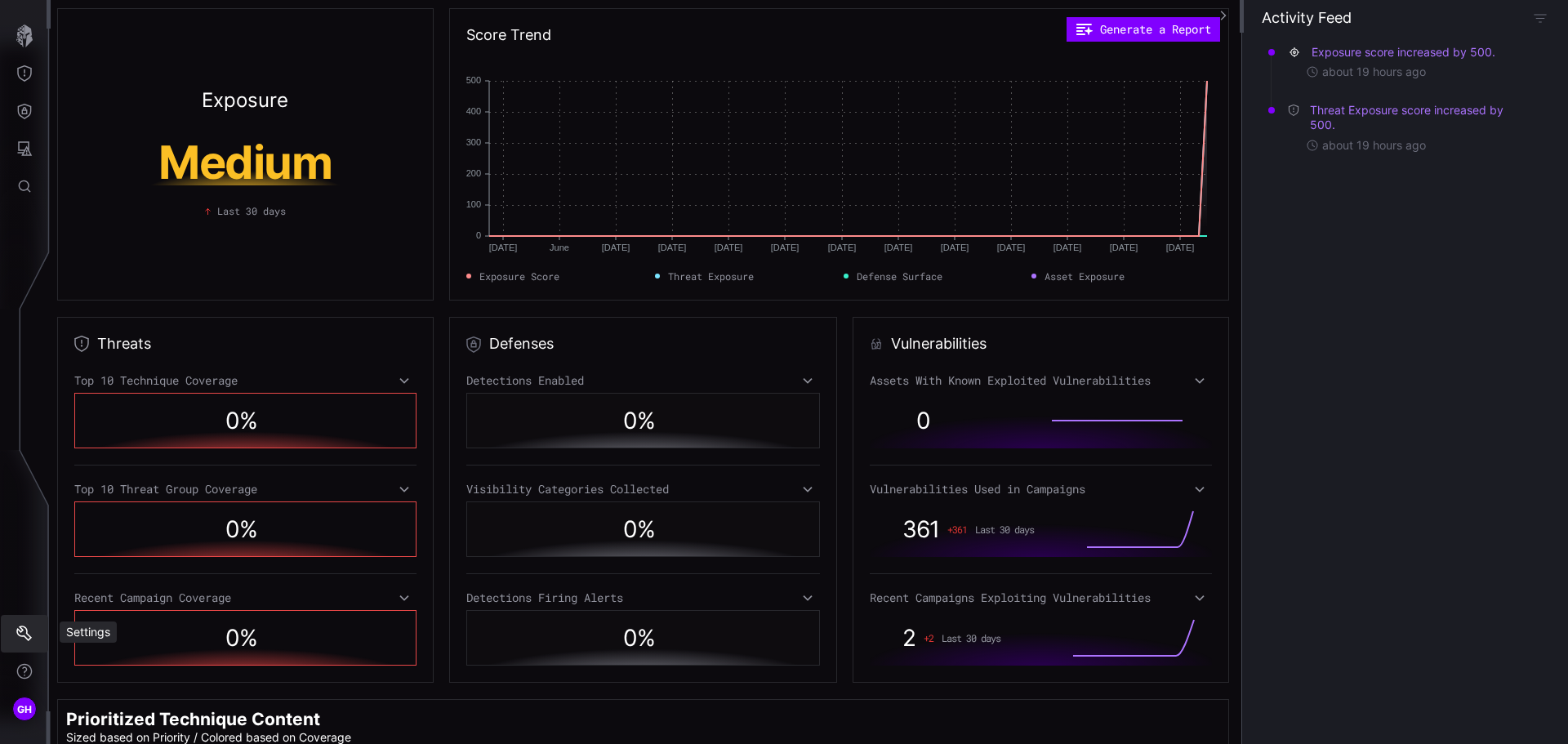
click at [25, 637] on icon "Settings" at bounding box center [24, 633] width 15 height 15
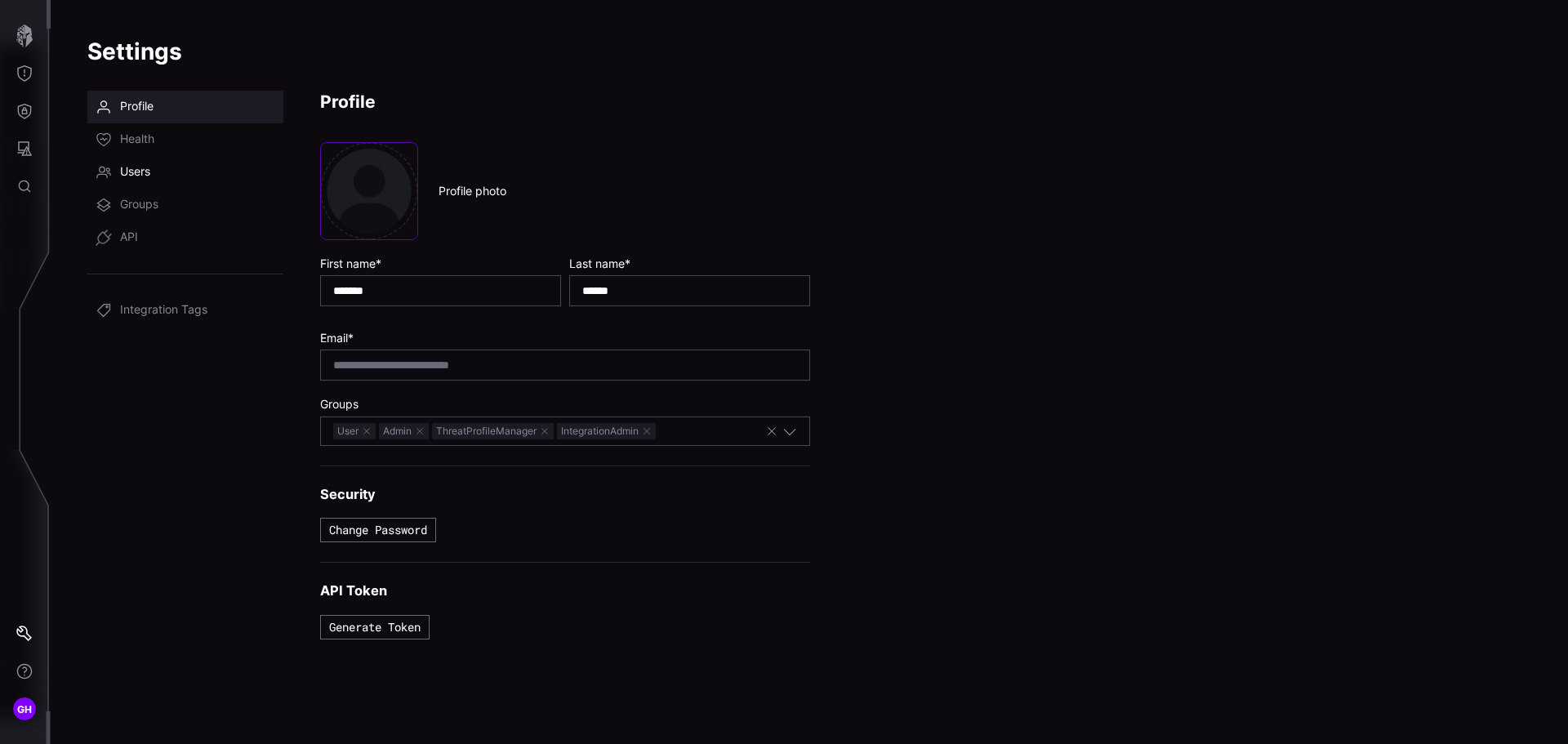
click at [136, 173] on span "Users" at bounding box center [135, 171] width 31 height 16
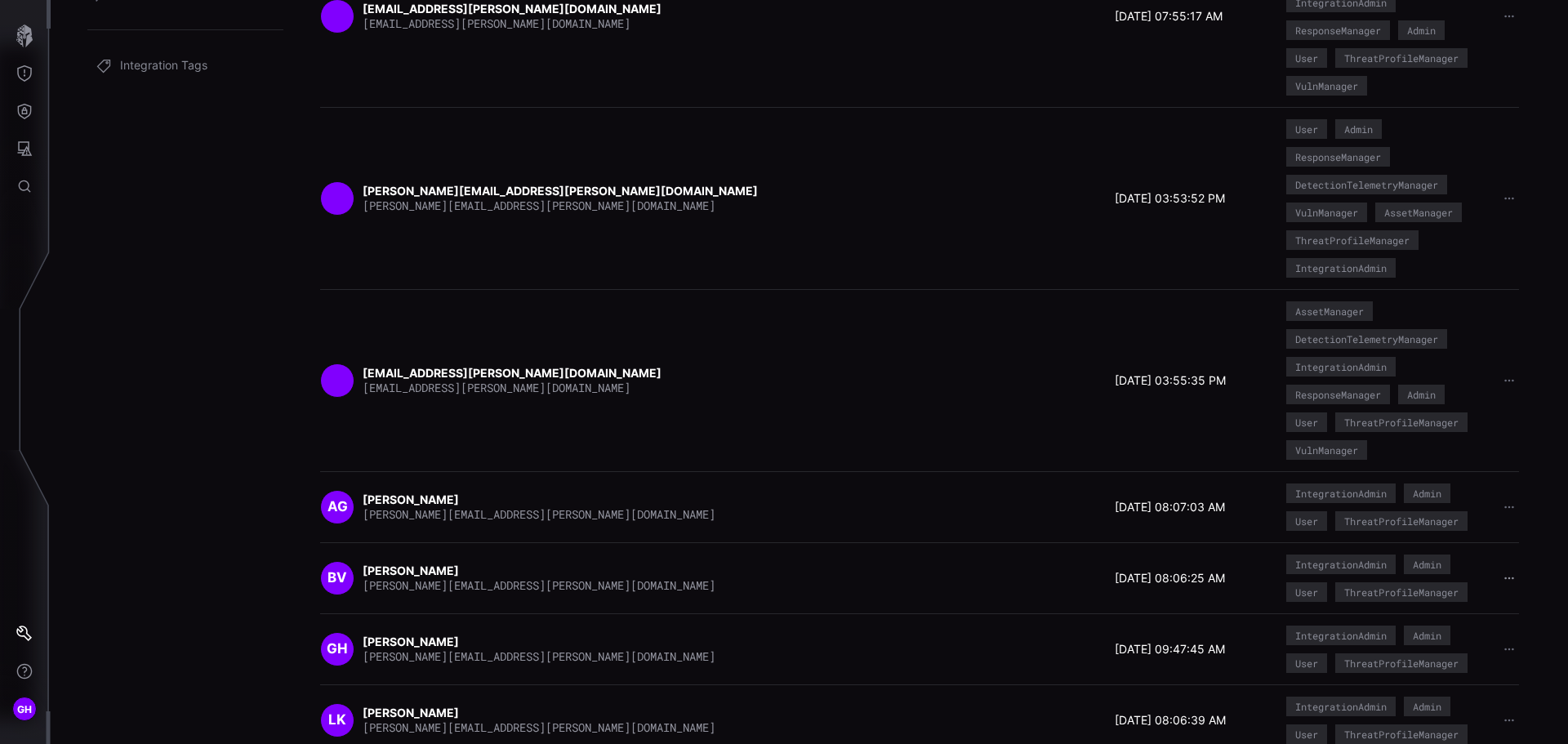
scroll to position [270, 0]
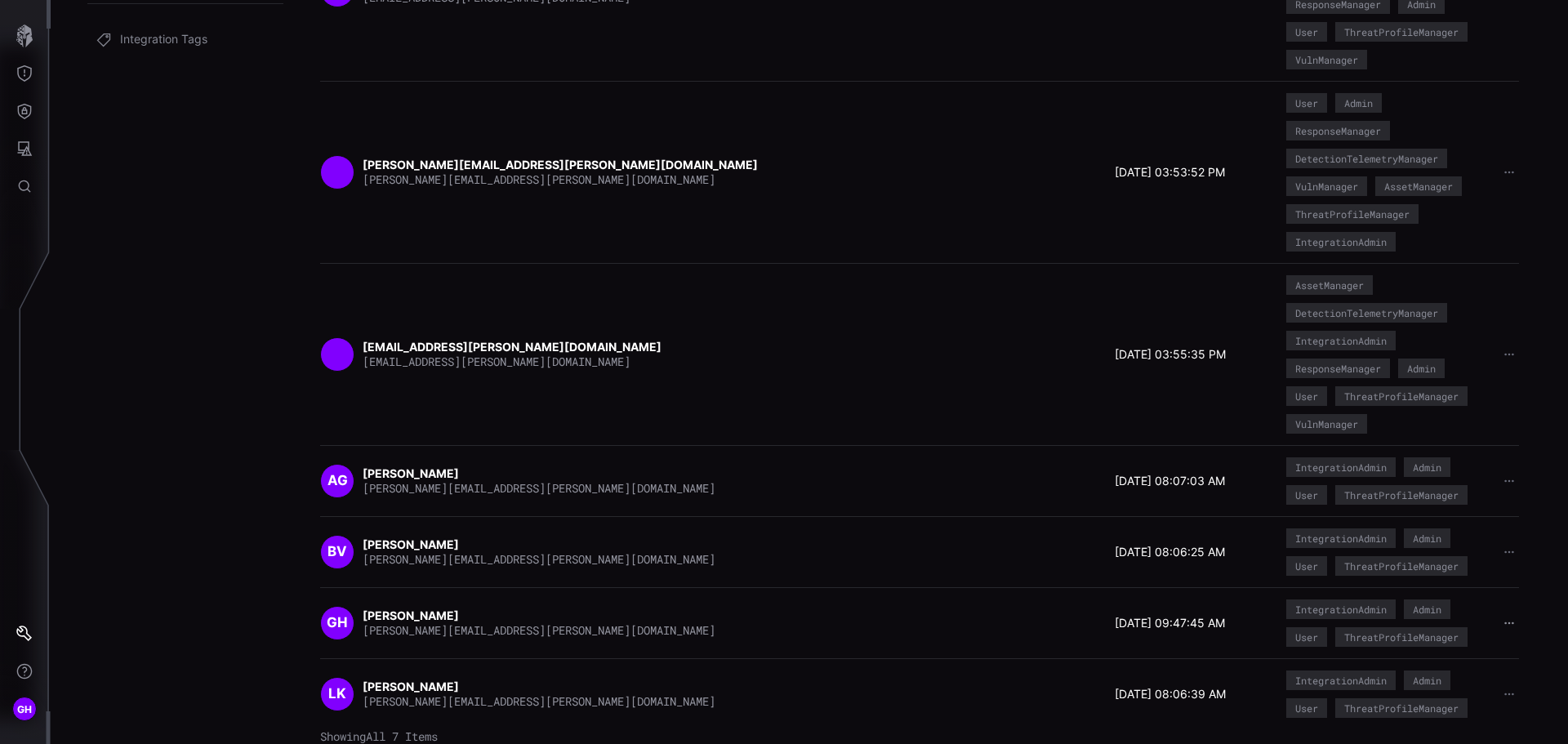
click at [1503, 620] on icon "button" at bounding box center [1509, 623] width 11 height 11
drag, startPoint x: 851, startPoint y: 598, endPoint x: 834, endPoint y: 601, distance: 17.3
click at [835, 601] on div "GH Gregory Harden gregory.harden@childrens.com 08/21/25 09:47:45 AM Integration…" at bounding box center [919, 622] width 1198 height 71
click at [36, 626] on button "Settings" at bounding box center [24, 633] width 47 height 37
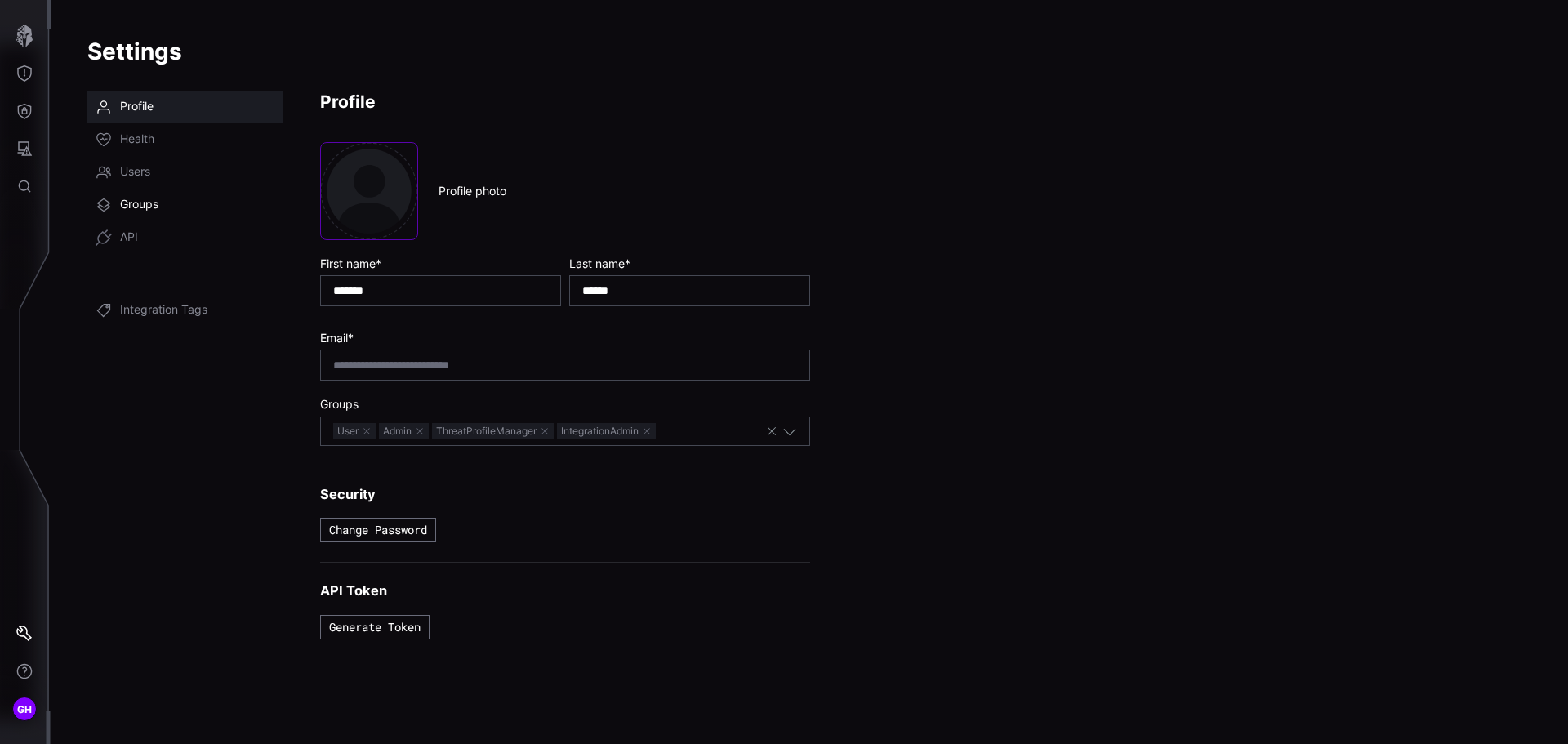
click at [128, 208] on span "Groups" at bounding box center [139, 205] width 38 height 16
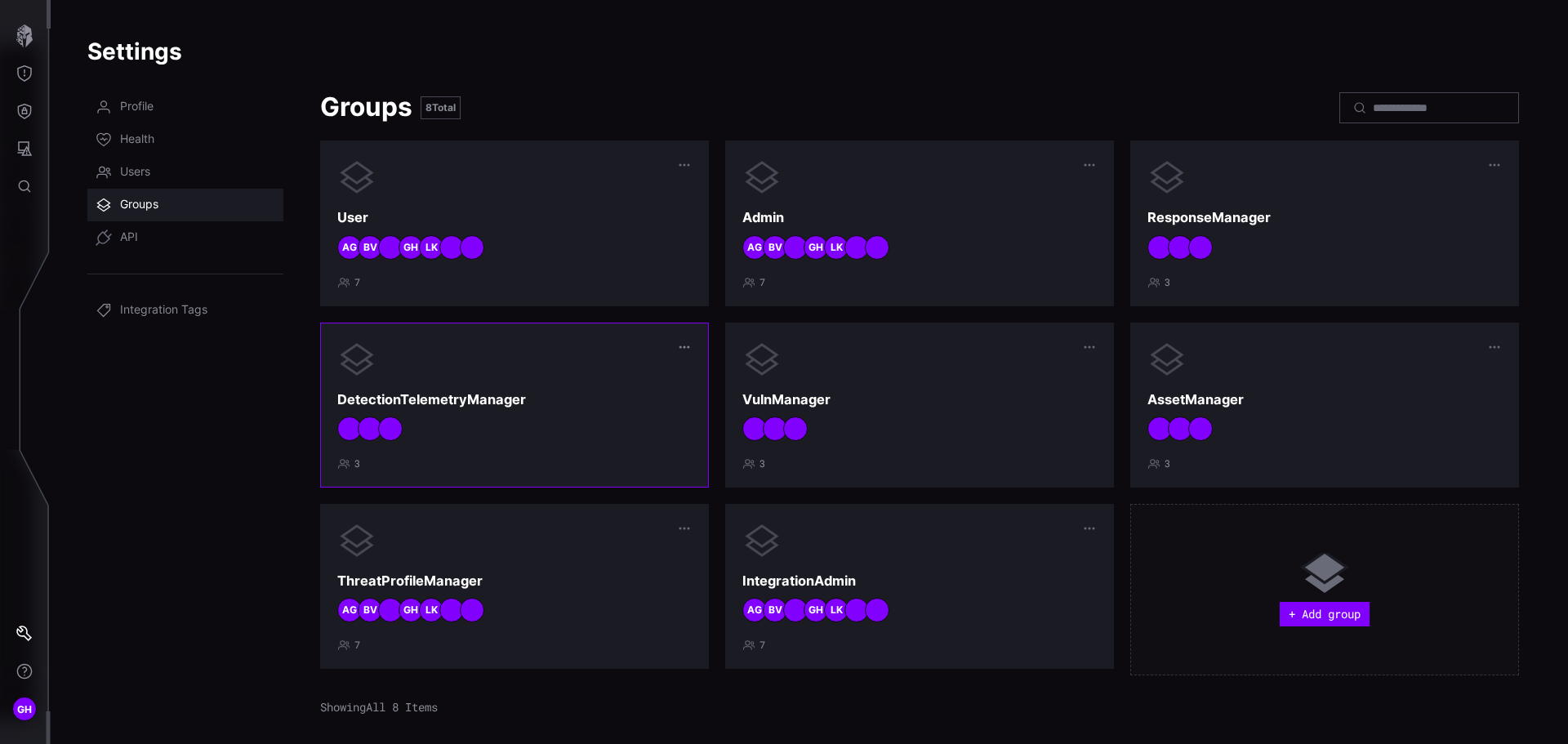
click at [680, 347] on icon "button" at bounding box center [683, 347] width 12 height 12
drag, startPoint x: 496, startPoint y: 428, endPoint x: 458, endPoint y: 430, distance: 38.1
click at [495, 428] on div at bounding box center [514, 429] width 354 height 25
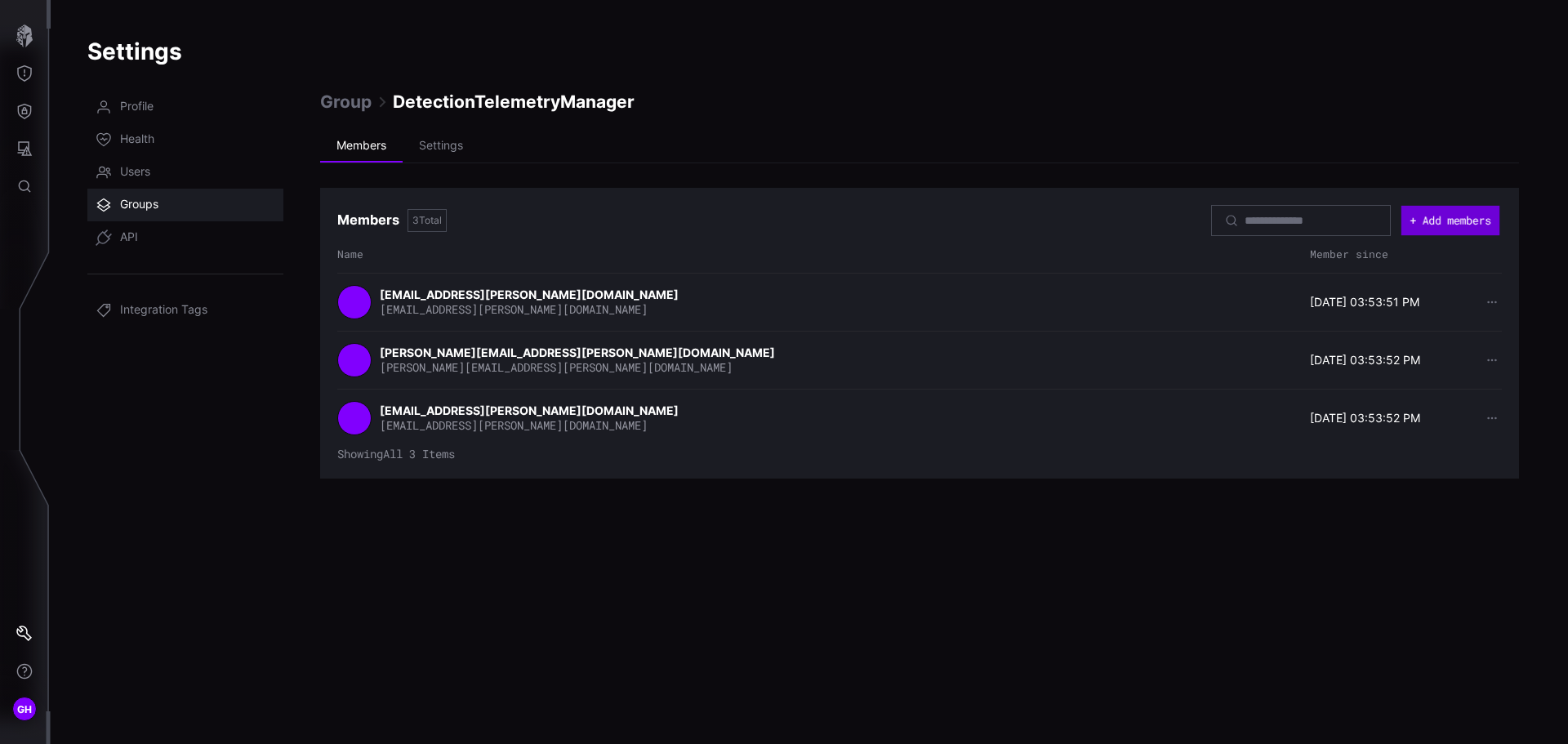
click at [1418, 218] on button "+ Add members" at bounding box center [1450, 220] width 98 height 30
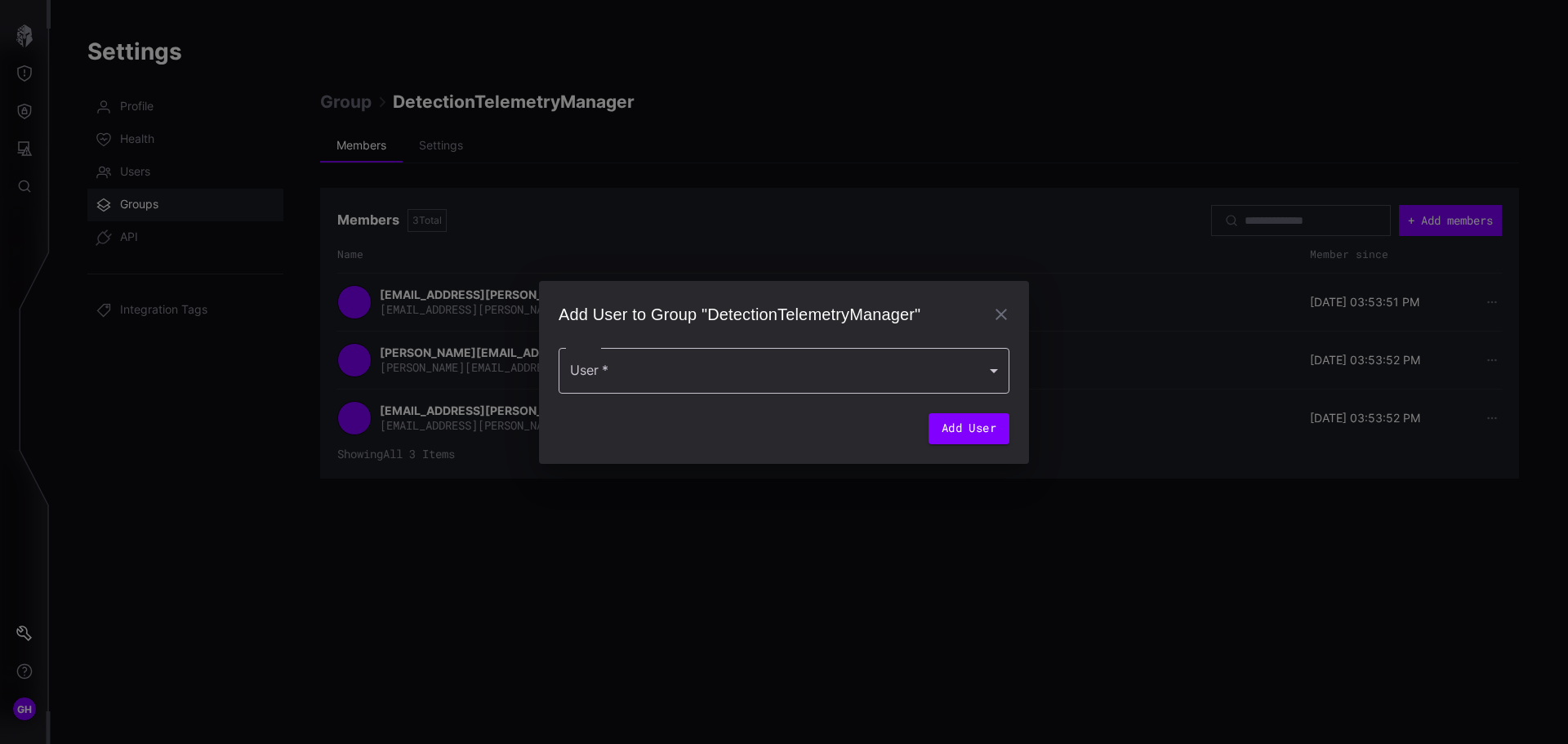
click at [703, 370] on div at bounding box center [783, 371] width 451 height 46
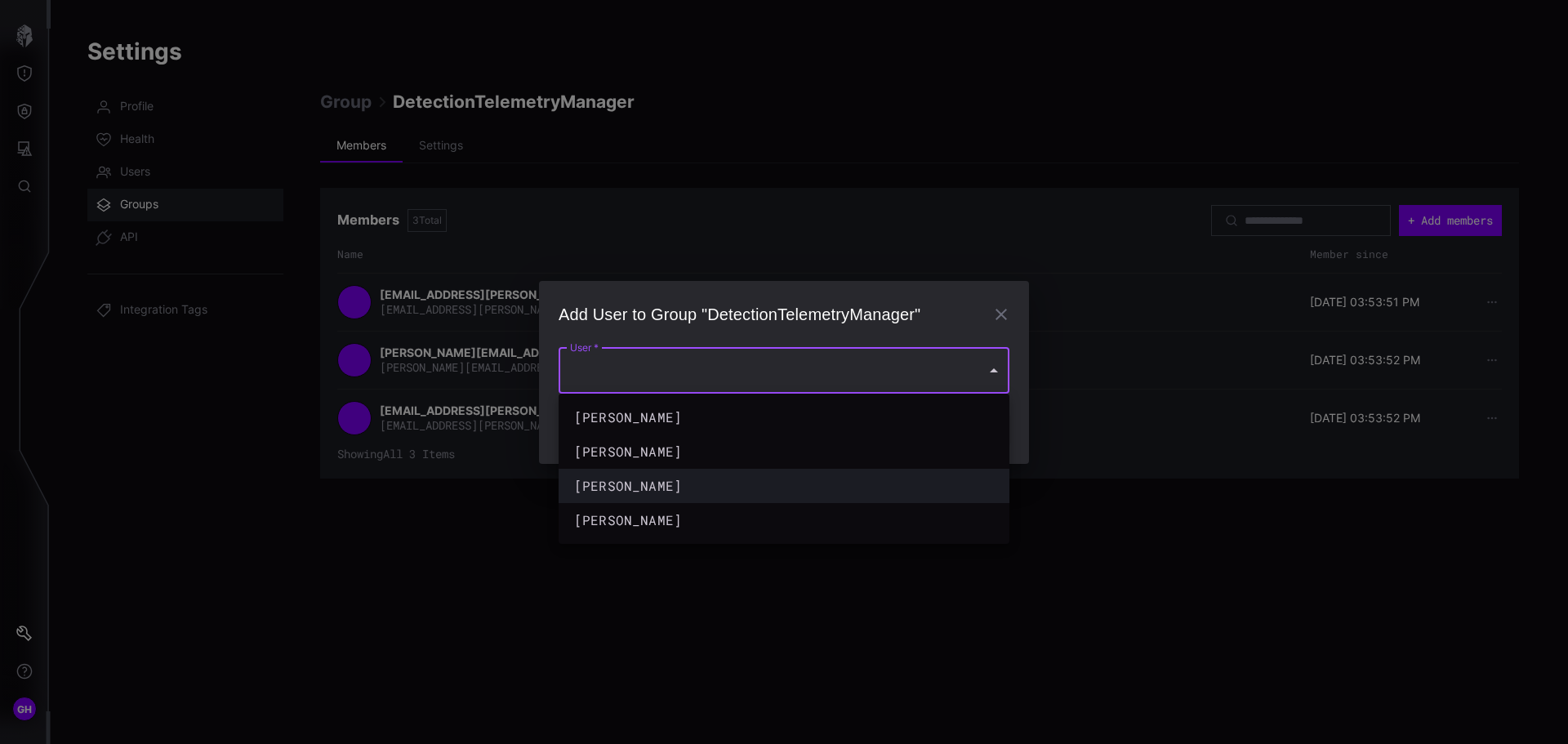
click at [646, 475] on div "Gregory Harden" at bounding box center [775, 486] width 409 height 25
type input "**********"
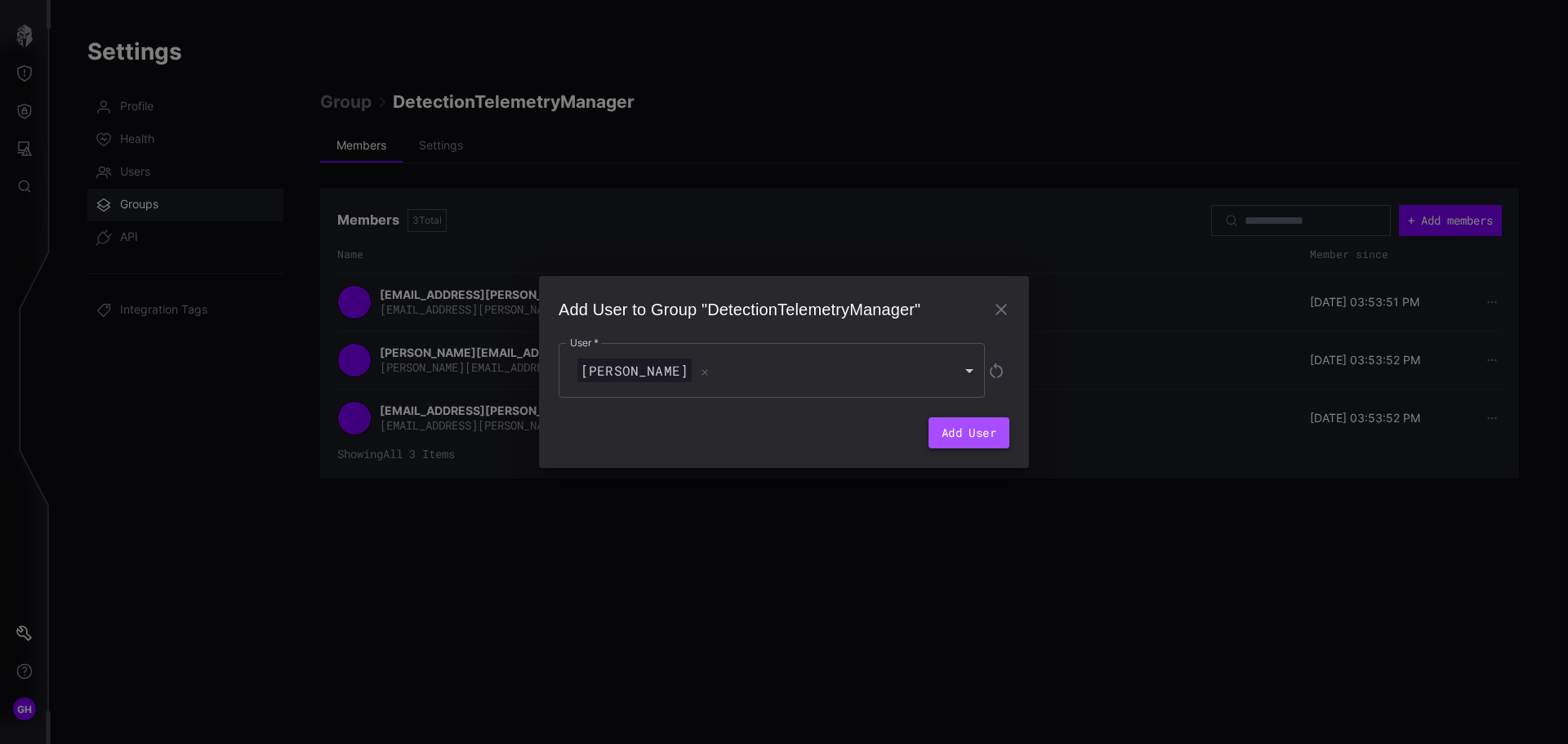
click at [958, 430] on button "Add User" at bounding box center [969, 433] width 80 height 31
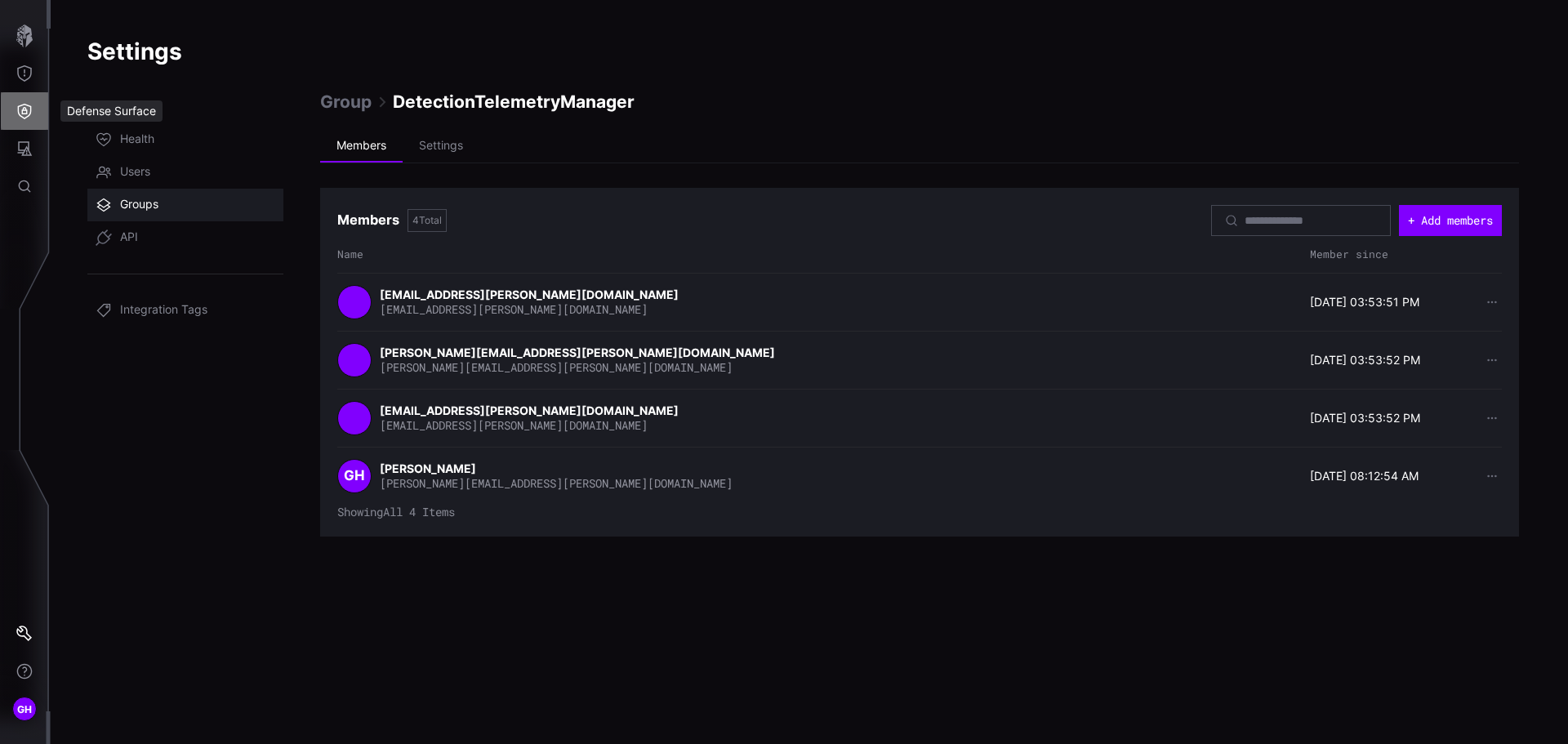
click at [24, 102] on icon "Defense Surface" at bounding box center [24, 110] width 16 height 16
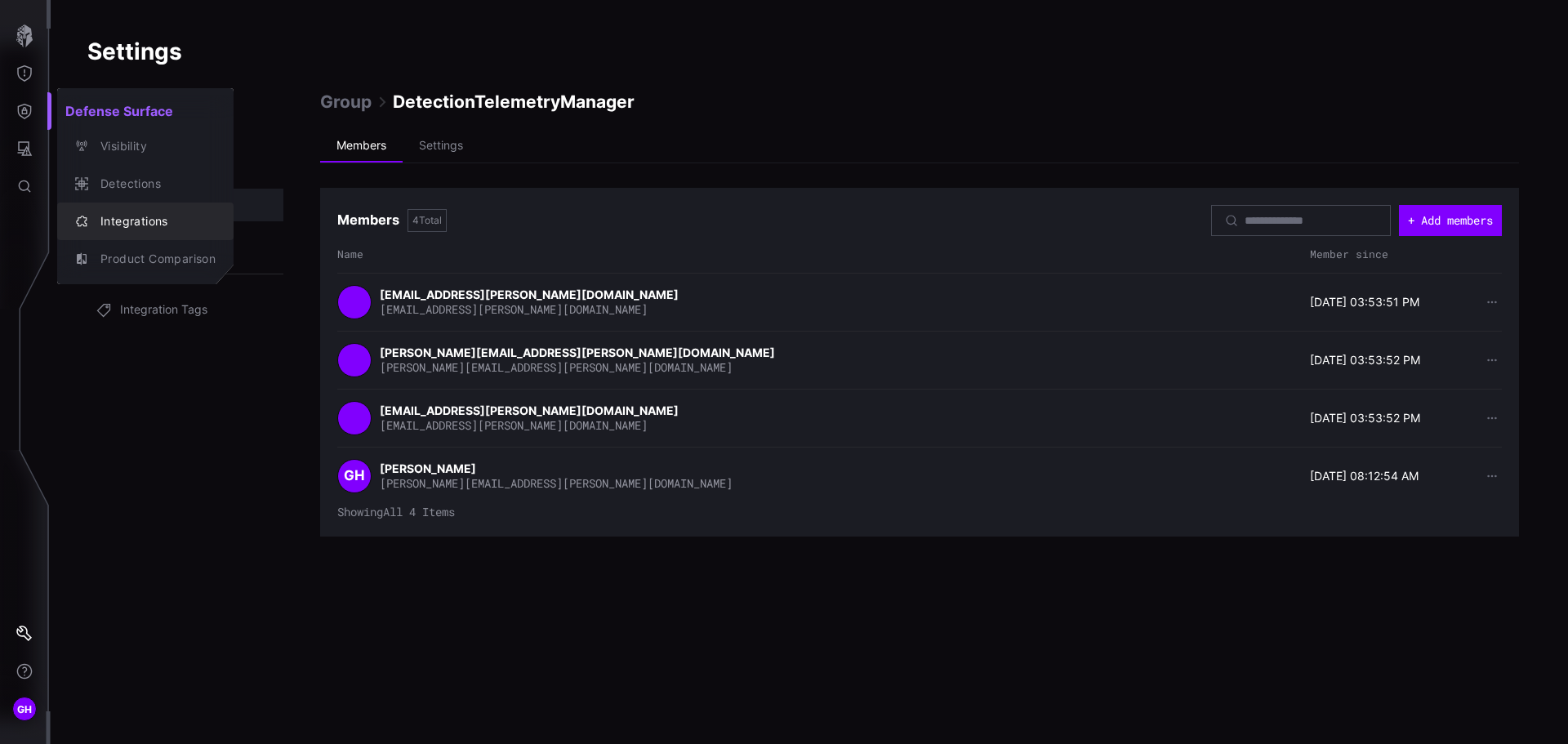
click at [105, 216] on div "Integrations" at bounding box center [153, 221] width 123 height 20
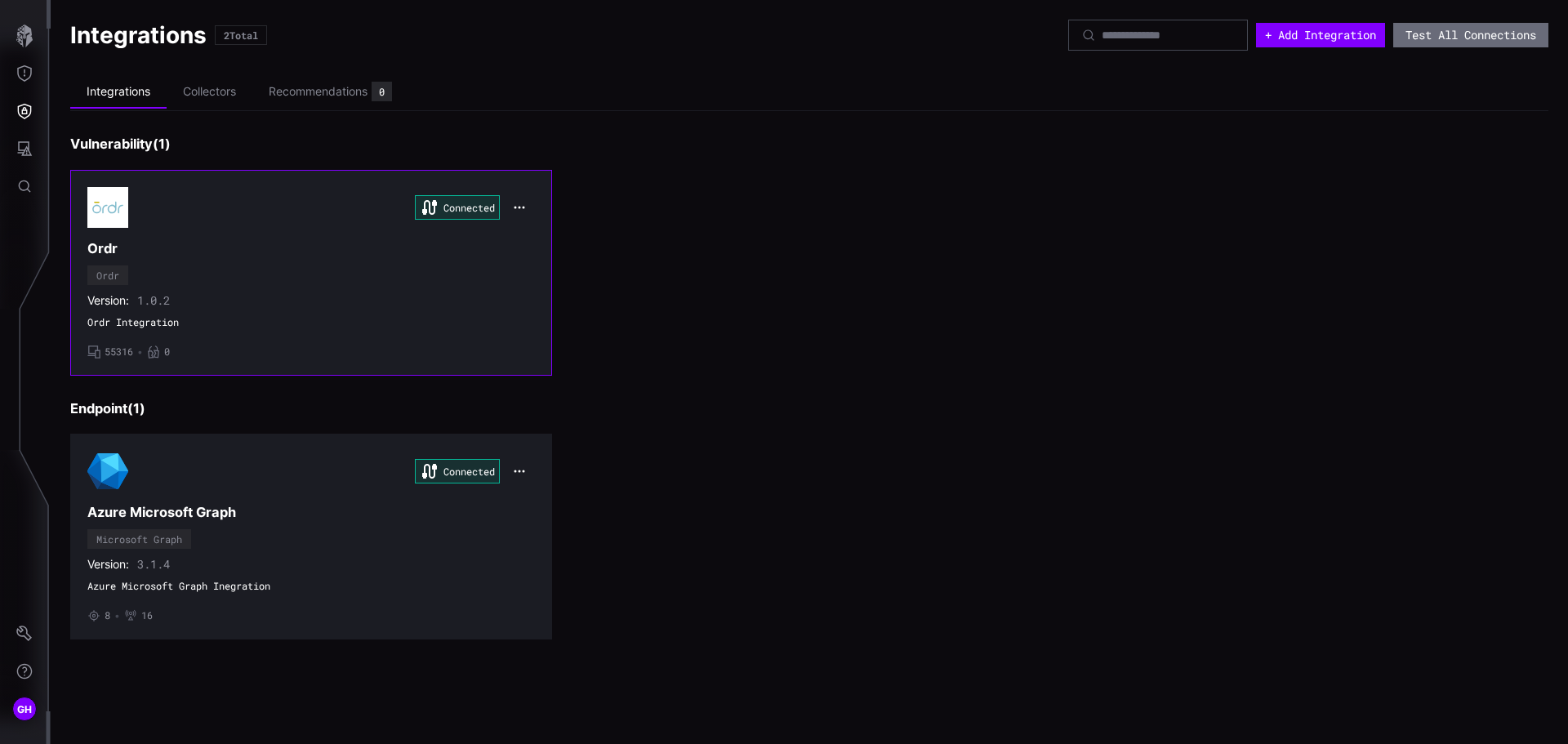
click at [265, 232] on div "Connected Ordr Ordr Version: 1.0.2 Ordr Integration • 55316 • 0" at bounding box center [310, 272] width 447 height 171
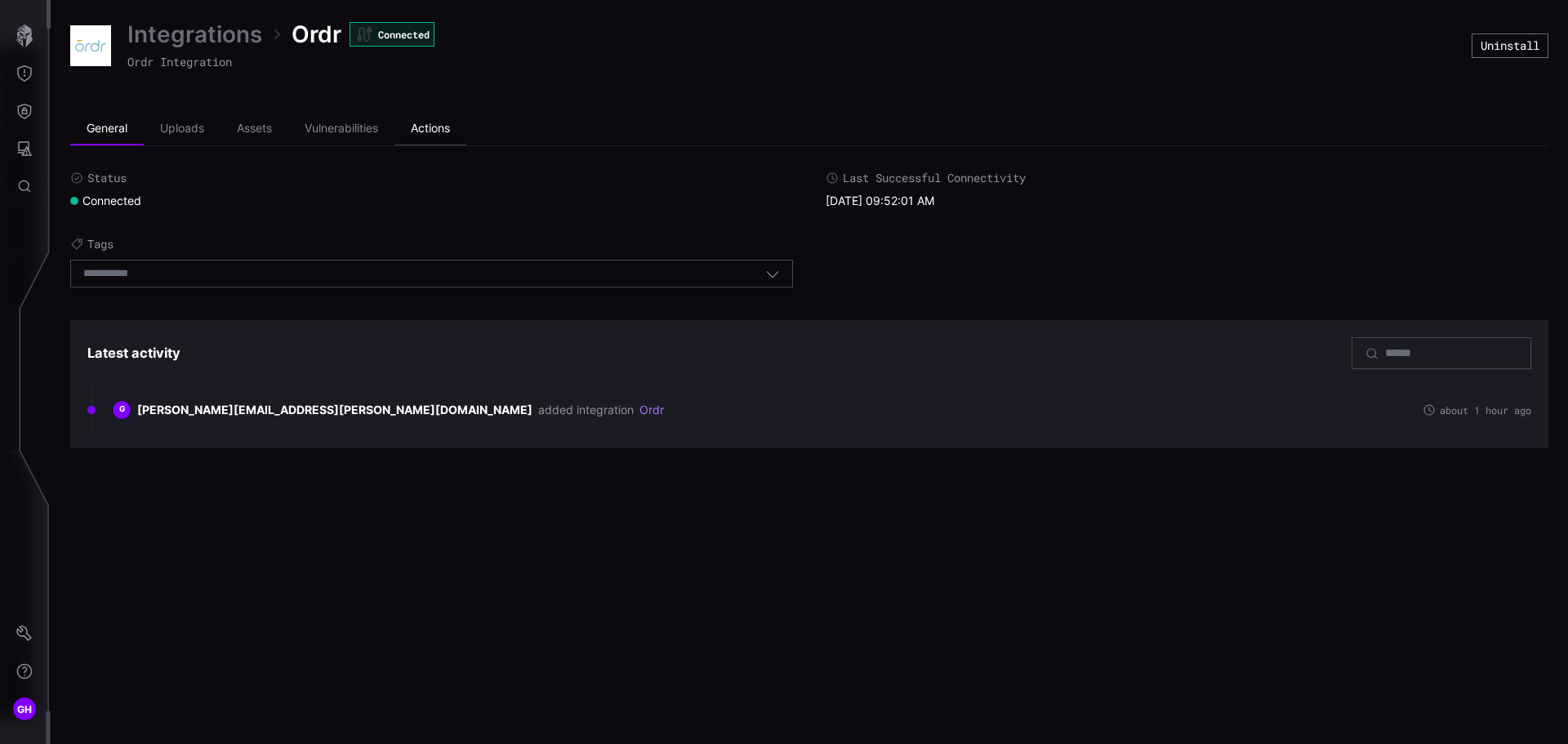
click at [418, 127] on li "Actions" at bounding box center [430, 129] width 72 height 33
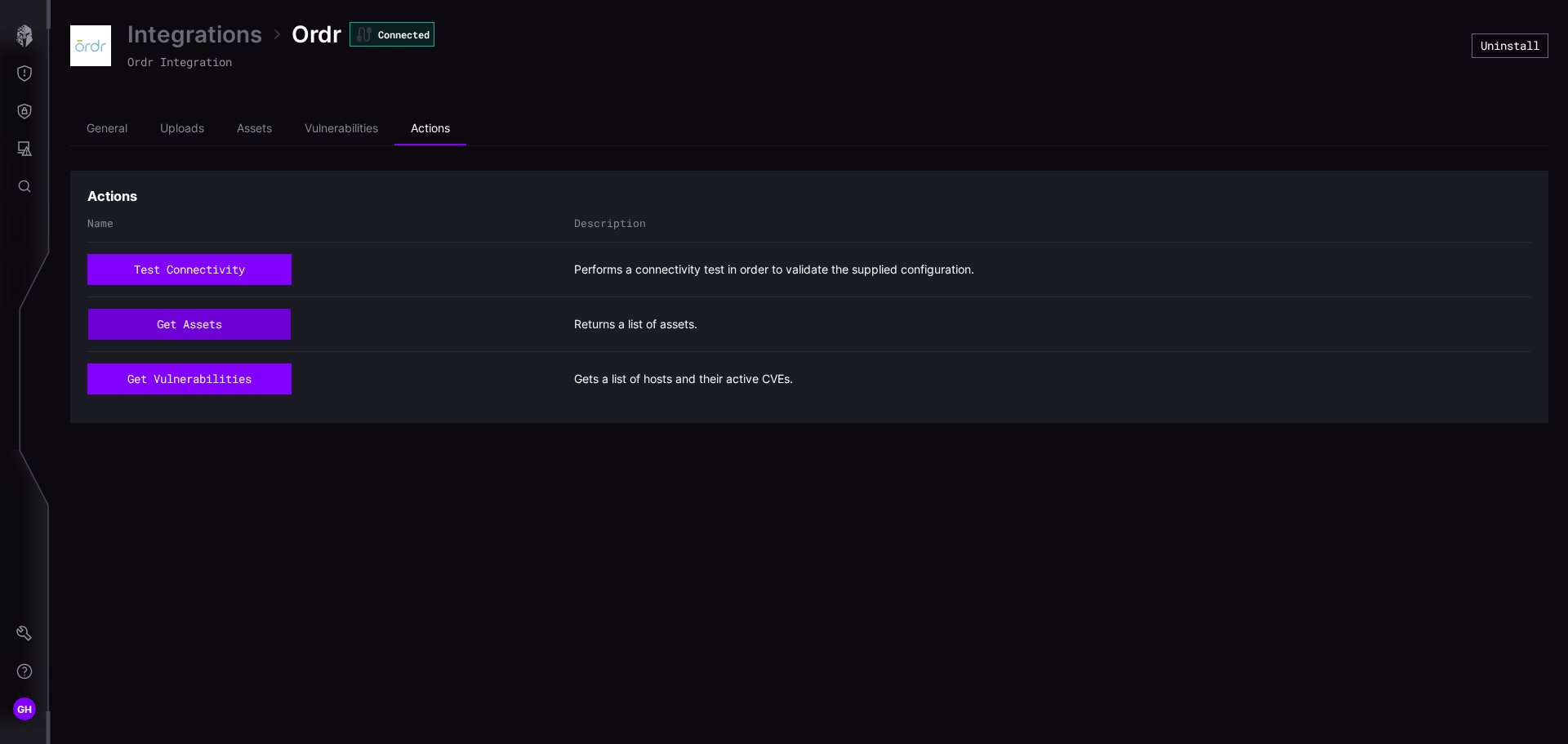
click at [209, 324] on button "get assets" at bounding box center [190, 324] width 203 height 31
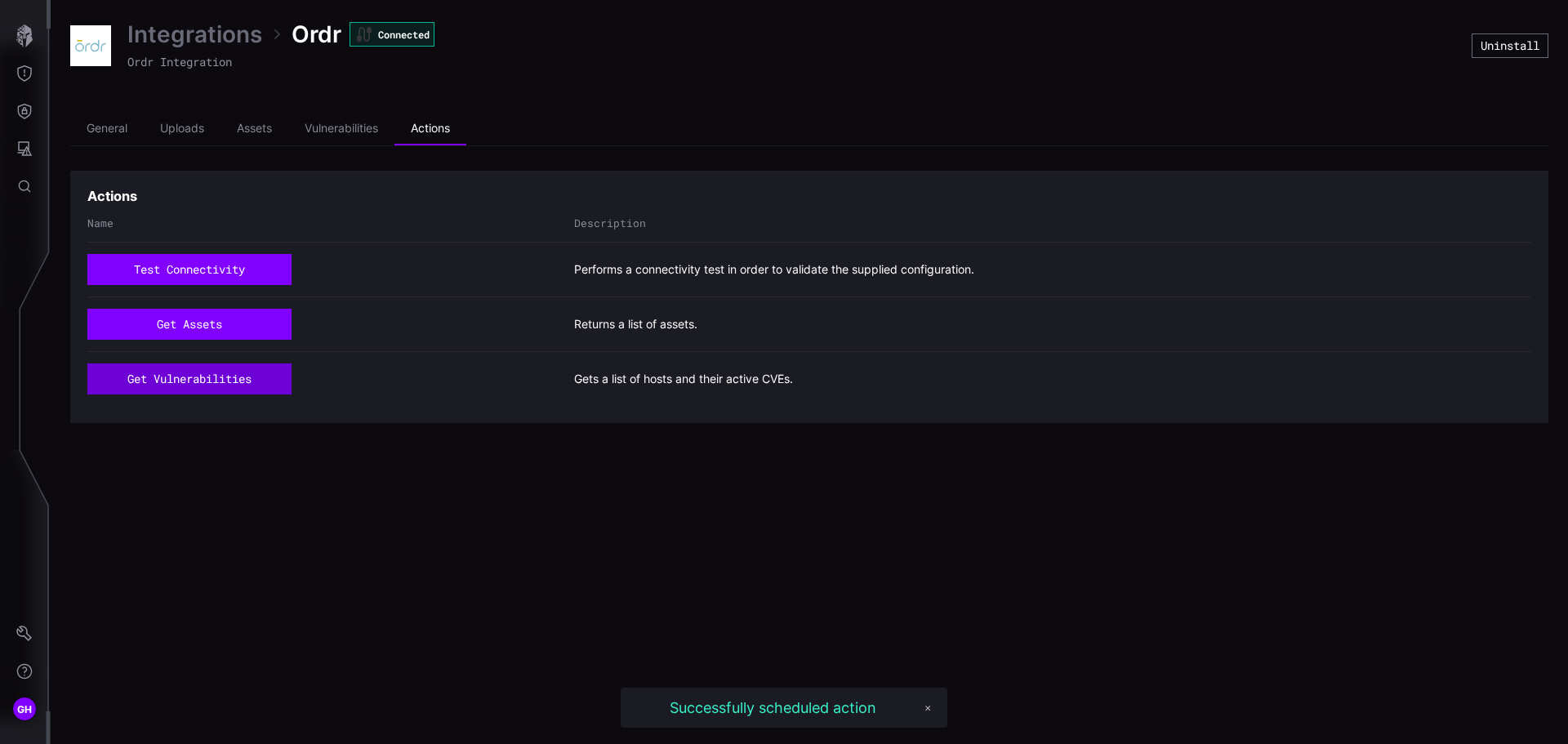
click at [203, 375] on button "get vulnerabilities" at bounding box center [189, 379] width 204 height 31
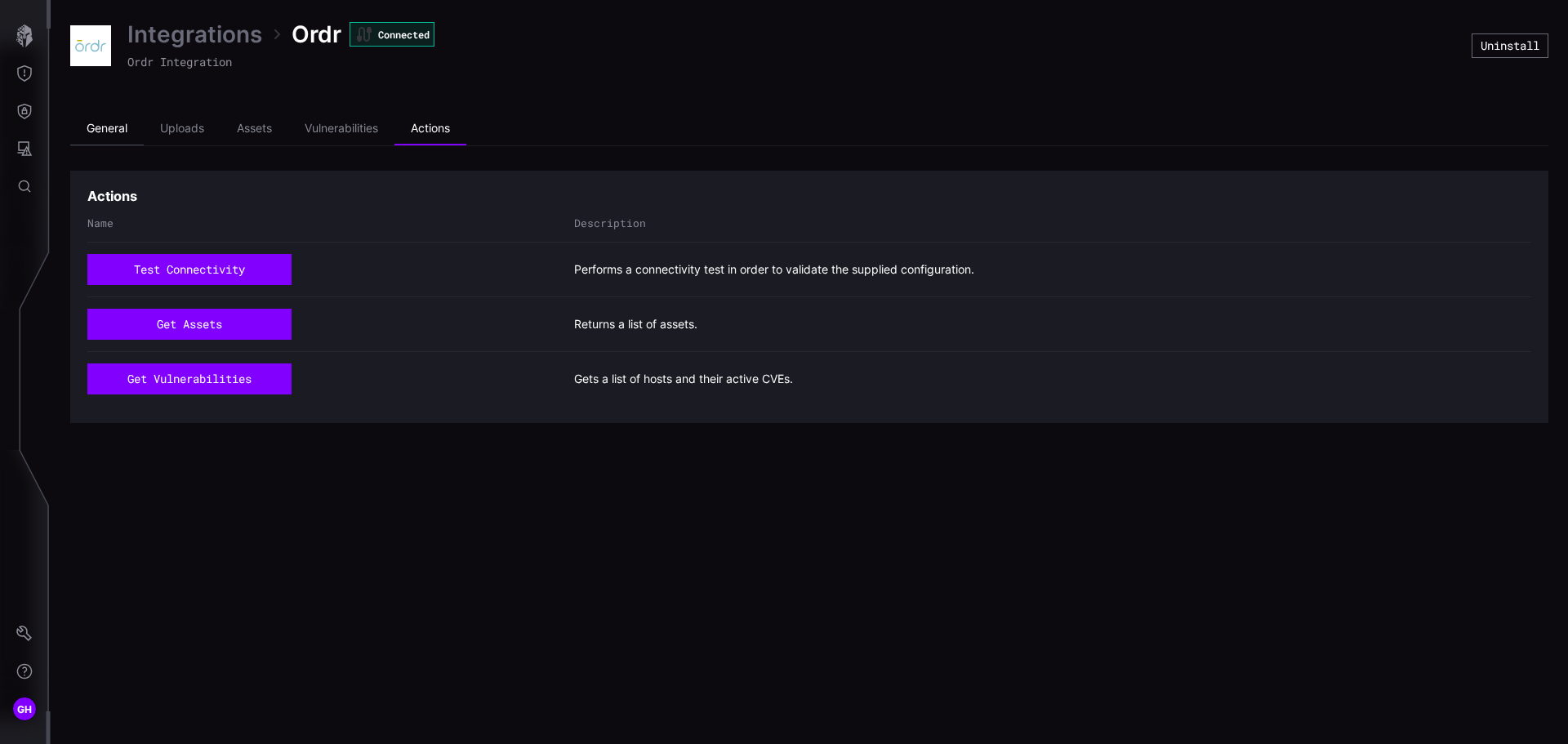
click at [120, 125] on li "General" at bounding box center [106, 129] width 74 height 33
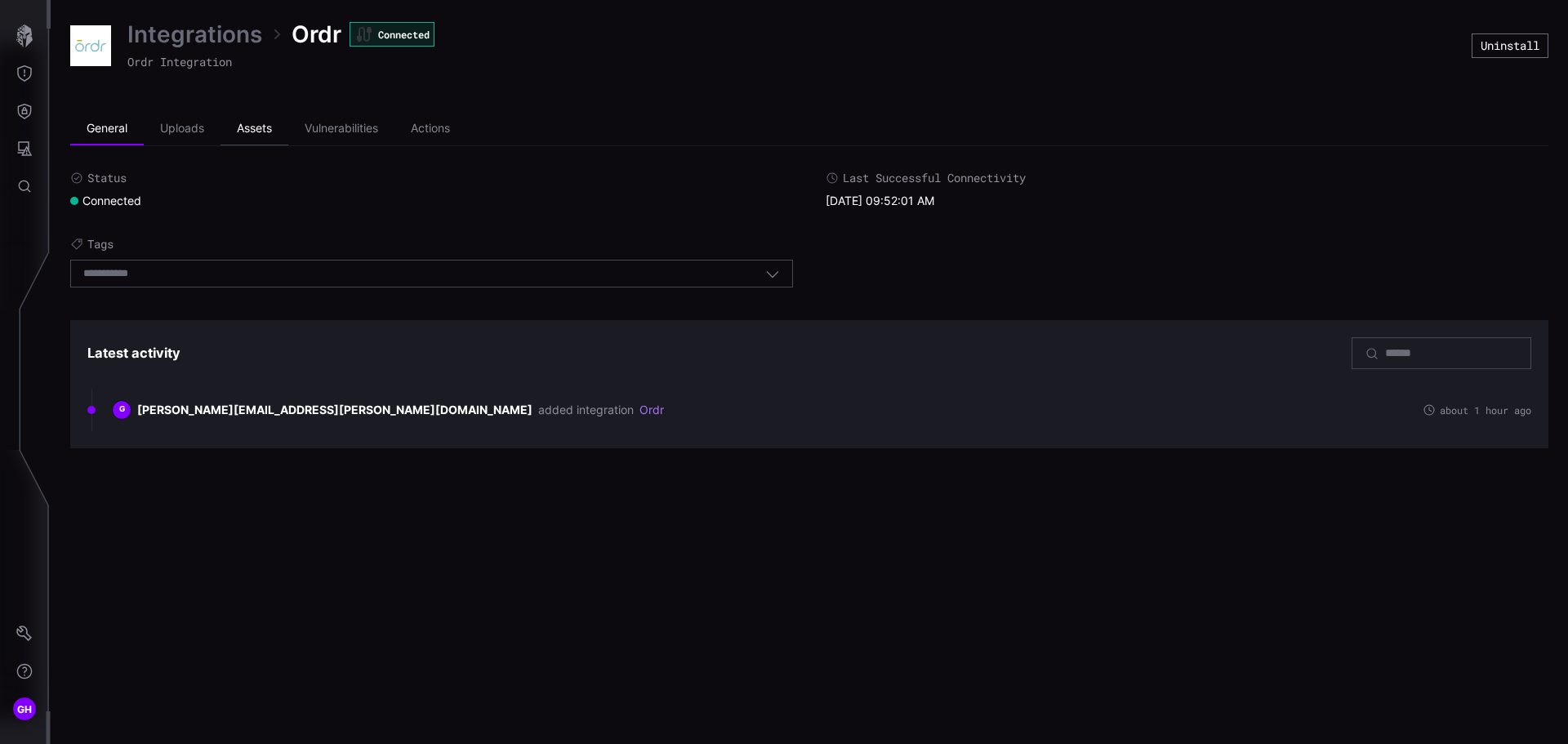
click at [251, 127] on li "Assets" at bounding box center [254, 129] width 68 height 33
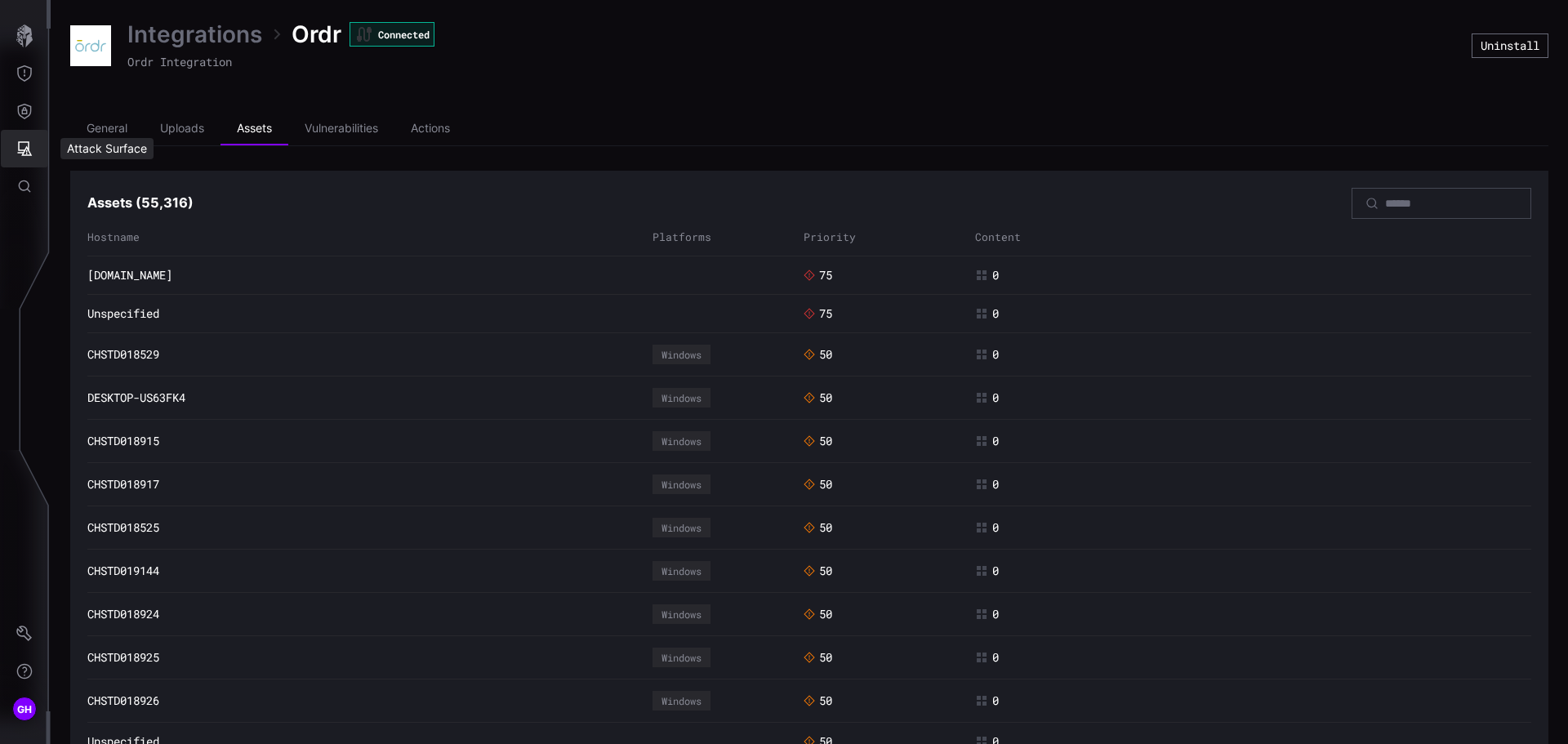
click at [33, 140] on button "Attack Surface" at bounding box center [24, 148] width 47 height 37
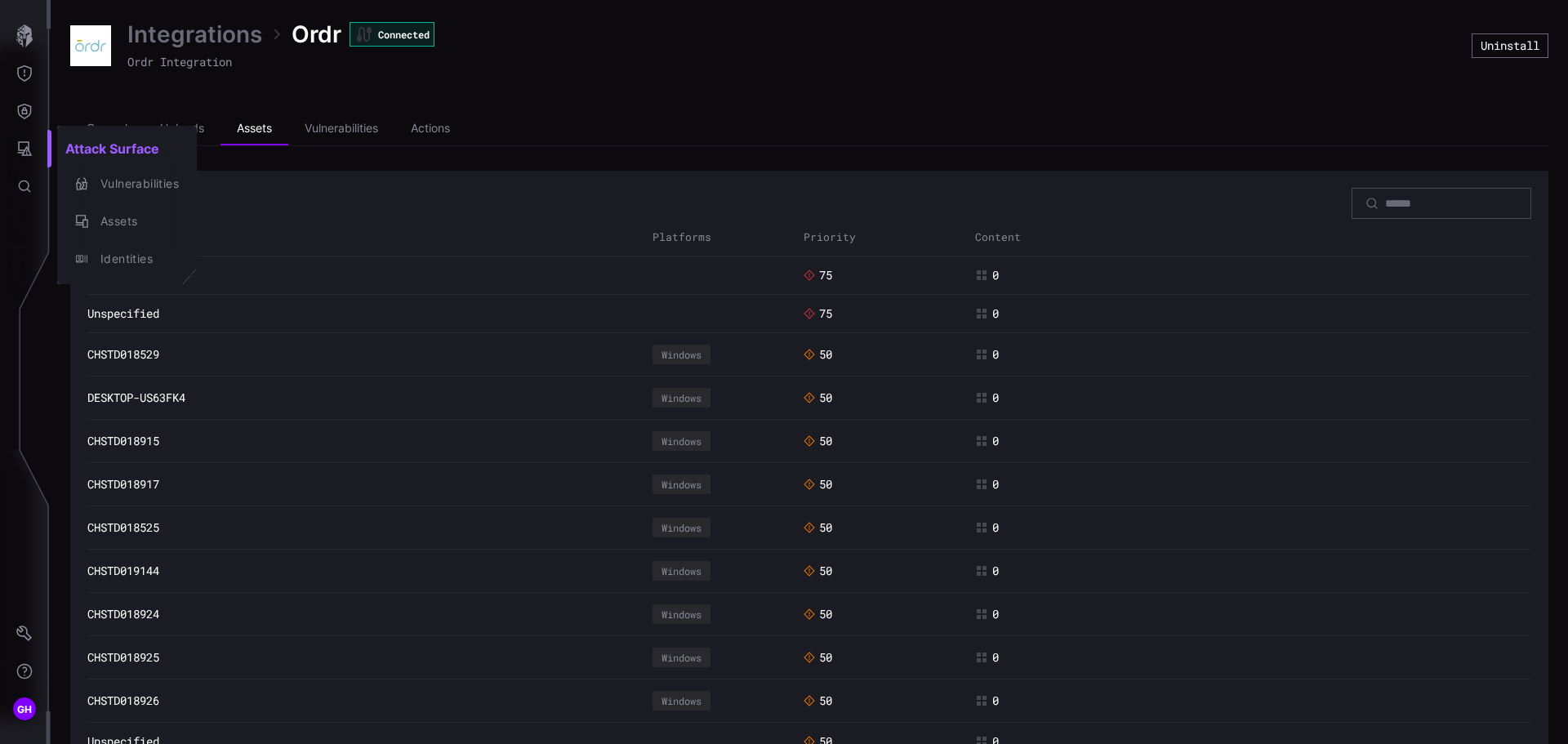
click at [29, 153] on div at bounding box center [784, 372] width 1568 height 744
click at [67, 147] on body "GH Integrations Ordr Connected Ordr Integration Uninstall General Uploads Asset…" at bounding box center [784, 372] width 1568 height 744
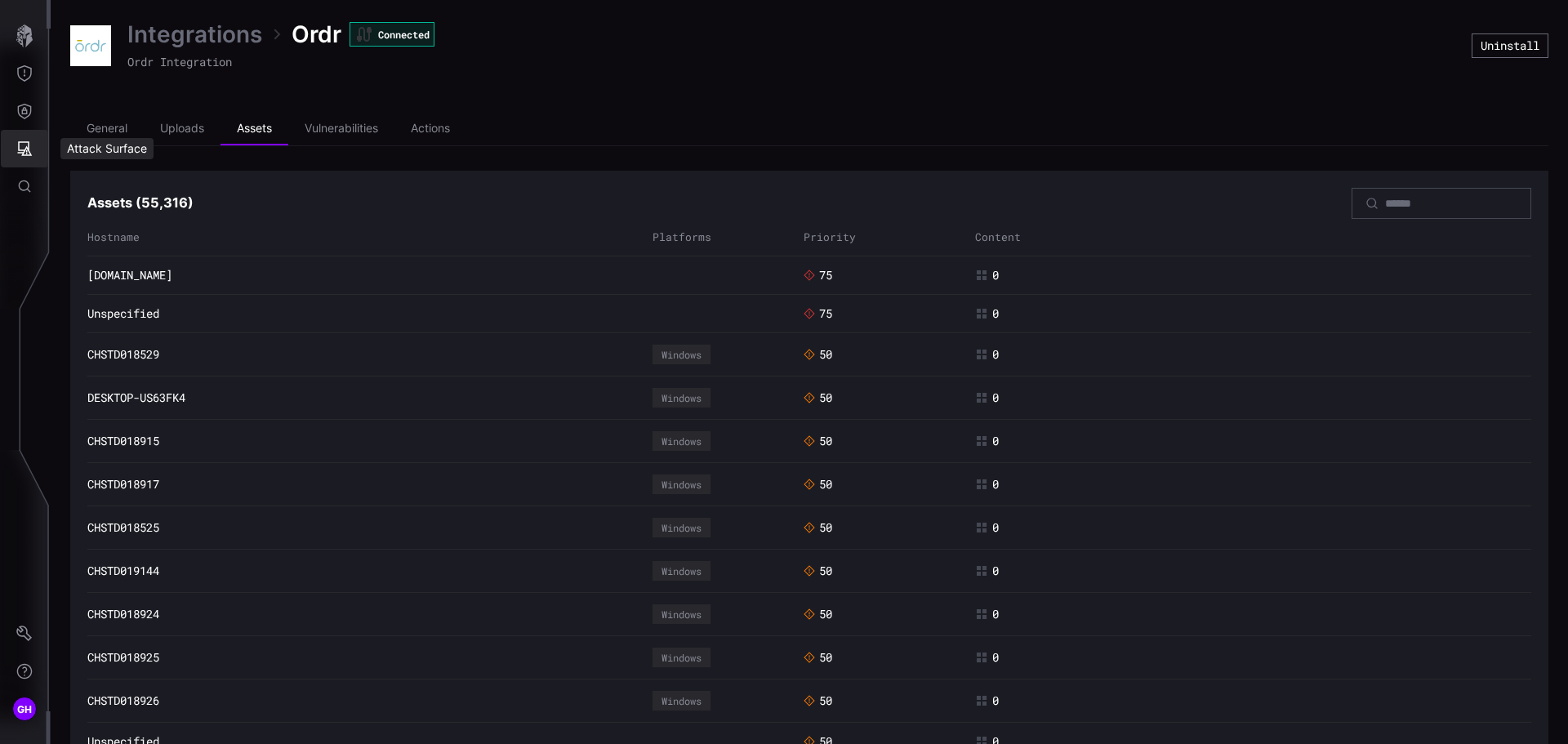
click at [31, 145] on icon "Attack Surface" at bounding box center [24, 148] width 16 height 16
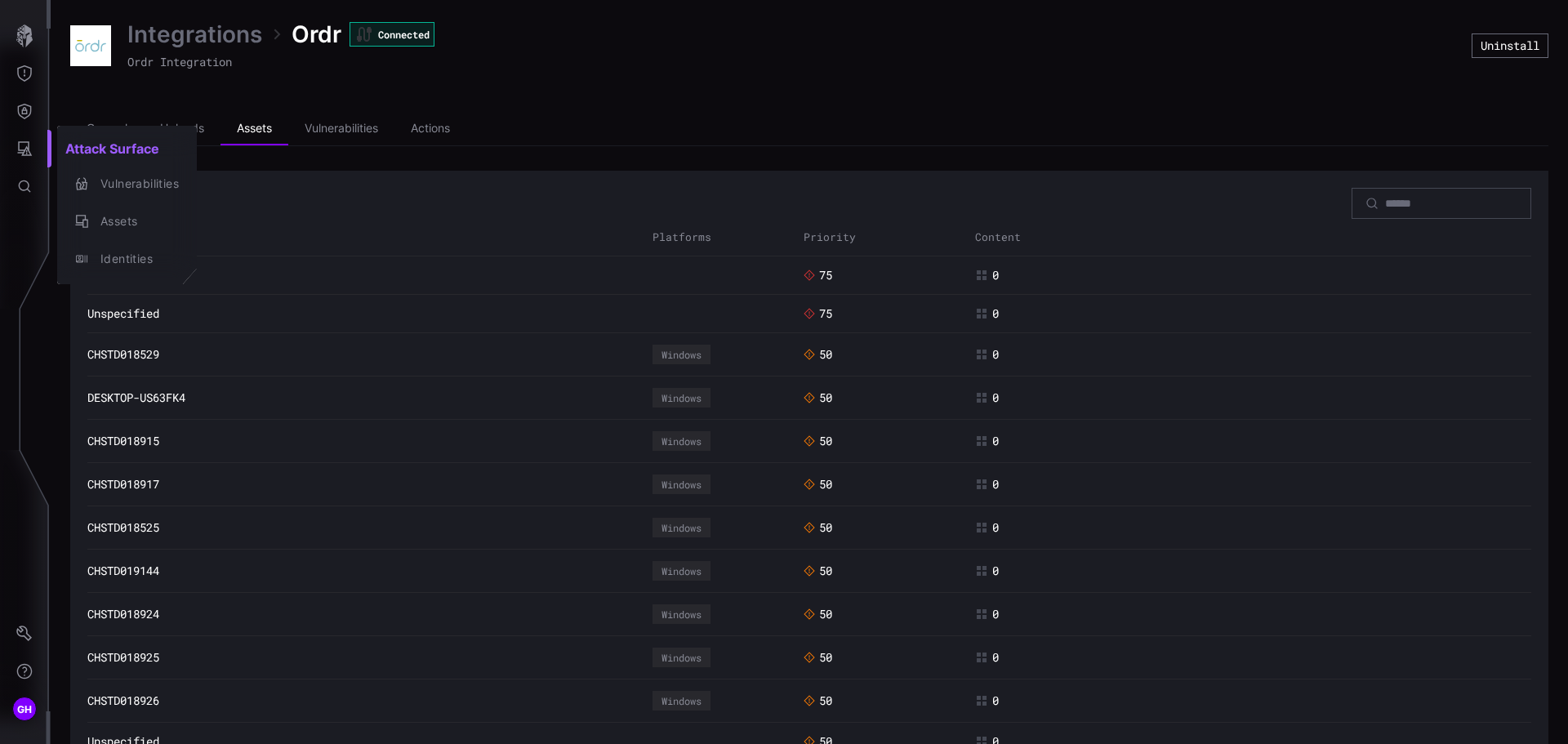
click at [26, 111] on div at bounding box center [784, 372] width 1568 height 744
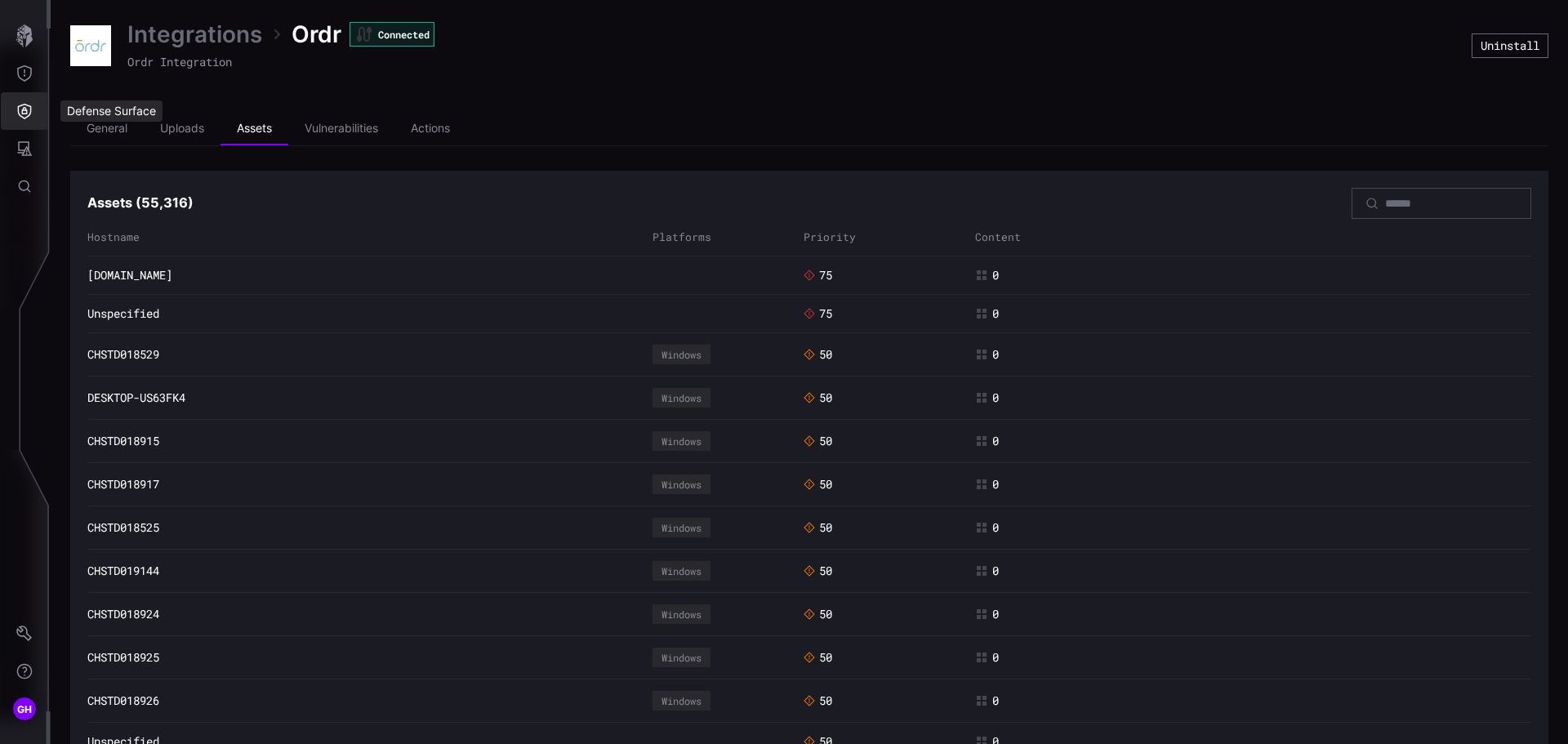
click at [26, 111] on icon "Defense Surface" at bounding box center [24, 110] width 16 height 16
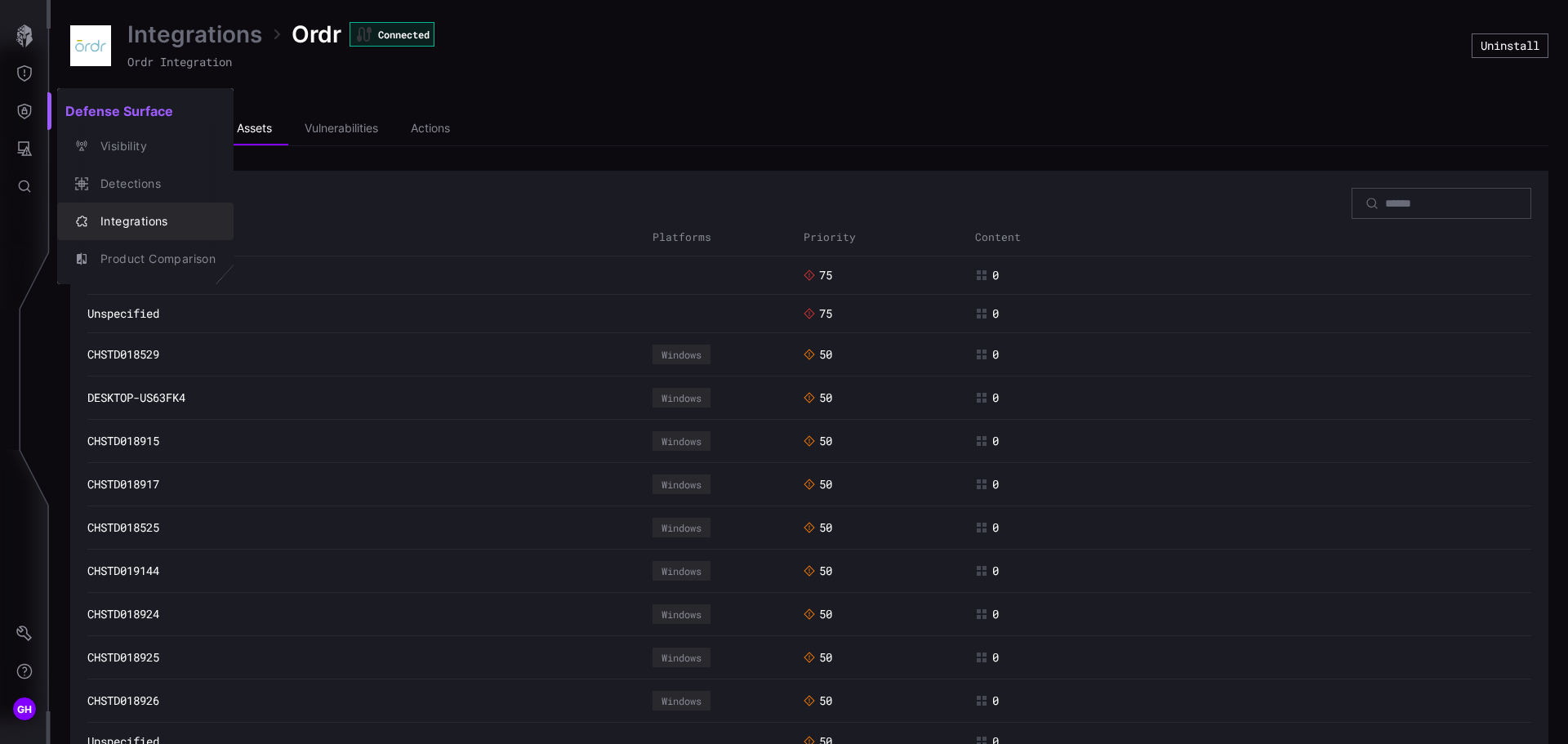
click at [104, 223] on div "Integrations" at bounding box center [153, 221] width 123 height 20
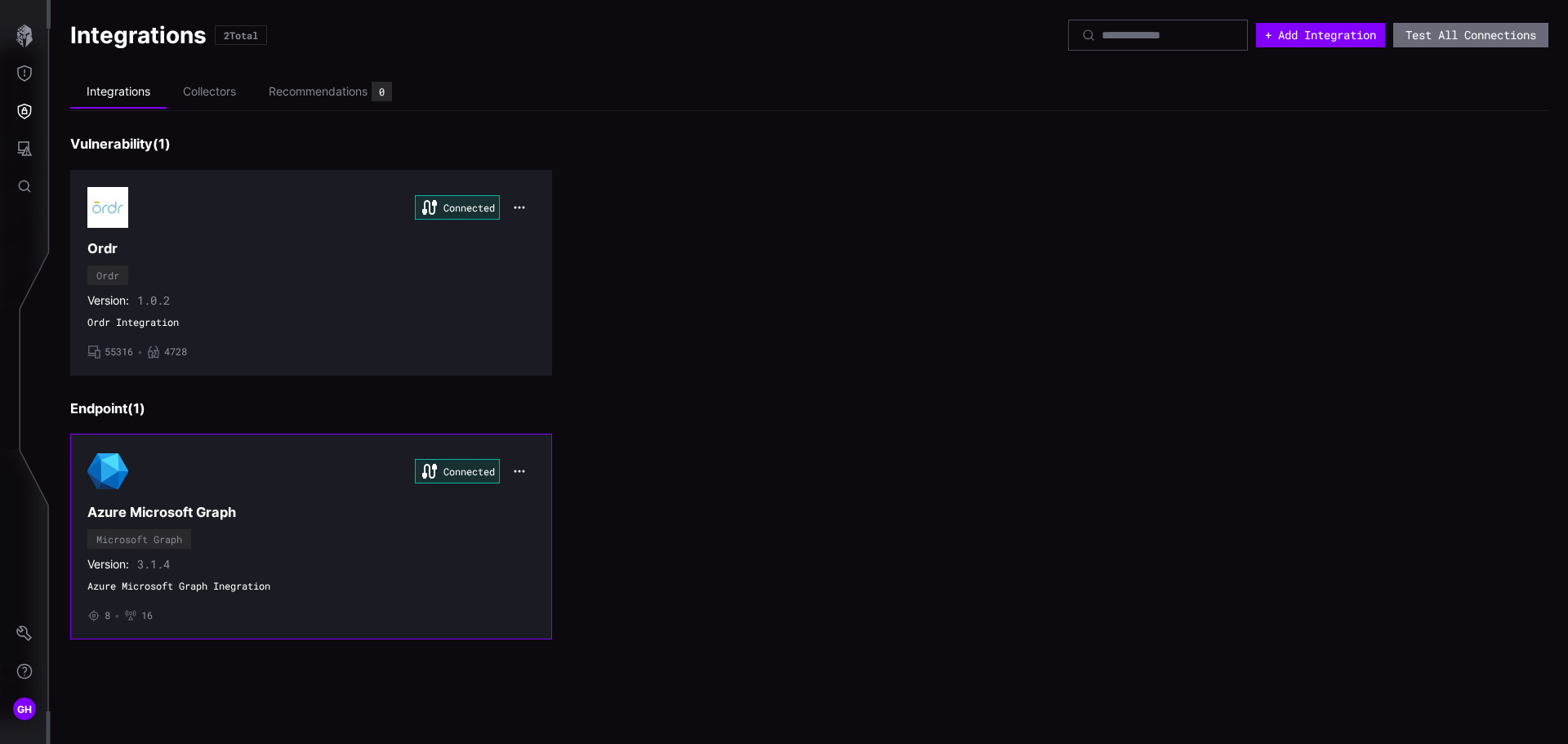
click at [203, 482] on div "Connected" at bounding box center [310, 471] width 447 height 41
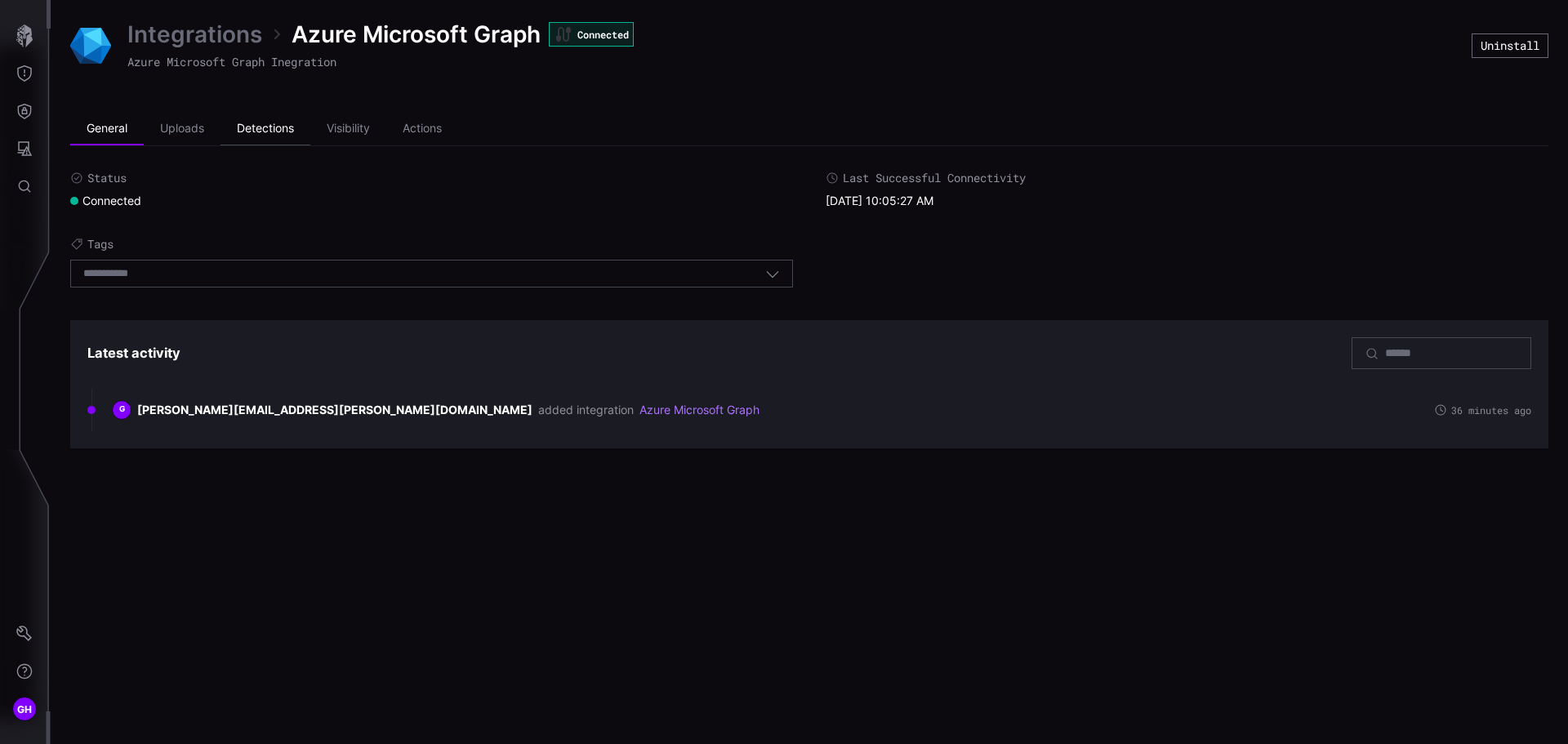
click at [247, 130] on li "Detections" at bounding box center [265, 129] width 90 height 33
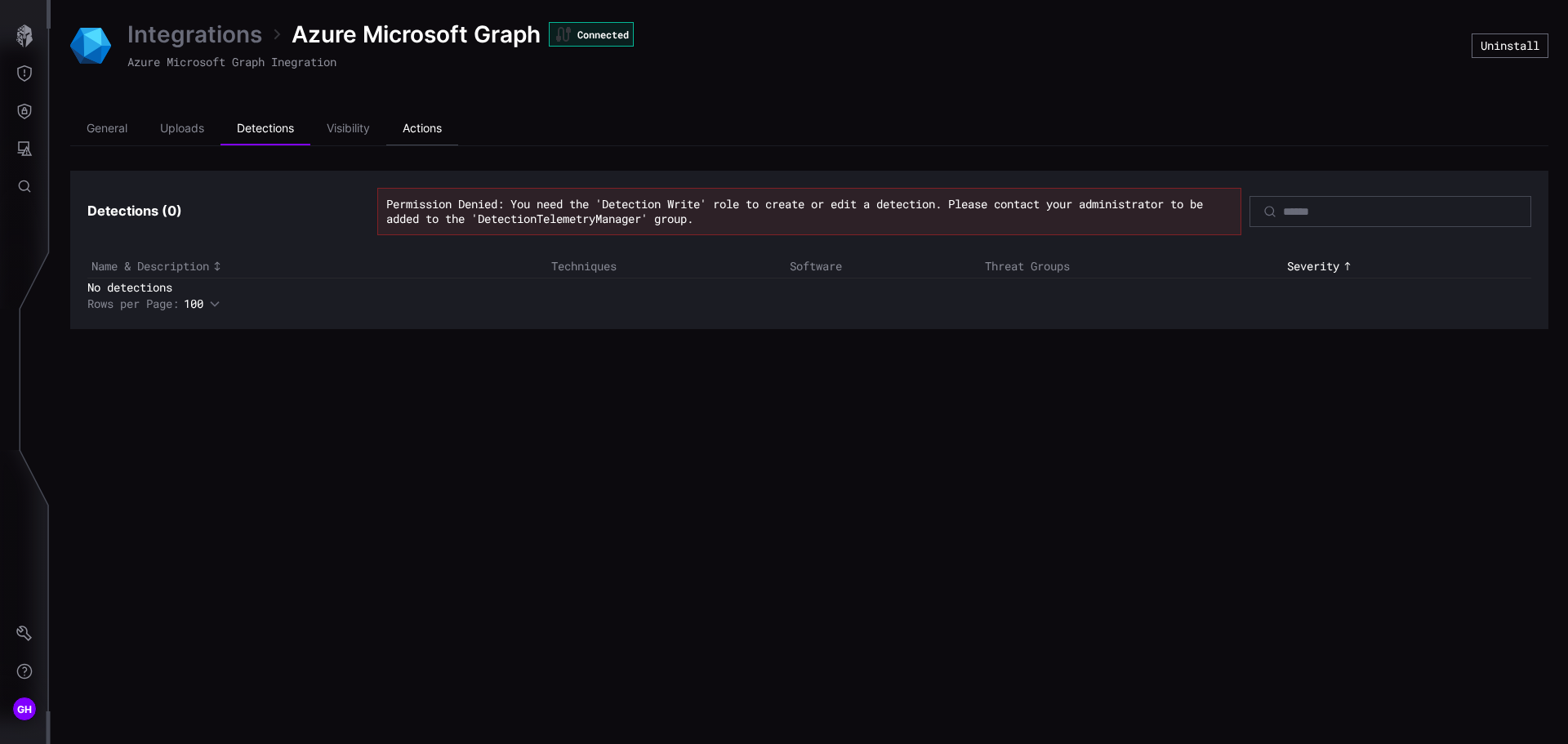
click at [409, 131] on li "Actions" at bounding box center [422, 129] width 72 height 33
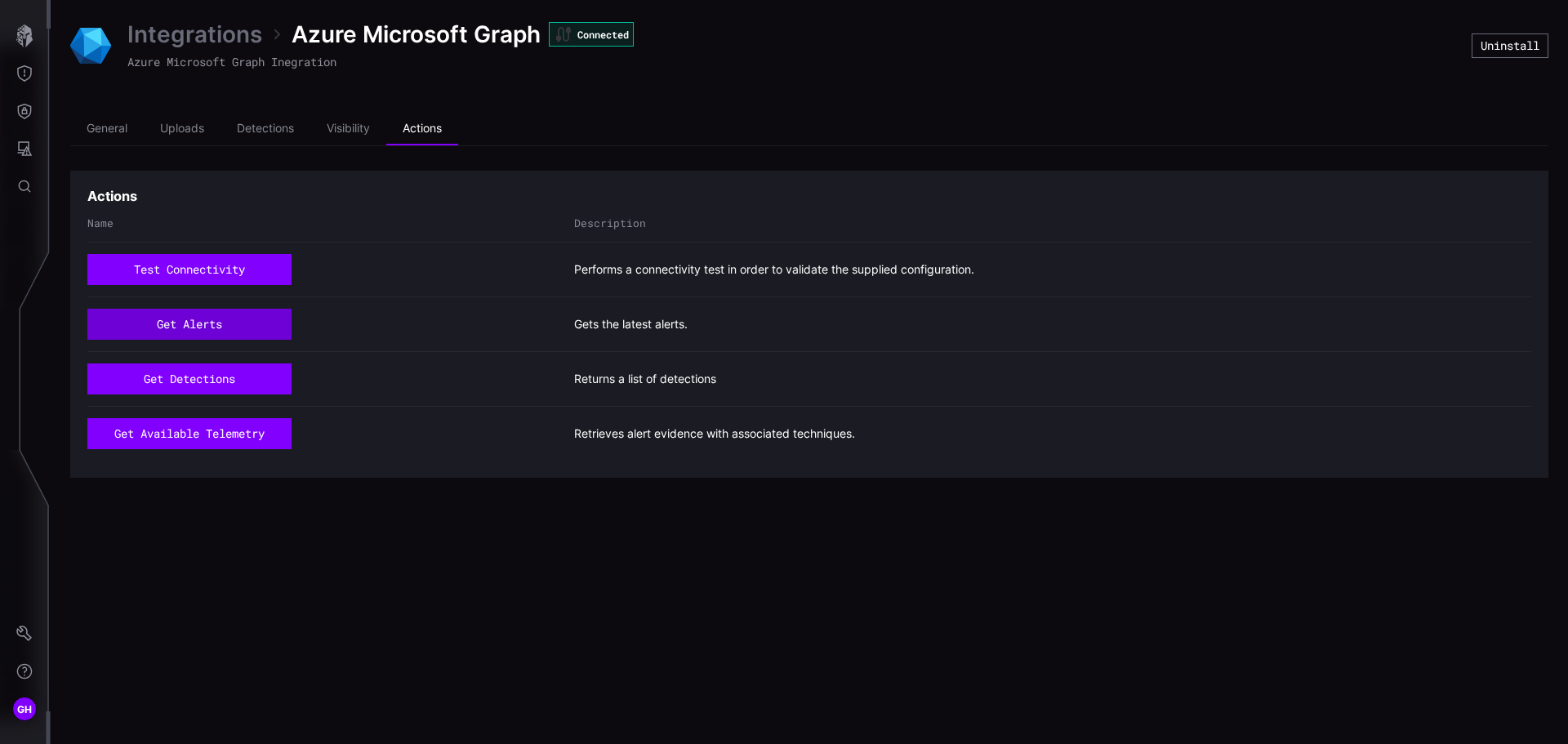
click at [214, 327] on button "get alerts" at bounding box center [189, 324] width 204 height 31
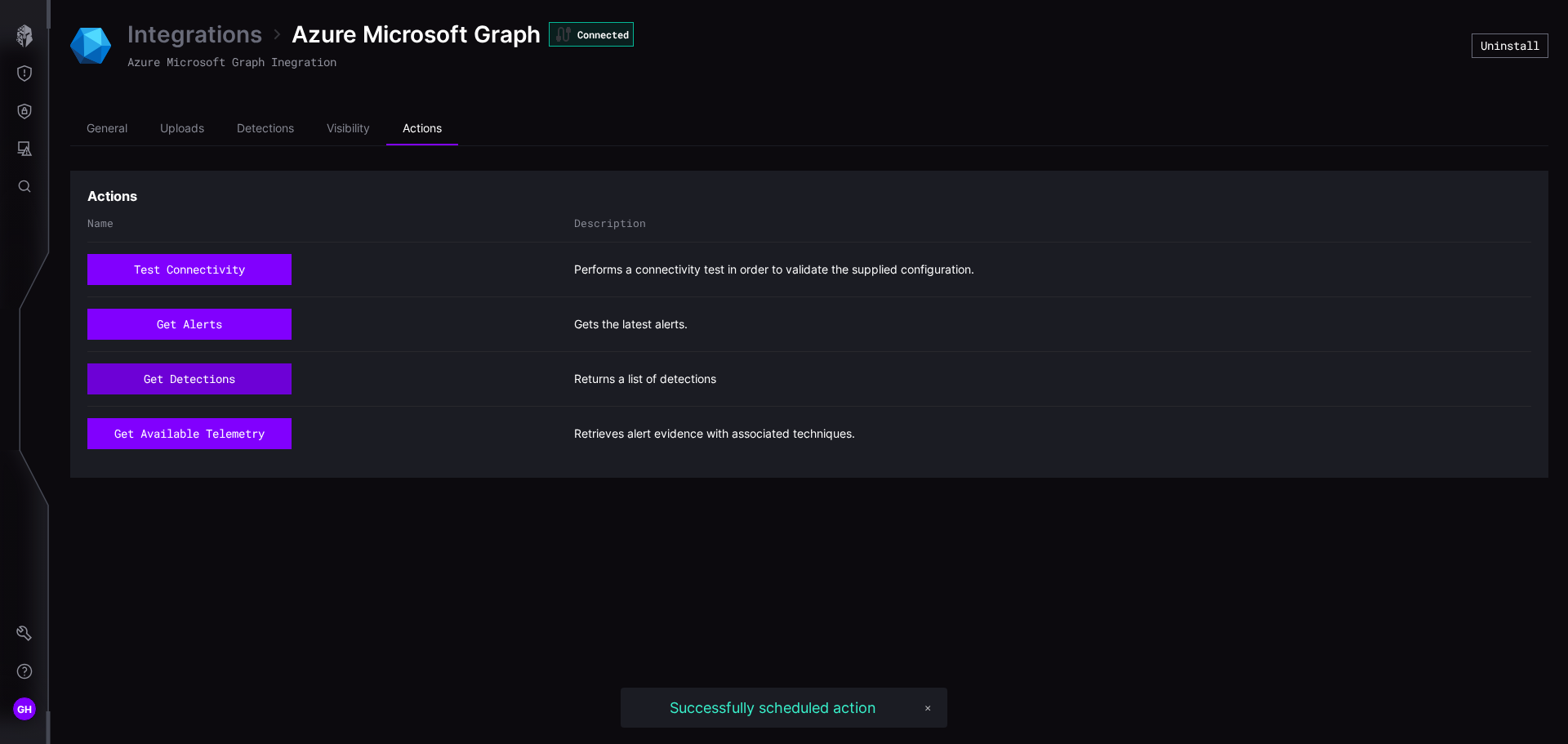
click at [212, 381] on button "get detections" at bounding box center [189, 379] width 204 height 31
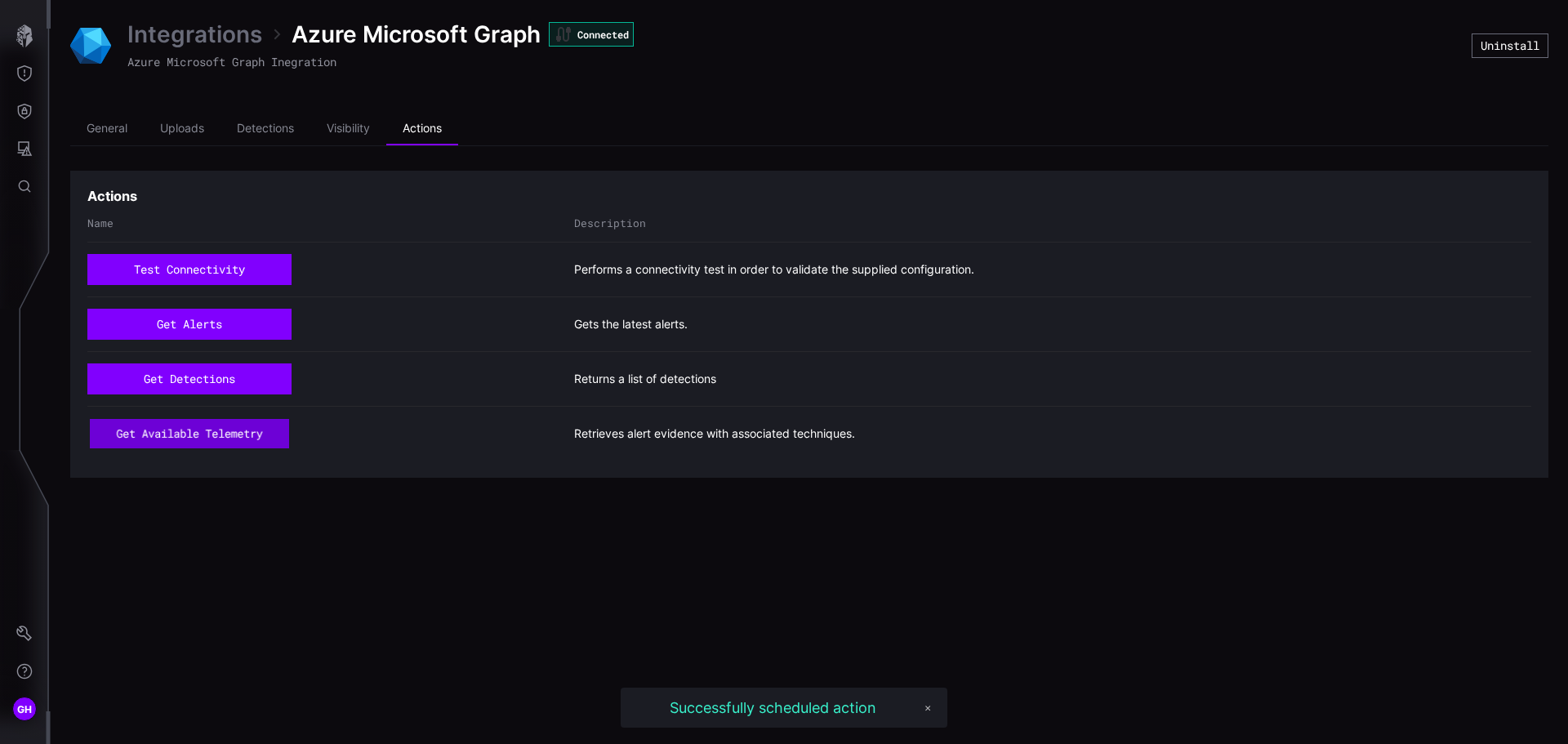
click at [212, 433] on button "get available telemetry" at bounding box center [189, 435] width 198 height 31
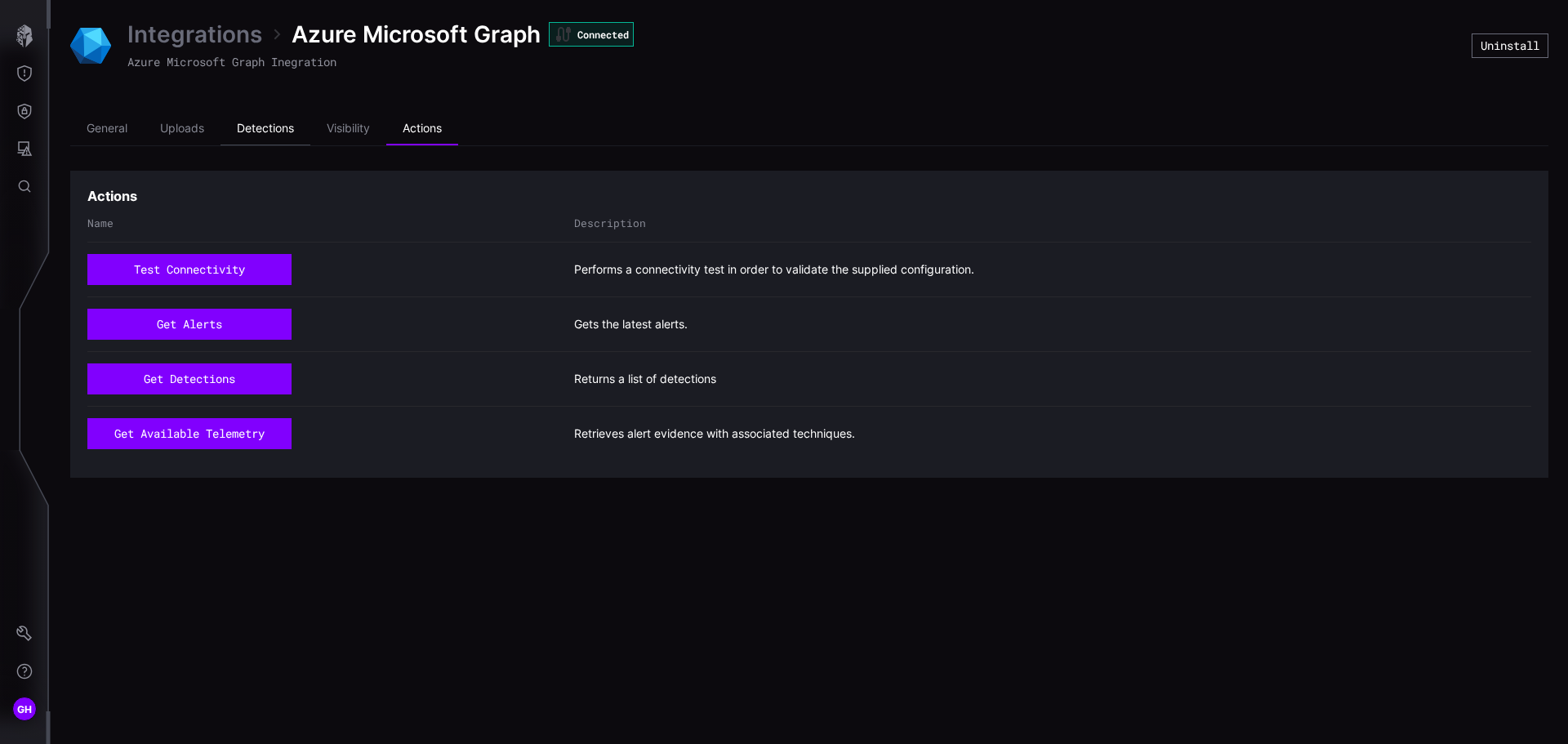
click at [258, 125] on li "Detections" at bounding box center [265, 129] width 90 height 33
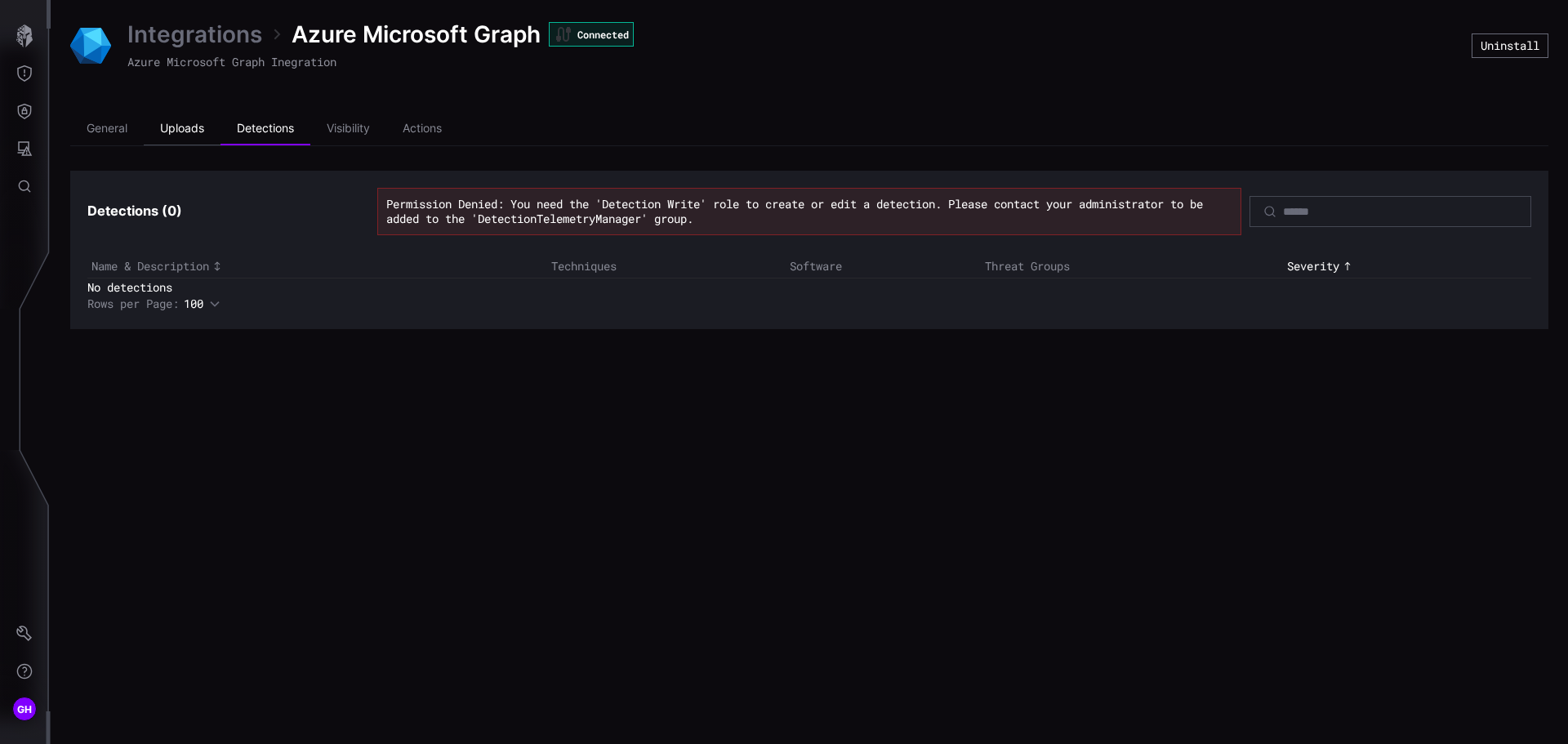
click at [170, 124] on li "Uploads" at bounding box center [182, 129] width 77 height 33
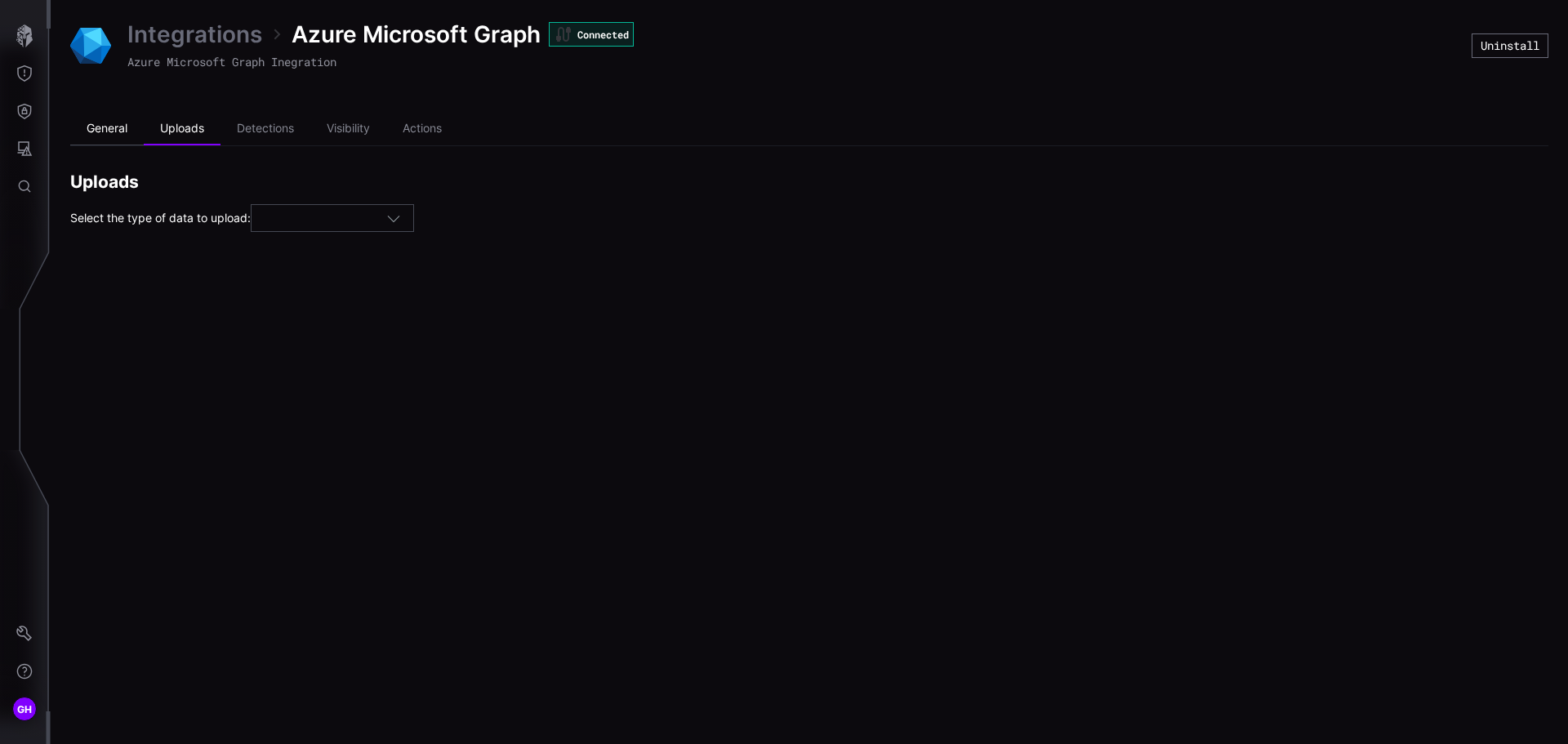
click at [120, 124] on li "General" at bounding box center [106, 129] width 74 height 33
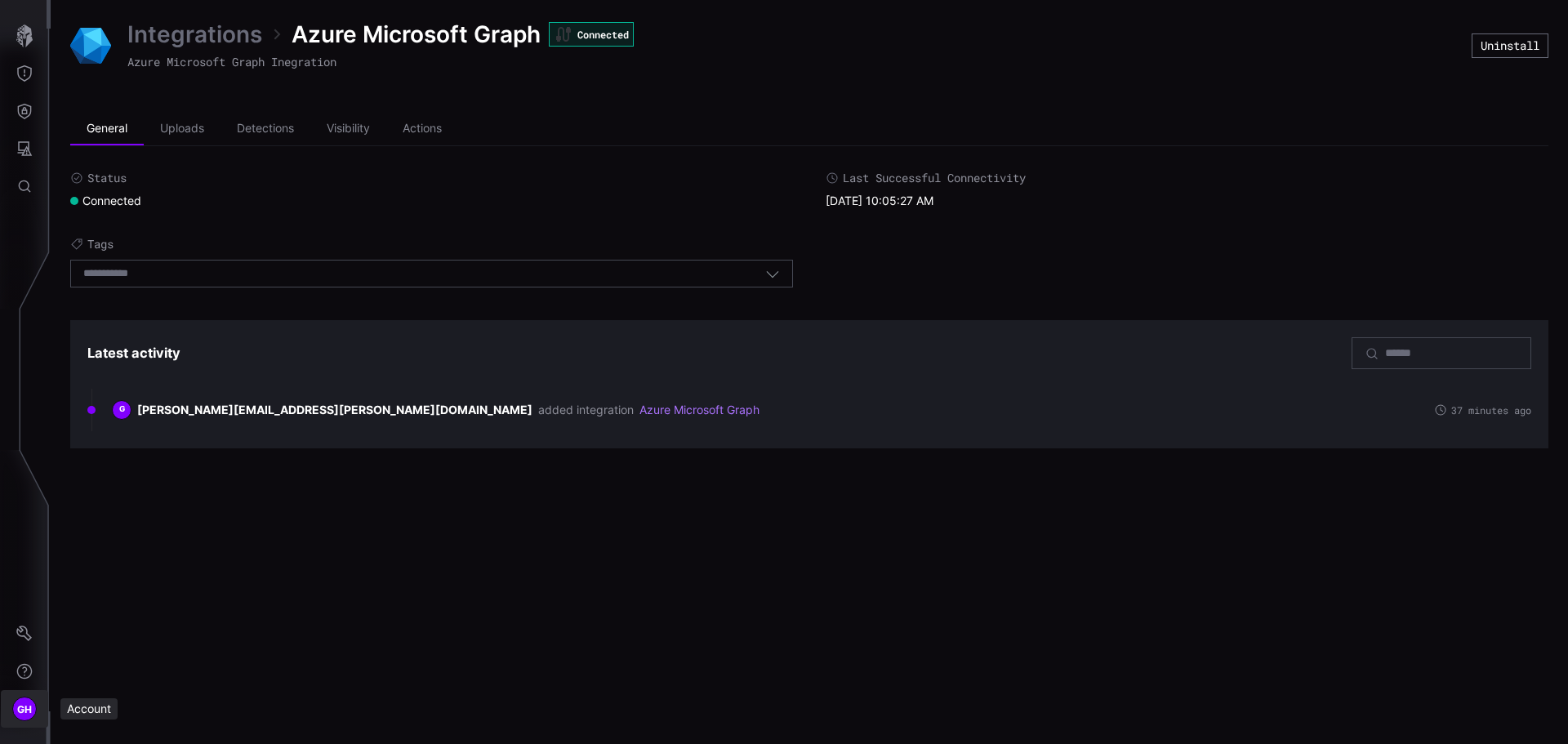
click at [21, 712] on span "GH" at bounding box center [25, 710] width 15 height 17
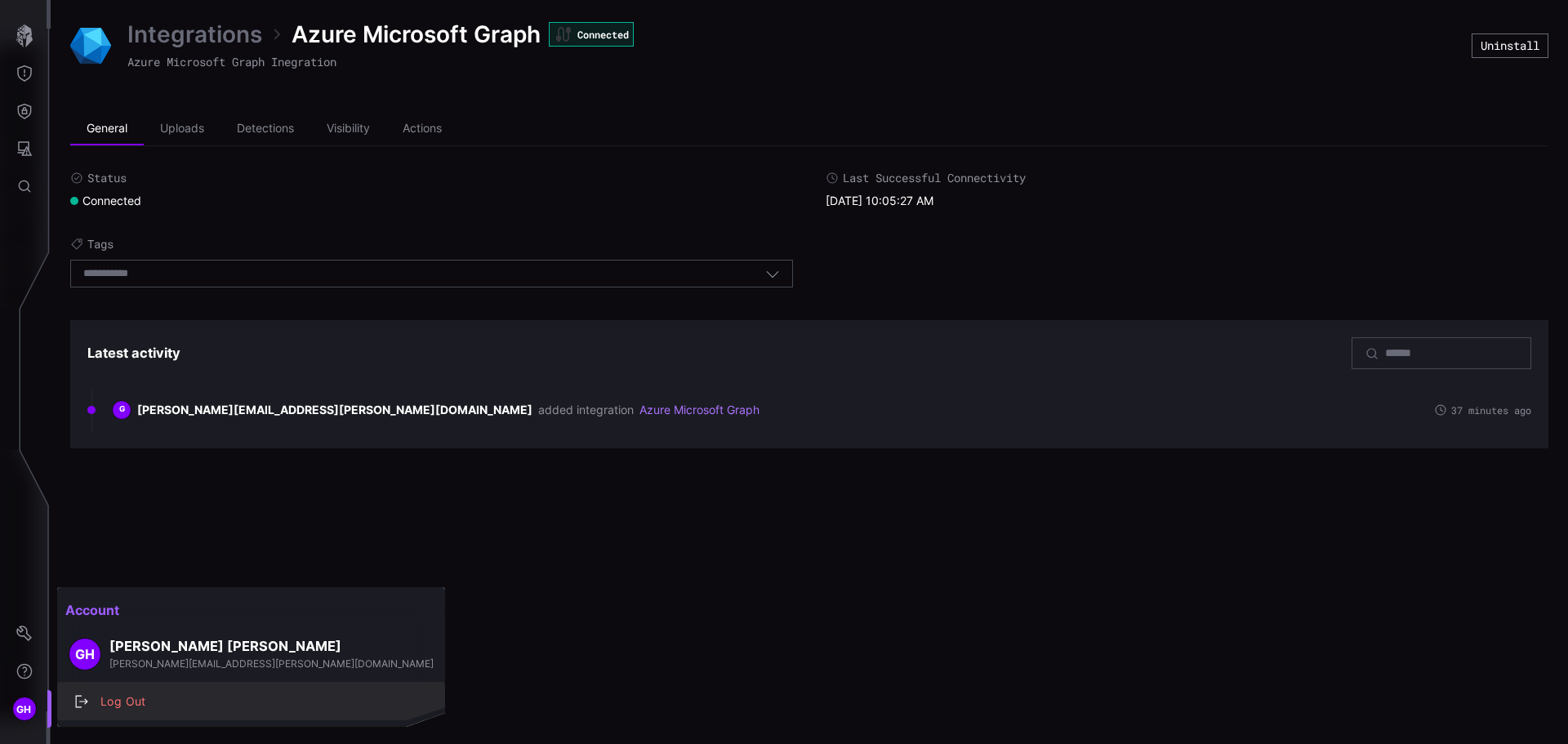
click at [109, 702] on div "Log Out" at bounding box center [259, 702] width 335 height 20
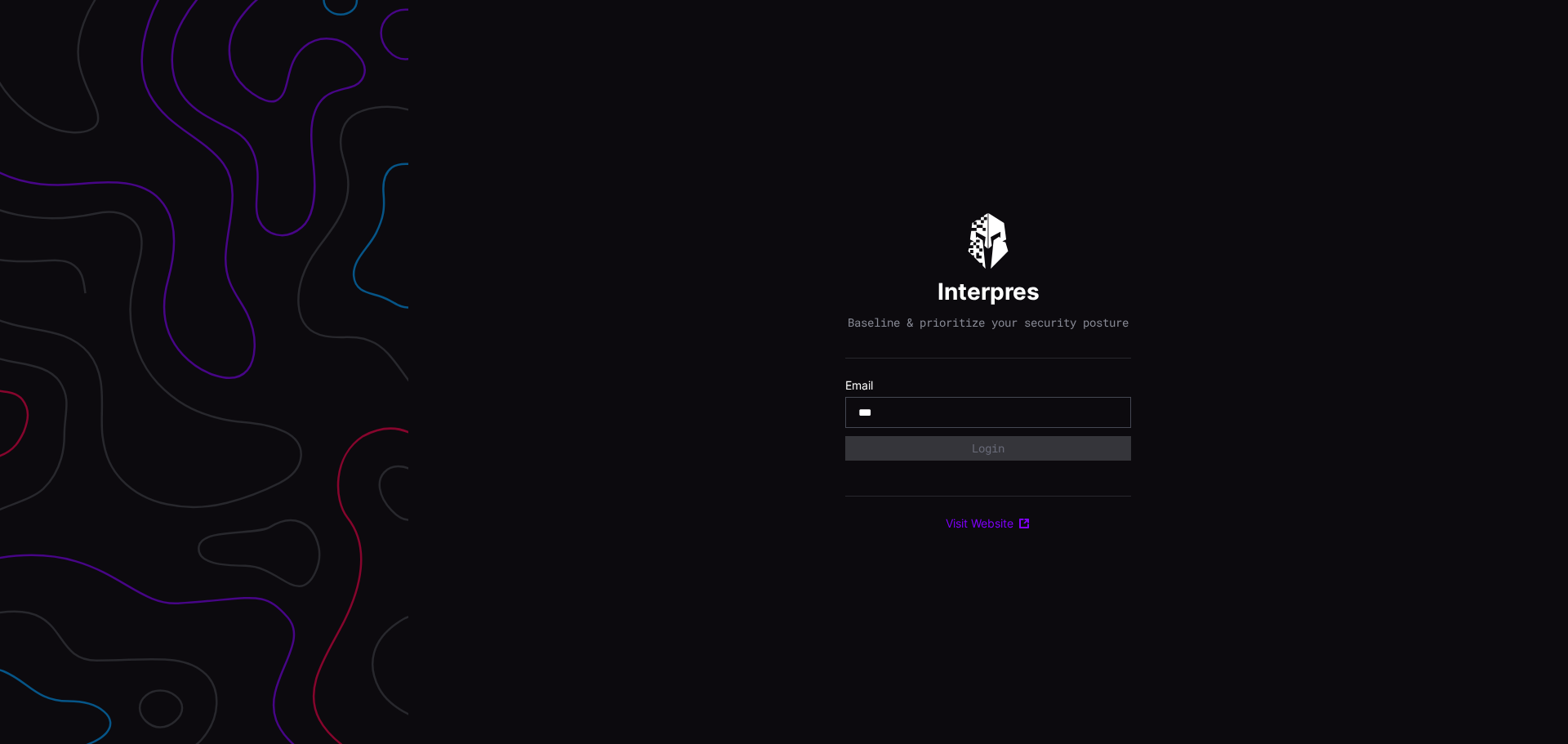
type input "**********"
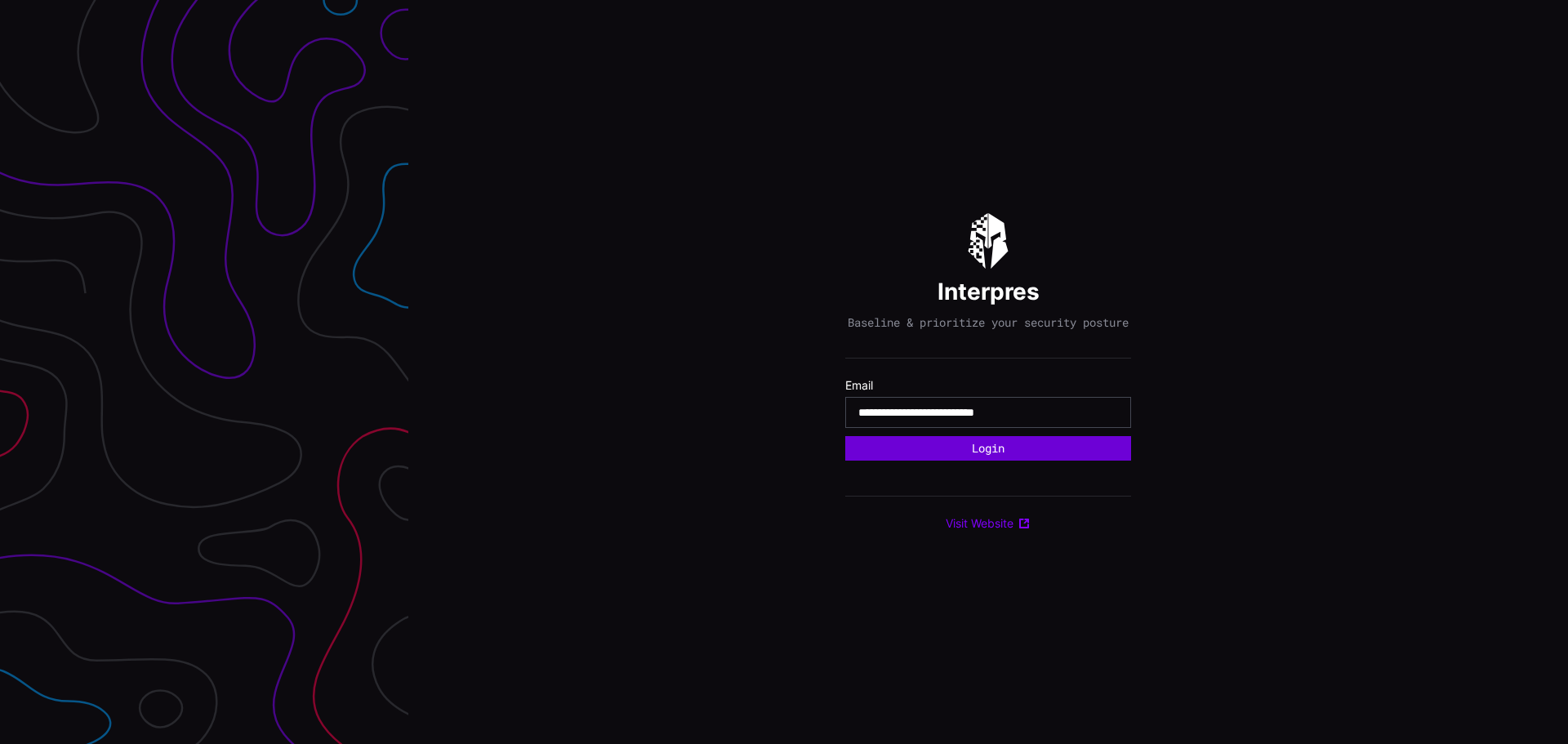
click at [994, 459] on button "Login" at bounding box center [988, 449] width 286 height 25
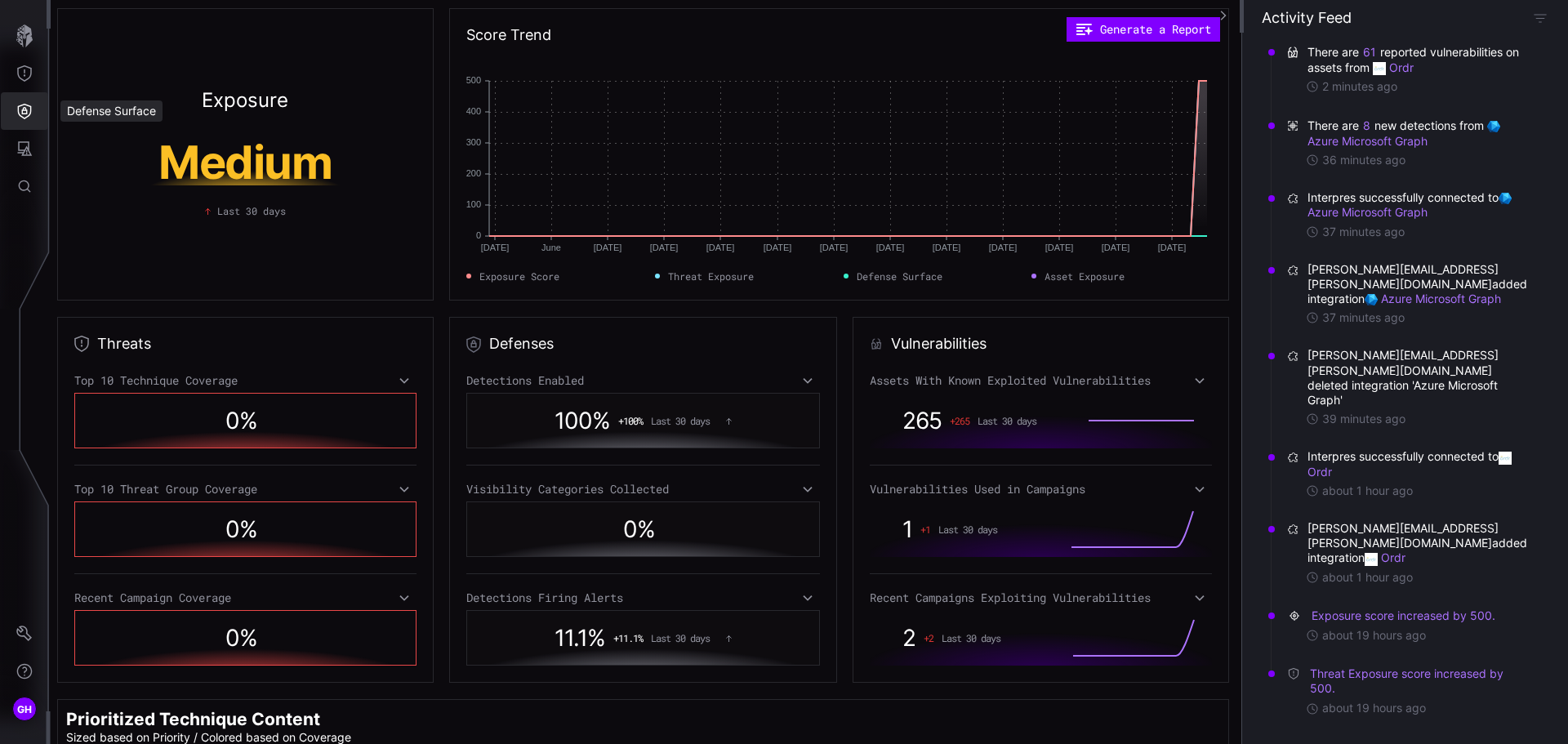
click at [27, 112] on icon "Defense Surface" at bounding box center [25, 111] width 14 height 15
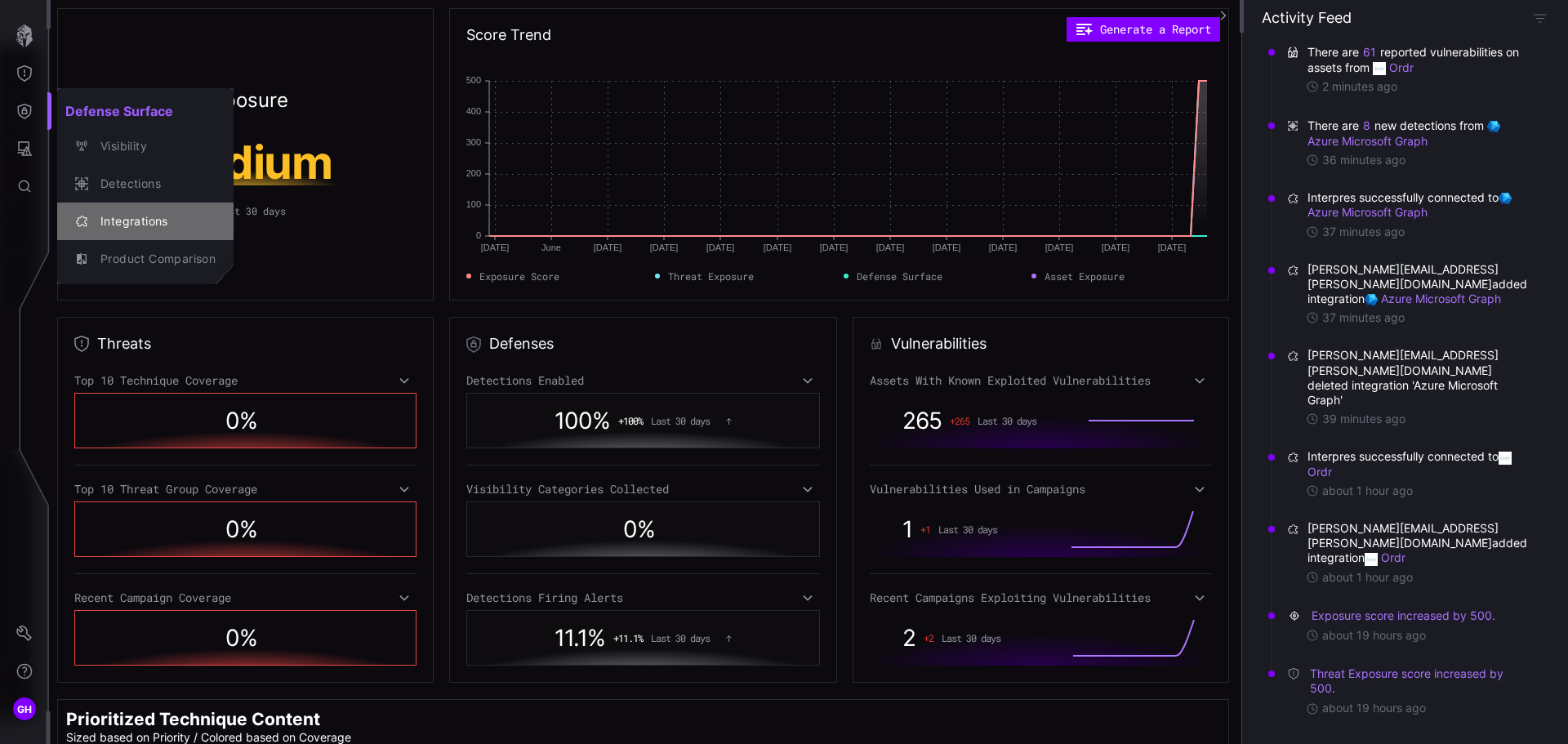
click at [115, 217] on div "Integrations" at bounding box center [153, 221] width 123 height 20
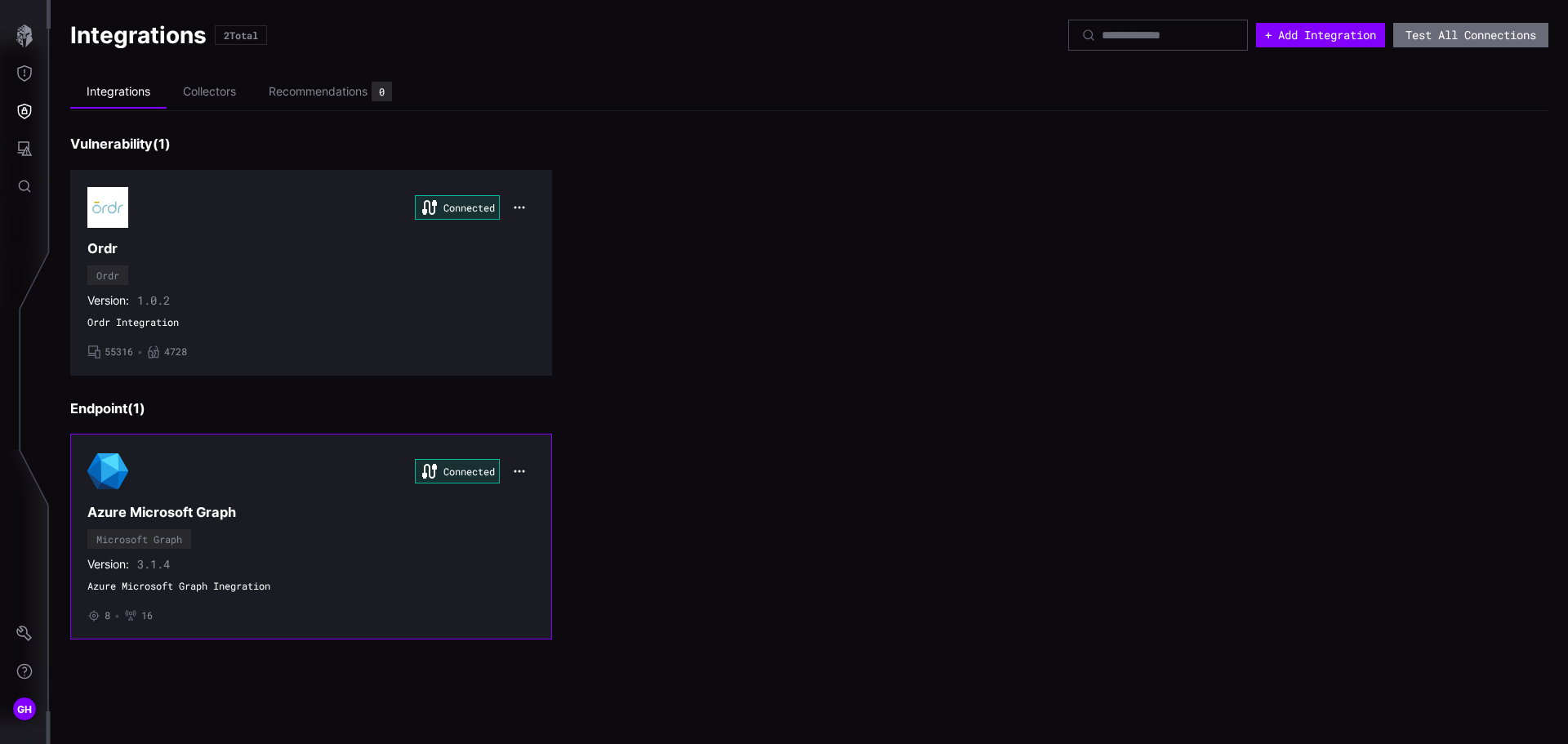
click at [286, 459] on div "Connected" at bounding box center [310, 471] width 447 height 41
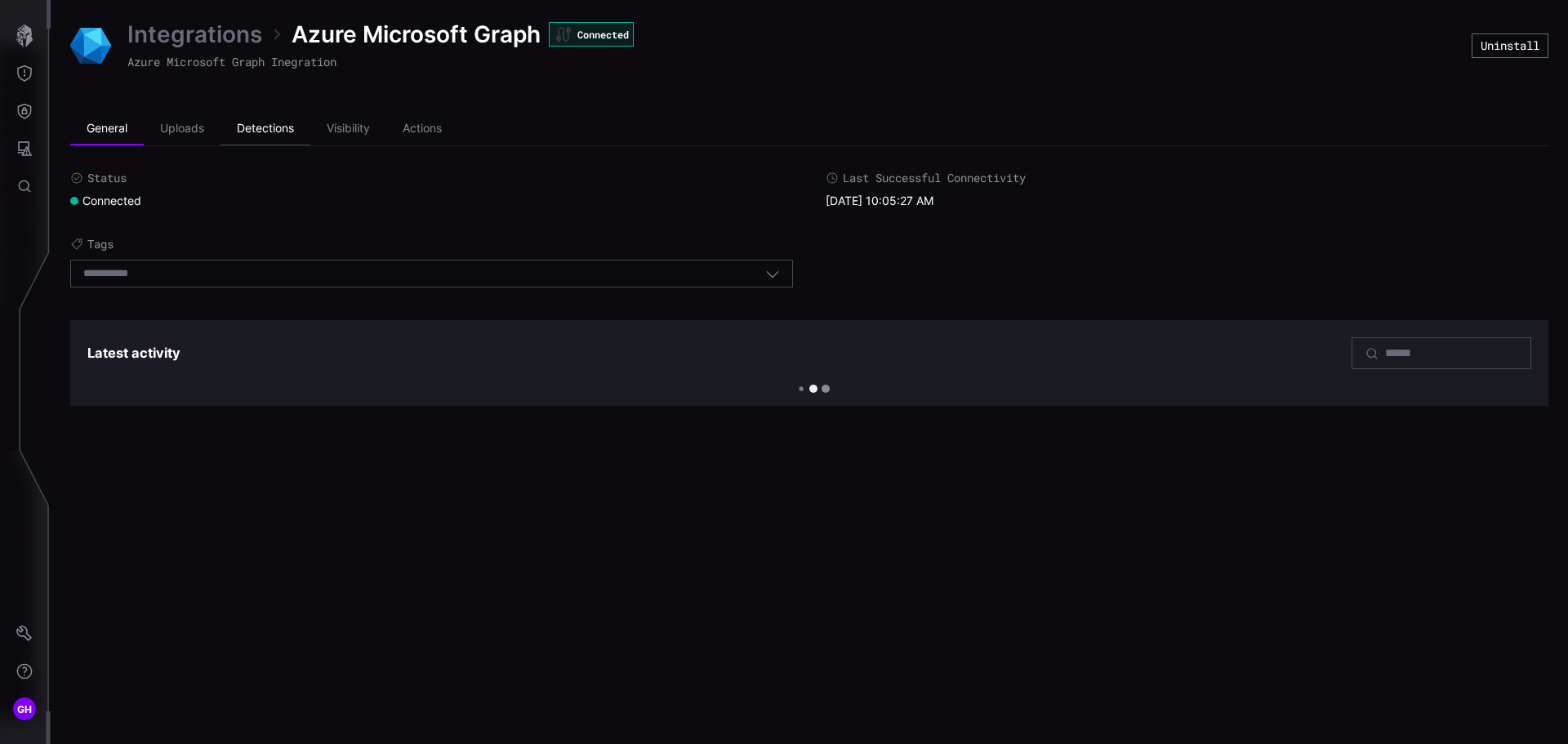
click at [264, 126] on li "Detections" at bounding box center [265, 129] width 90 height 33
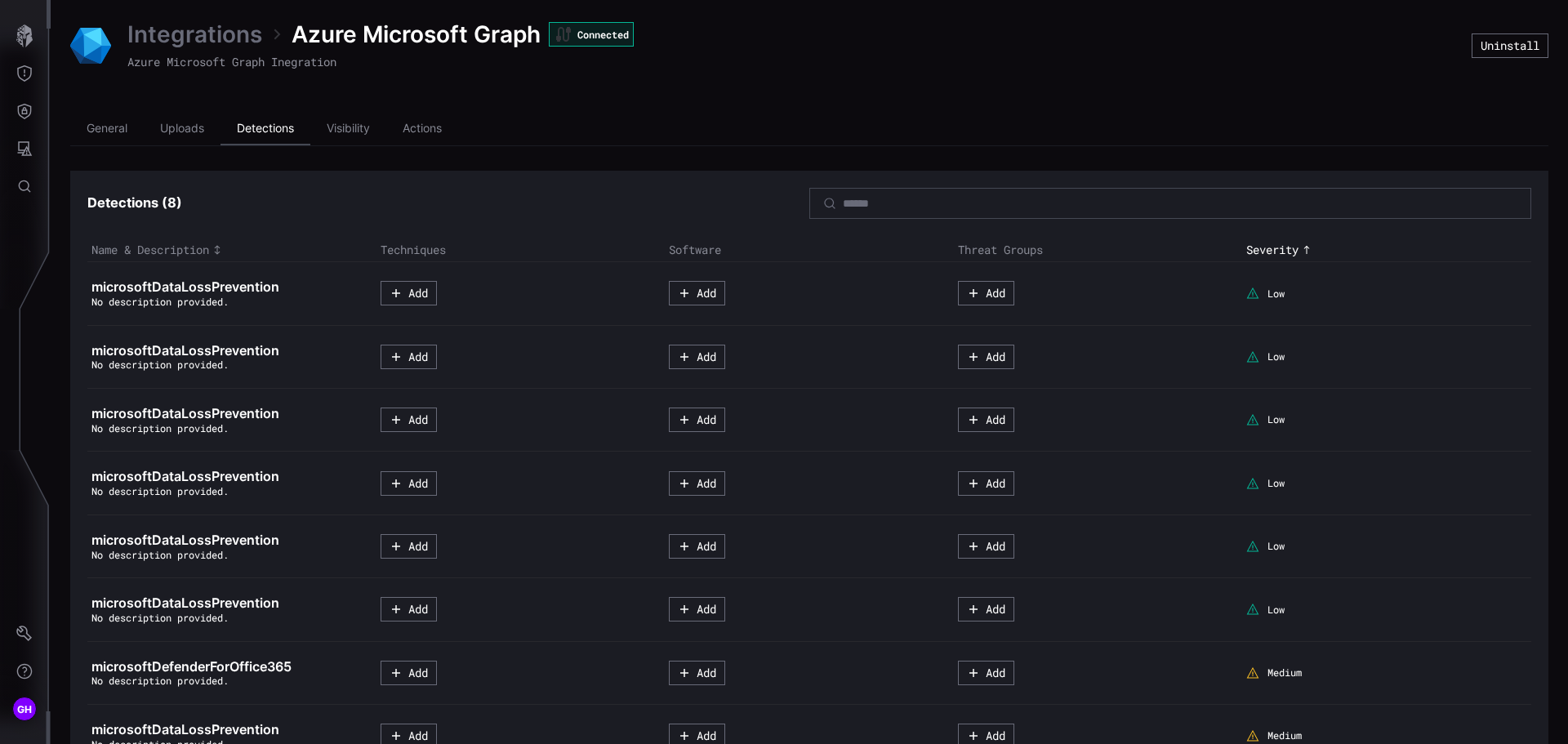
scroll to position [79, 0]
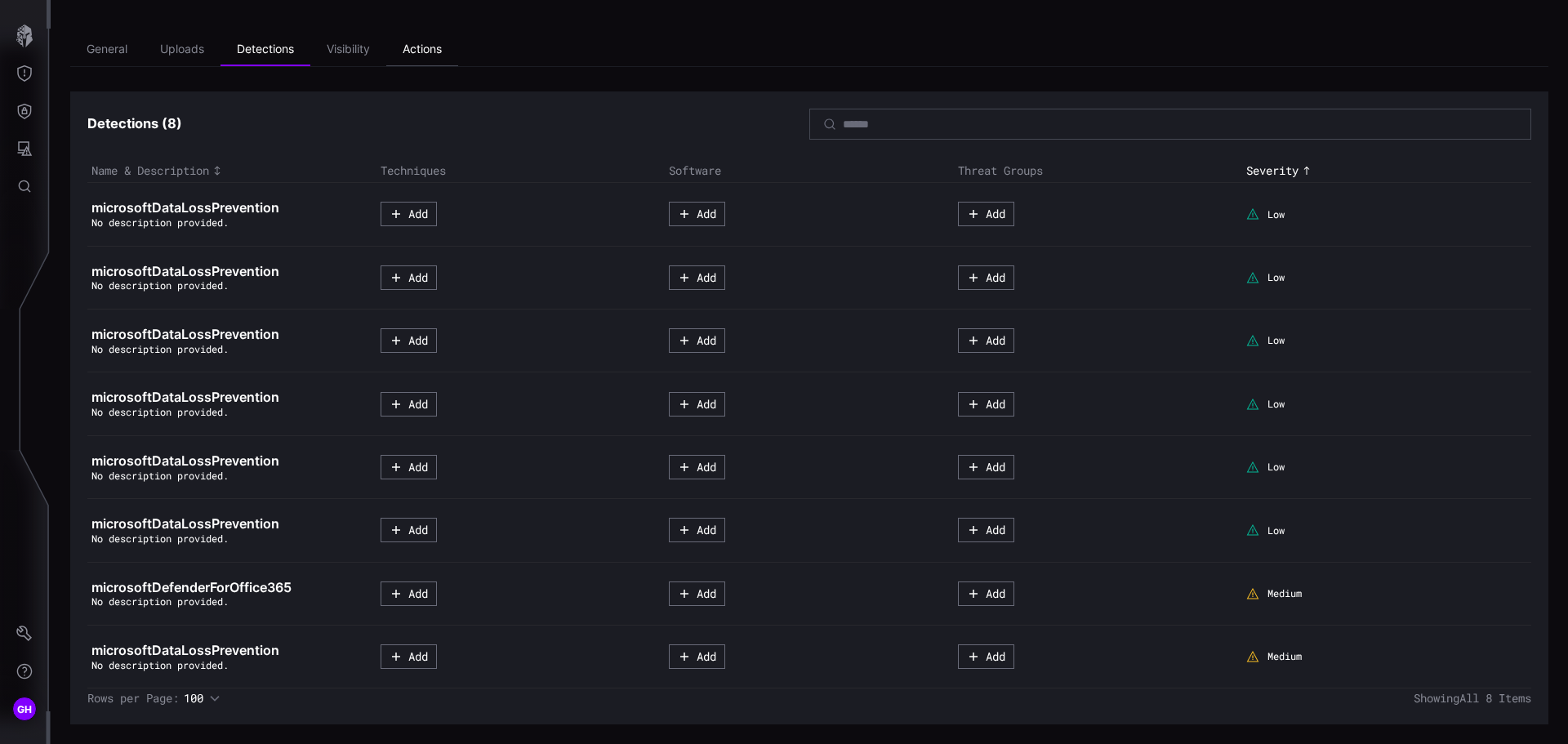
click at [421, 51] on li "Actions" at bounding box center [422, 50] width 72 height 33
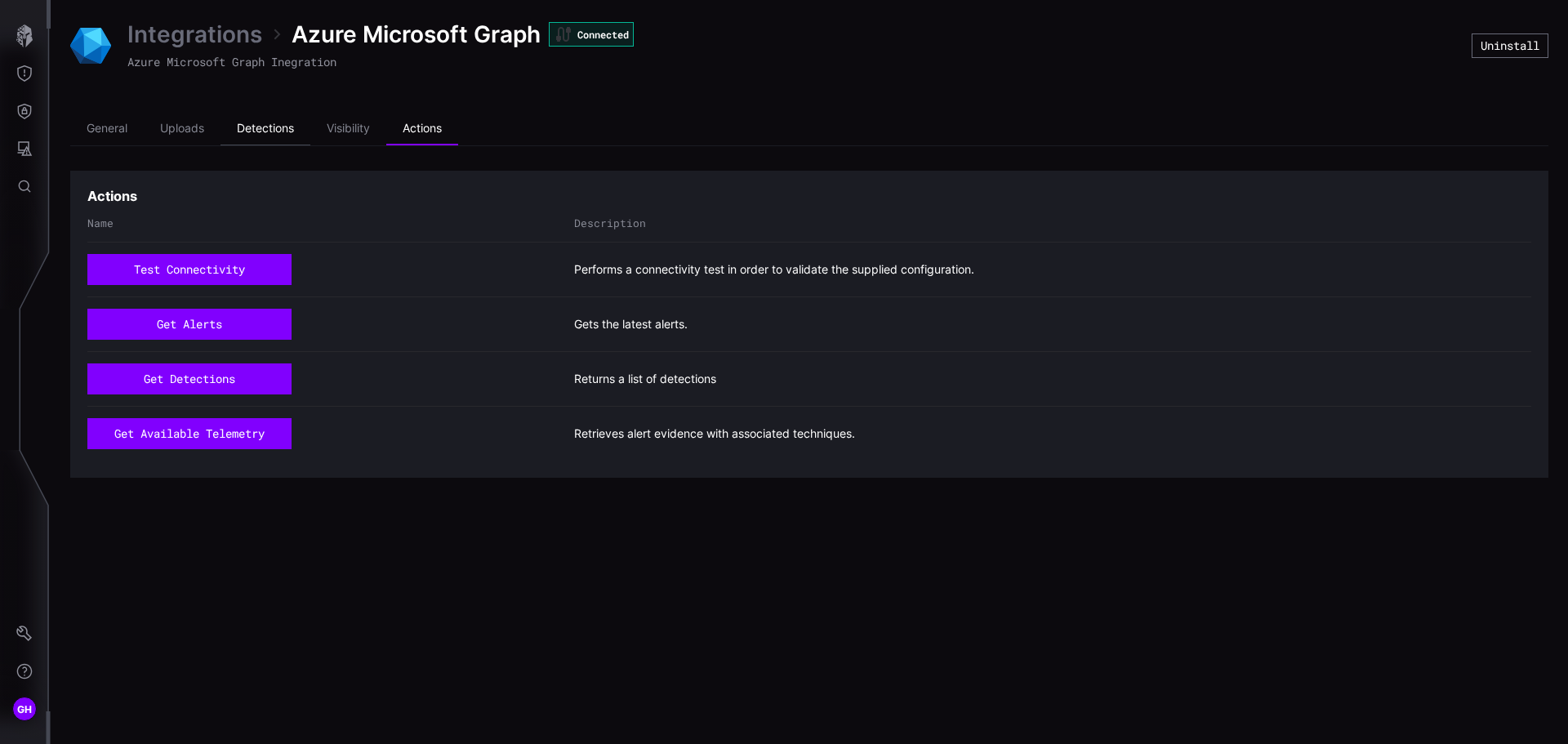
click at [280, 128] on li "Detections" at bounding box center [265, 129] width 90 height 33
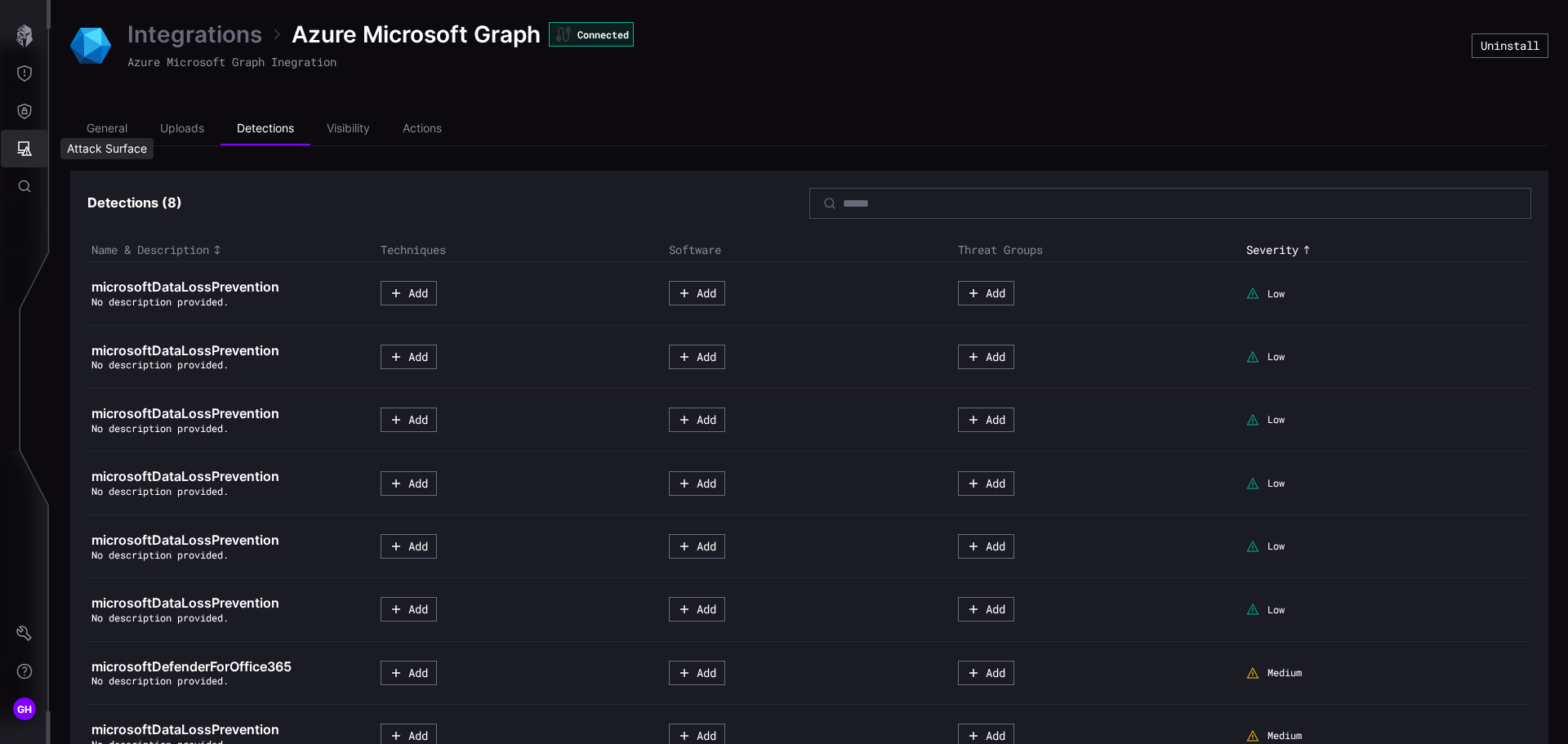
click at [30, 153] on icon "Attack Surface" at bounding box center [25, 148] width 14 height 14
click at [23, 111] on div at bounding box center [784, 372] width 1568 height 744
click at [23, 111] on icon "Defense Surface" at bounding box center [24, 110] width 16 height 16
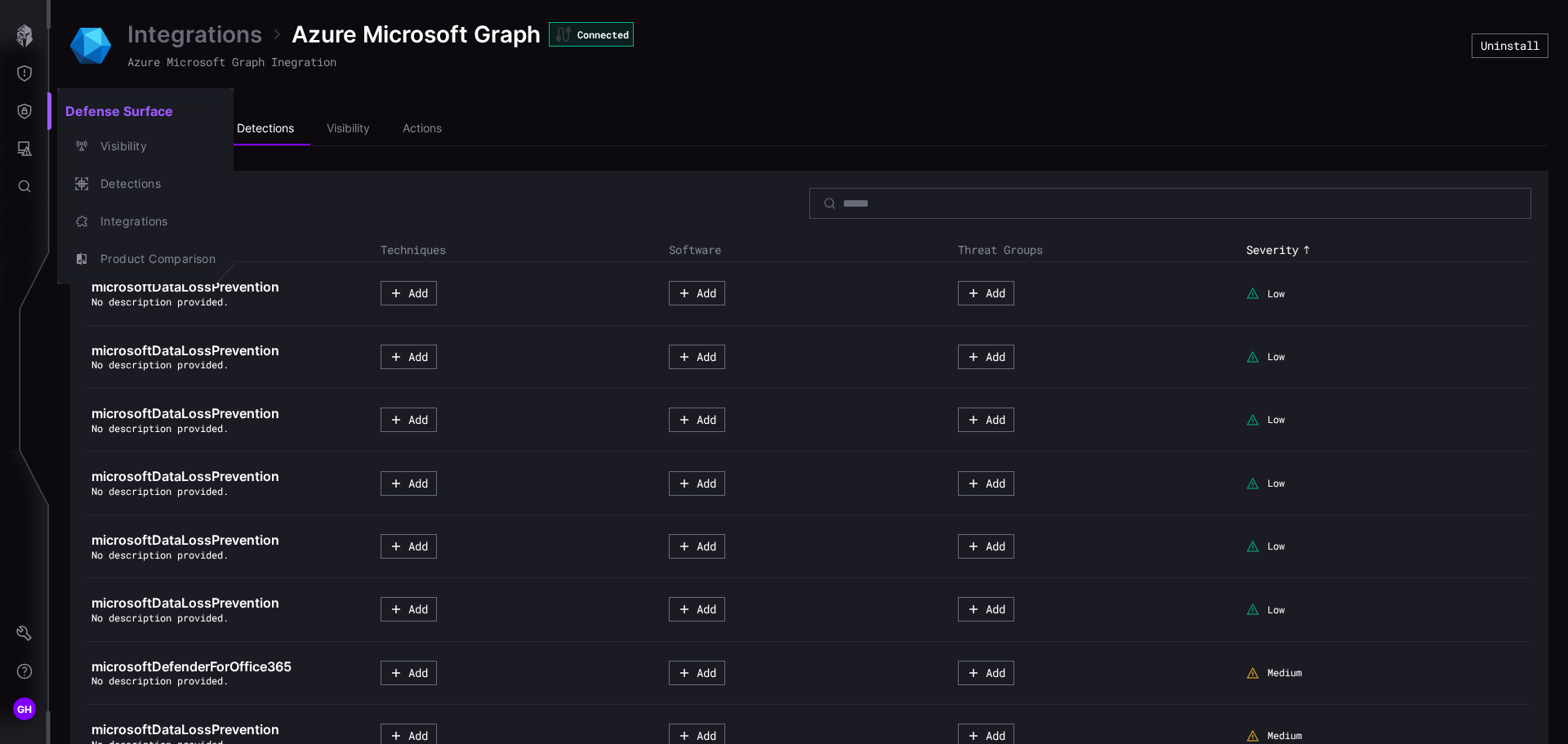
click at [23, 237] on div at bounding box center [784, 372] width 1568 height 744
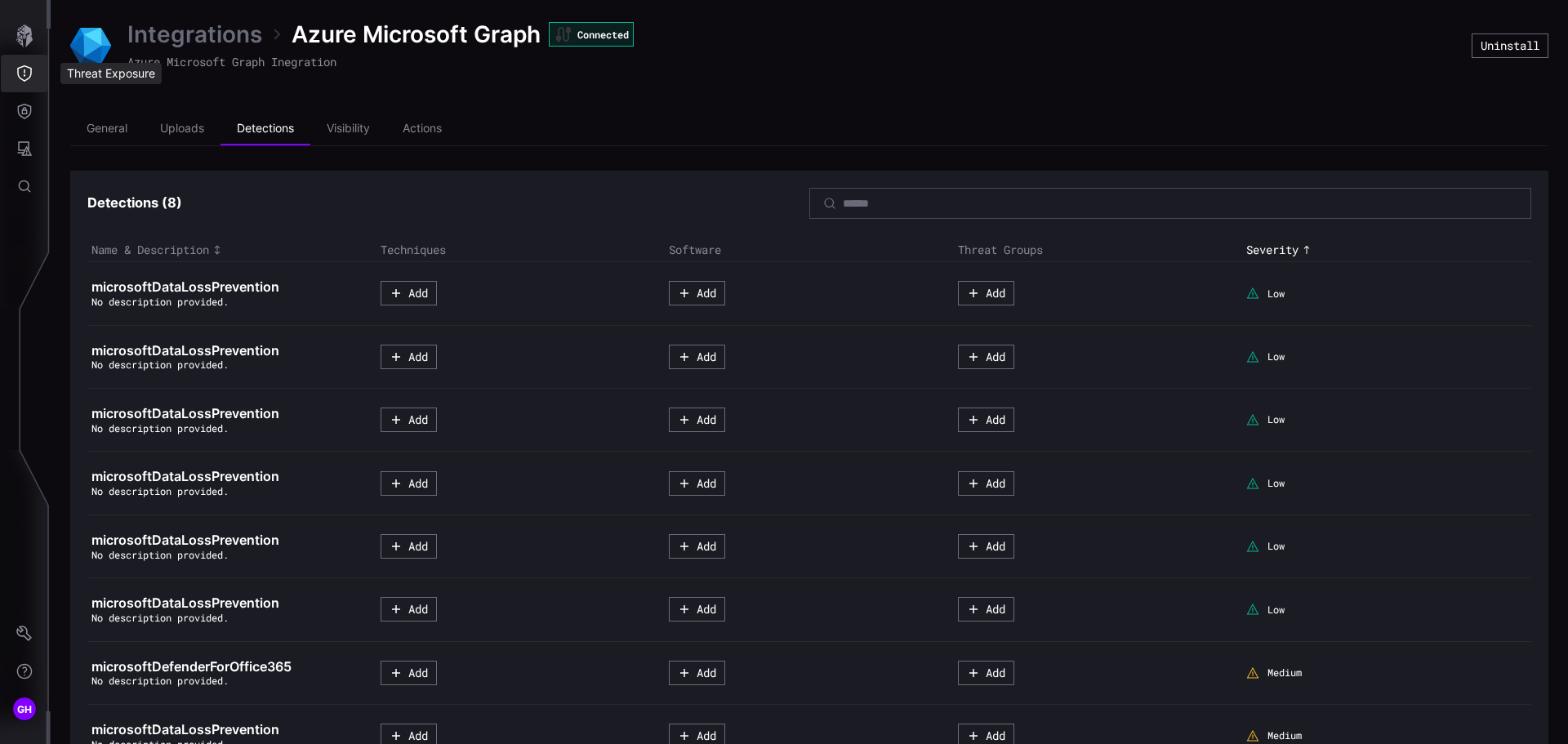
click at [21, 71] on icon "Threat Exposure" at bounding box center [24, 73] width 16 height 16
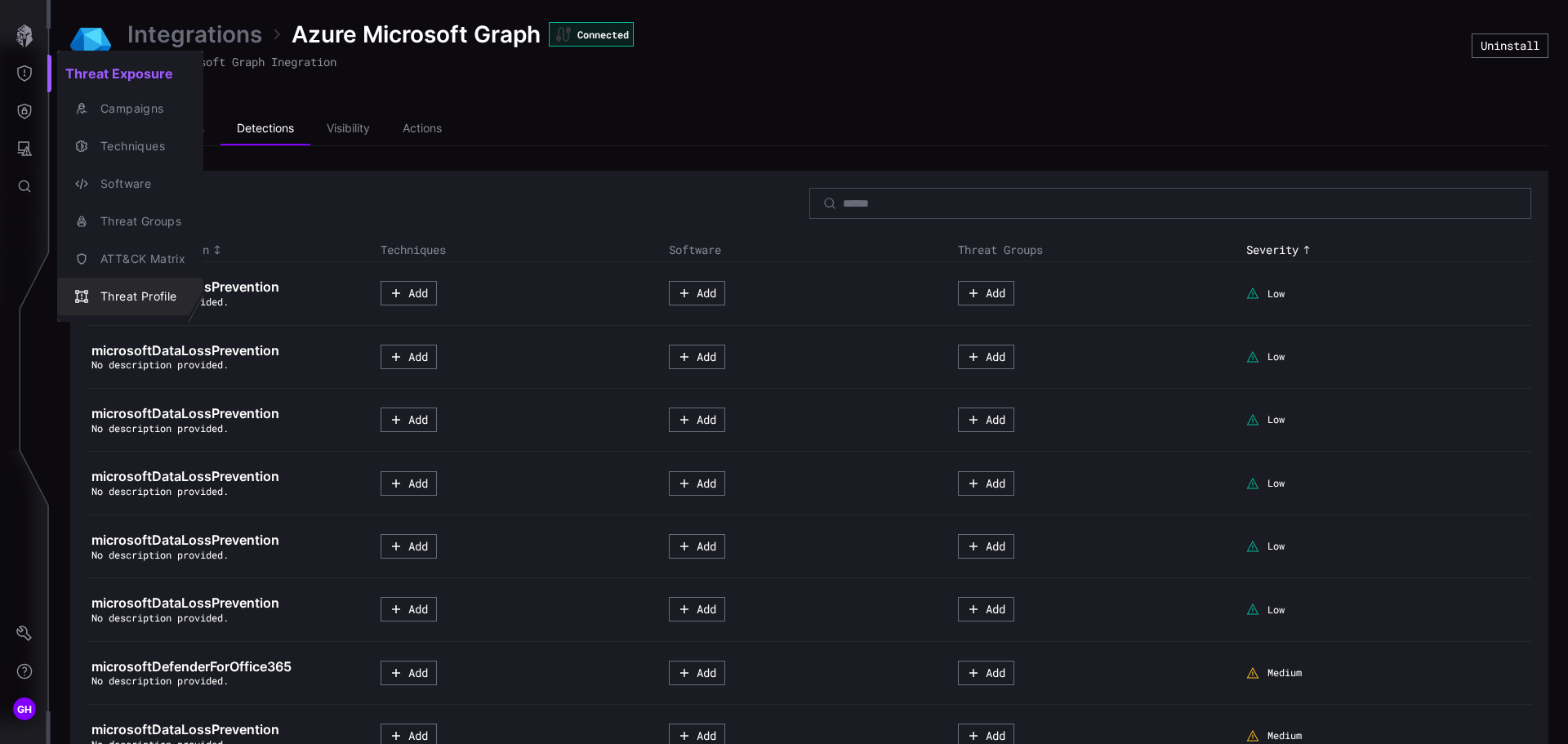
click at [153, 286] on div "Threat Profile" at bounding box center [138, 296] width 93 height 20
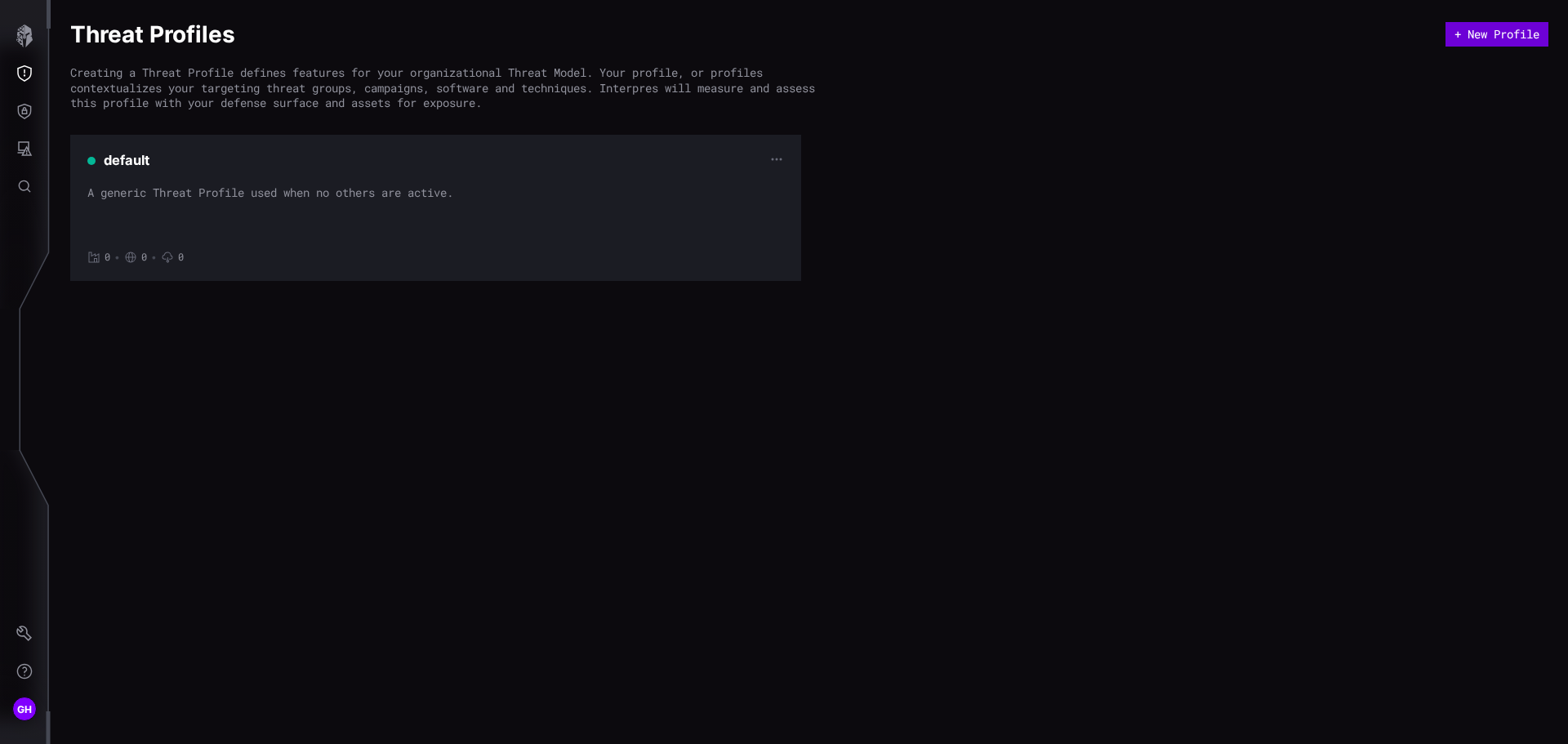
click at [1482, 34] on button "+ New Profile" at bounding box center [1496, 34] width 102 height 25
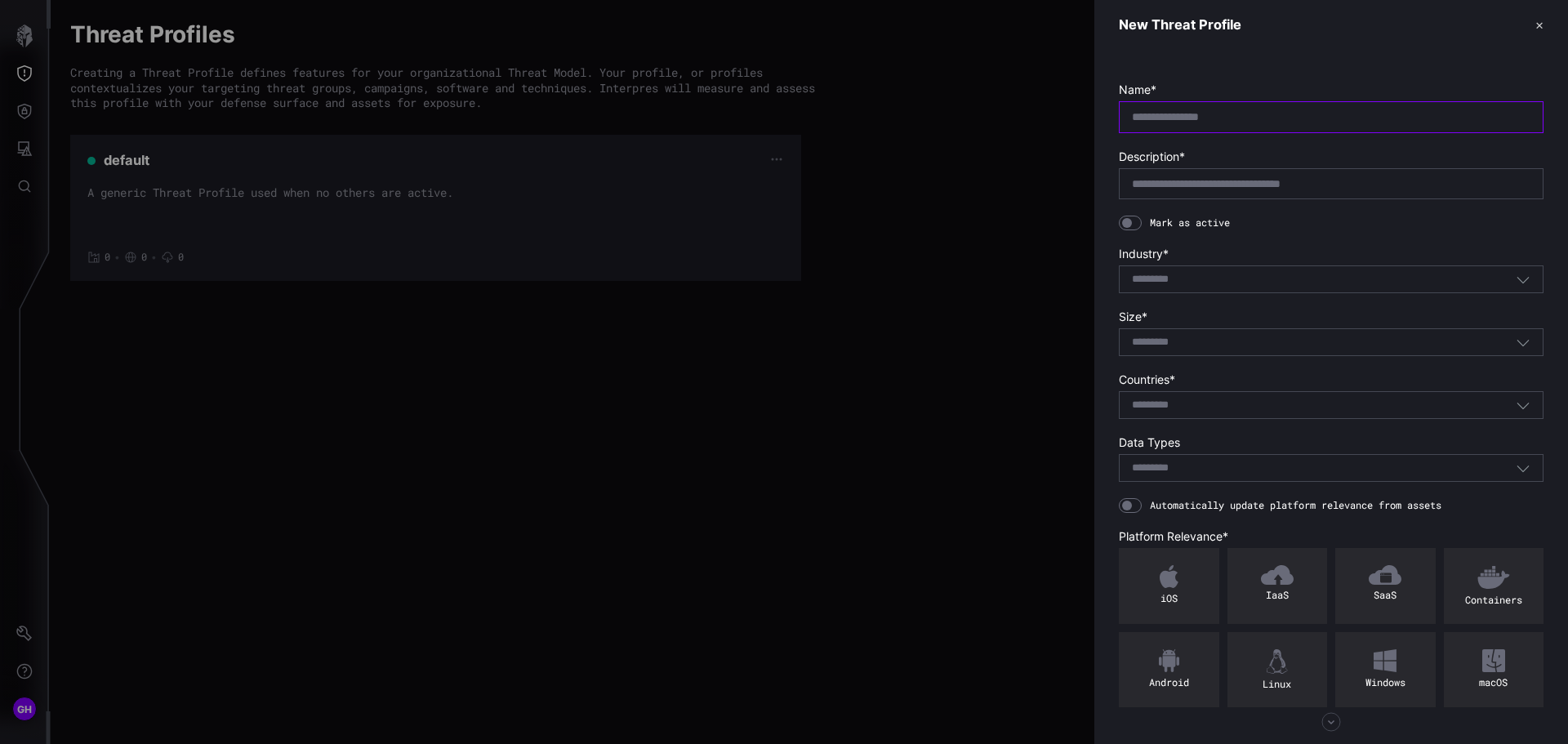
click at [1180, 120] on input "text" at bounding box center [1331, 116] width 398 height 14
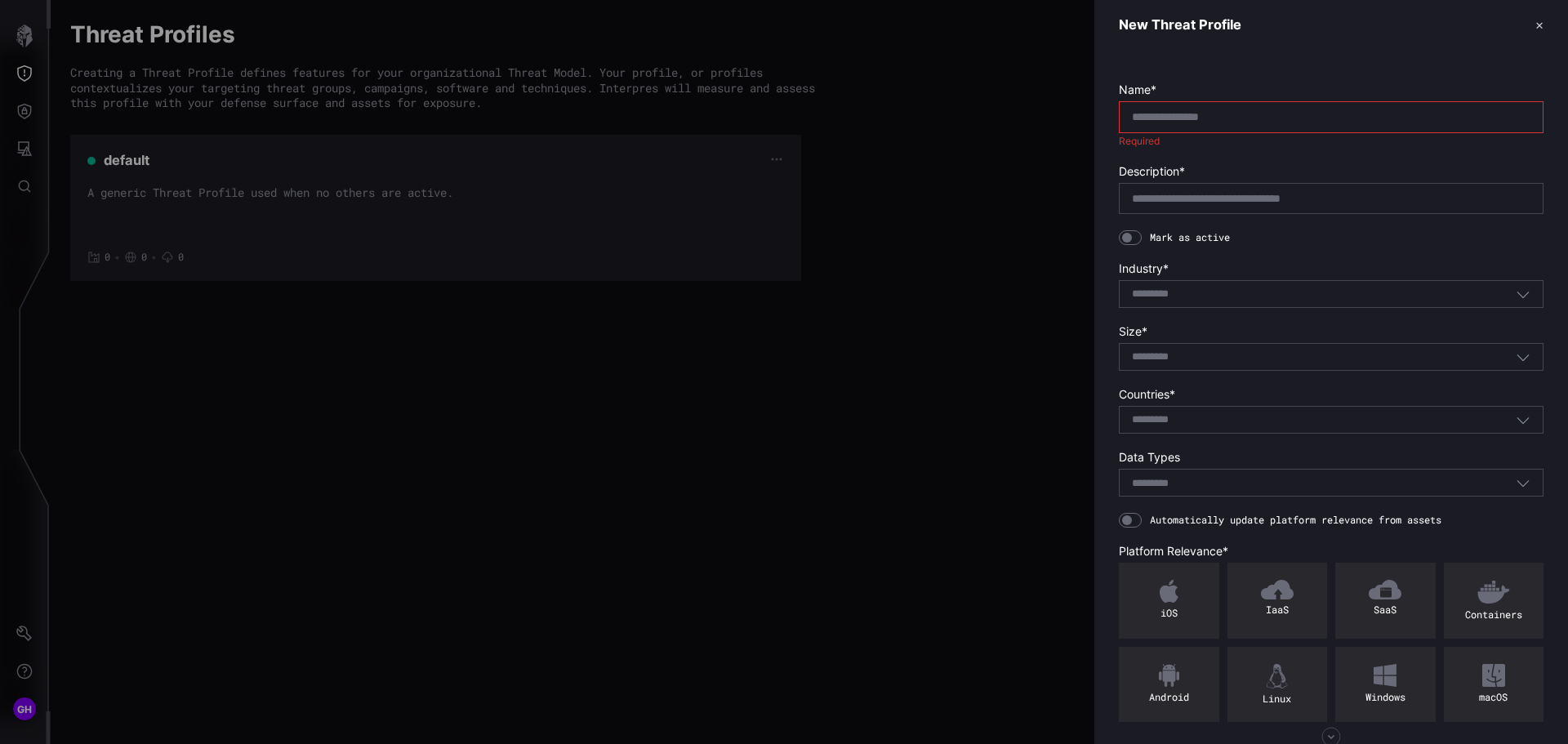
click at [967, 288] on div at bounding box center [784, 372] width 1568 height 744
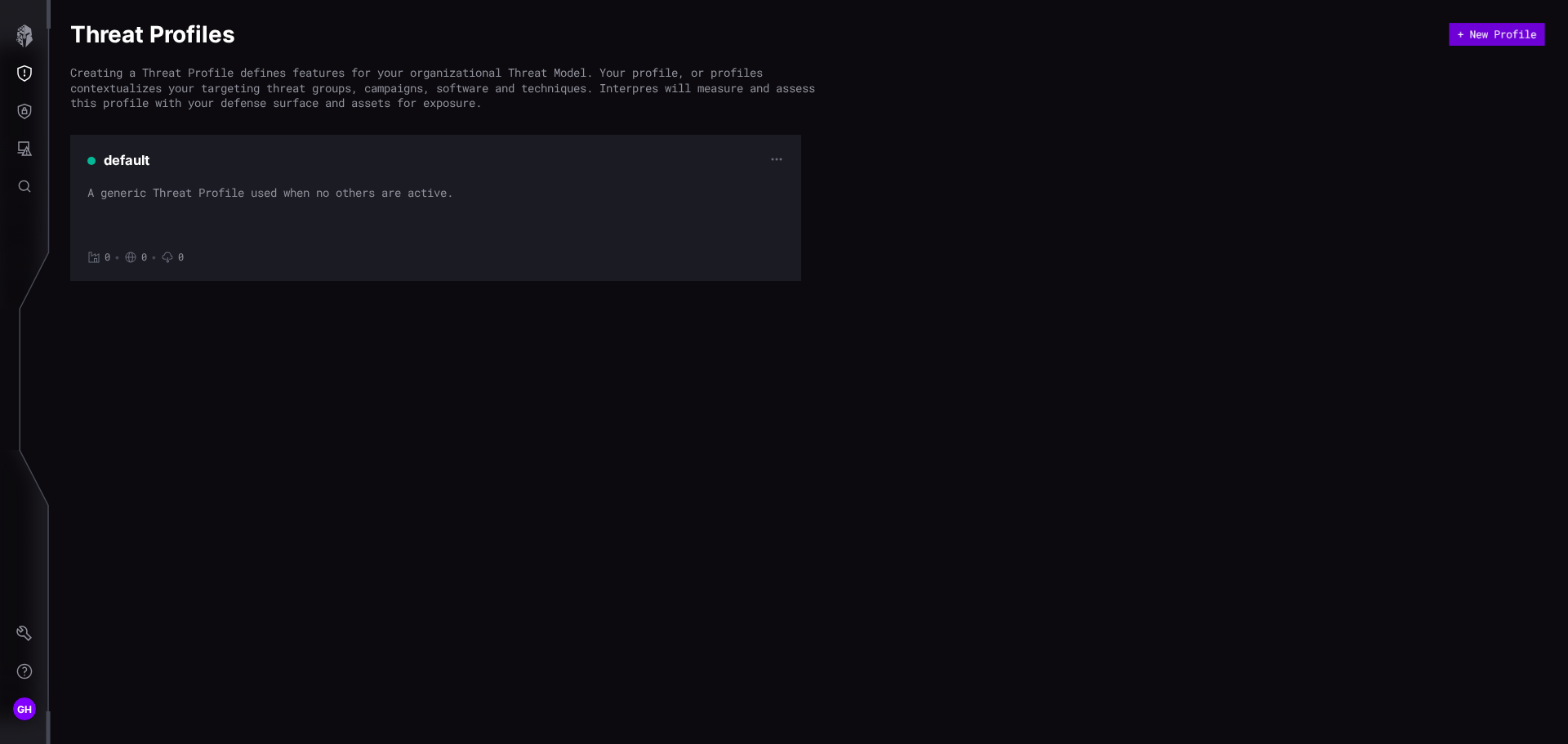
click at [1477, 32] on button "+ New Profile" at bounding box center [1496, 34] width 96 height 23
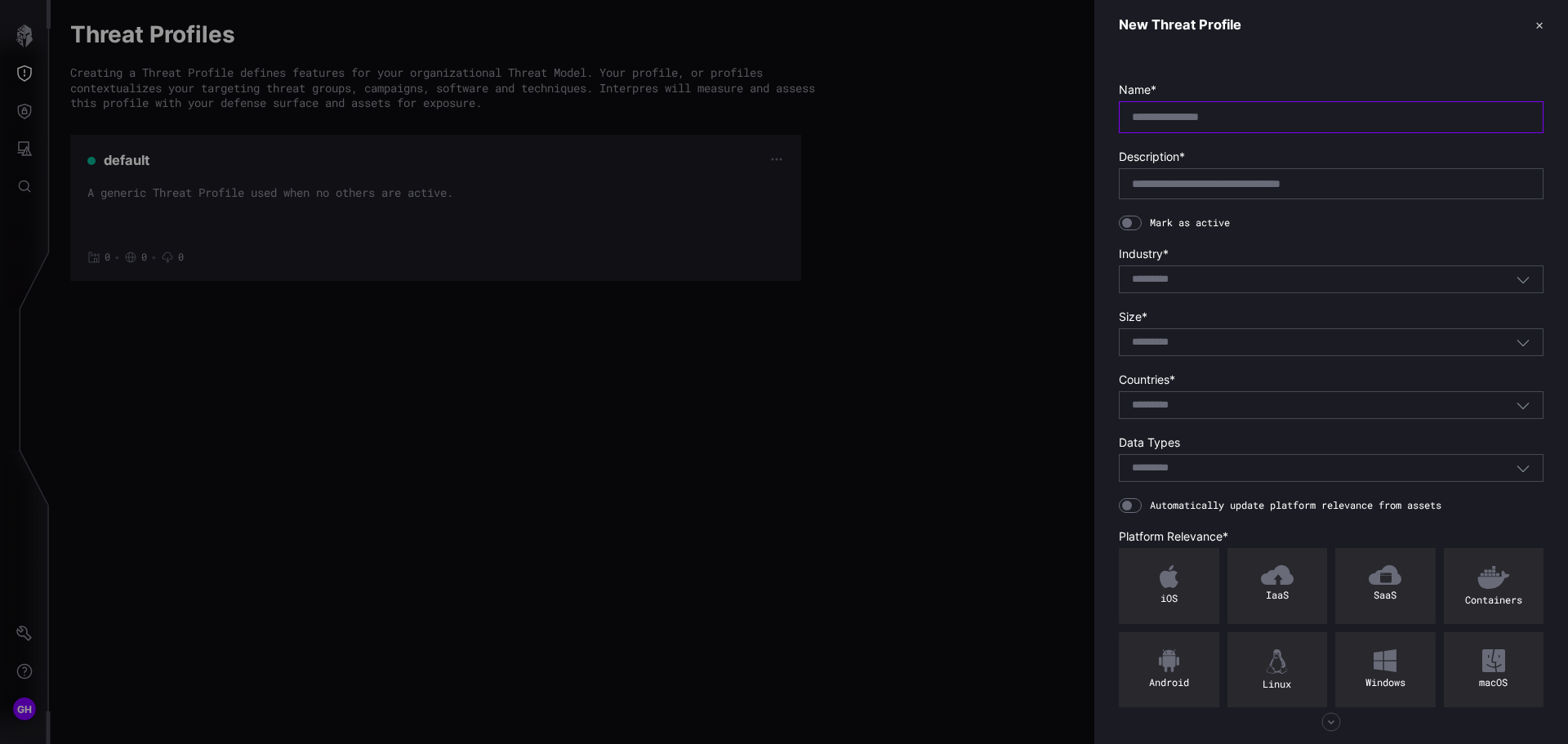
click at [1239, 117] on input "text" at bounding box center [1331, 116] width 398 height 14
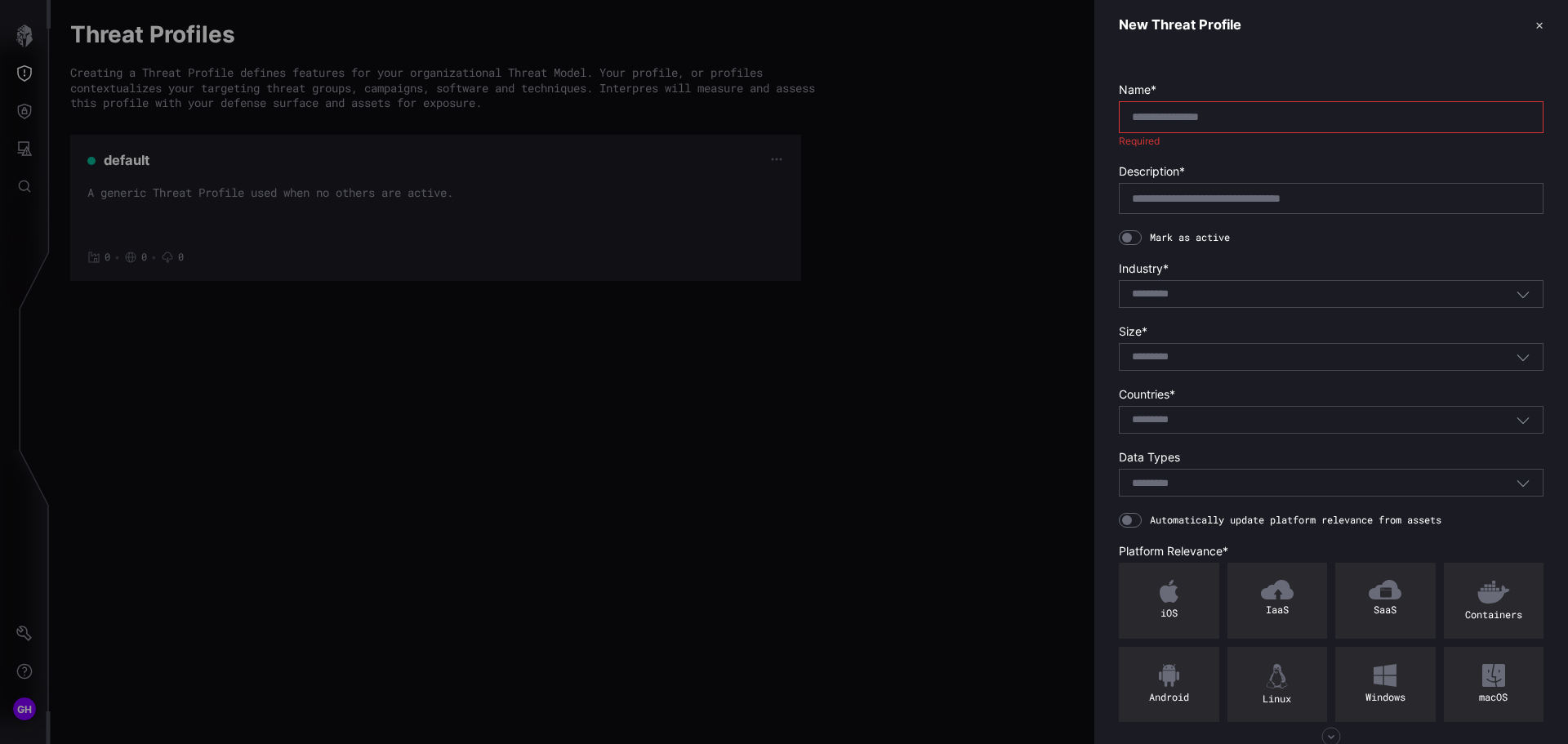
click at [756, 381] on div at bounding box center [784, 372] width 1568 height 744
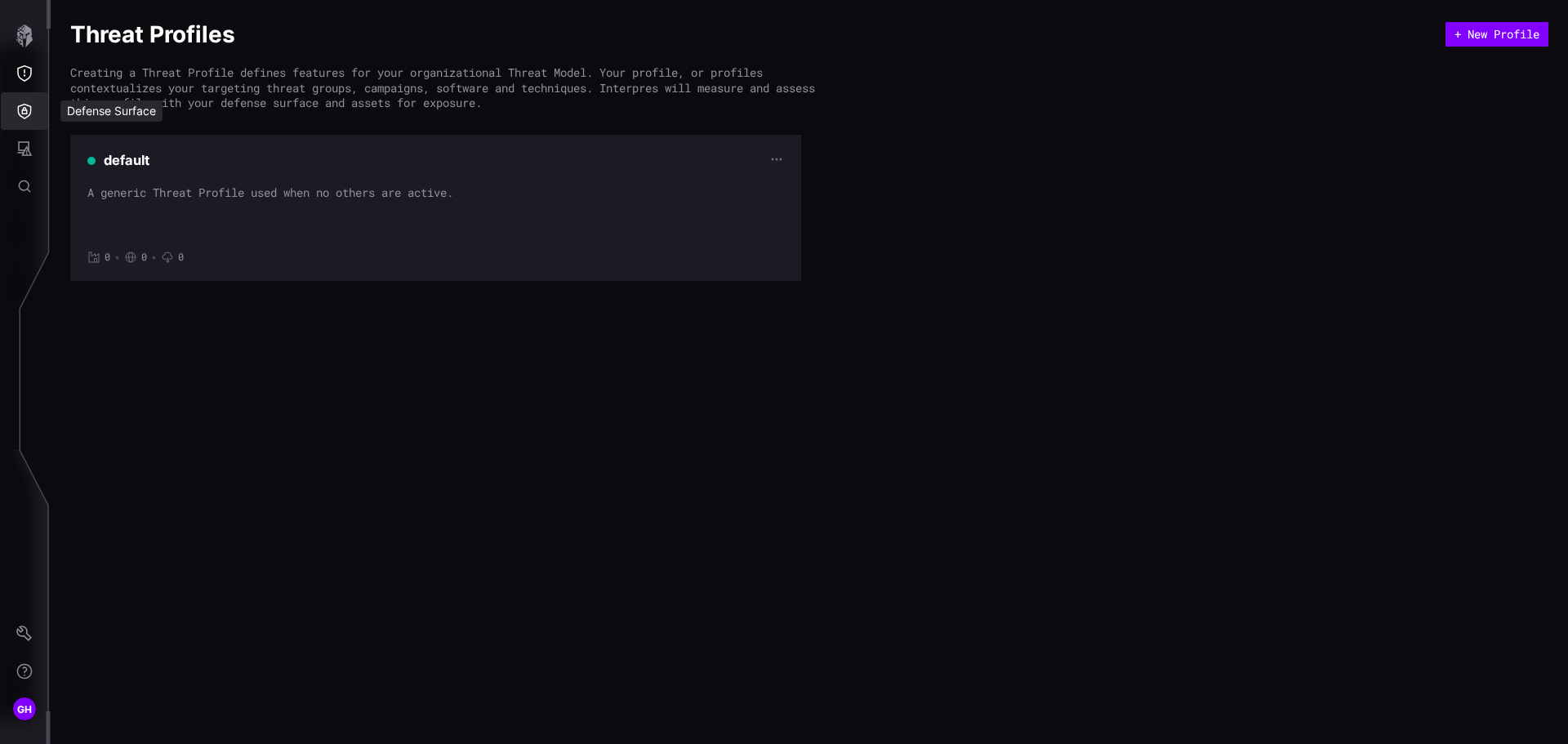
click at [26, 117] on icon "Defense Surface" at bounding box center [25, 111] width 14 height 15
click at [22, 146] on div at bounding box center [784, 372] width 1568 height 744
drag, startPoint x: 621, startPoint y: 486, endPoint x: 582, endPoint y: 453, distance: 51.1
click at [613, 479] on div "Threat Profiles + New Profile Creating a Threat Profile defines features for yo…" at bounding box center [809, 372] width 1517 height 744
click at [27, 103] on icon "Defense Surface" at bounding box center [24, 110] width 16 height 16
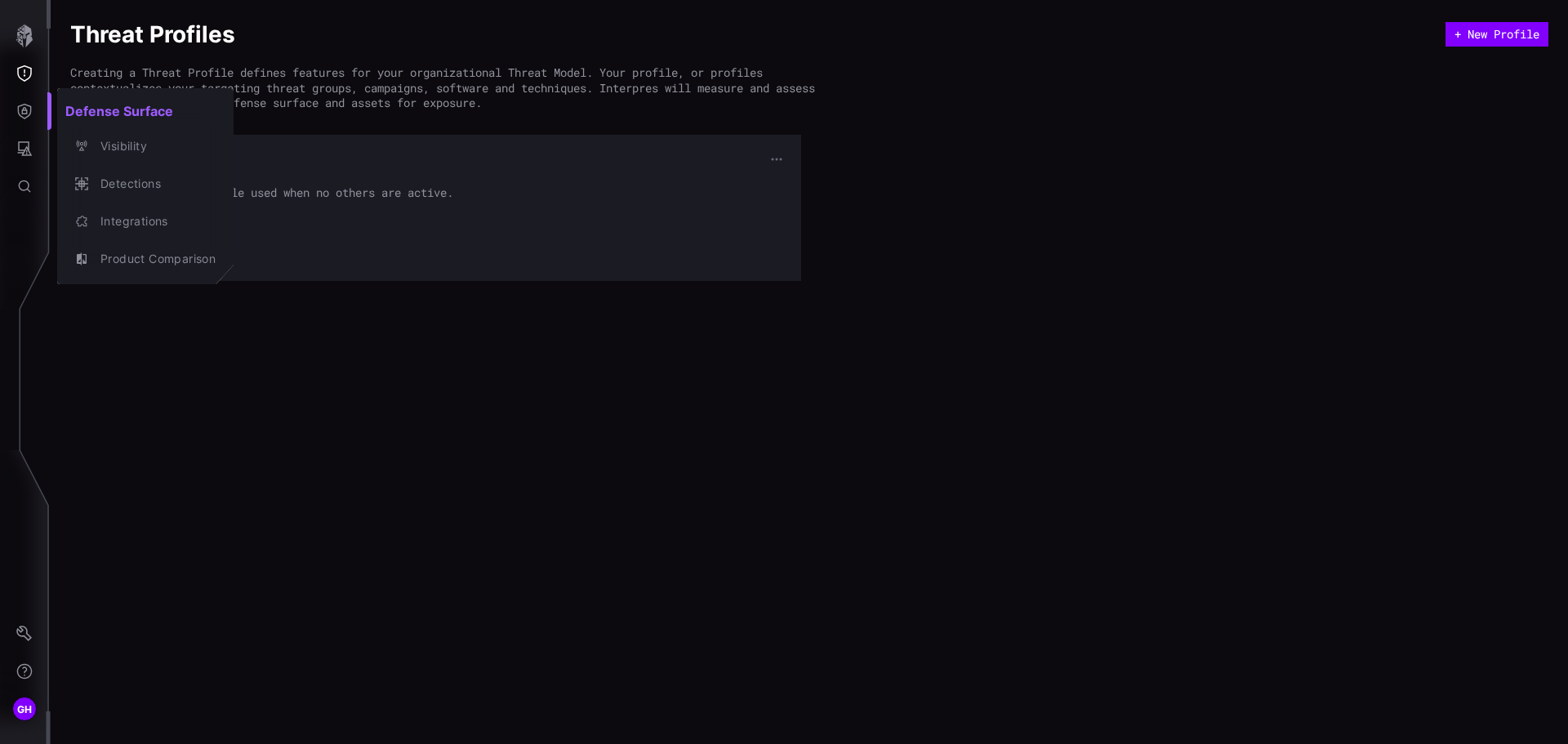
click at [25, 147] on div at bounding box center [784, 372] width 1568 height 744
click at [21, 146] on icon "Attack Surface" at bounding box center [24, 148] width 16 height 16
click at [150, 354] on div at bounding box center [784, 372] width 1568 height 744
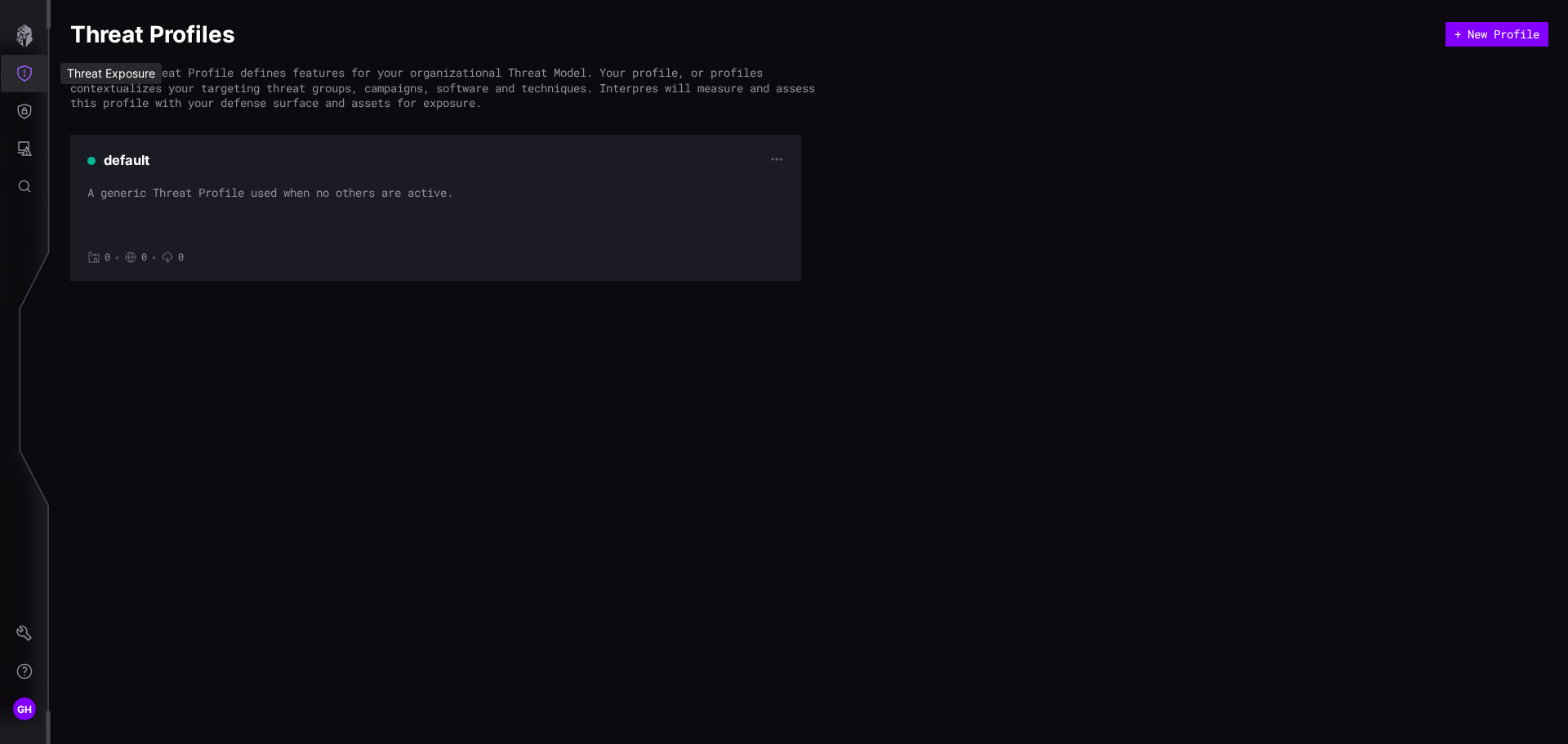
click at [20, 68] on icon "Threat Exposure" at bounding box center [24, 73] width 14 height 16
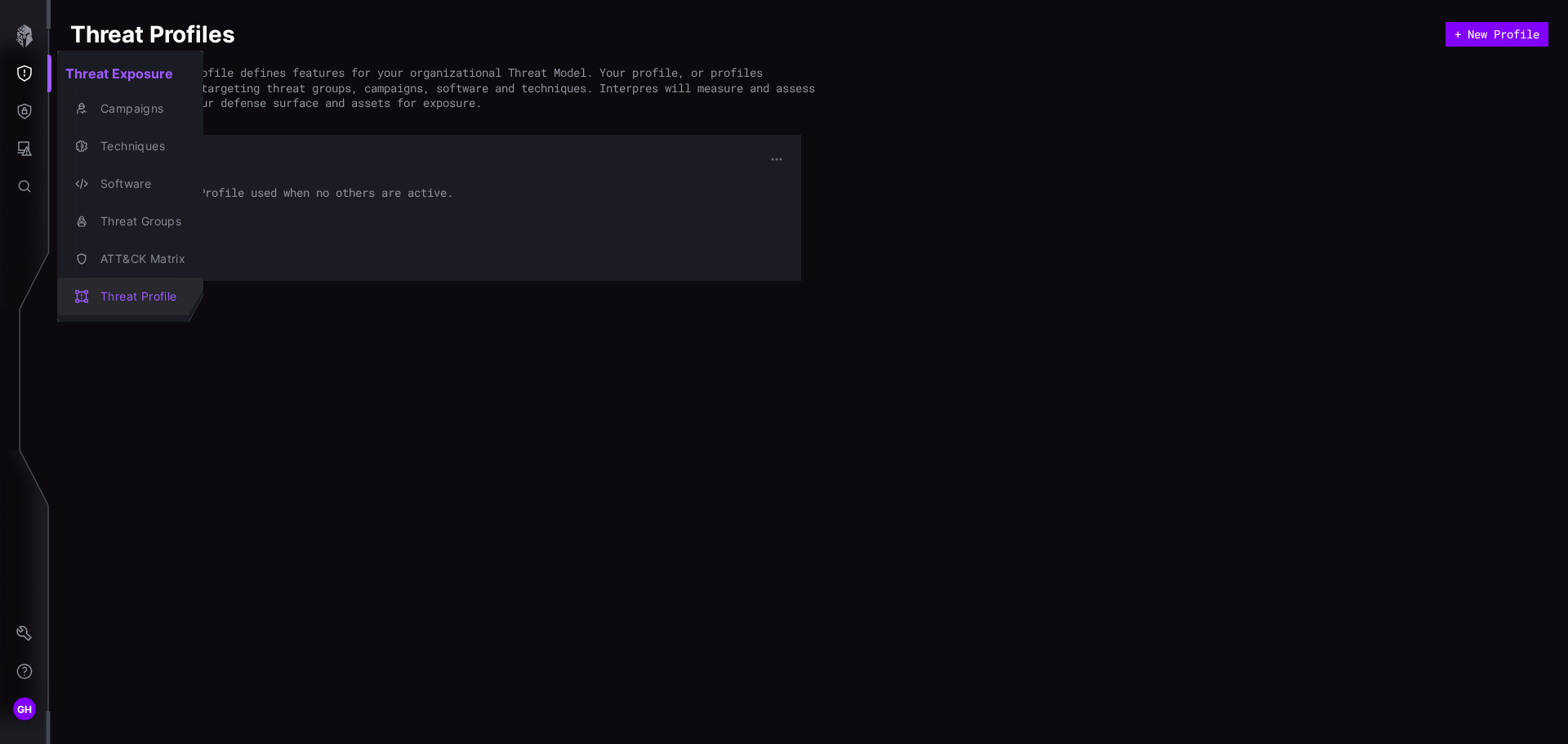
click at [121, 292] on div "Threat Profile" at bounding box center [138, 296] width 93 height 20
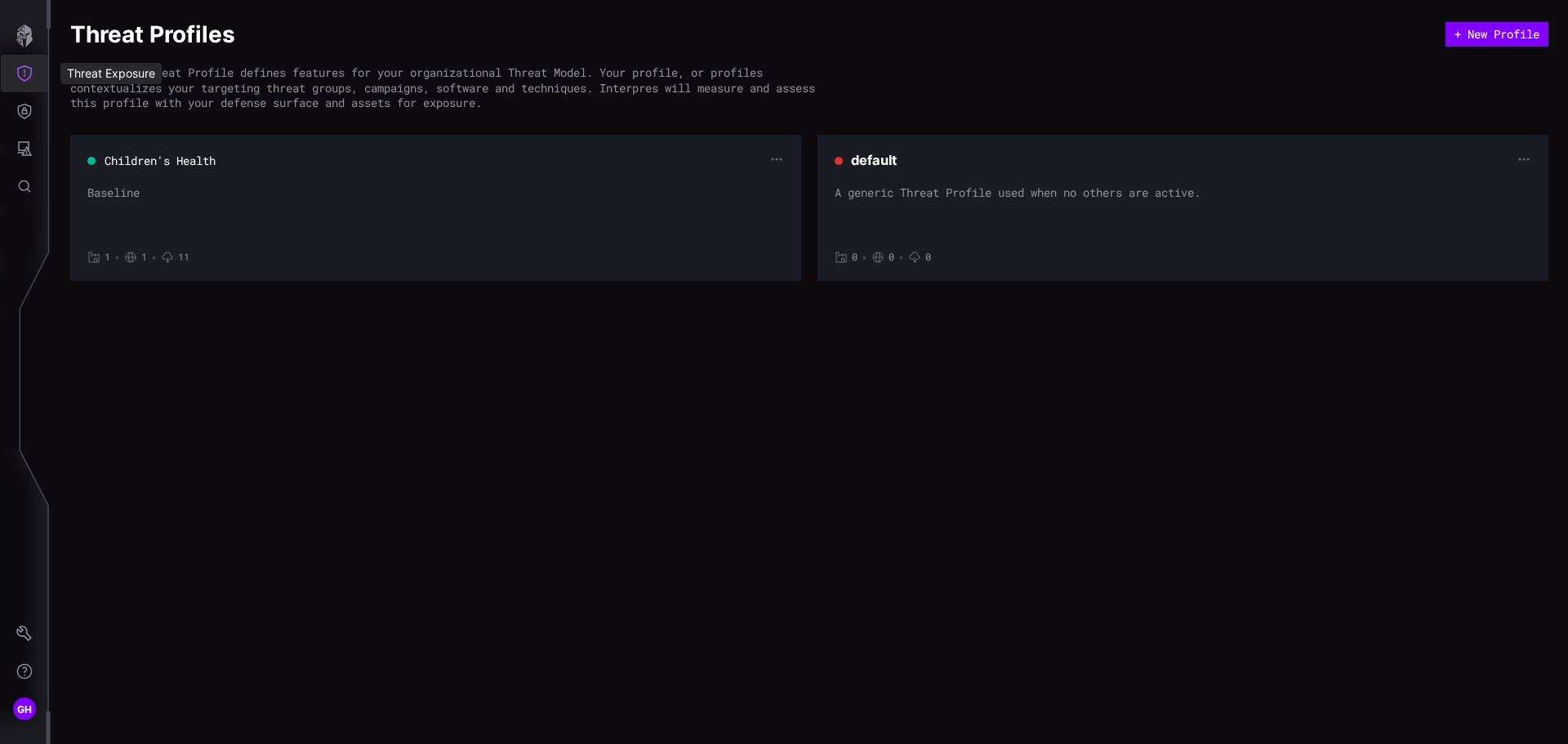
click at [31, 68] on icon "Threat Exposure" at bounding box center [24, 73] width 14 height 16
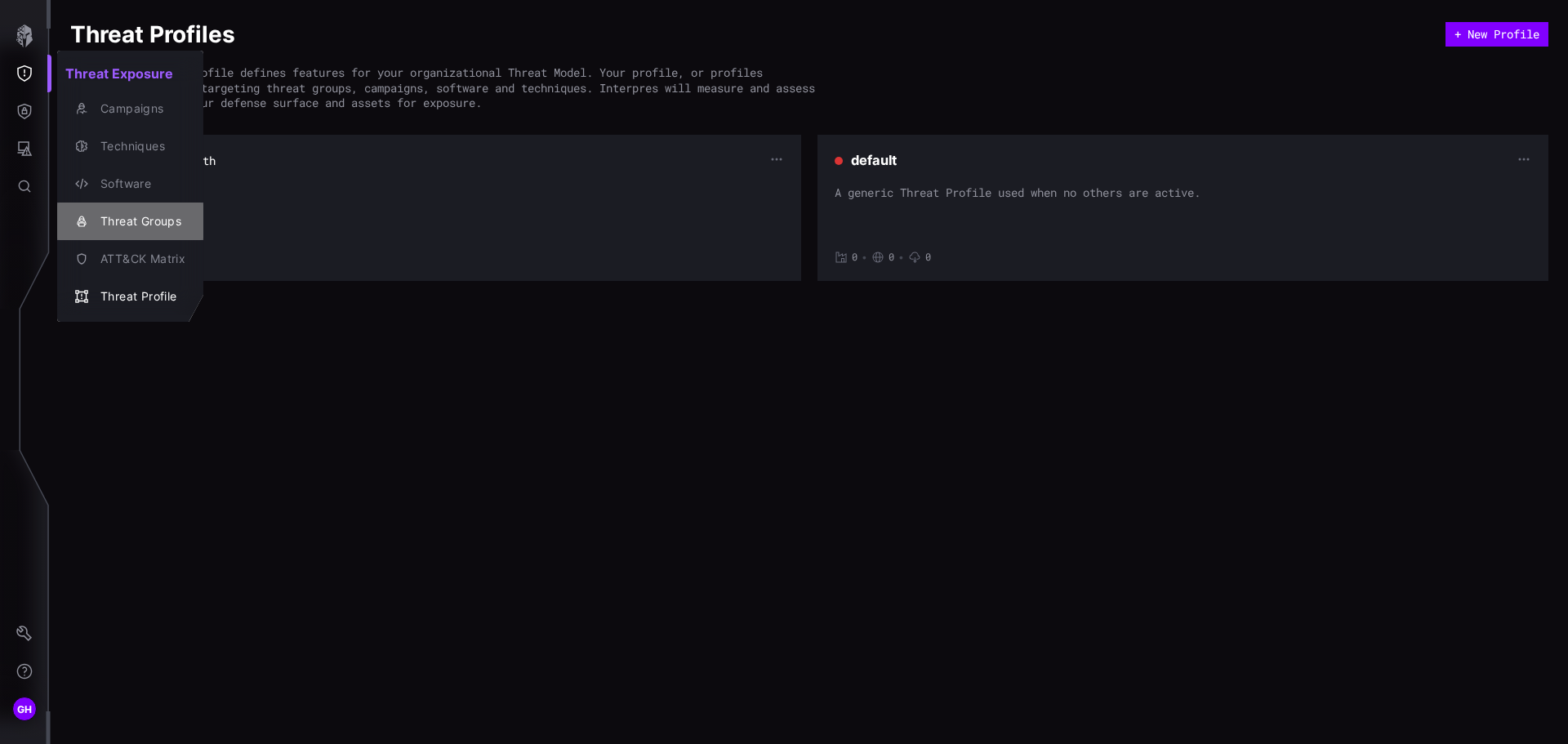
click at [139, 224] on div "Threat Groups" at bounding box center [138, 221] width 93 height 20
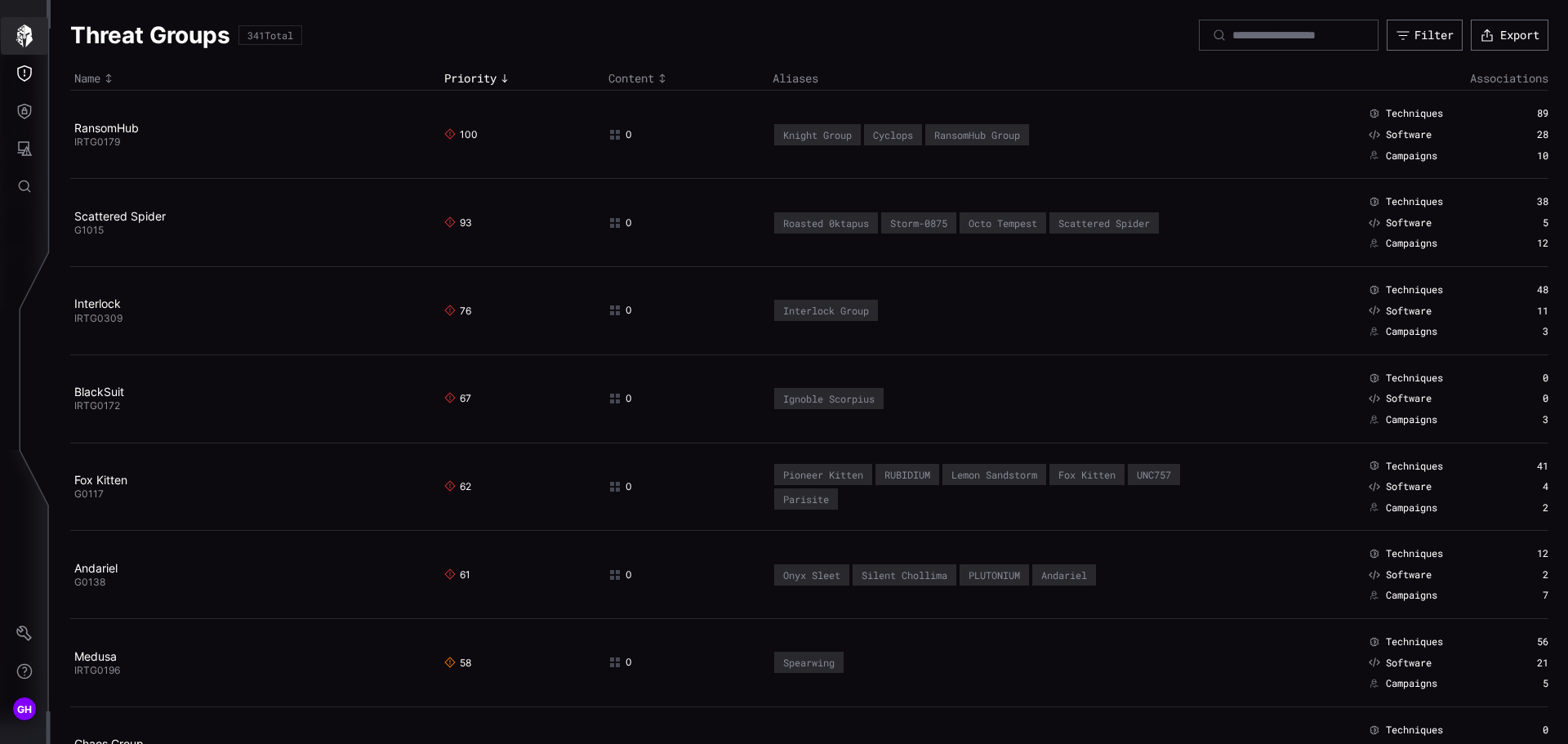
click at [21, 38] on icon "button" at bounding box center [24, 36] width 16 height 23
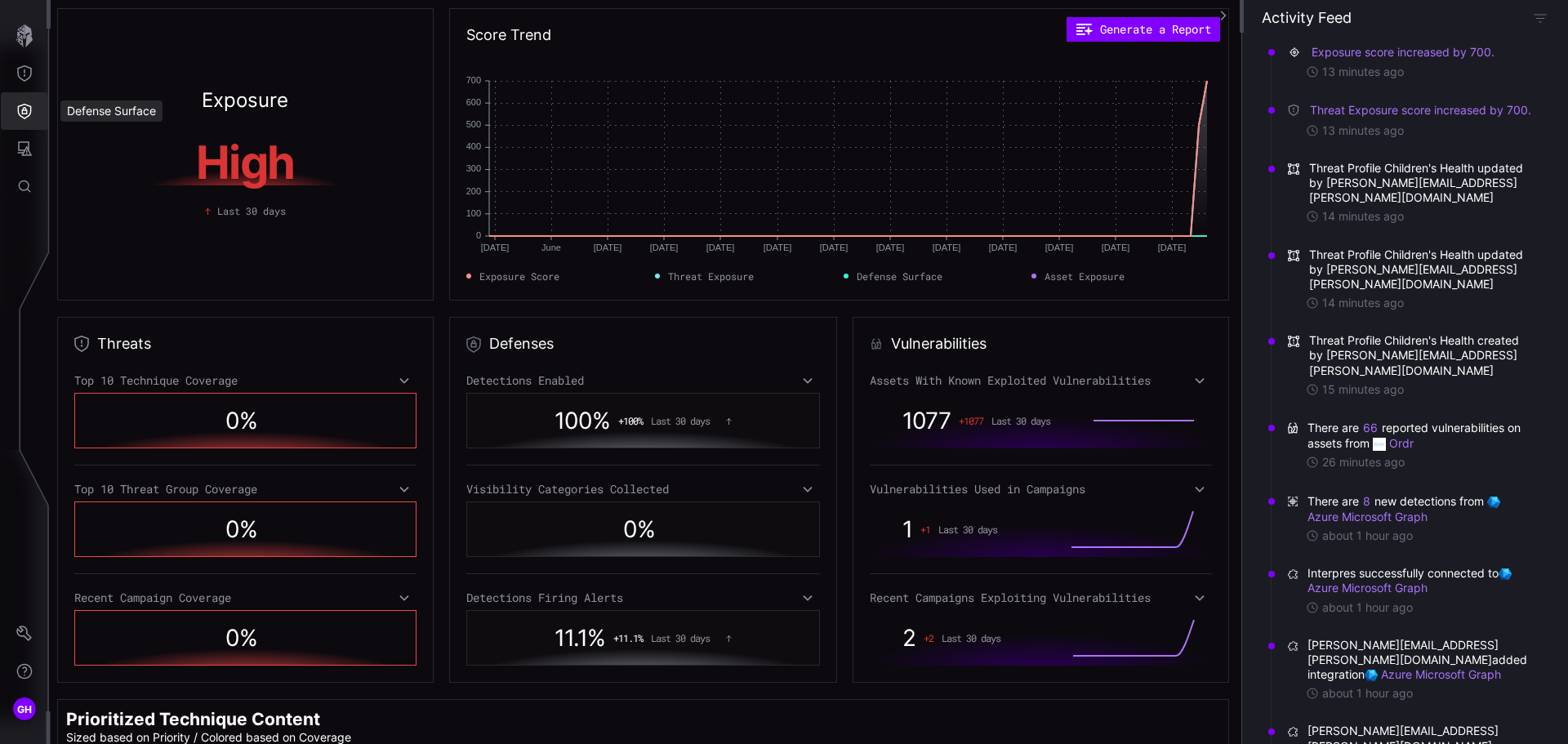
click at [26, 114] on icon "Defense Surface" at bounding box center [25, 111] width 14 height 15
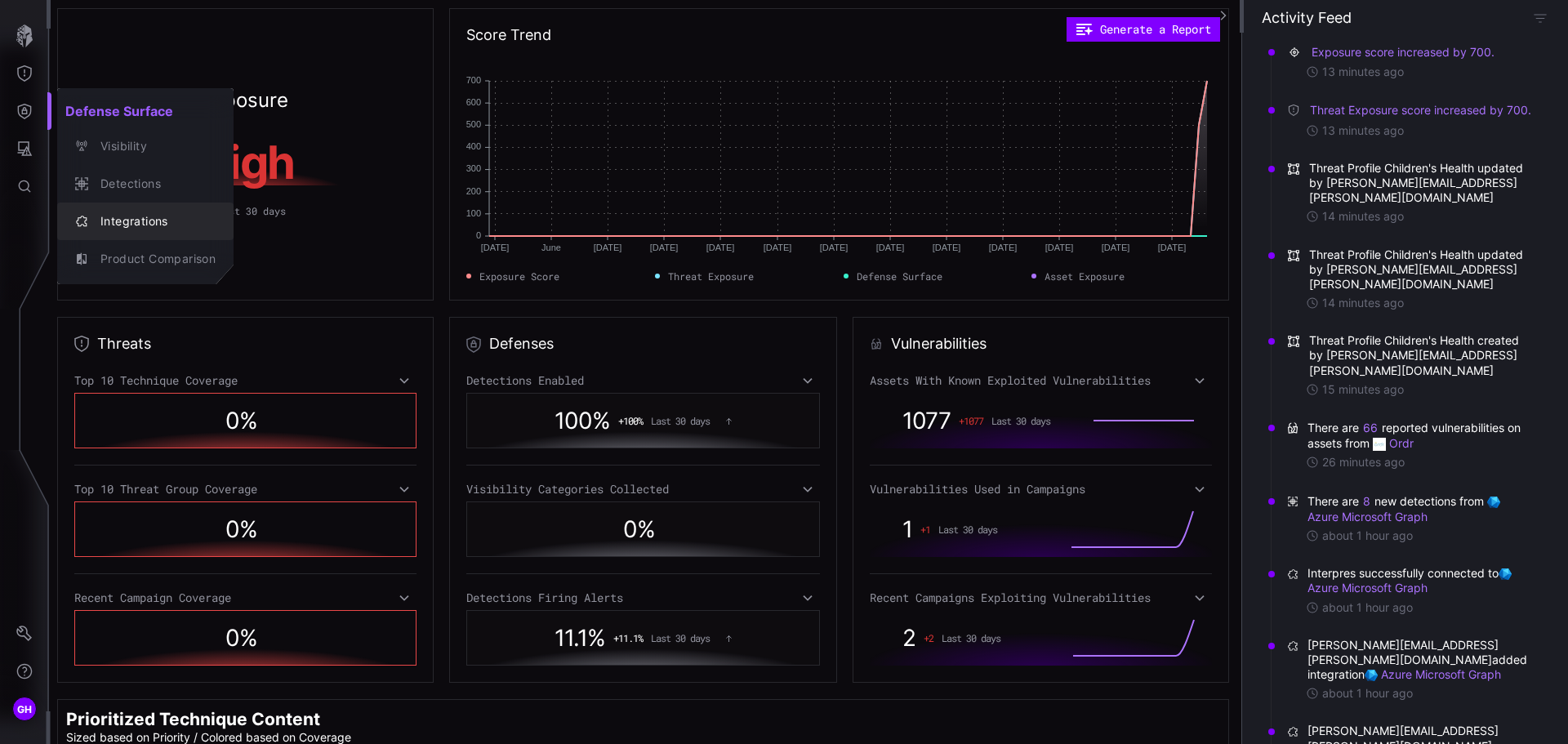
click at [123, 219] on div "Integrations" at bounding box center [153, 221] width 123 height 20
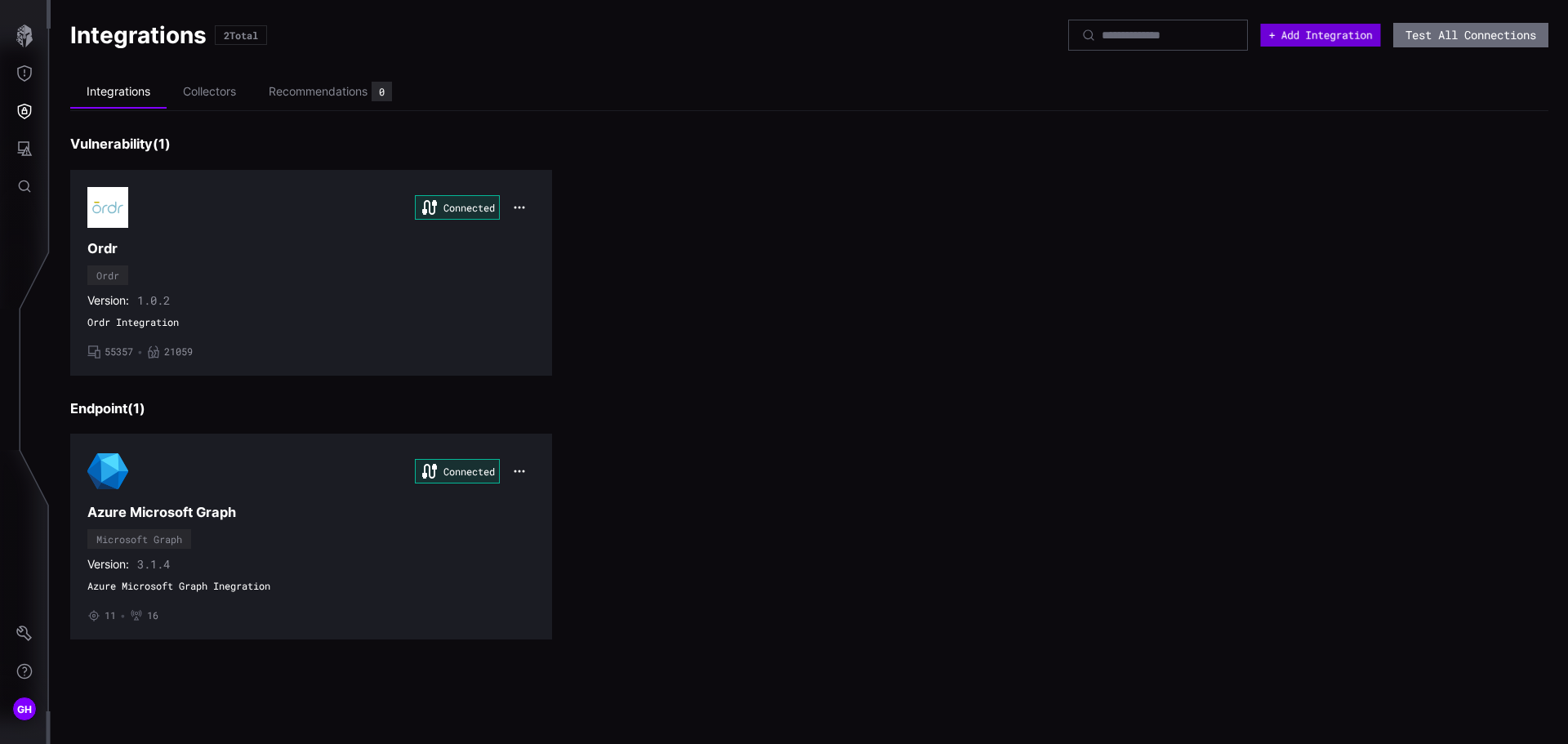
click at [1298, 33] on button "+ Add Integration" at bounding box center [1319, 35] width 120 height 23
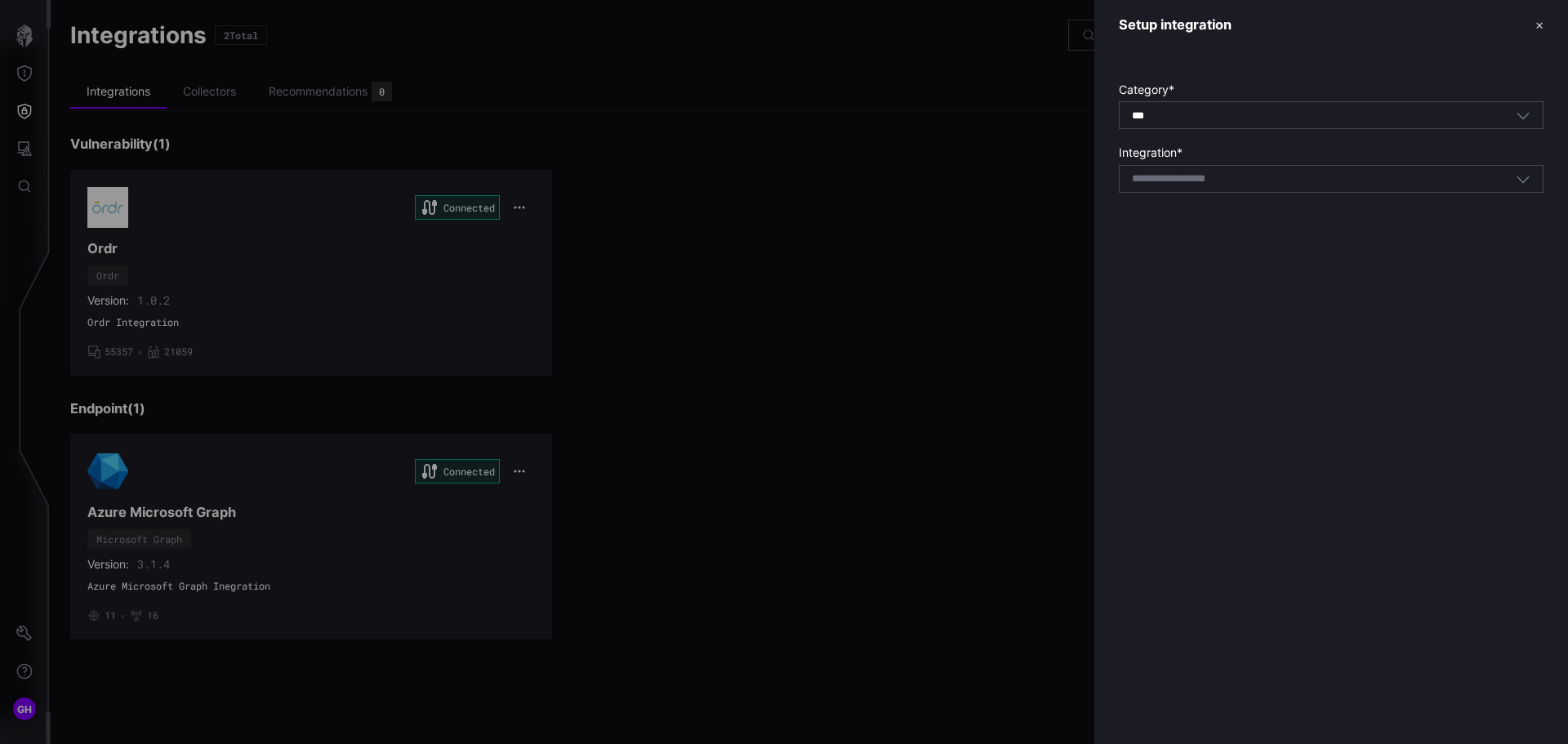
click at [1165, 177] on input at bounding box center [1189, 179] width 116 height 14
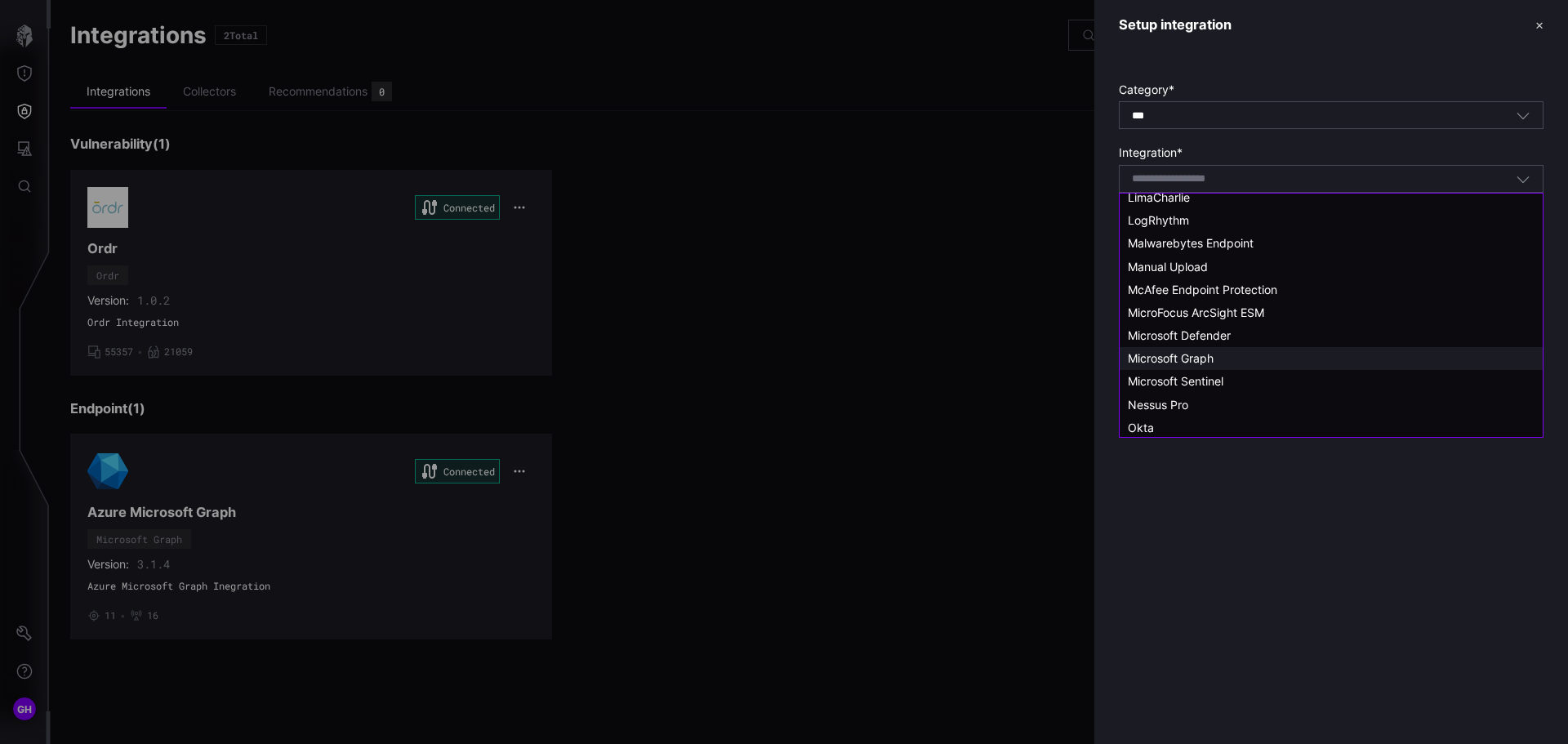
scroll to position [898, 0]
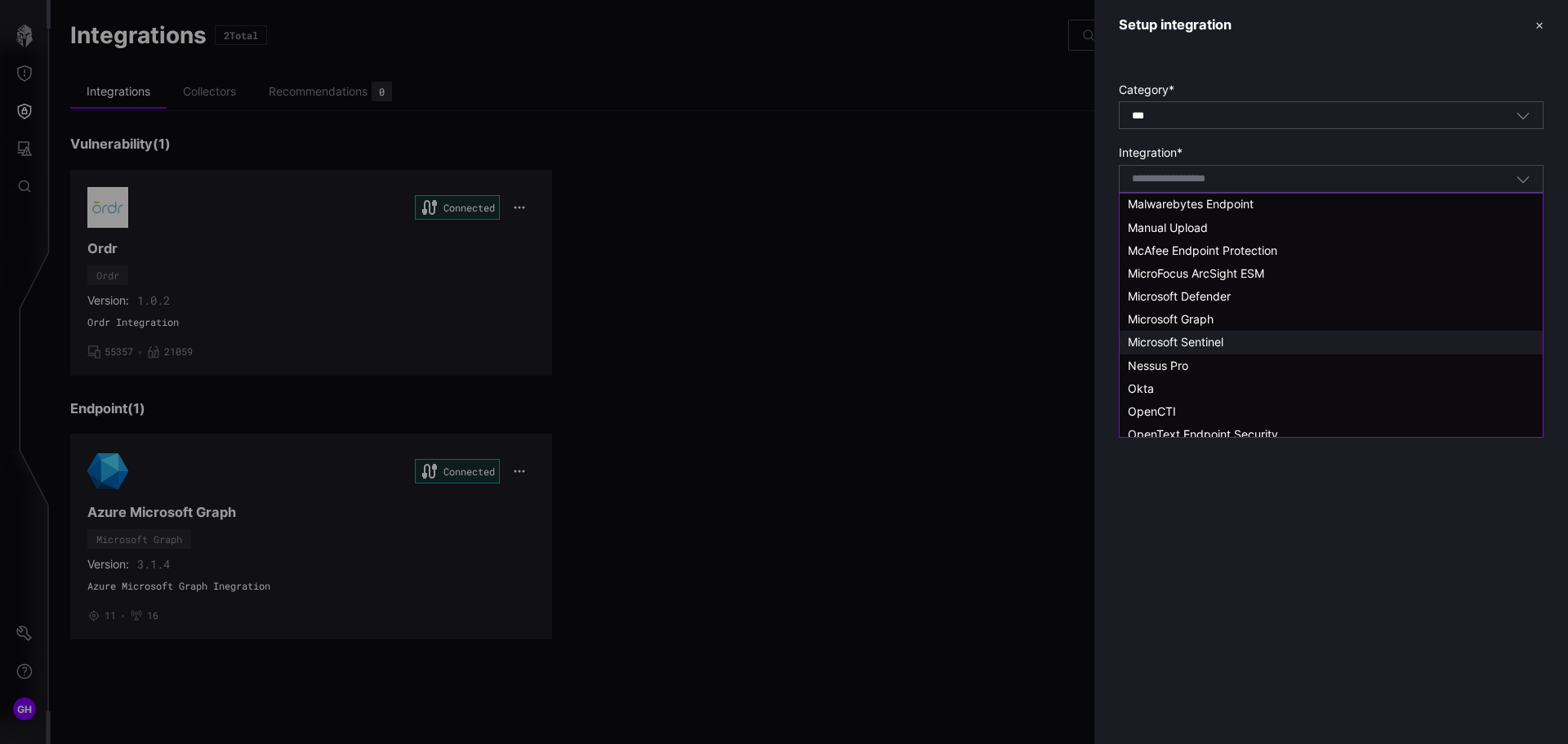
click at [1188, 341] on span "Microsoft Sentinel" at bounding box center [1176, 342] width 96 height 14
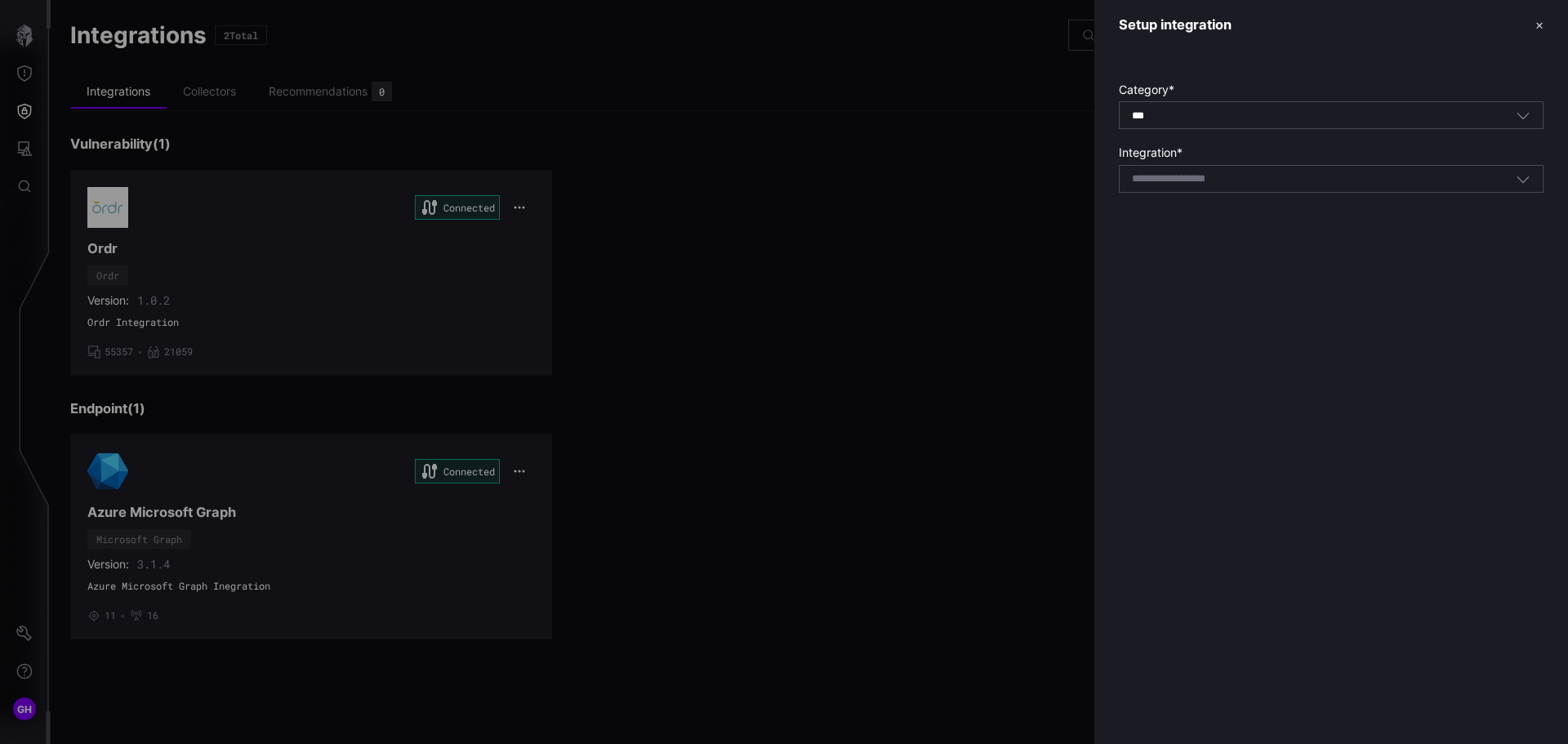
type input "**********"
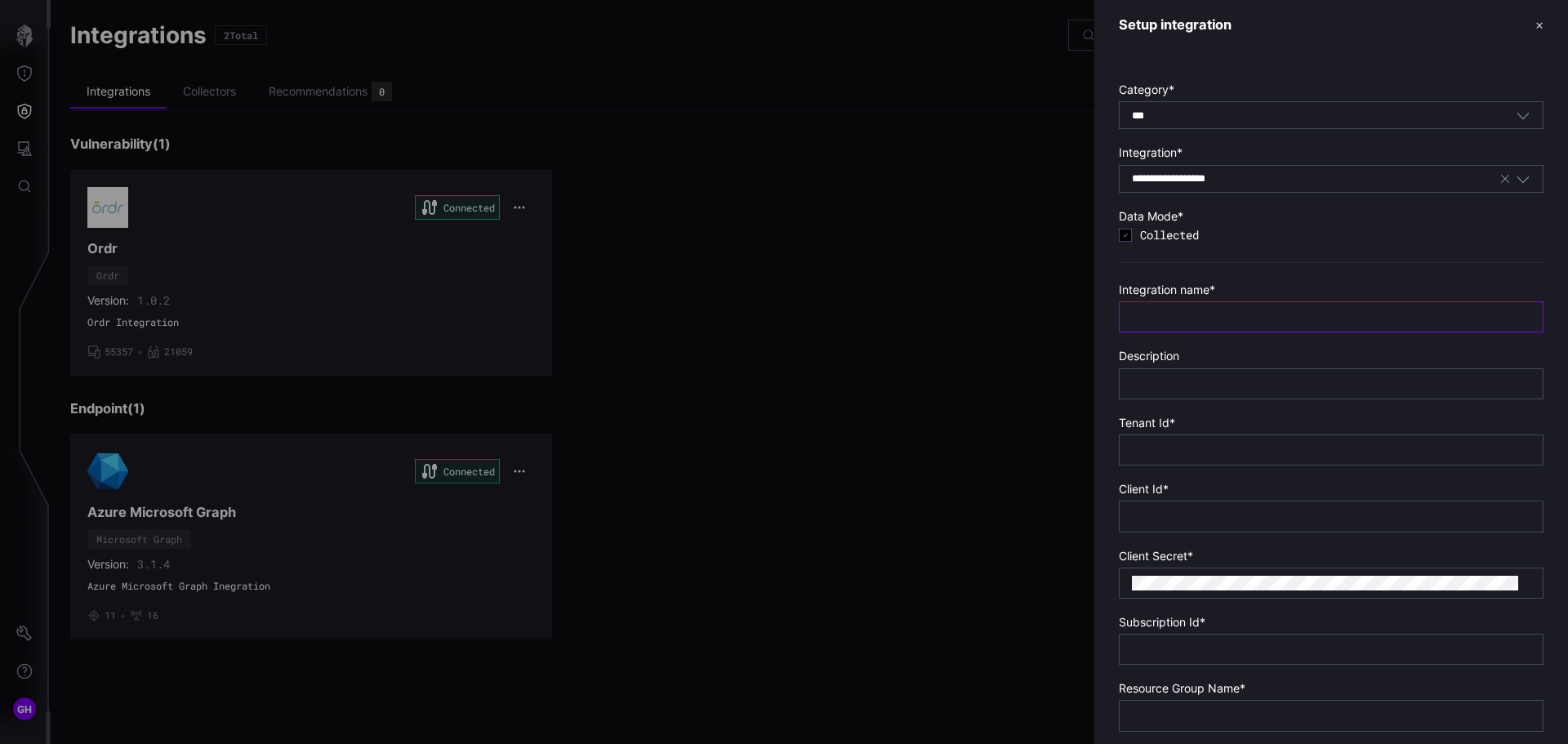
click at [1183, 320] on input "text" at bounding box center [1331, 316] width 398 height 14
drag, startPoint x: 1259, startPoint y: 320, endPoint x: 1126, endPoint y: 322, distance: 133.0
click at [1126, 322] on div "**********" at bounding box center [1332, 317] width 425 height 31
type input "**********"
click at [1153, 387] on input "text" at bounding box center [1331, 383] width 398 height 14
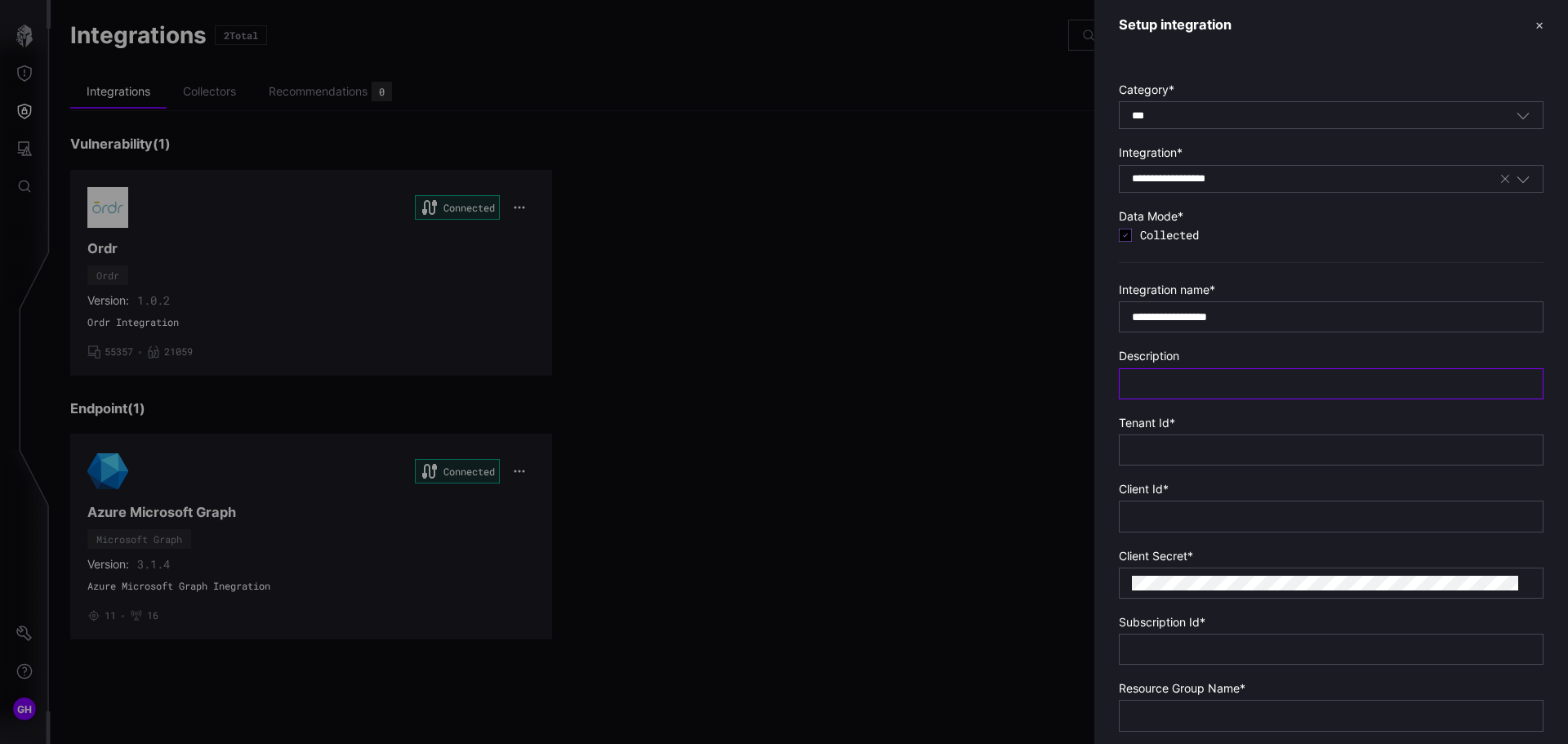
paste input "**********"
type input "**********"
click at [1162, 454] on input "text" at bounding box center [1331, 449] width 398 height 14
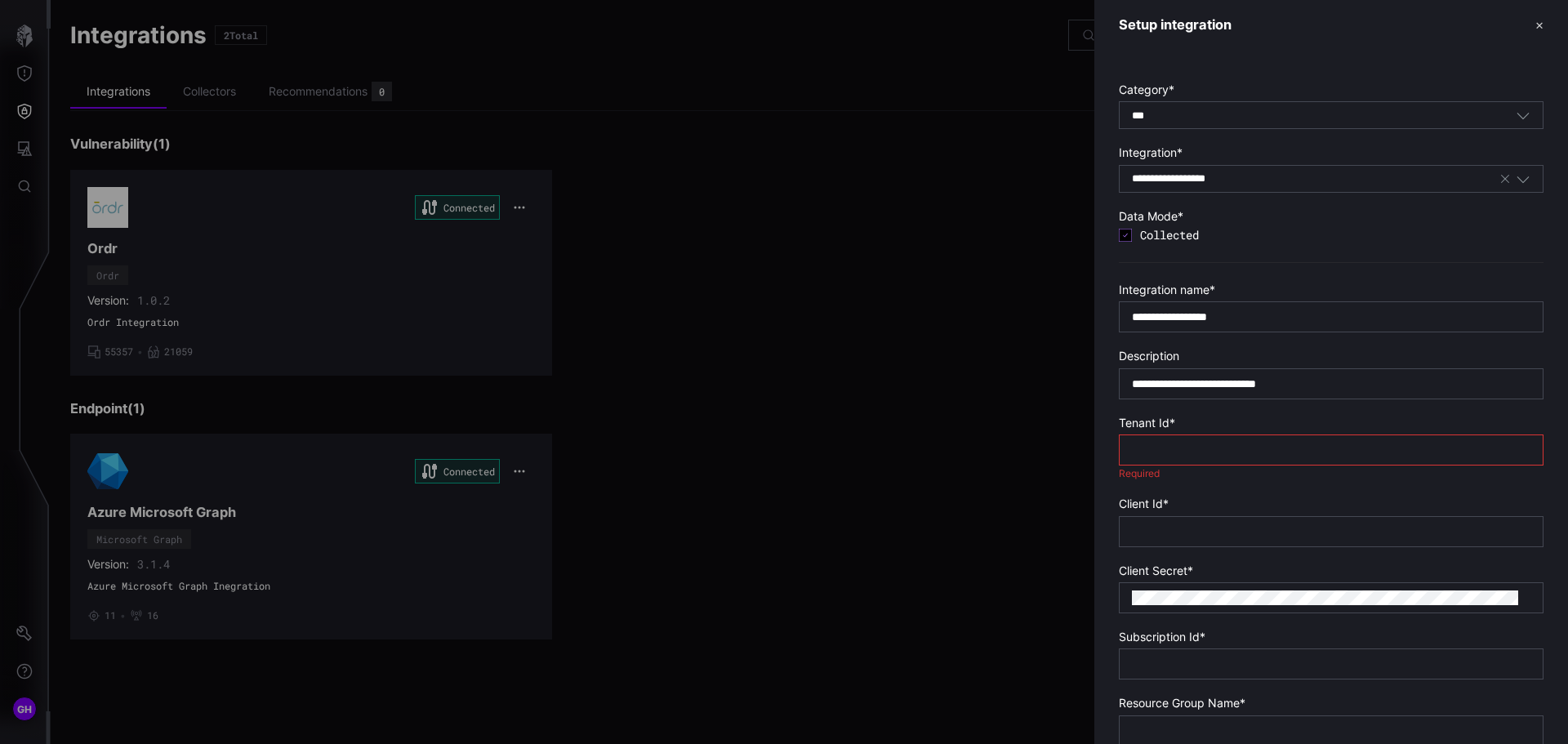
paste input "**********"
type input "**********"
click at [1154, 530] on input "text" at bounding box center [1331, 530] width 398 height 14
paste input "**********"
type input "**********"
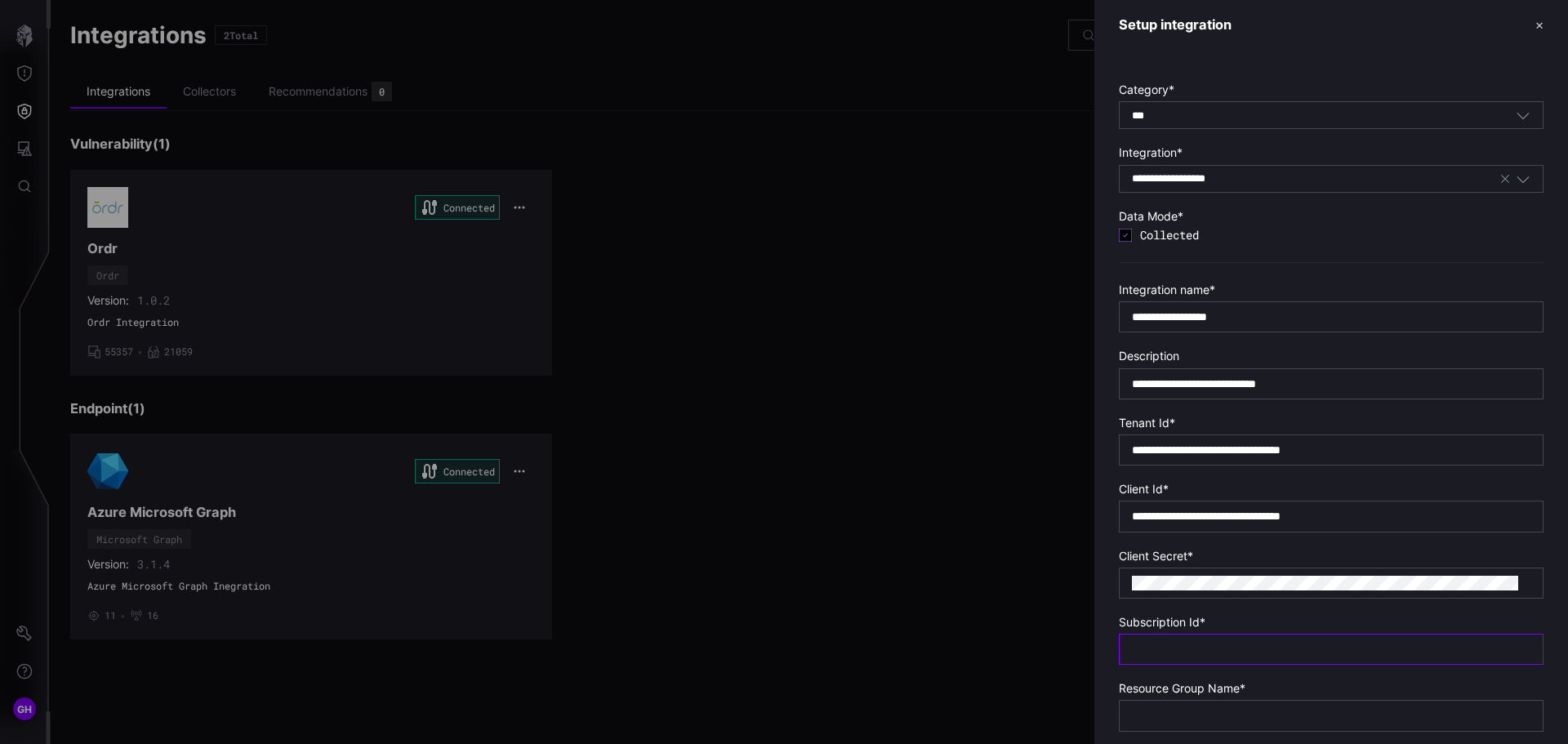
click at [1171, 653] on input "text" at bounding box center [1331, 649] width 398 height 14
